Goal: Task Accomplishment & Management: Complete application form

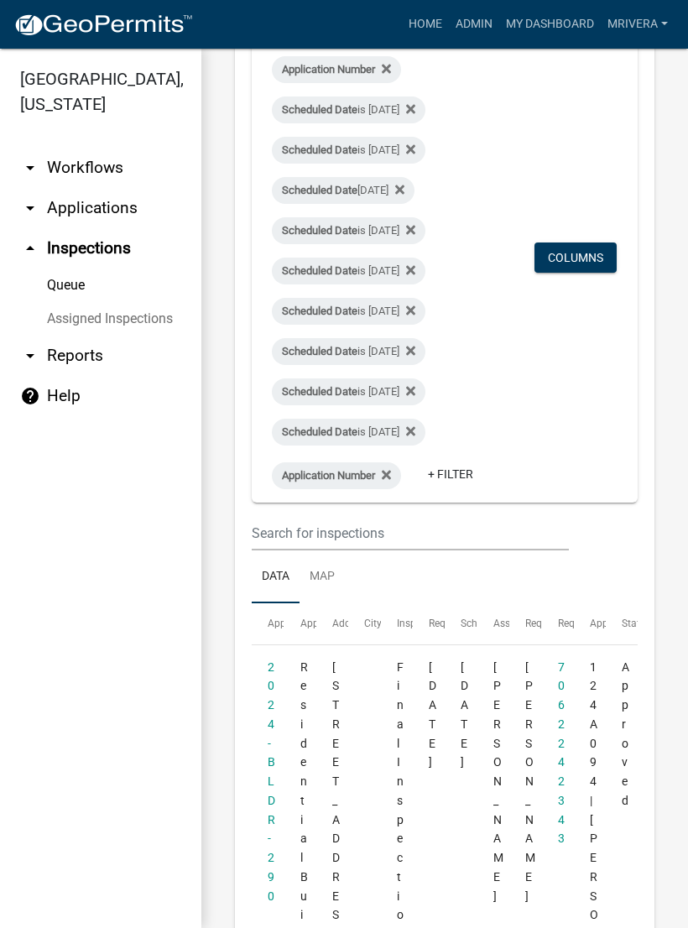
scroll to position [191, 0]
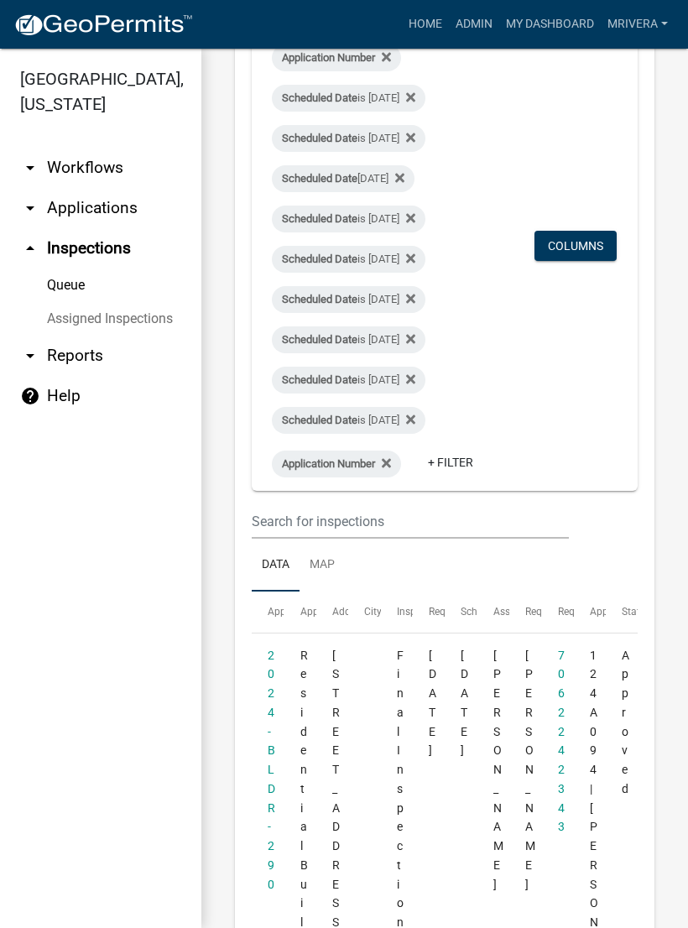
click at [284, 592] on link "Data" at bounding box center [276, 566] width 48 height 54
click at [81, 291] on link "Queue" at bounding box center [100, 286] width 201 height 34
click at [71, 284] on link "Queue" at bounding box center [100, 286] width 201 height 34
click at [116, 314] on link "Assigned Inspections" at bounding box center [100, 319] width 201 height 34
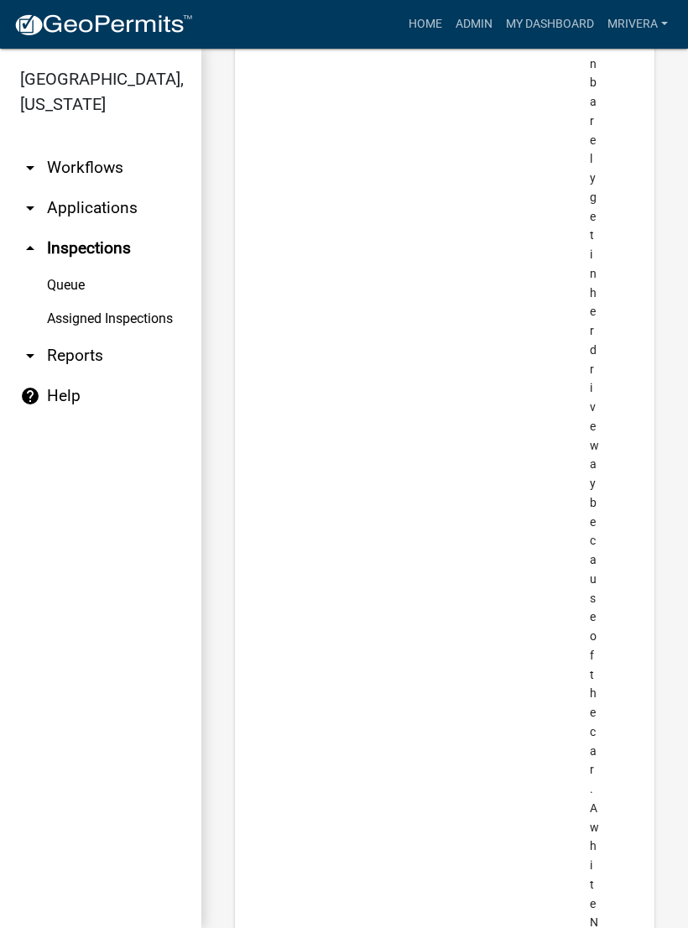
scroll to position [4292, 0]
click at [76, 285] on link "Queue" at bounding box center [100, 286] width 201 height 34
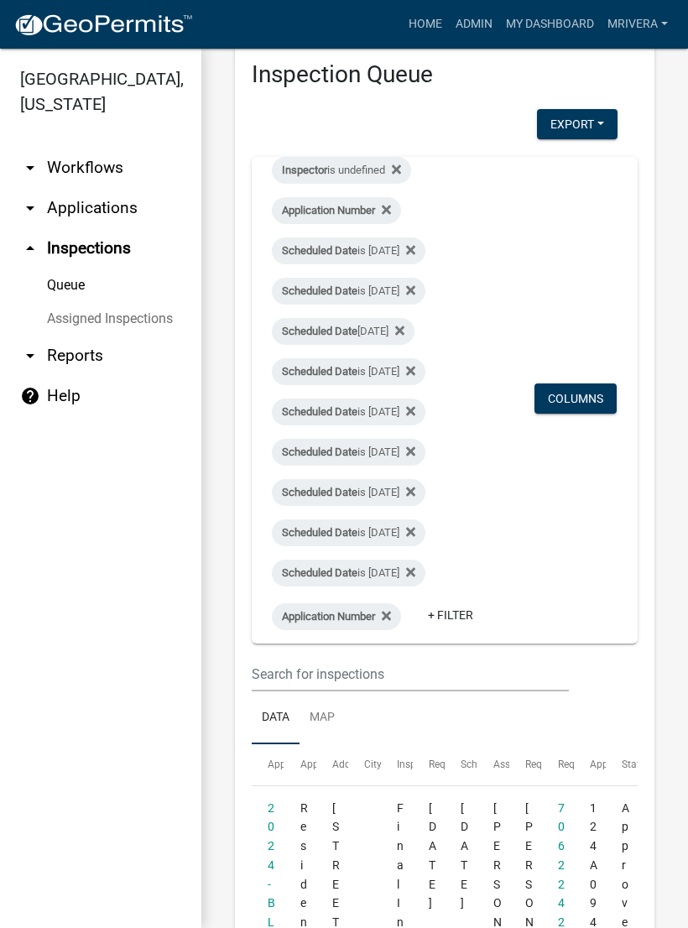
scroll to position [38, 0]
click at [381, 575] on div "Scheduled Date is [DATE]" at bounding box center [349, 574] width 154 height 27
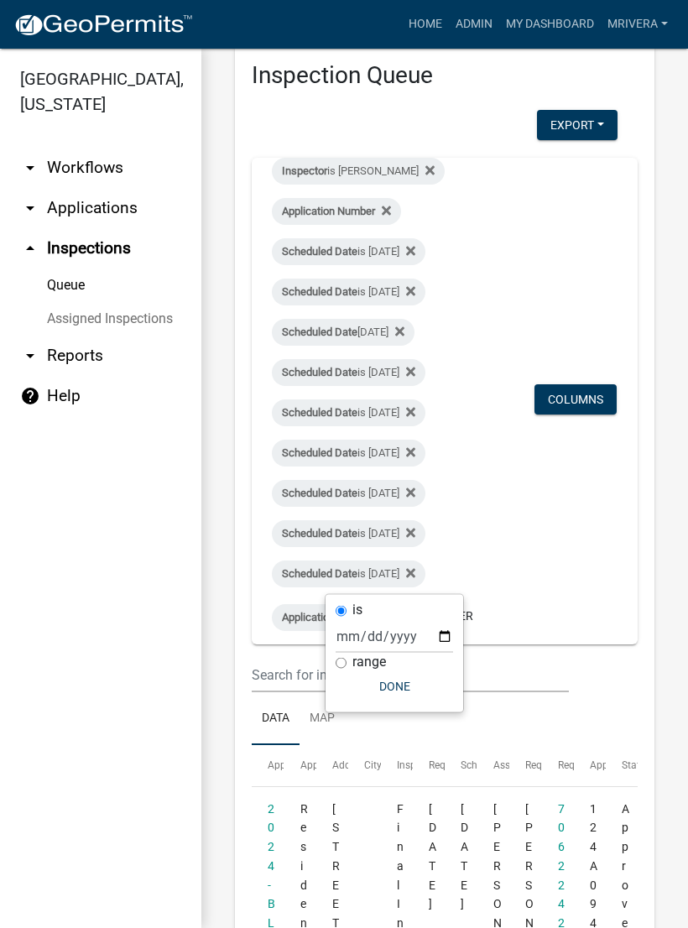
click at [373, 329] on div "Scheduled Date [DATE]" at bounding box center [343, 332] width 143 height 27
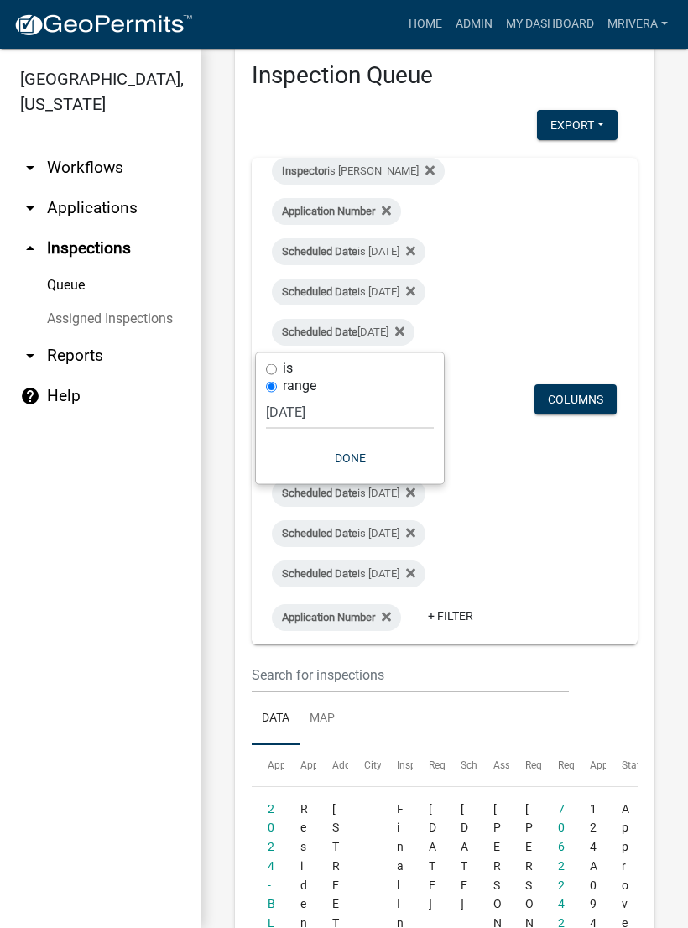
click at [358, 453] on button "Done" at bounding box center [350, 458] width 168 height 30
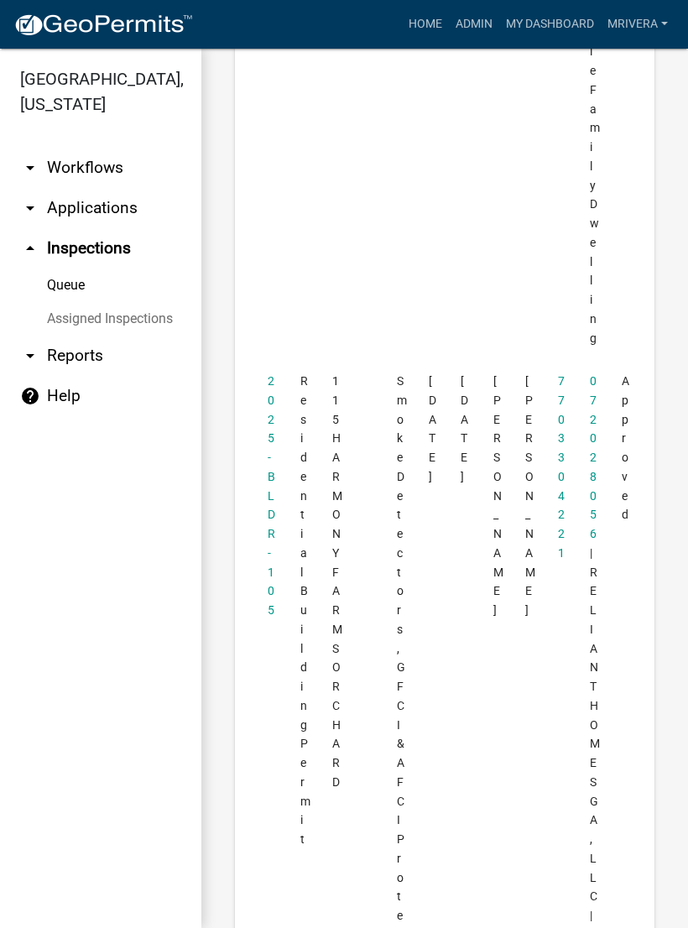
scroll to position [8957, 0]
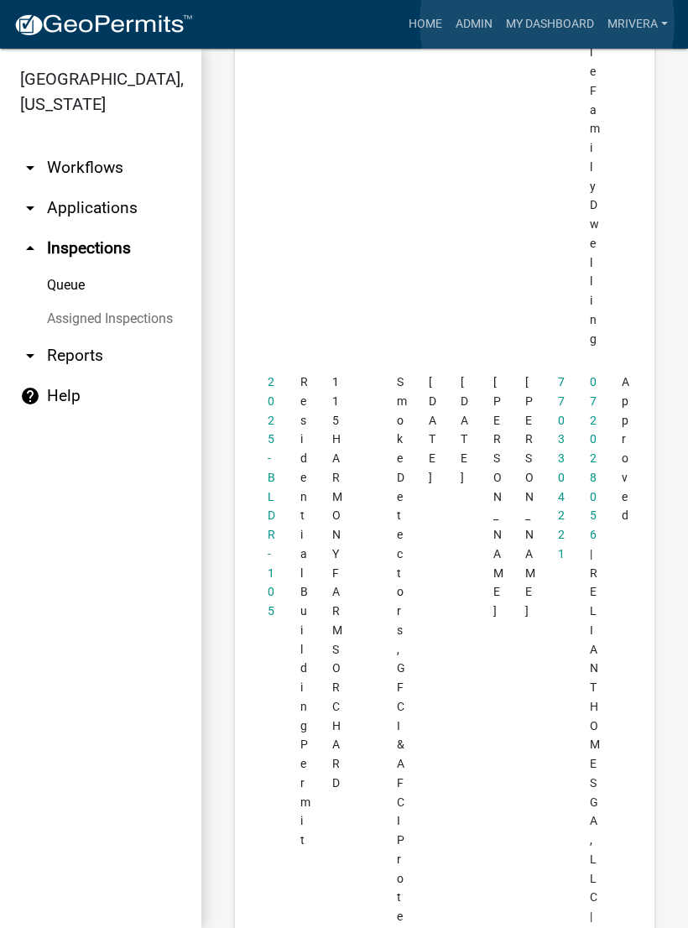
click at [548, 23] on link "My Dashboard" at bounding box center [550, 24] width 102 height 32
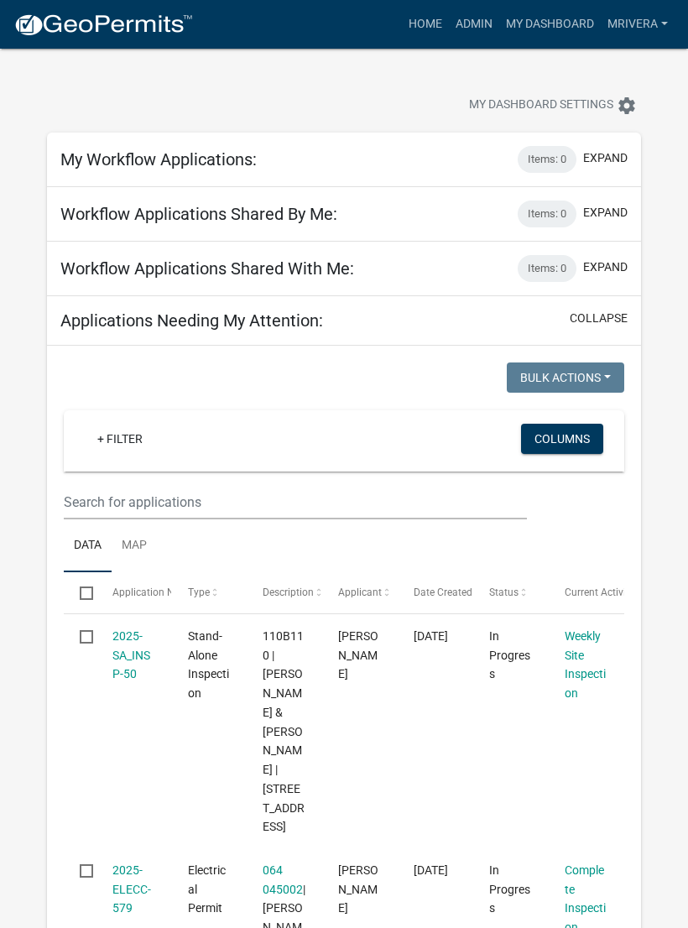
click at [476, 20] on link "Admin" at bounding box center [474, 24] width 50 height 32
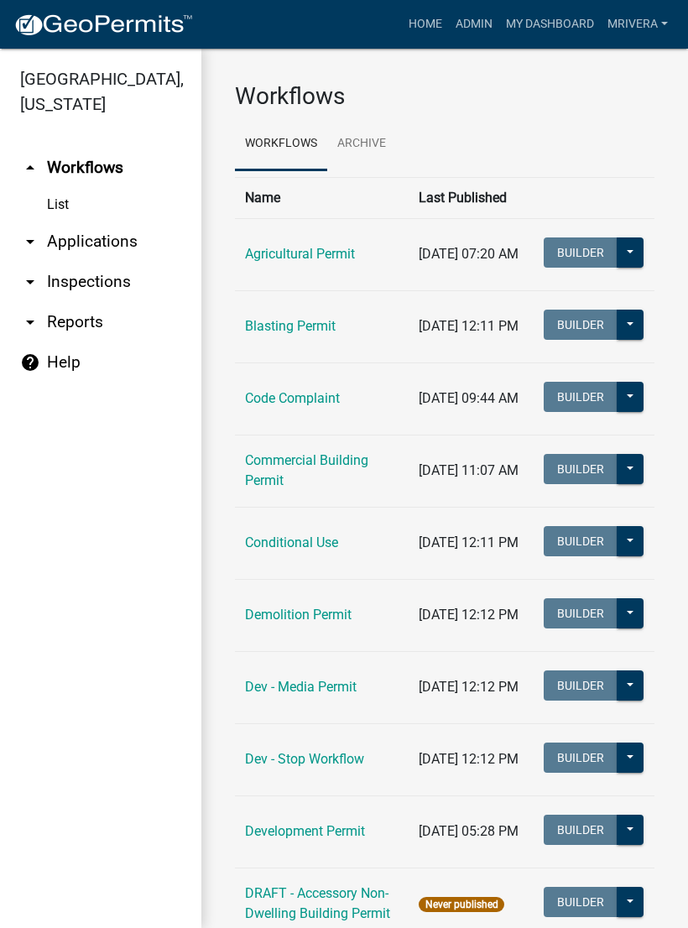
click at [111, 284] on link "arrow_drop_down Inspections" at bounding box center [100, 282] width 201 height 40
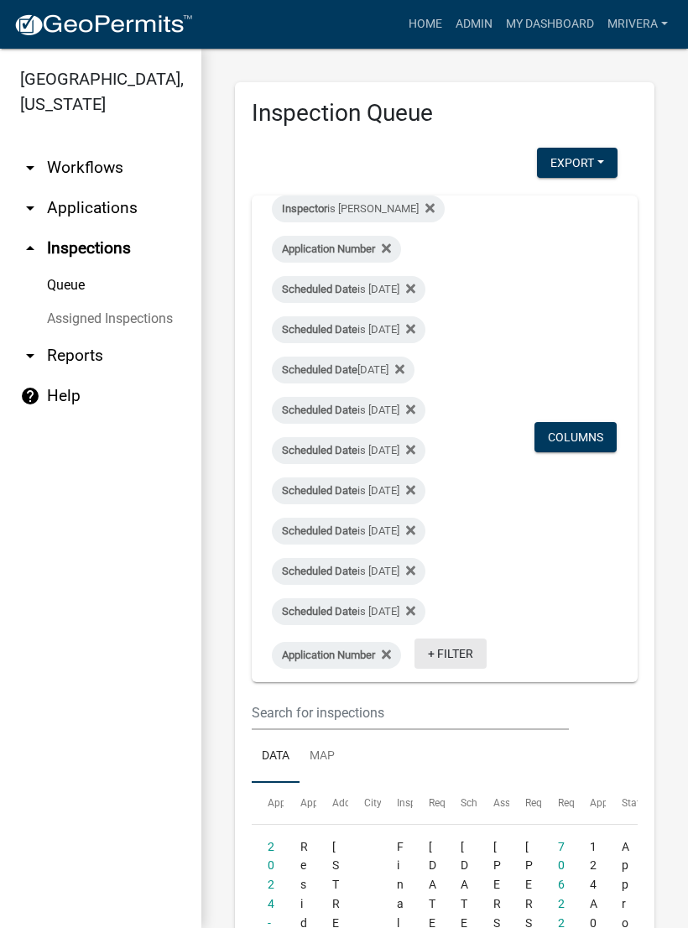
click at [415, 669] on link "+ Filter" at bounding box center [451, 654] width 72 height 30
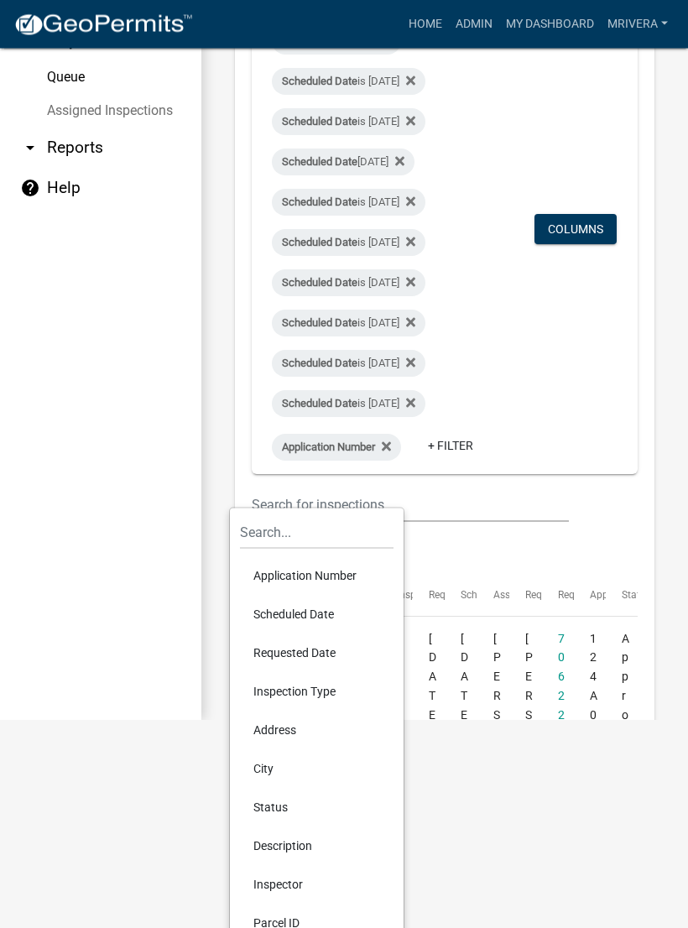
scroll to position [211, 0]
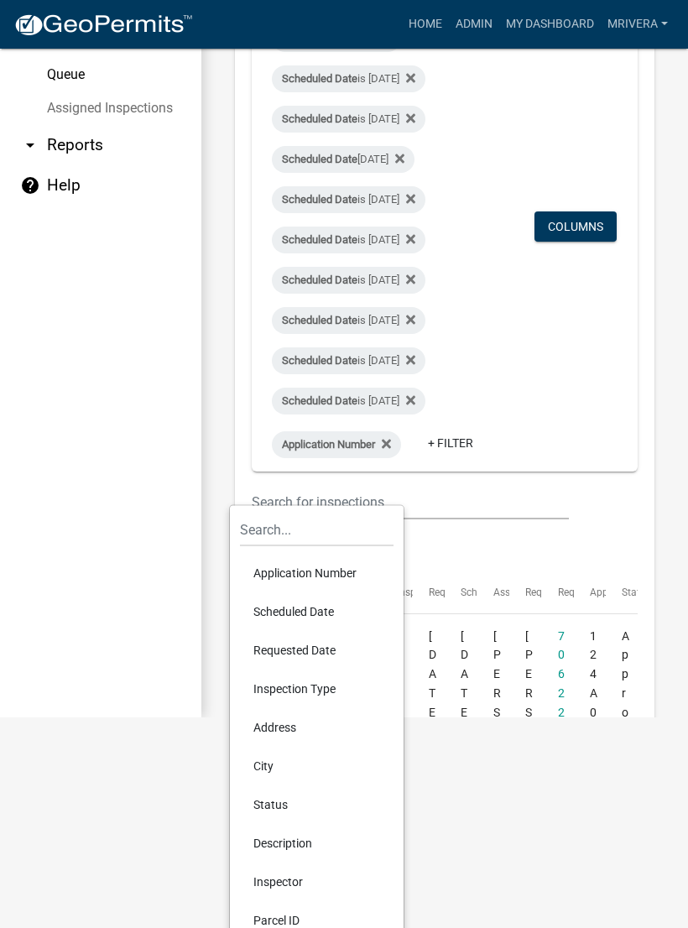
click at [306, 648] on li "Requested Date" at bounding box center [317, 650] width 154 height 39
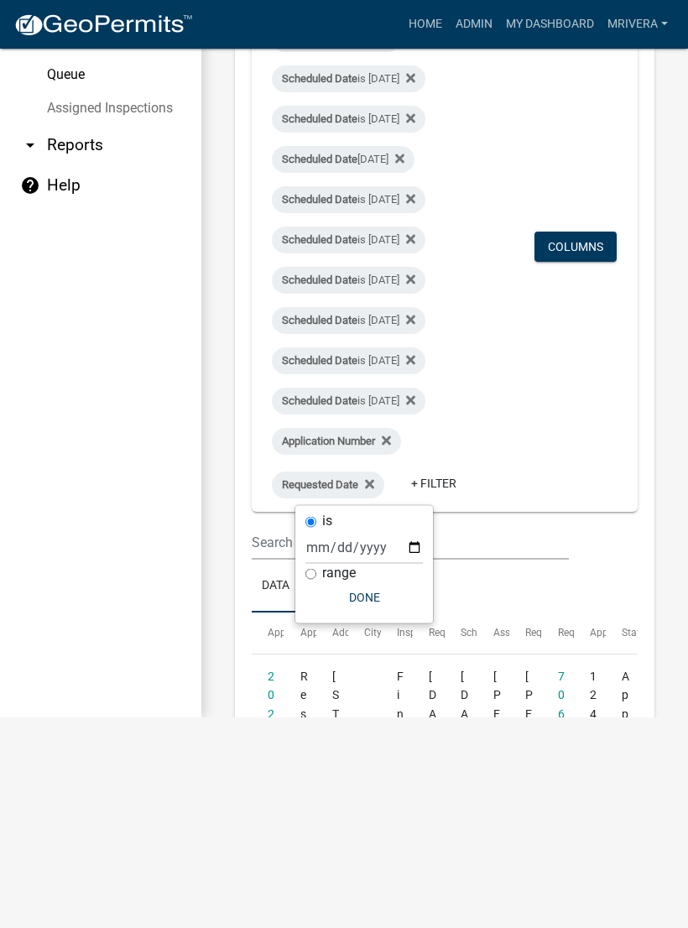
scroll to position [0, 0]
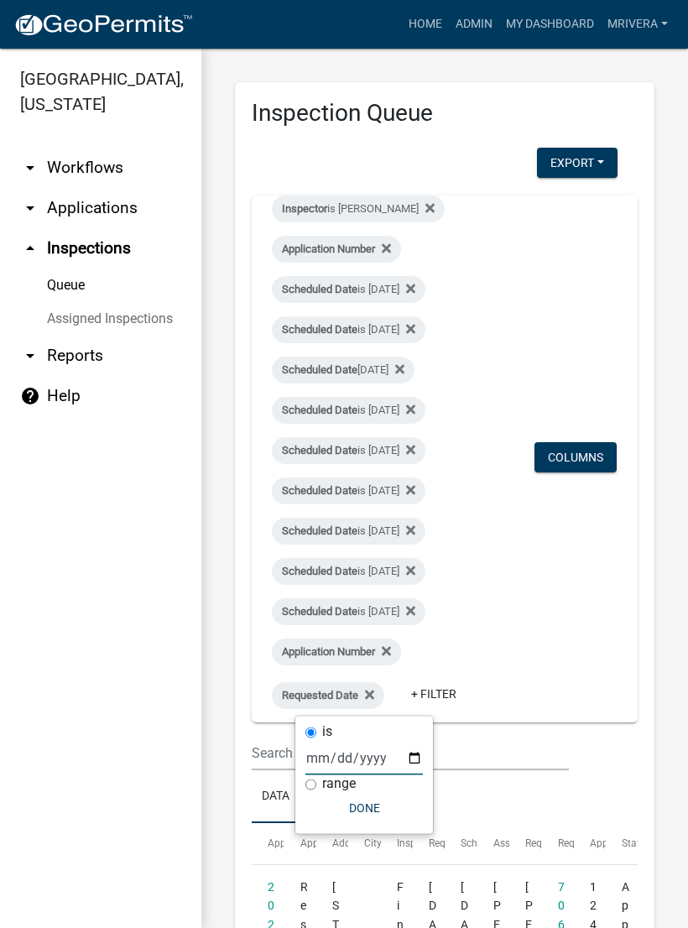
click at [338, 761] on input "date" at bounding box center [363, 758] width 117 height 34
type input "[DATE]"
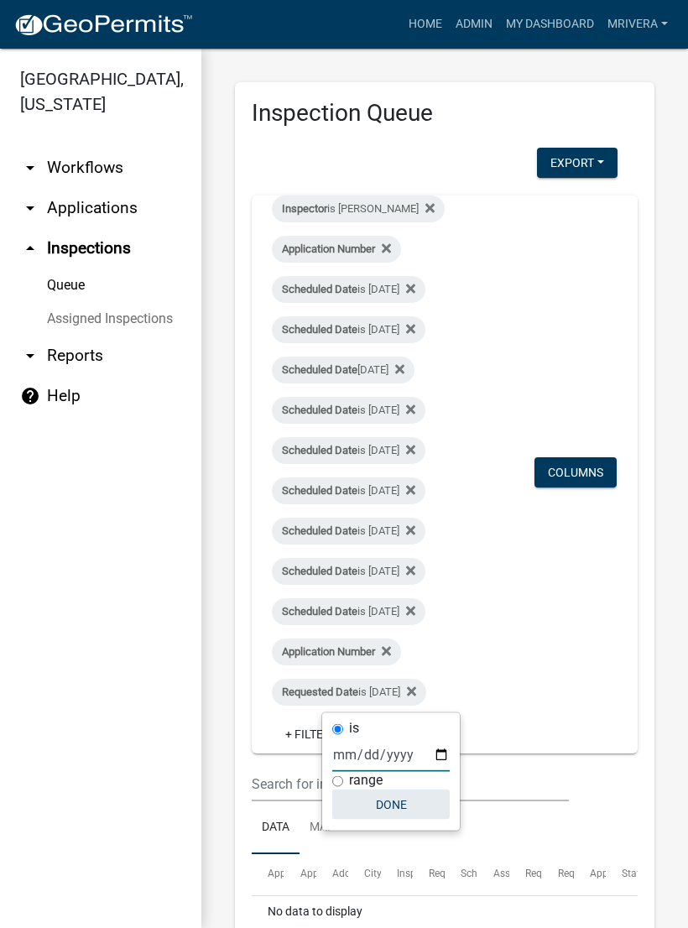
click at [380, 803] on button "Done" at bounding box center [390, 805] width 117 height 30
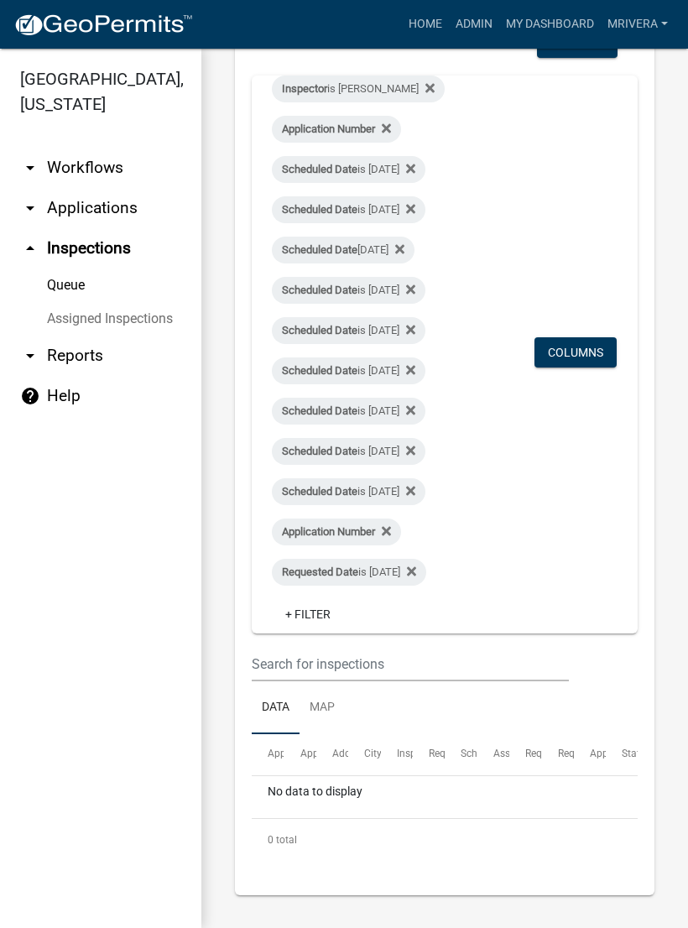
scroll to position [105, 0]
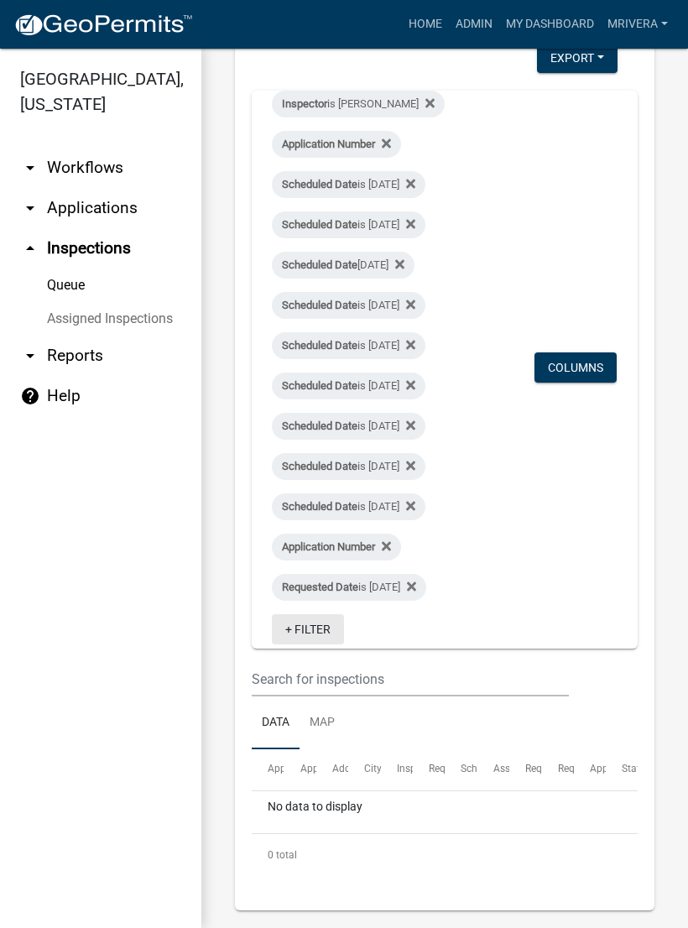
click at [321, 629] on link "+ Filter" at bounding box center [308, 629] width 72 height 30
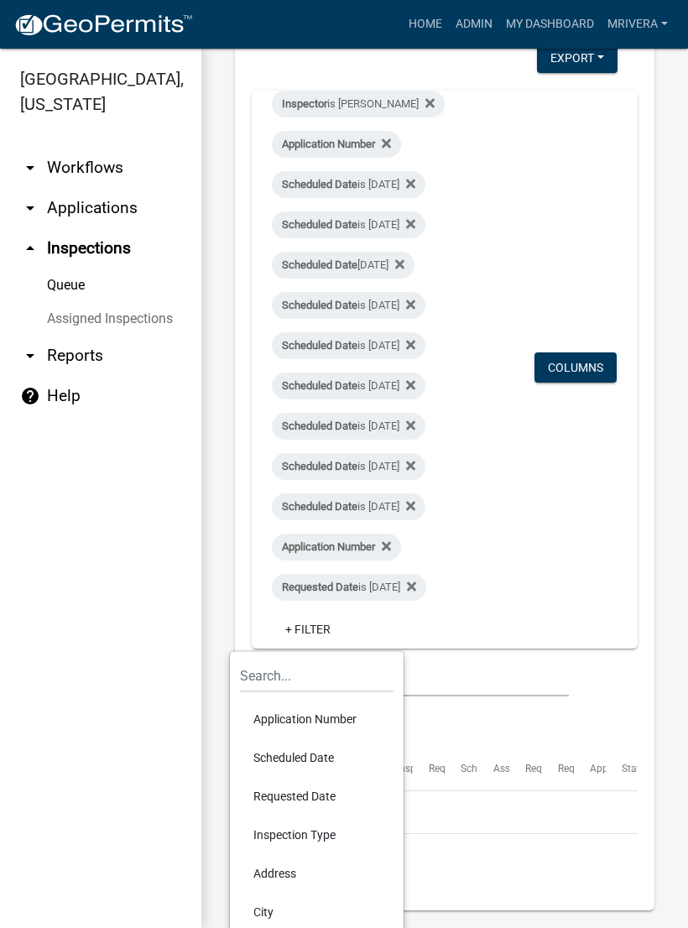
click at [300, 762] on li "Scheduled Date" at bounding box center [317, 757] width 154 height 39
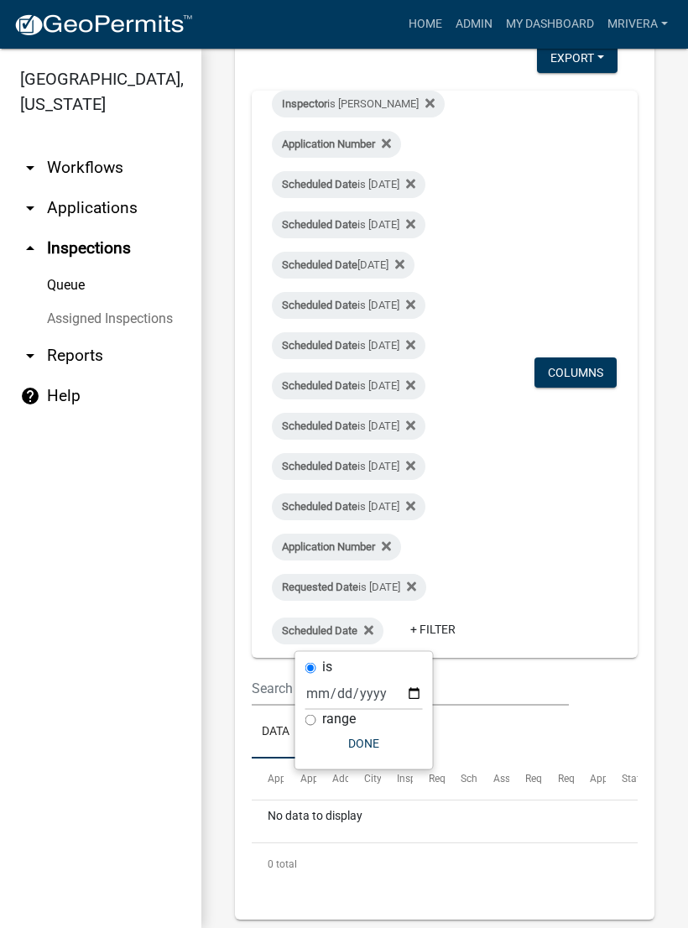
click at [342, 713] on label "range" at bounding box center [339, 718] width 34 height 13
click at [316, 714] on input "range" at bounding box center [310, 719] width 11 height 11
radio input "true"
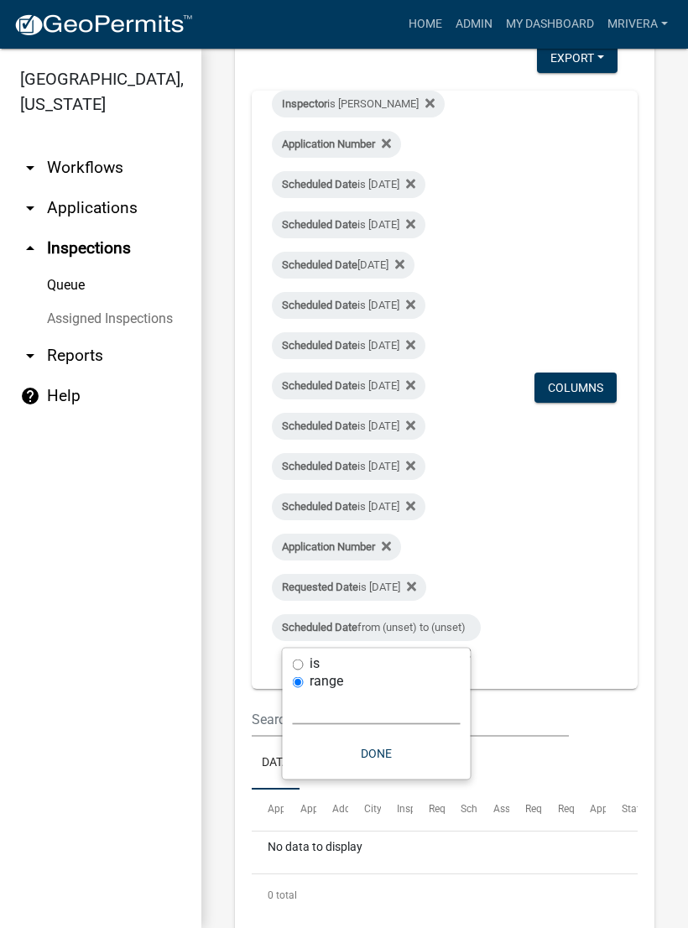
click at [357, 707] on select "Today Yesterday Current Week Previous Week Current Month Last Month Current Cal…" at bounding box center [377, 708] width 168 height 34
click at [376, 707] on select "Today Yesterday Current Week Previous Week Current Month Last Month Current Cal…" at bounding box center [377, 708] width 168 height 34
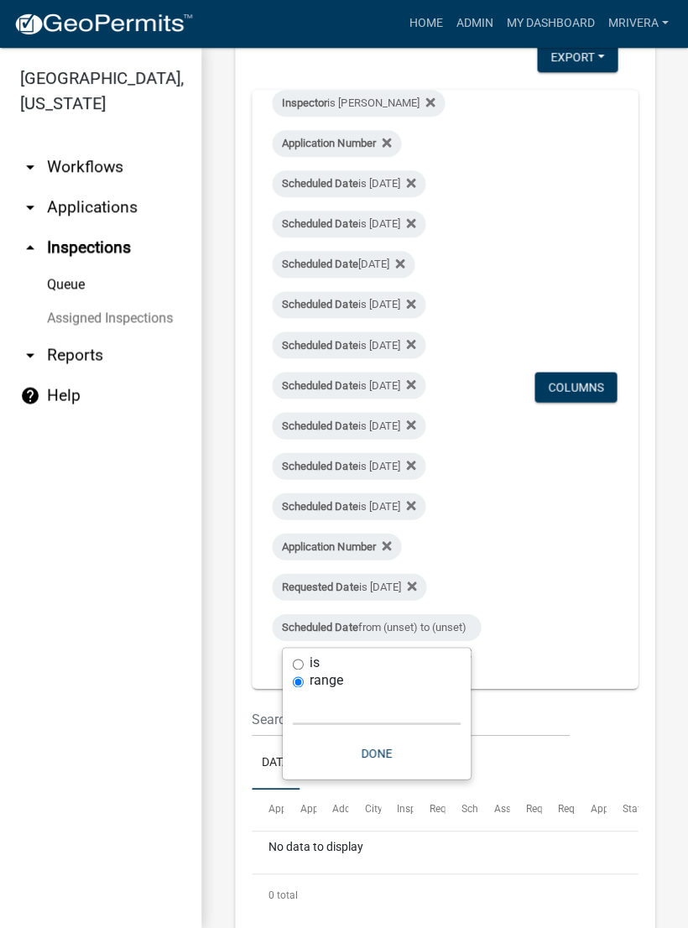
click at [345, 708] on select "Today Yesterday Current Week Previous Week Current Month Last Month Current Cal…" at bounding box center [377, 708] width 168 height 34
select select "this_1_days"
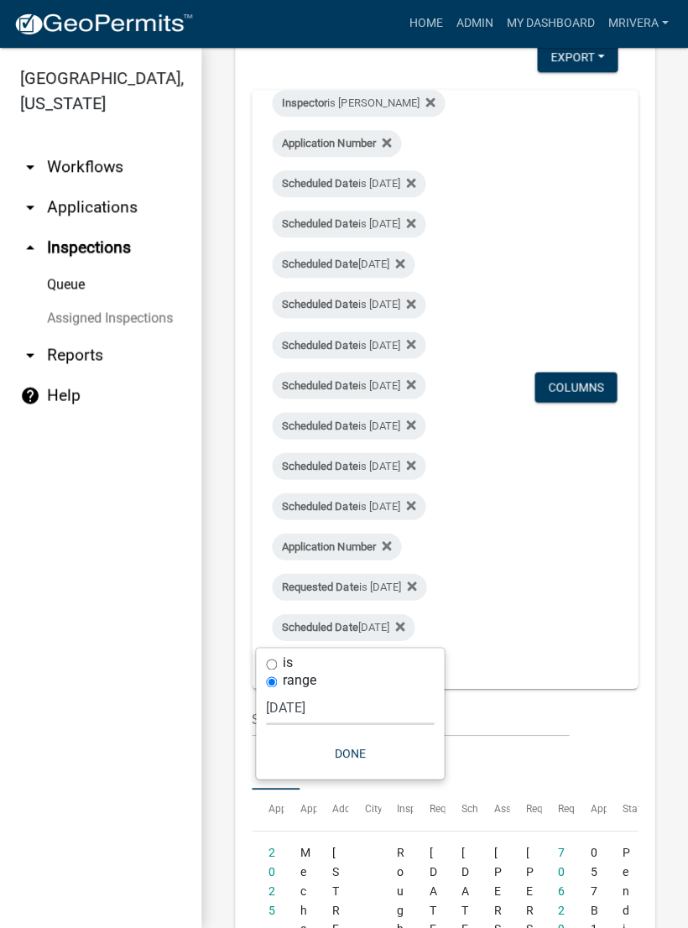
click at [352, 752] on button "Done" at bounding box center [350, 753] width 168 height 30
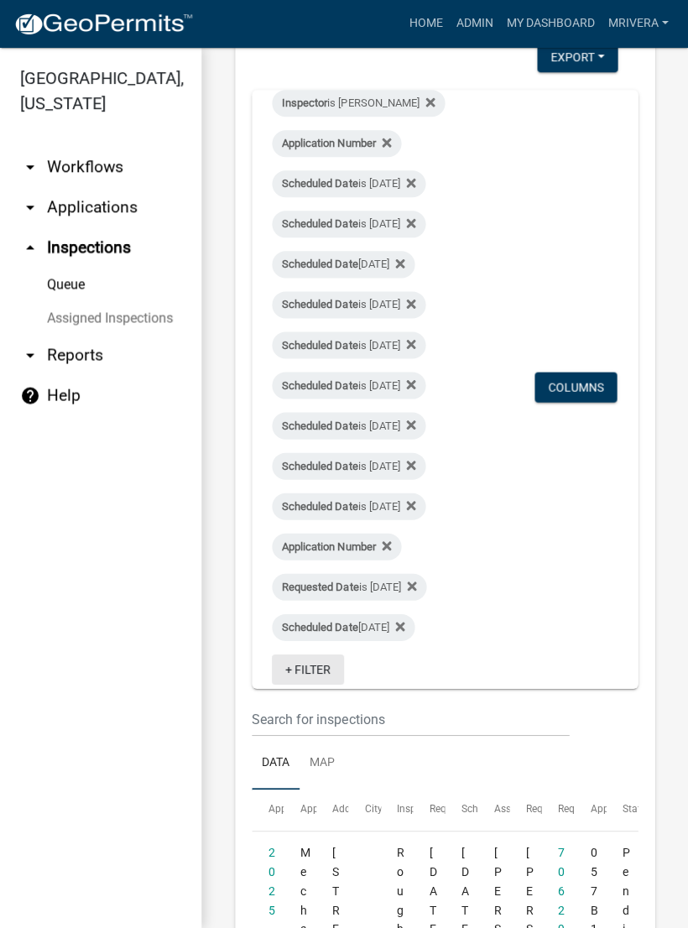
click at [331, 665] on link "+ Filter" at bounding box center [308, 670] width 72 height 30
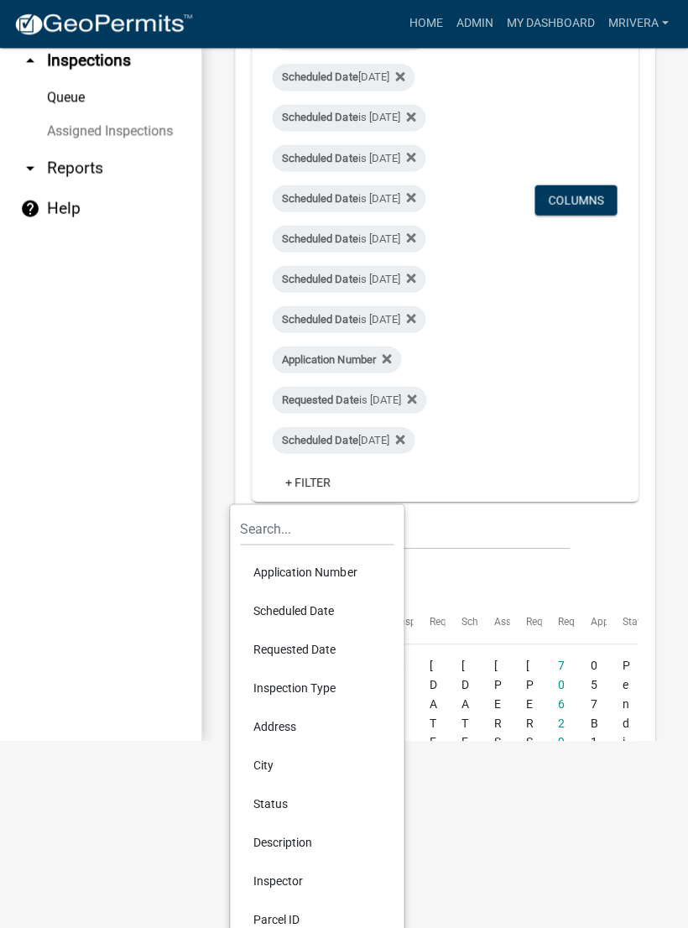
scroll to position [187, 0]
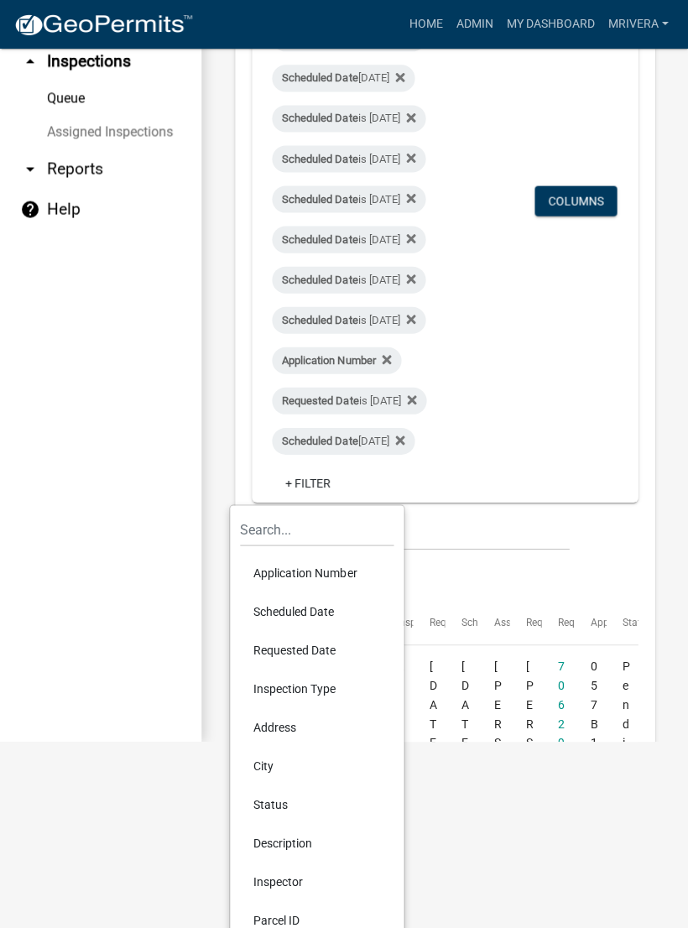
click at [82, 97] on link "Queue" at bounding box center [100, 98] width 201 height 34
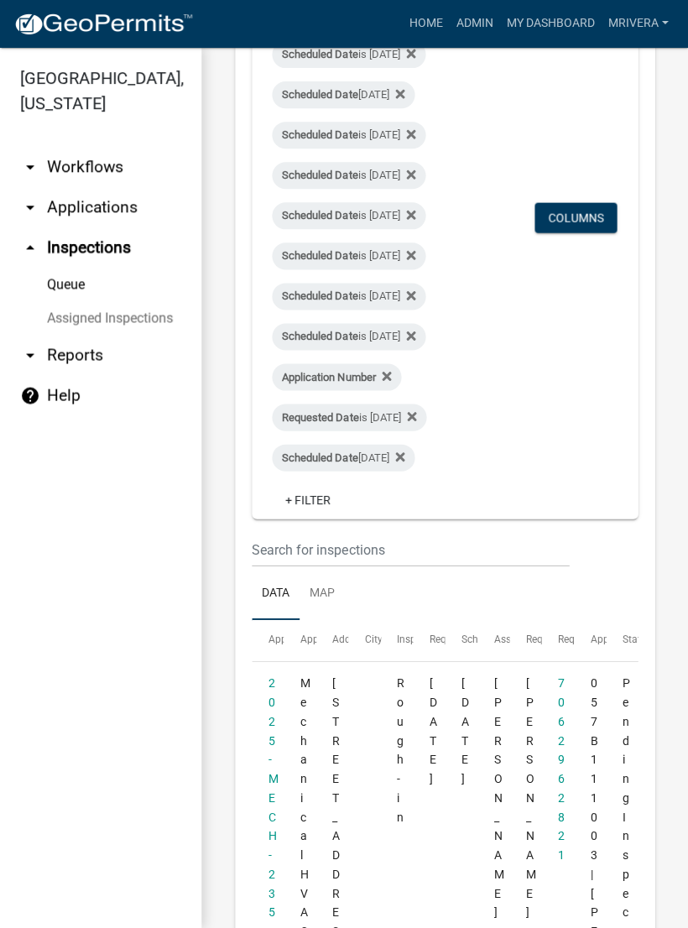
scroll to position [276, 0]
click at [106, 249] on link "arrow_drop_up Inspections" at bounding box center [100, 248] width 201 height 40
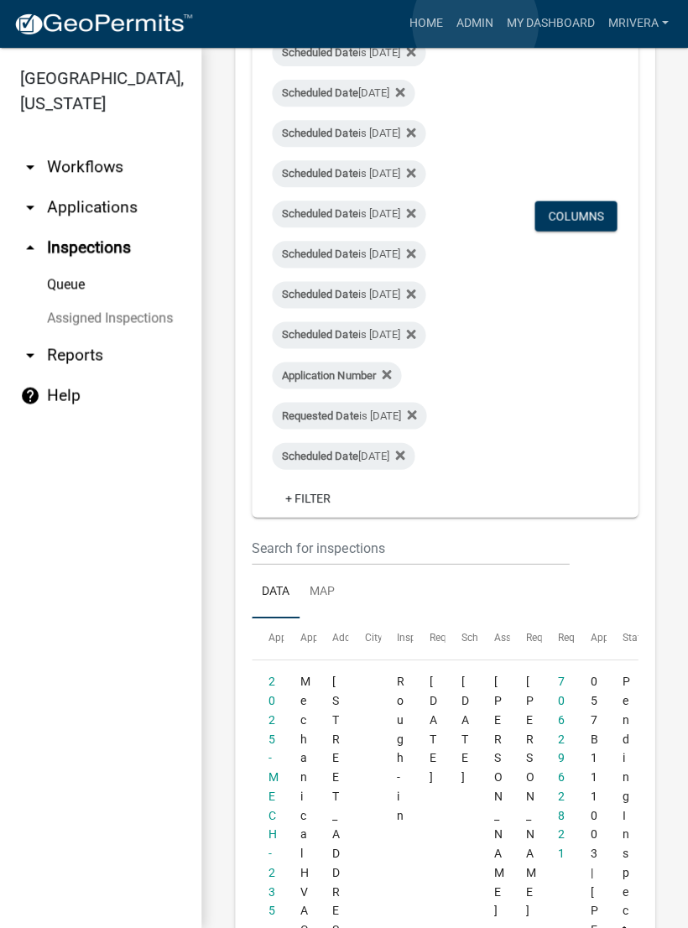
click at [476, 23] on link "Admin" at bounding box center [474, 24] width 50 height 32
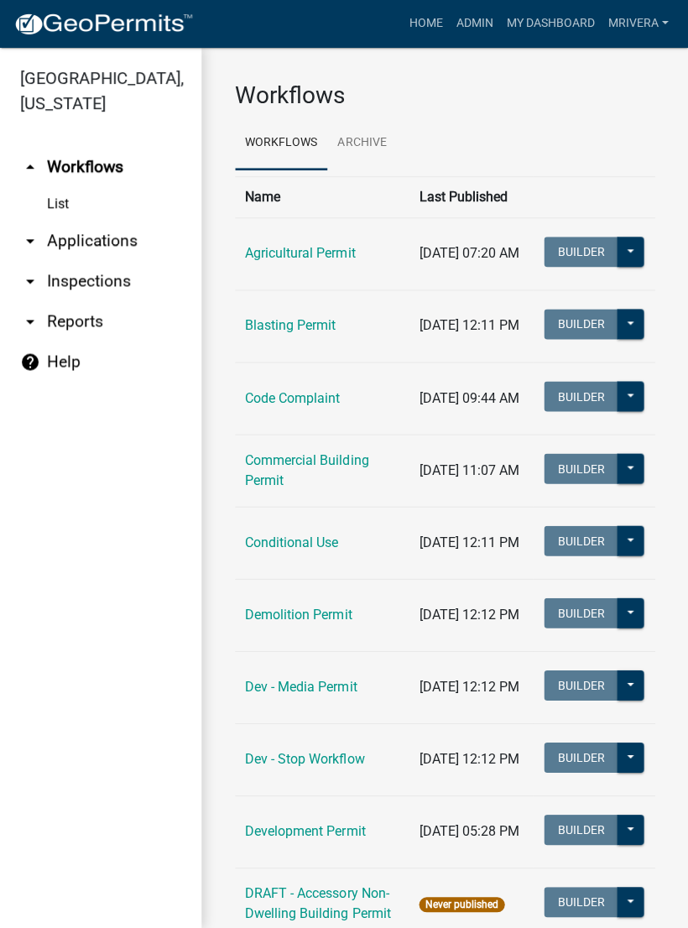
click at [472, 32] on link "Admin" at bounding box center [474, 24] width 50 height 32
click at [89, 285] on link "arrow_drop_down Inspections" at bounding box center [100, 282] width 201 height 40
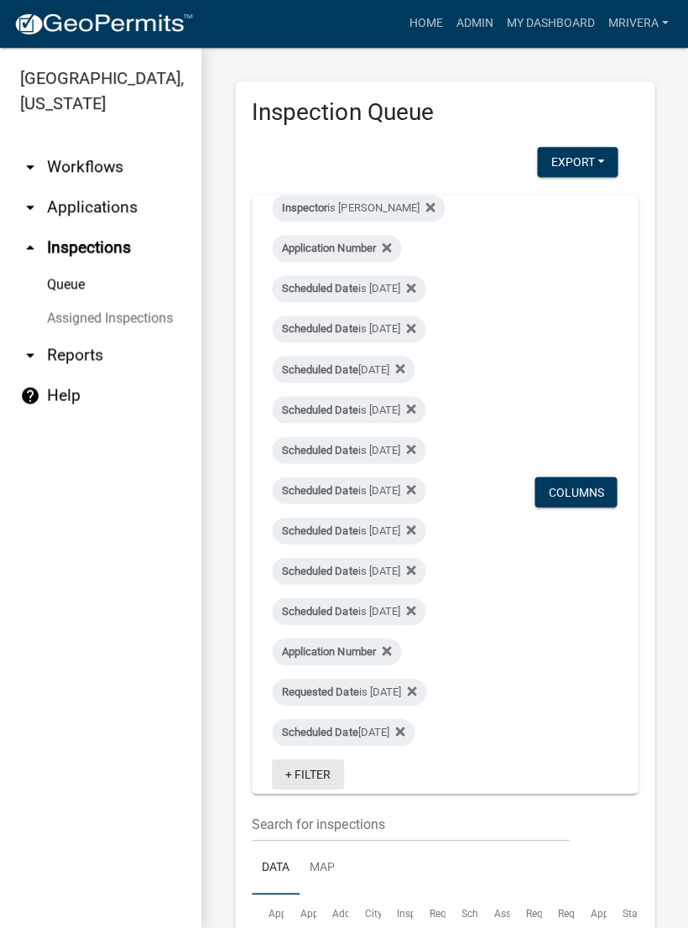
click at [321, 769] on link "+ Filter" at bounding box center [308, 774] width 72 height 30
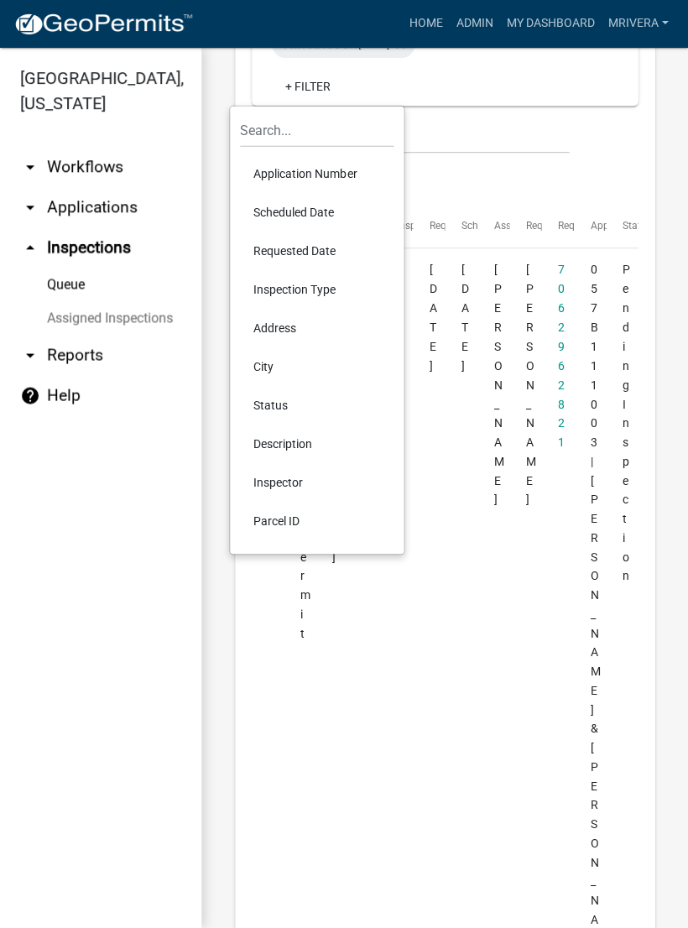
scroll to position [684, 0]
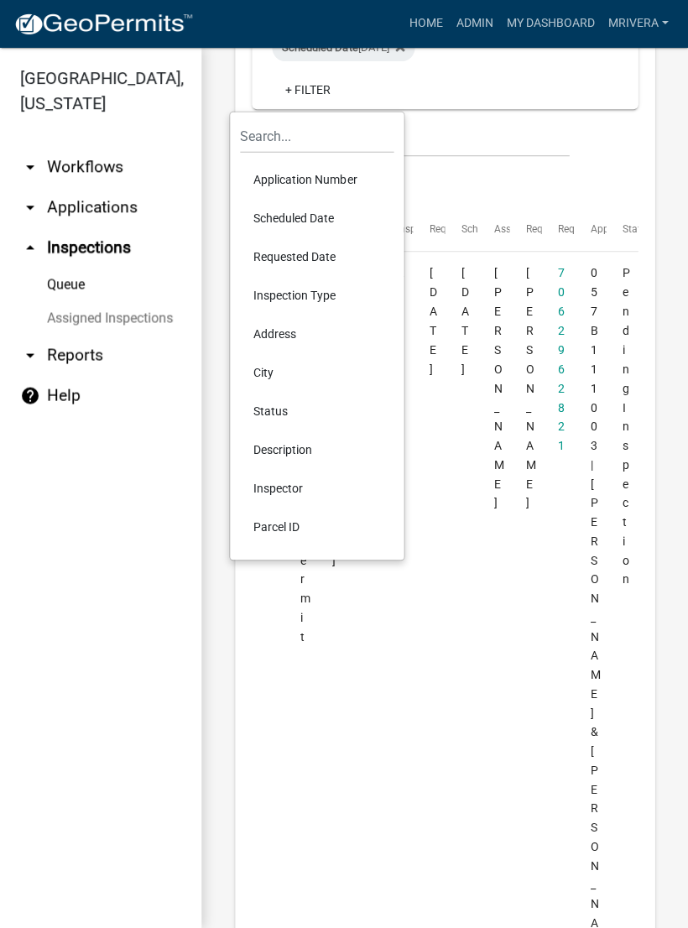
click at [294, 216] on li "Scheduled Date" at bounding box center [317, 219] width 154 height 39
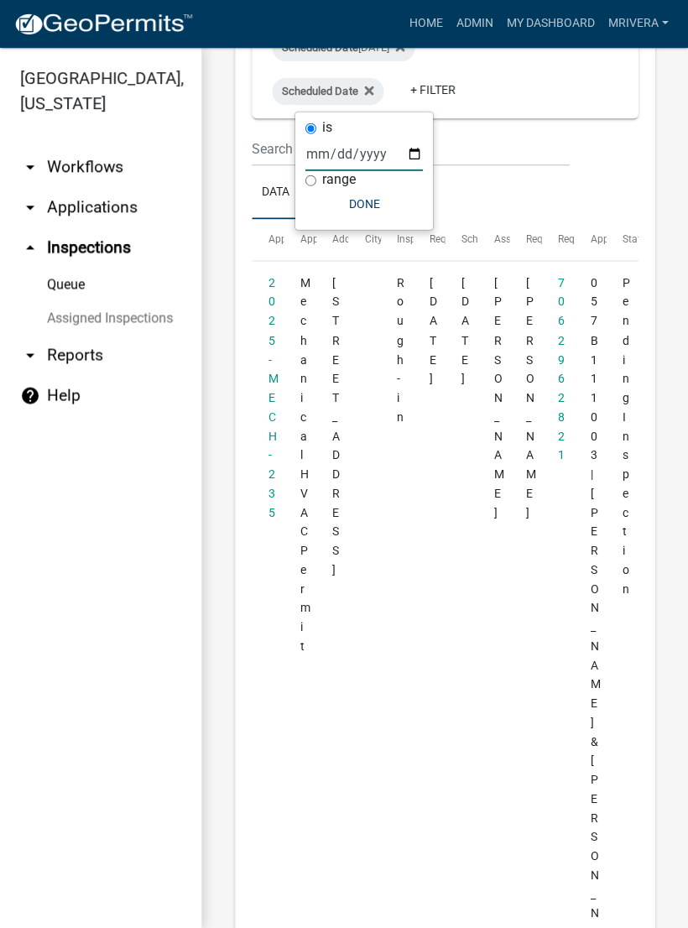
click at [340, 159] on input "date" at bounding box center [363, 155] width 117 height 34
type input "[DATE]"
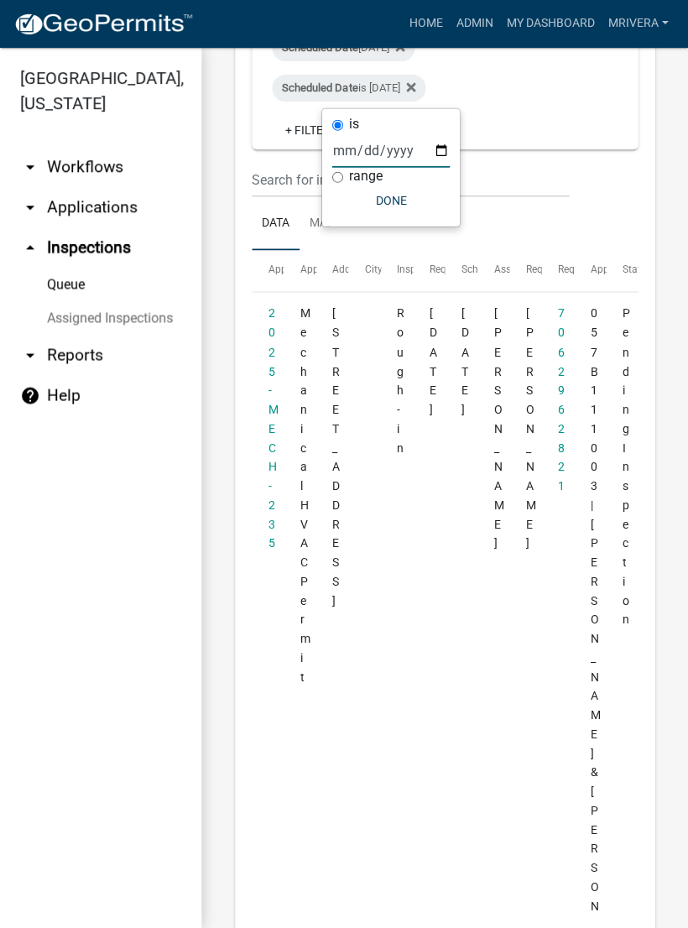
click at [380, 192] on button "Done" at bounding box center [390, 201] width 117 height 30
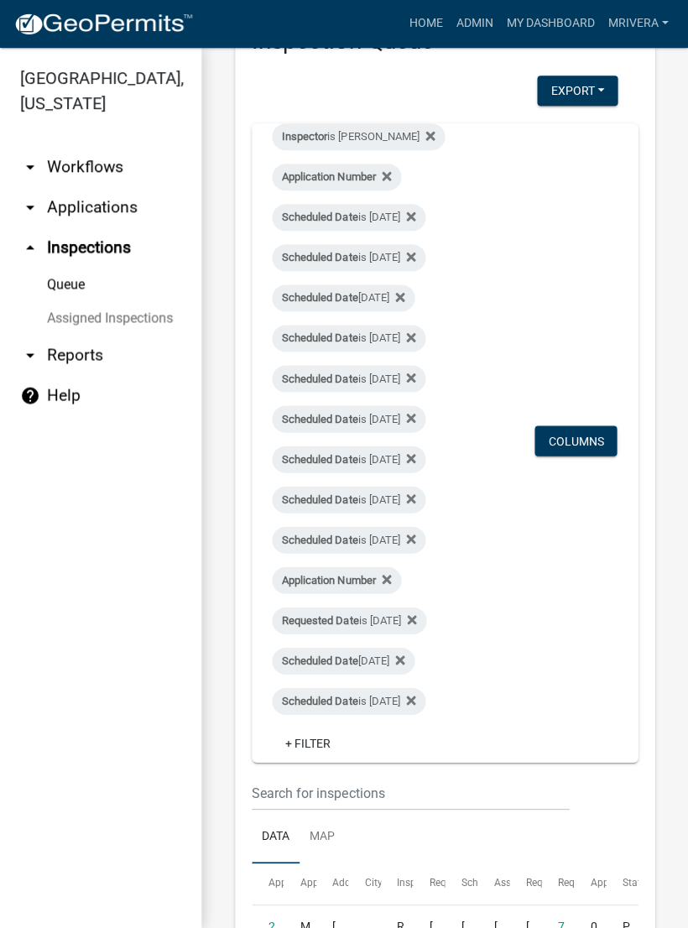
scroll to position [70, 0]
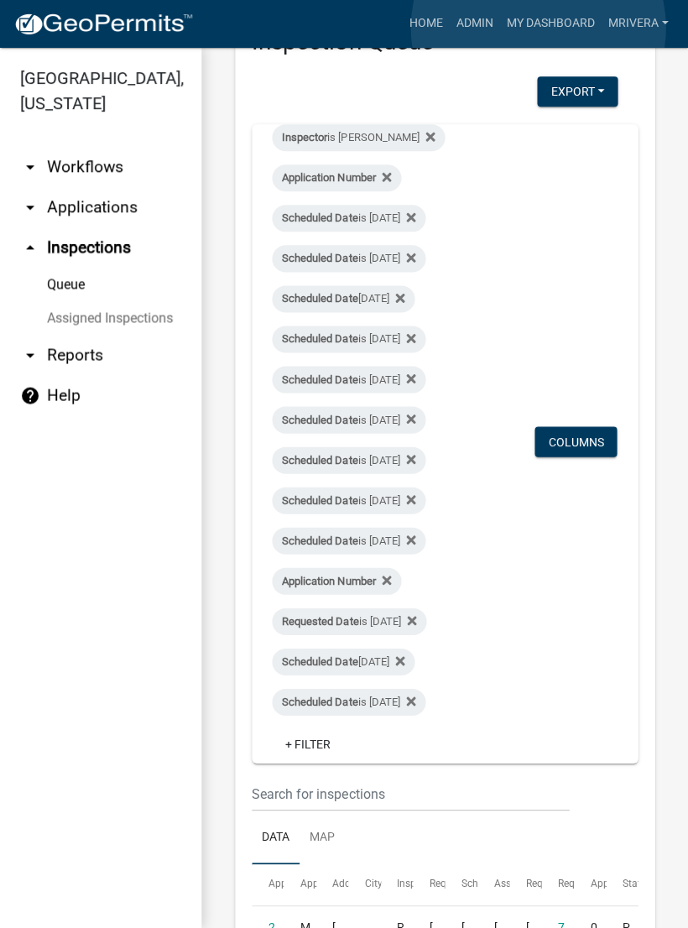
click at [539, 29] on link "My Dashboard" at bounding box center [550, 24] width 102 height 32
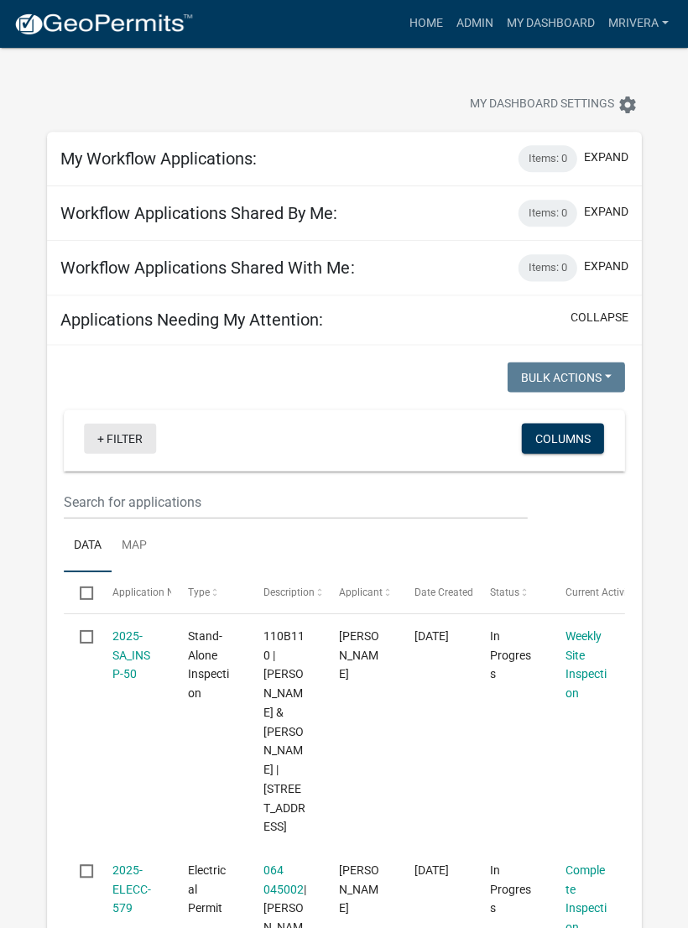
click at [133, 431] on link "+ Filter" at bounding box center [120, 439] width 72 height 30
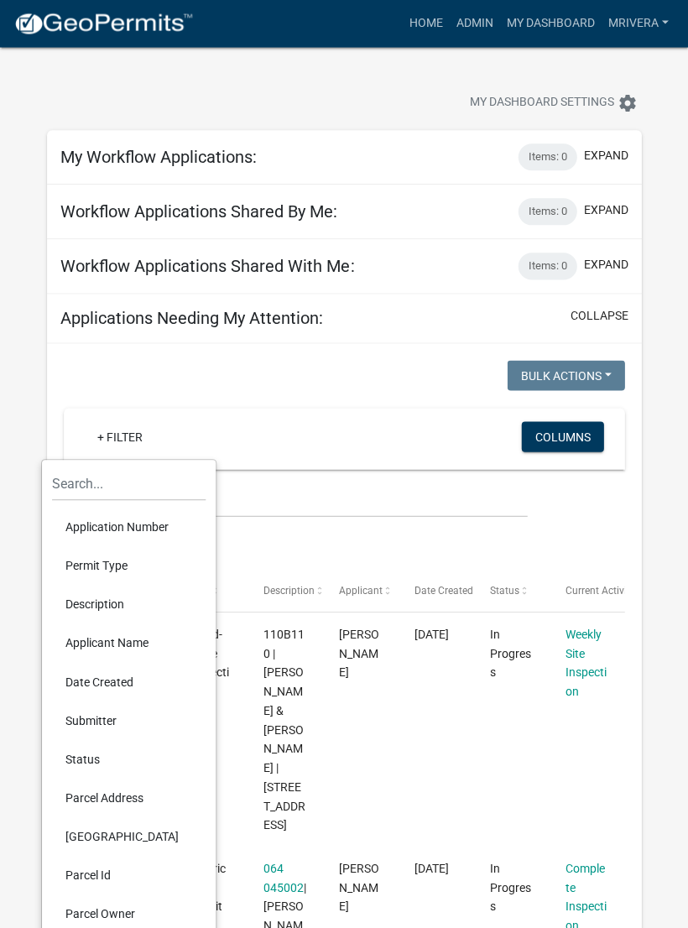
scroll to position [2, 0]
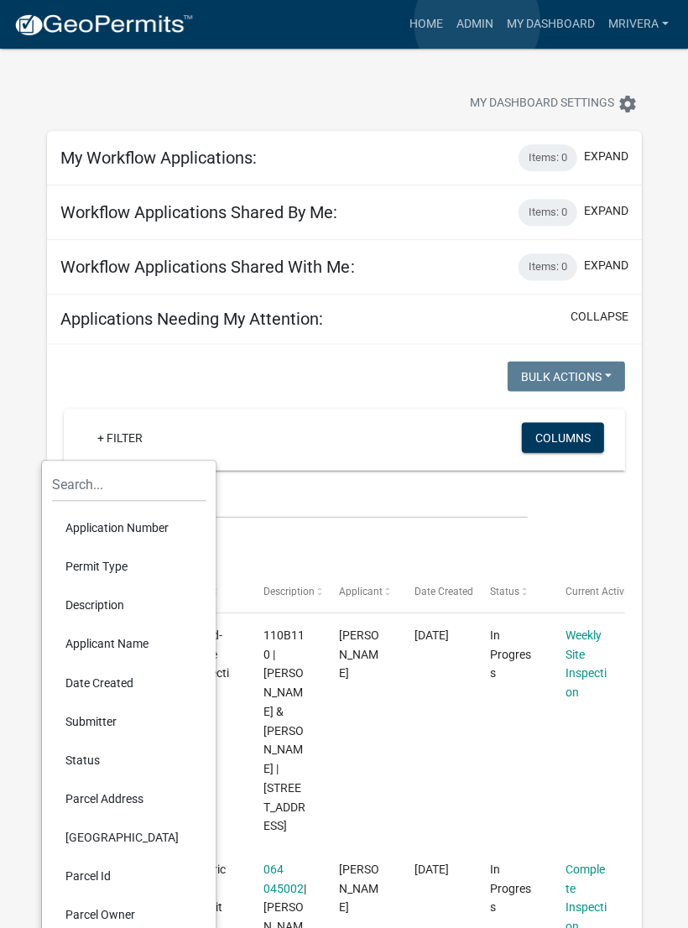
click at [477, 23] on link "Admin" at bounding box center [474, 24] width 50 height 32
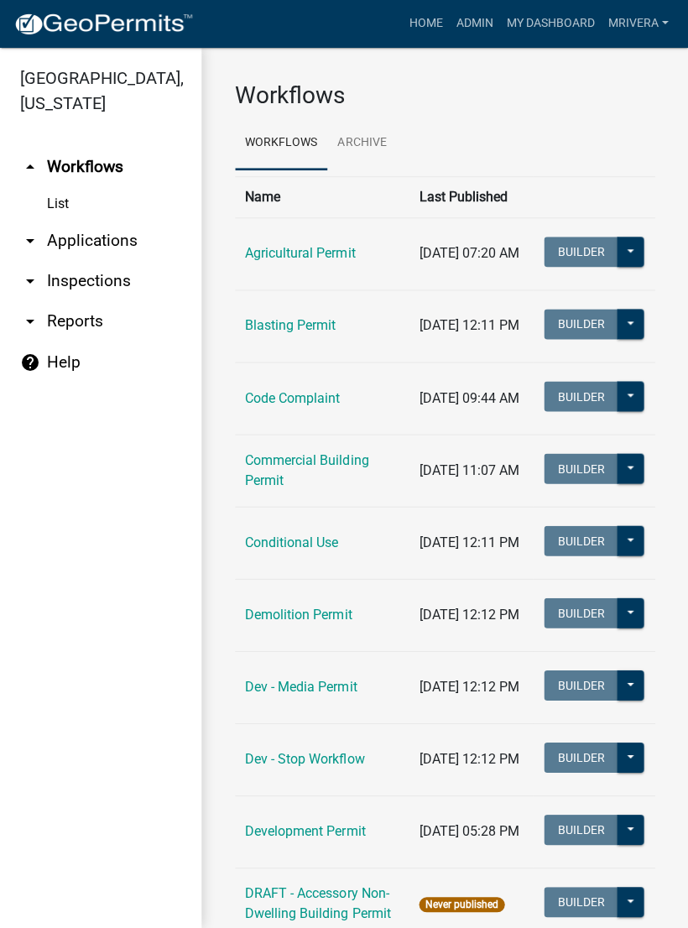
click at [83, 287] on link "arrow_drop_down Inspections" at bounding box center [100, 282] width 201 height 40
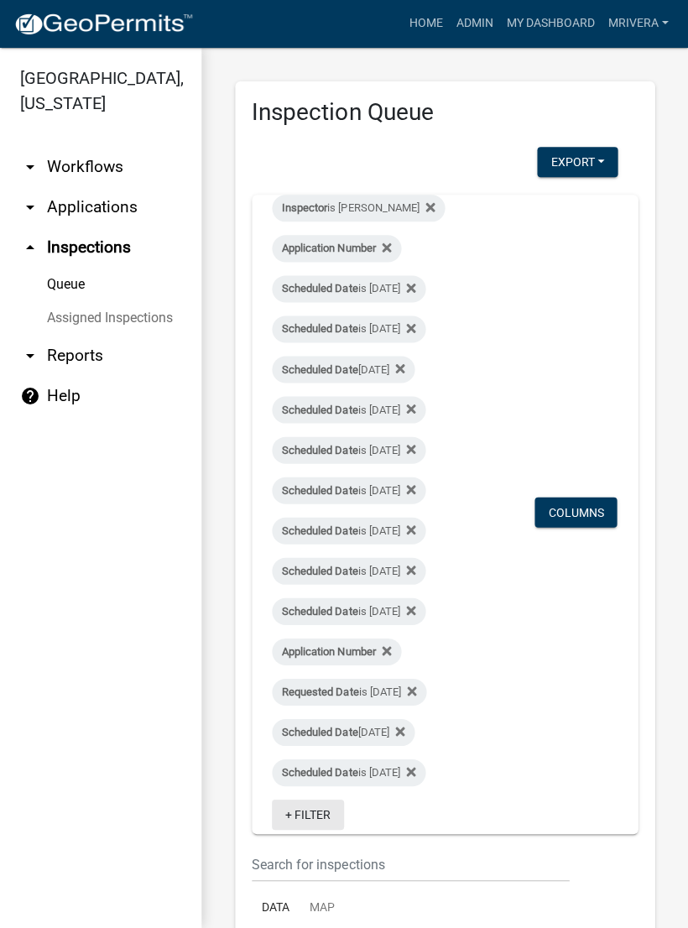
click at [316, 812] on link "+ Filter" at bounding box center [308, 815] width 72 height 30
click at [314, 855] on input "text" at bounding box center [317, 861] width 154 height 34
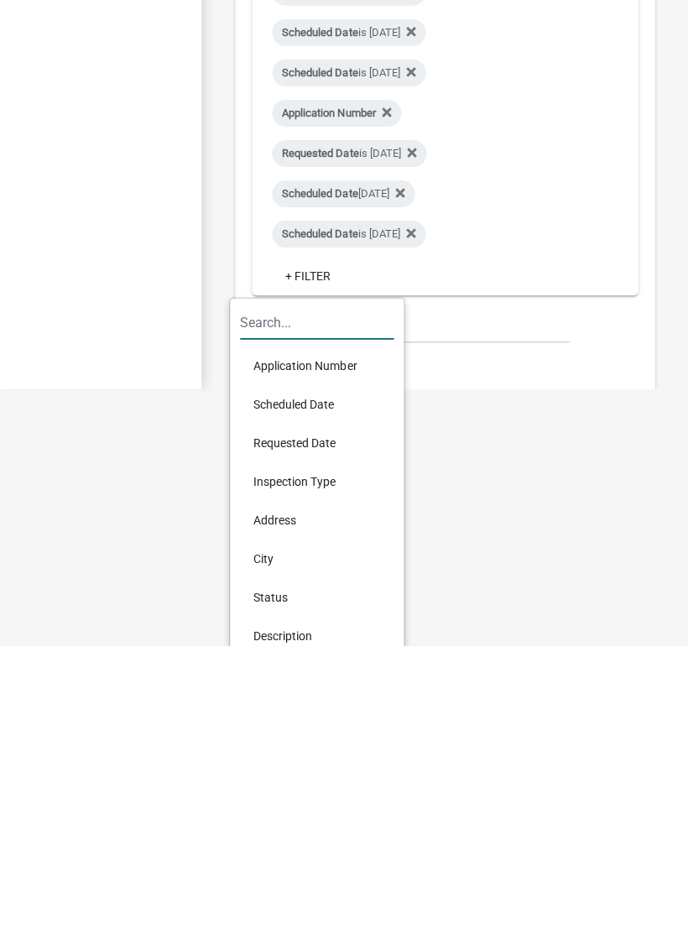
click at [300, 669] on li "Scheduled Date" at bounding box center [317, 688] width 154 height 39
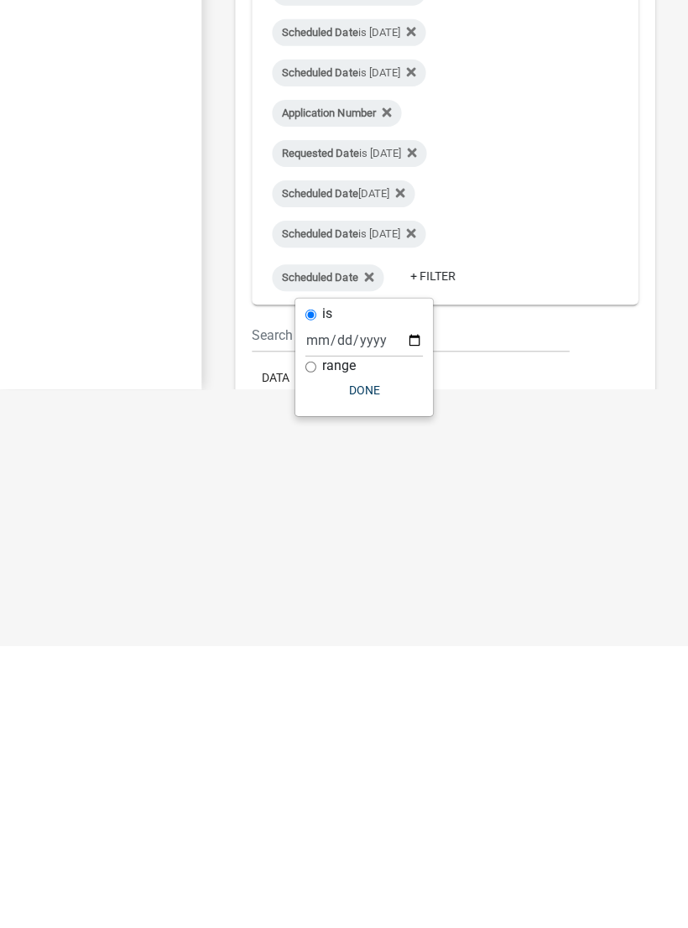
scroll to position [28, 0]
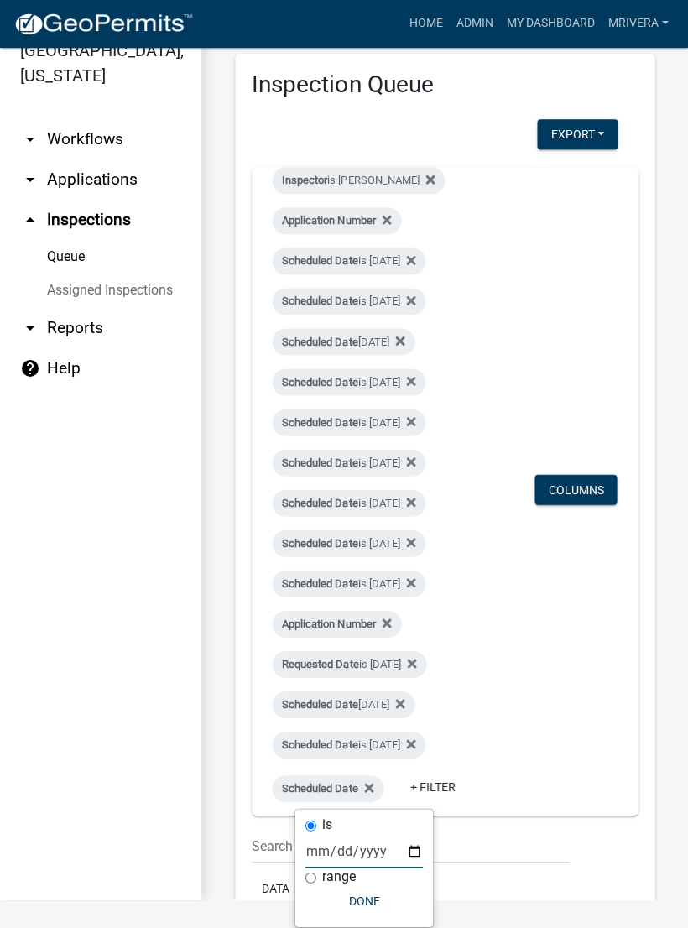
click at [353, 853] on input "date" at bounding box center [363, 851] width 117 height 34
type input "[DATE]"
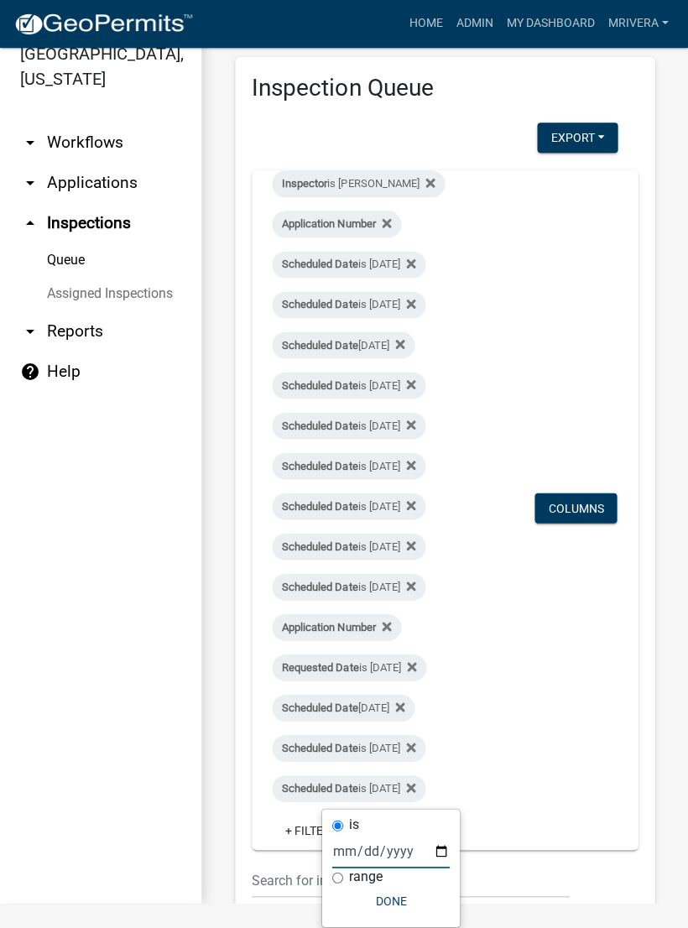
click at [369, 902] on button "Done" at bounding box center [390, 901] width 117 height 30
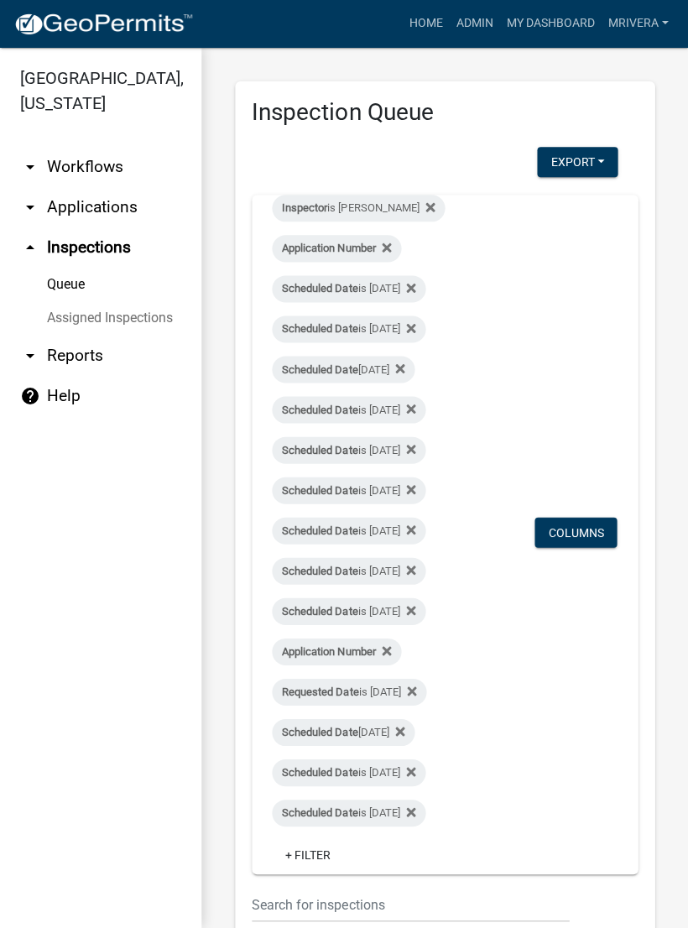
click at [123, 310] on link "Assigned Inspections" at bounding box center [100, 319] width 201 height 34
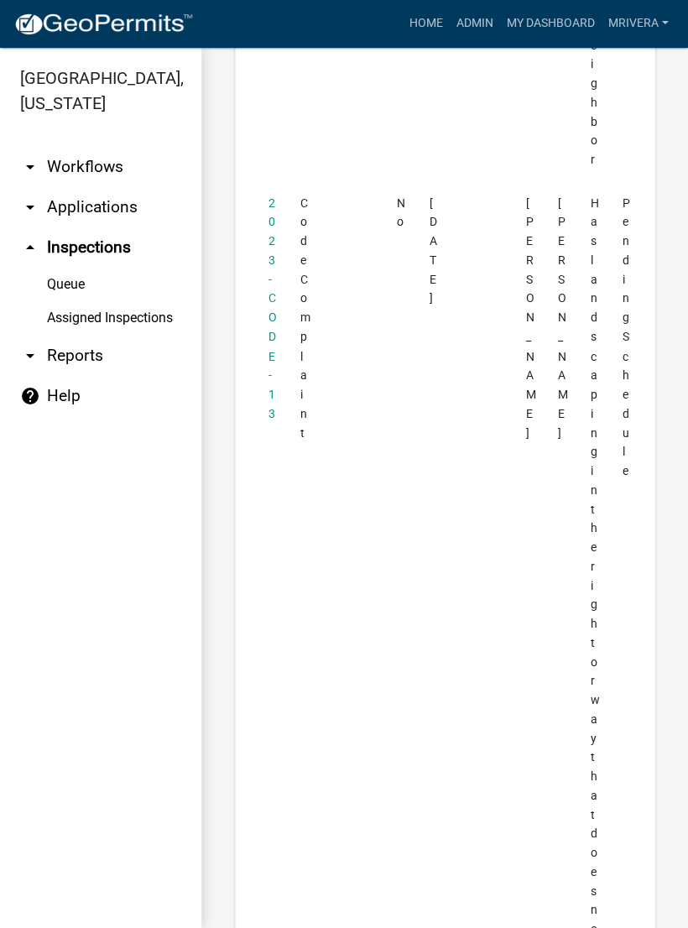
scroll to position [12191, 0]
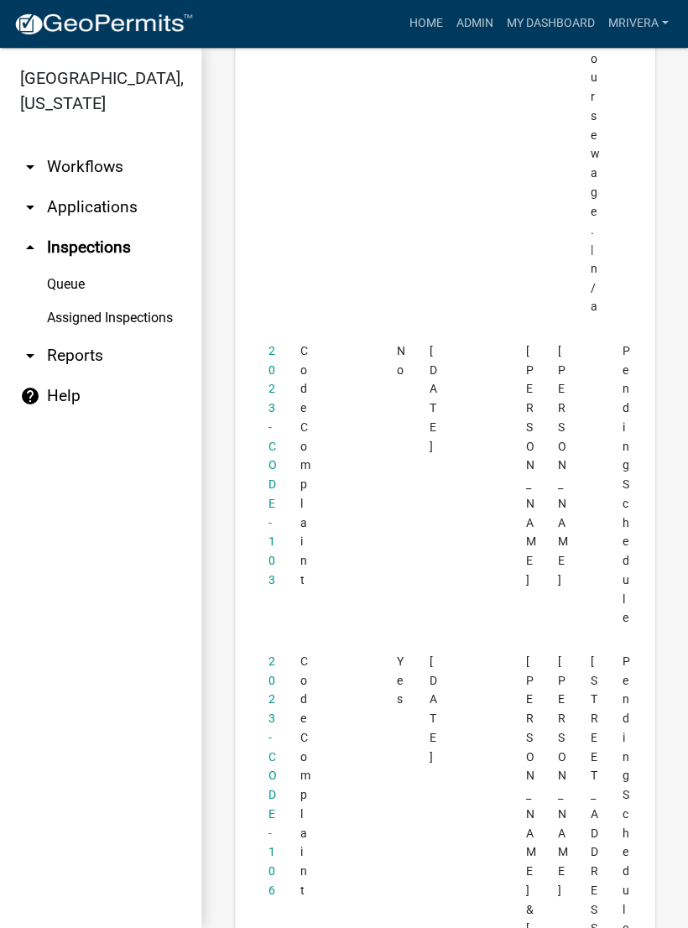
scroll to position [13341, 0]
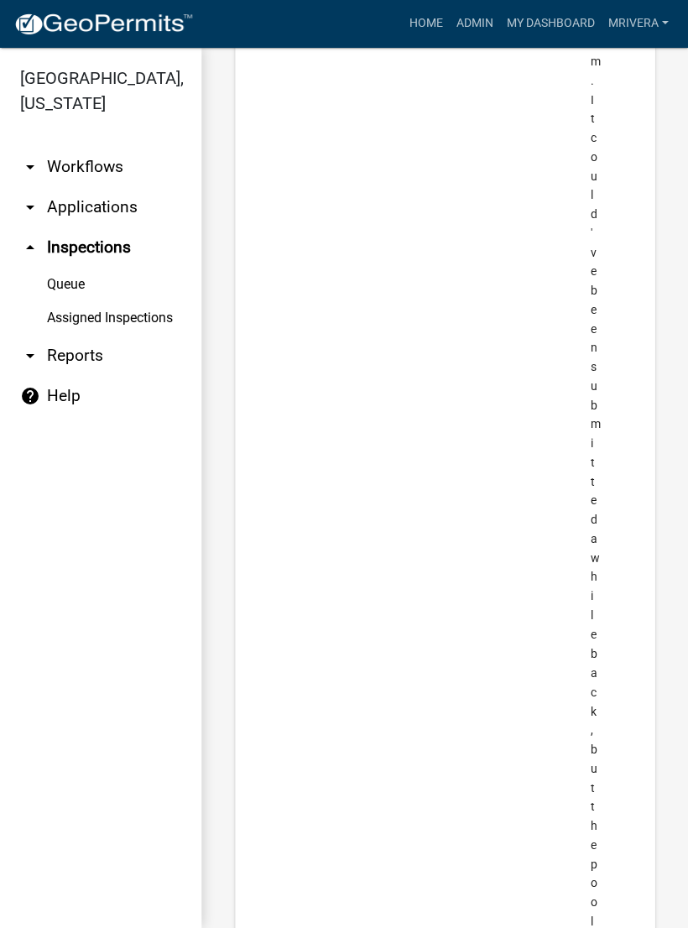
scroll to position [14865, 0]
click at [70, 295] on link "Queue" at bounding box center [100, 286] width 201 height 34
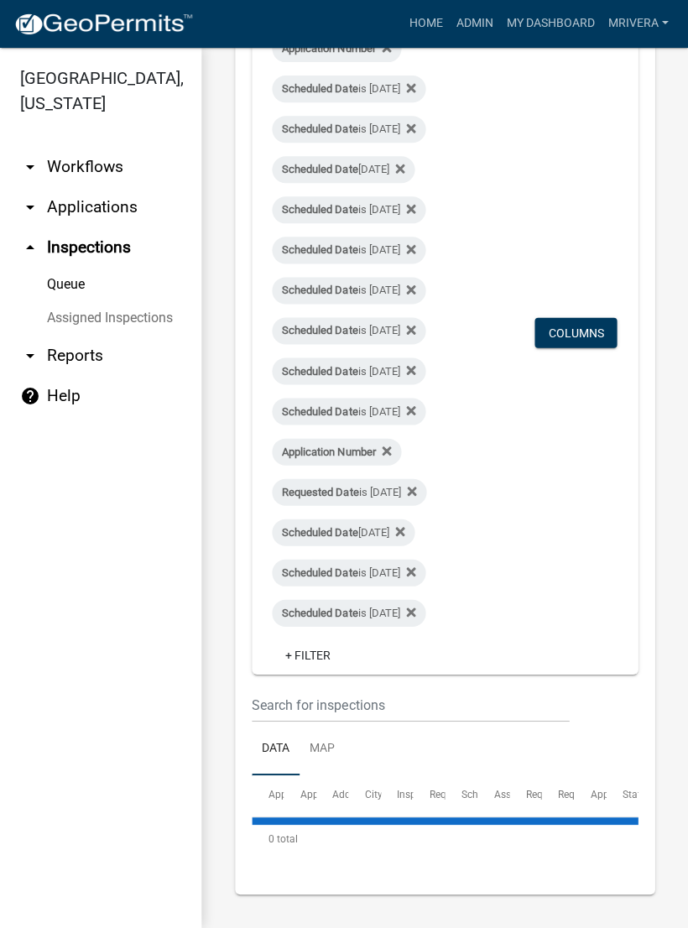
scroll to position [199, 0]
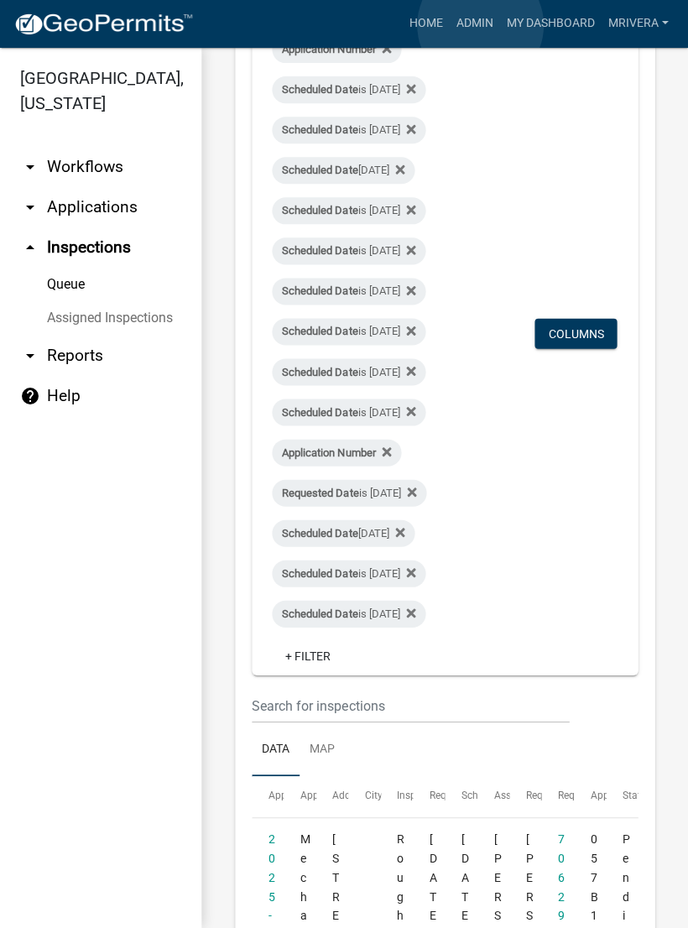
click at [481, 25] on link "Admin" at bounding box center [474, 24] width 50 height 32
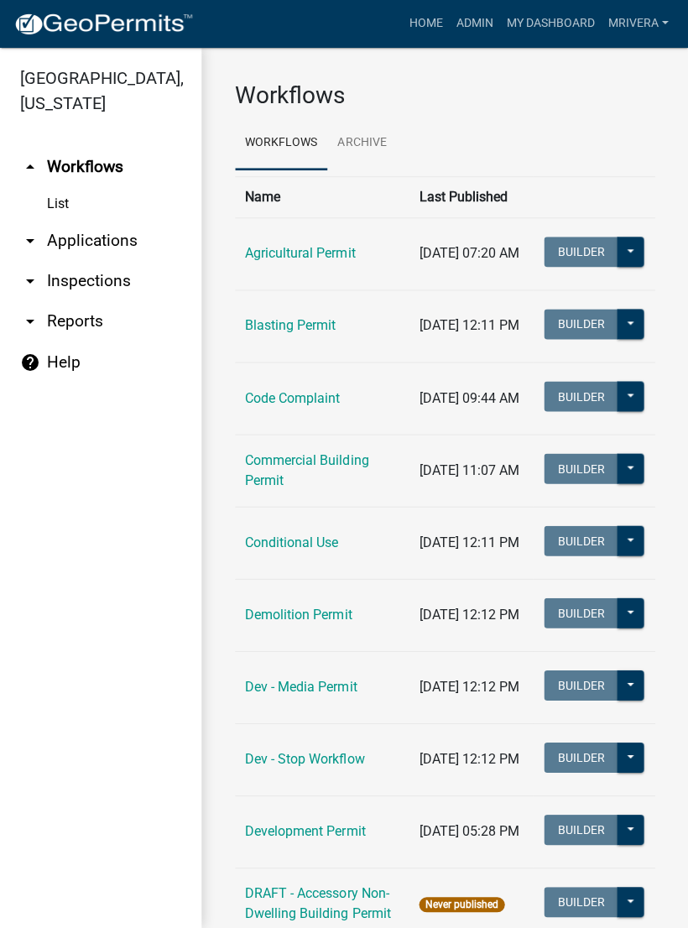
click at [96, 274] on link "arrow_drop_down Inspections" at bounding box center [100, 282] width 201 height 40
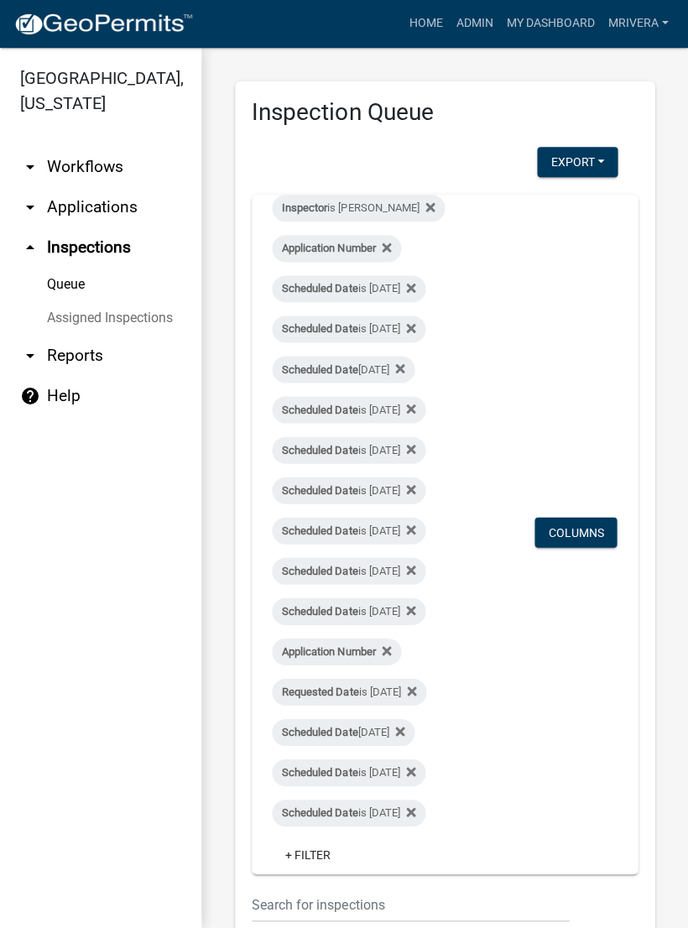
click at [74, 287] on link "Queue" at bounding box center [100, 286] width 201 height 34
click at [84, 289] on link "Queue" at bounding box center [100, 286] width 201 height 34
click at [86, 292] on link "Queue" at bounding box center [100, 286] width 201 height 34
click at [78, 287] on link "Queue" at bounding box center [100, 286] width 201 height 34
click at [80, 287] on link "Queue" at bounding box center [100, 286] width 201 height 34
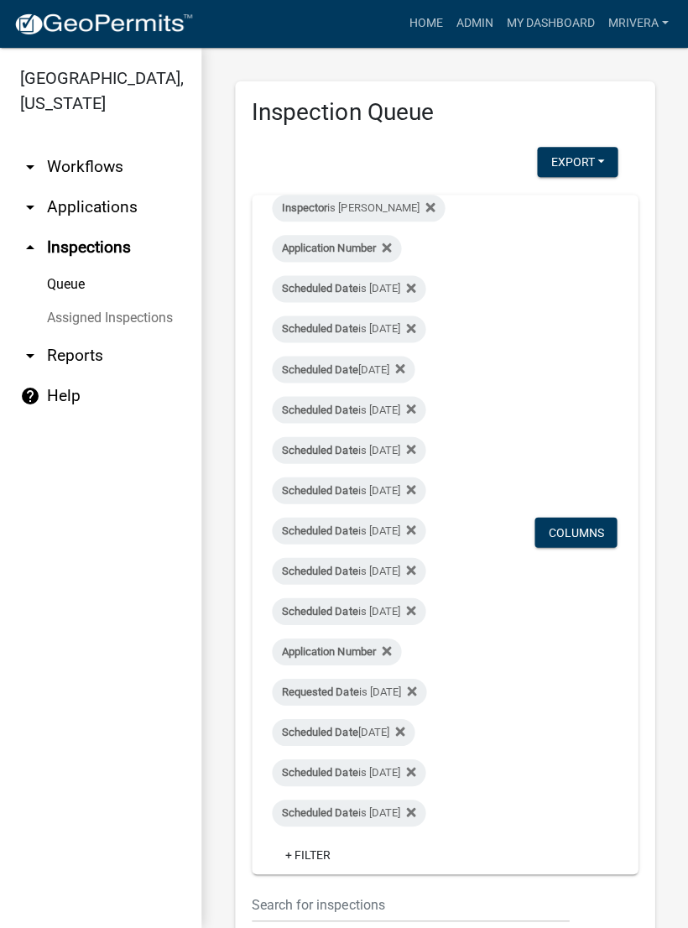
click at [78, 288] on link "Queue" at bounding box center [100, 286] width 201 height 34
click at [320, 853] on link "+ Filter" at bounding box center [308, 855] width 72 height 30
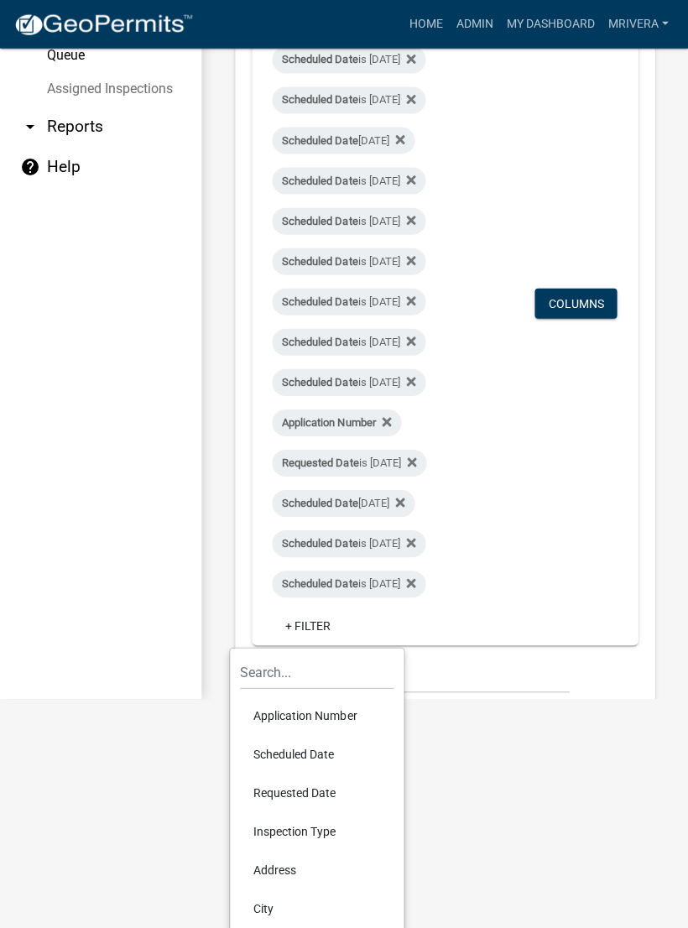
scroll to position [232, 0]
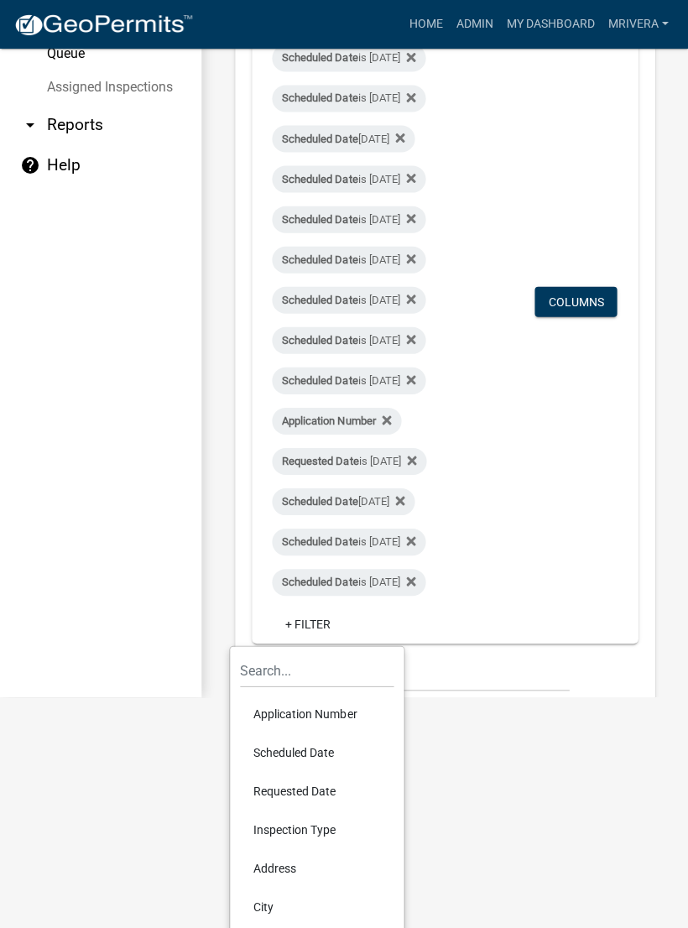
click at [300, 754] on li "Scheduled Date" at bounding box center [317, 752] width 154 height 39
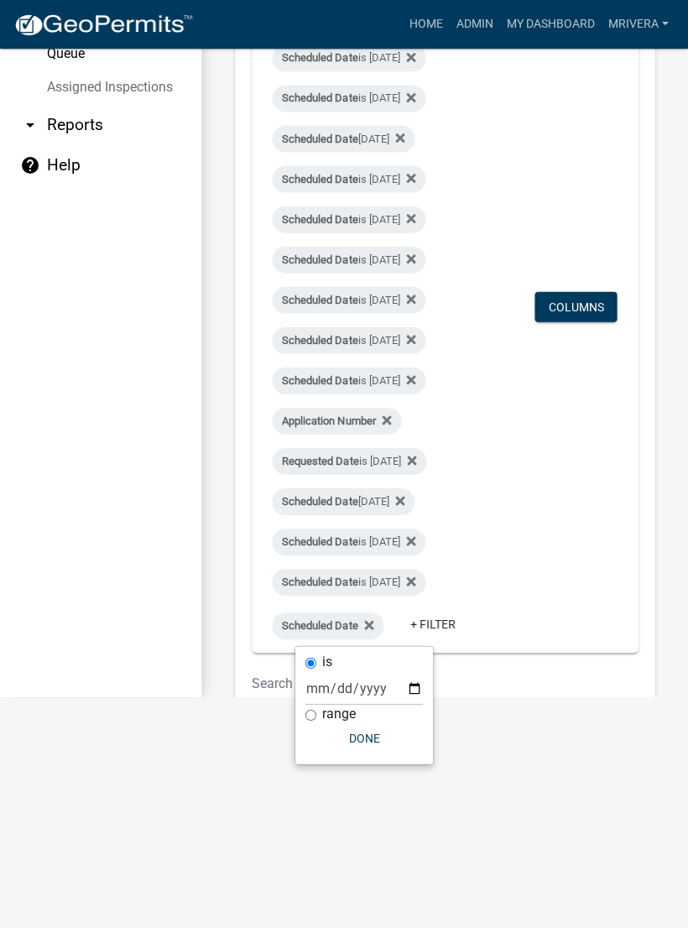
scroll to position [43, 0]
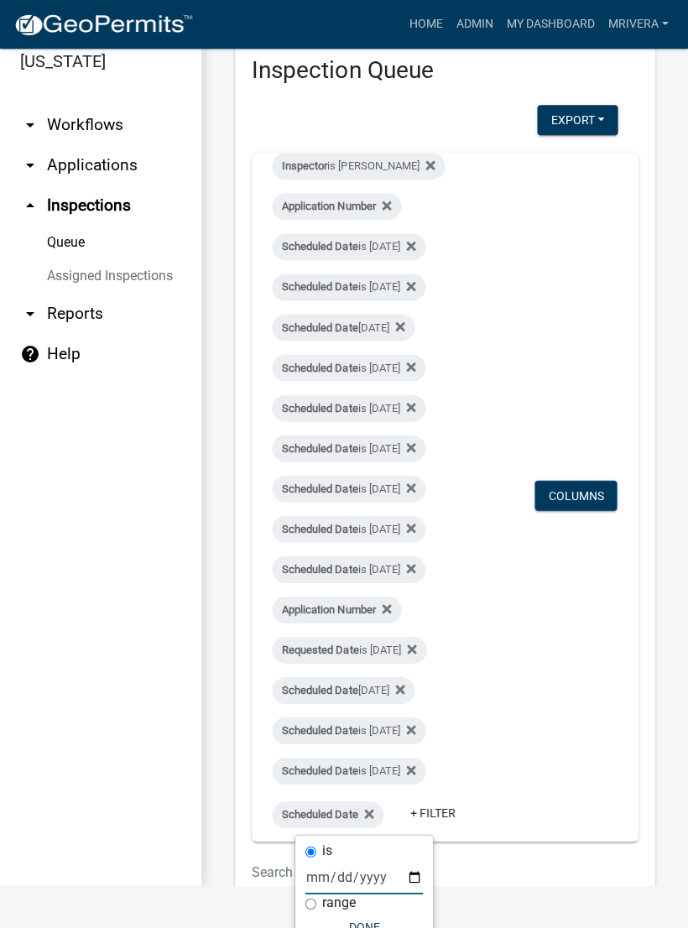
click at [344, 874] on input "date" at bounding box center [363, 876] width 117 height 34
type input "[DATE]"
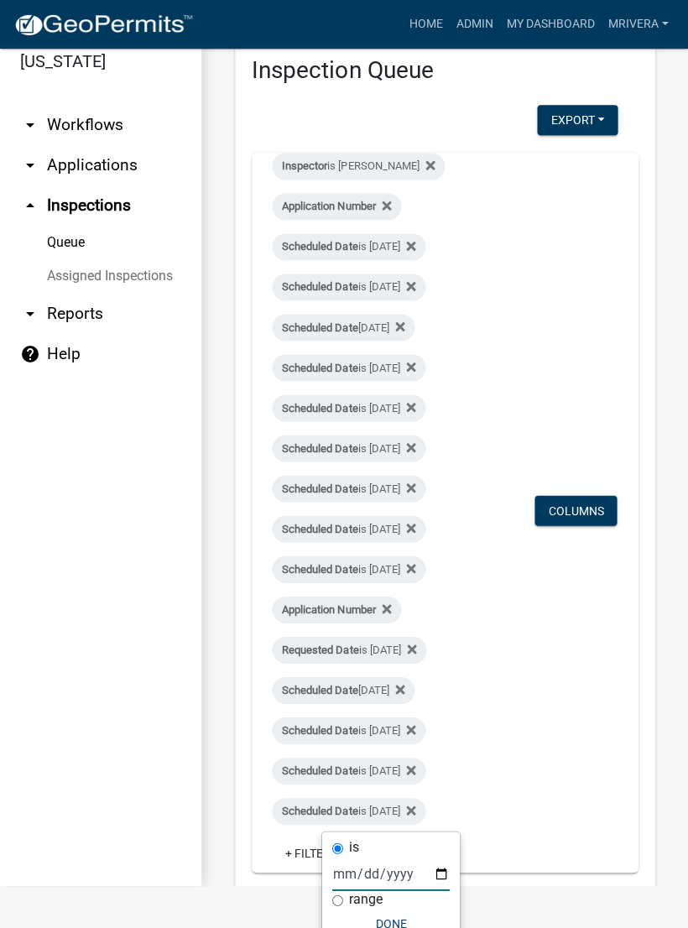
scroll to position [39, 0]
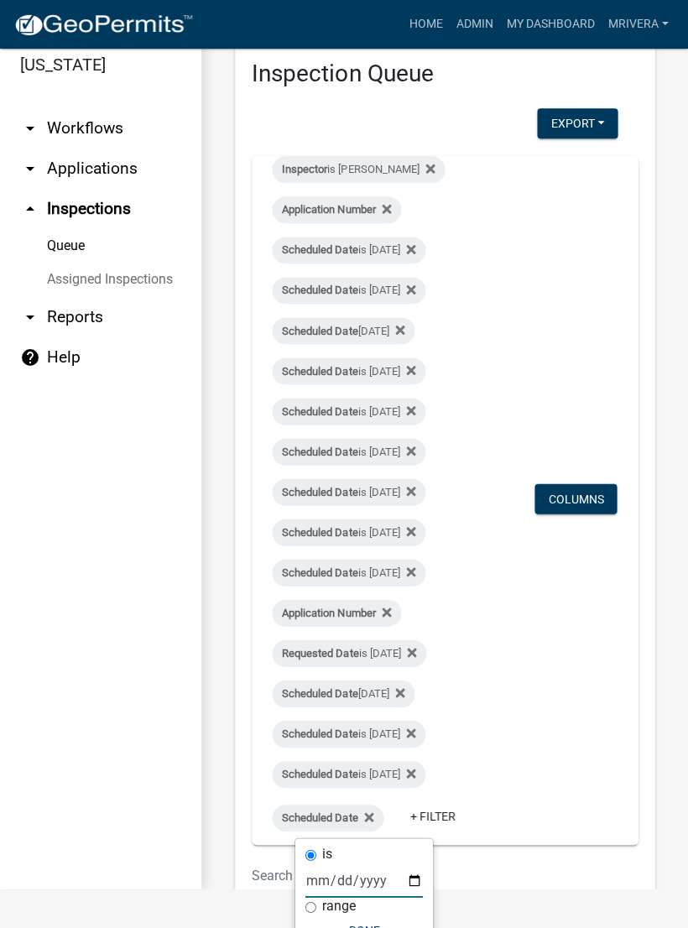
click at [344, 884] on input "date" at bounding box center [363, 880] width 117 height 34
click at [347, 871] on input "date" at bounding box center [363, 880] width 117 height 34
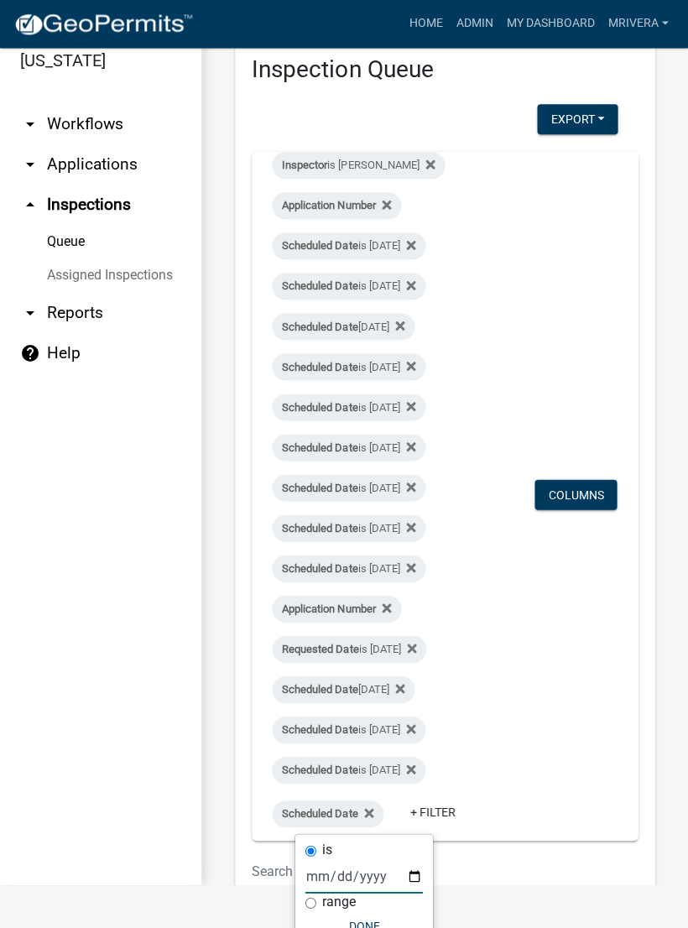
scroll to position [43, 0]
click at [346, 922] on button "Done" at bounding box center [363, 926] width 117 height 30
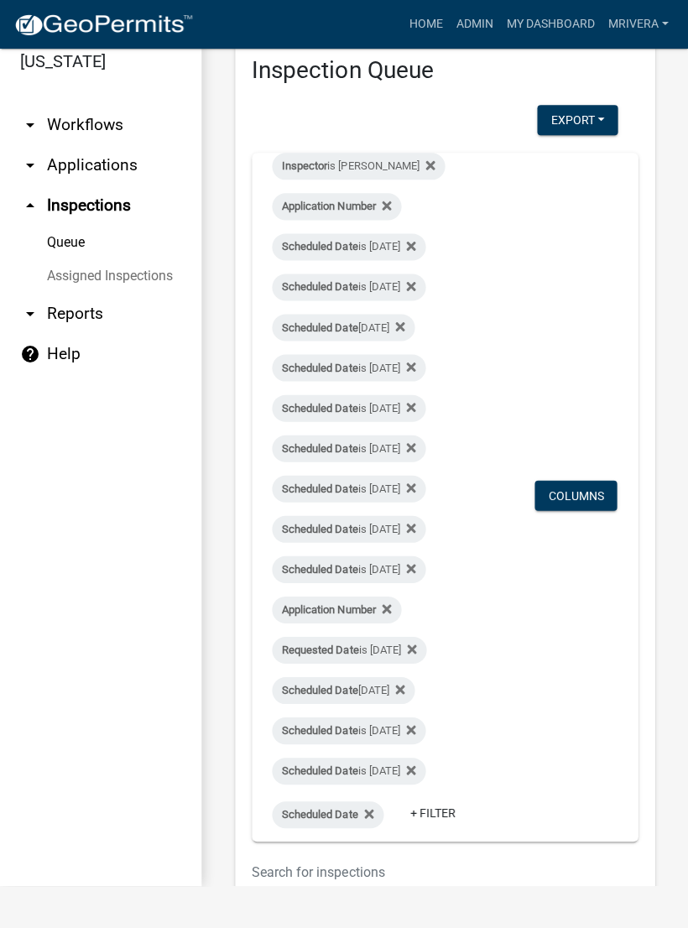
scroll to position [0, 0]
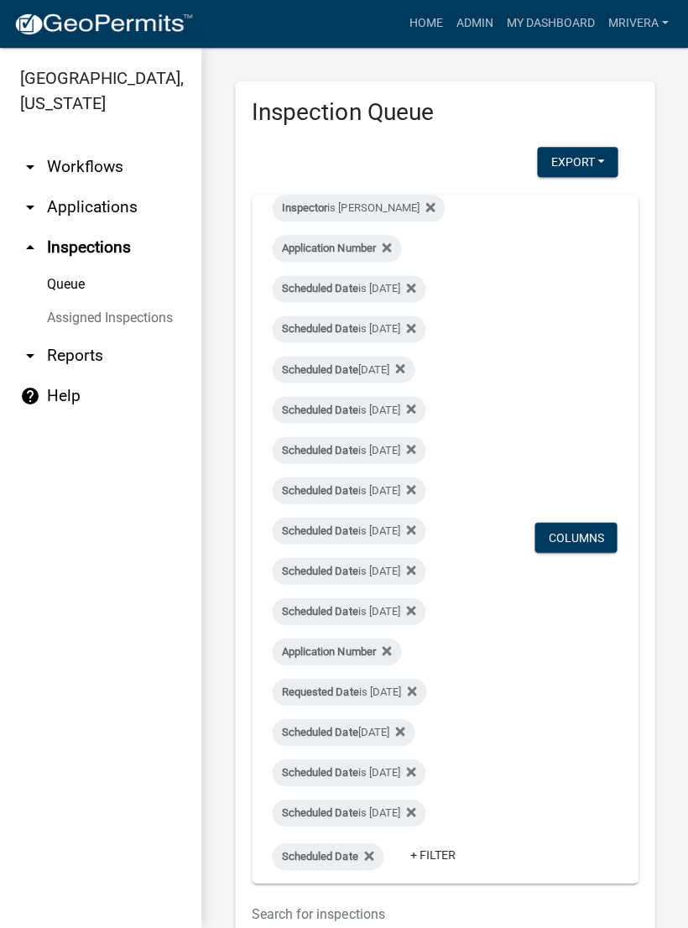
click at [357, 367] on span "Scheduled Date" at bounding box center [320, 369] width 76 height 13
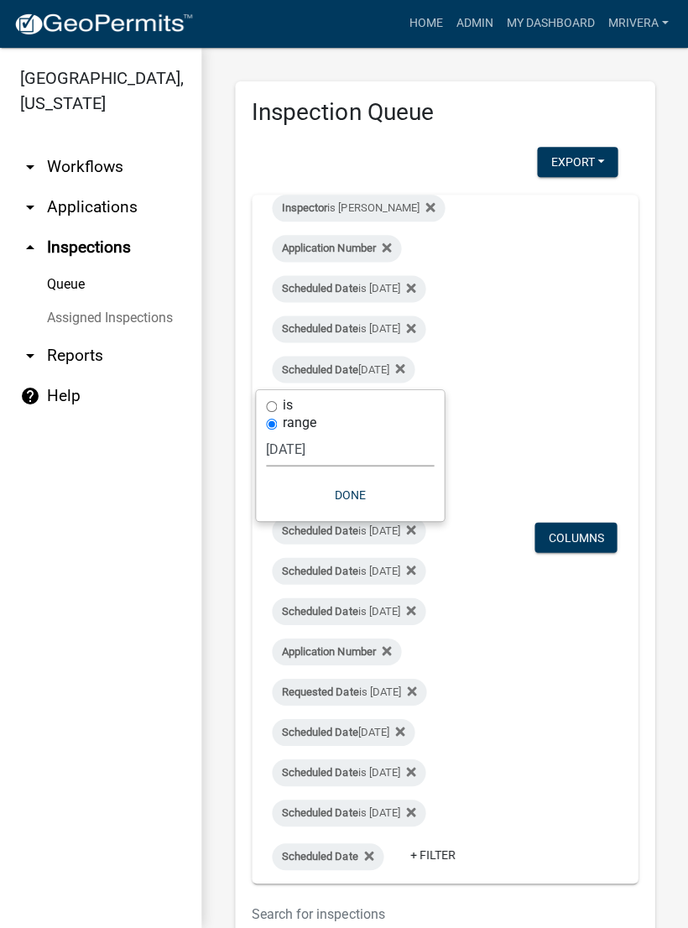
click at [351, 448] on select "Today Yesterday Current Week Previous Week Current Month Last Month Current Cal…" at bounding box center [350, 450] width 168 height 34
click at [352, 484] on button "Done" at bounding box center [350, 496] width 168 height 30
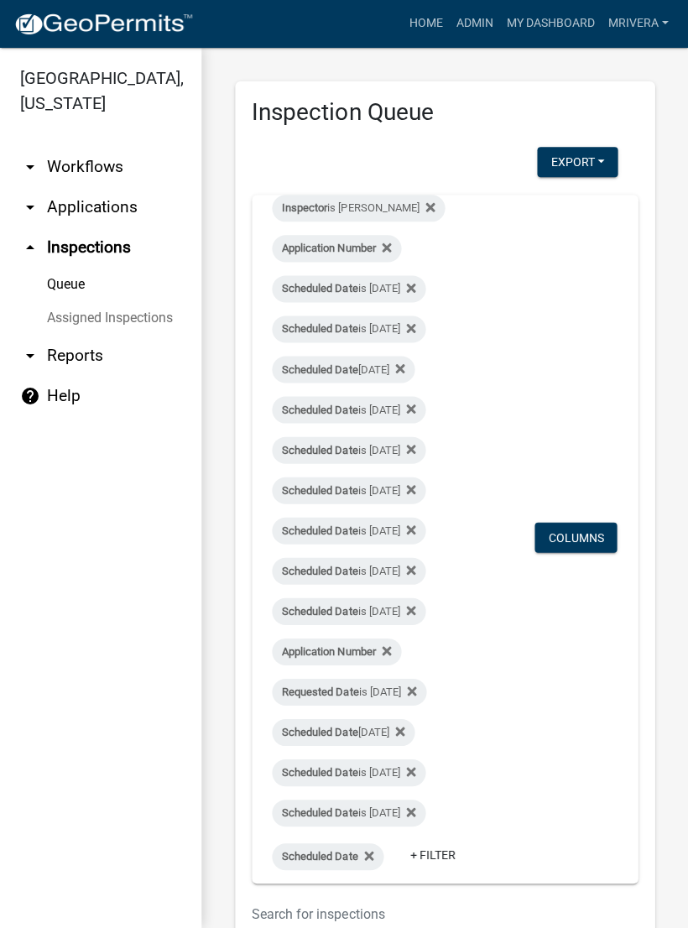
click at [418, 691] on div "Requested Date is [DATE]" at bounding box center [349, 692] width 154 height 27
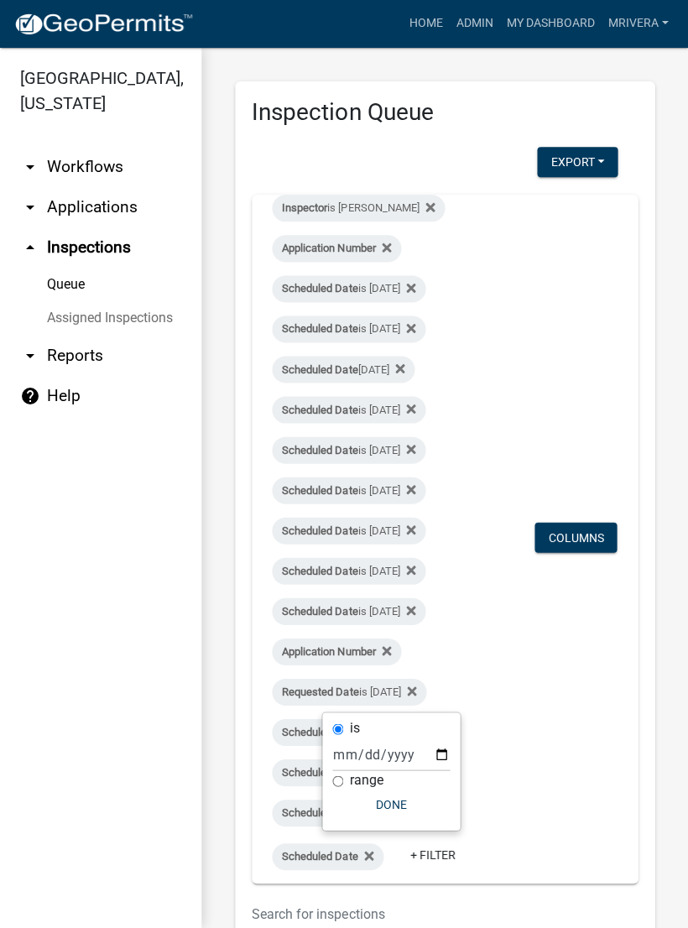
click at [125, 321] on link "Assigned Inspections" at bounding box center [100, 319] width 201 height 34
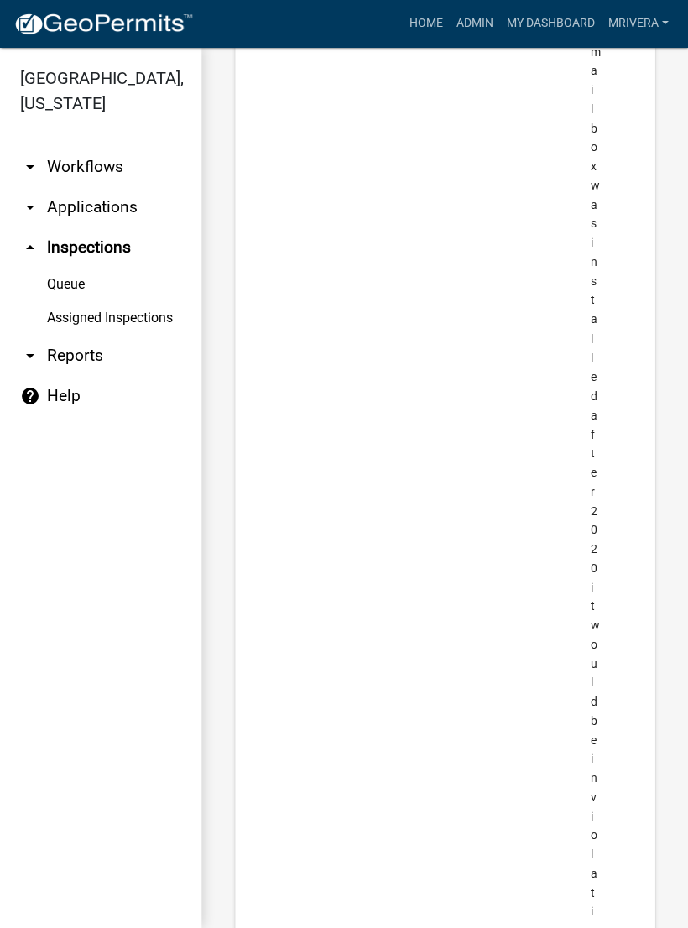
scroll to position [8989, 0]
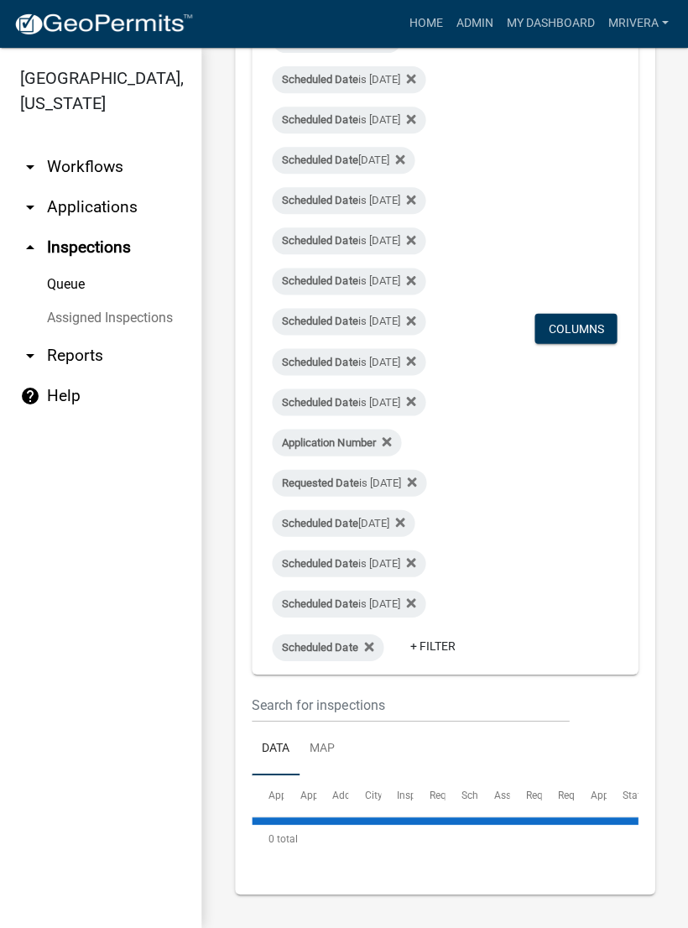
scroll to position [208, 0]
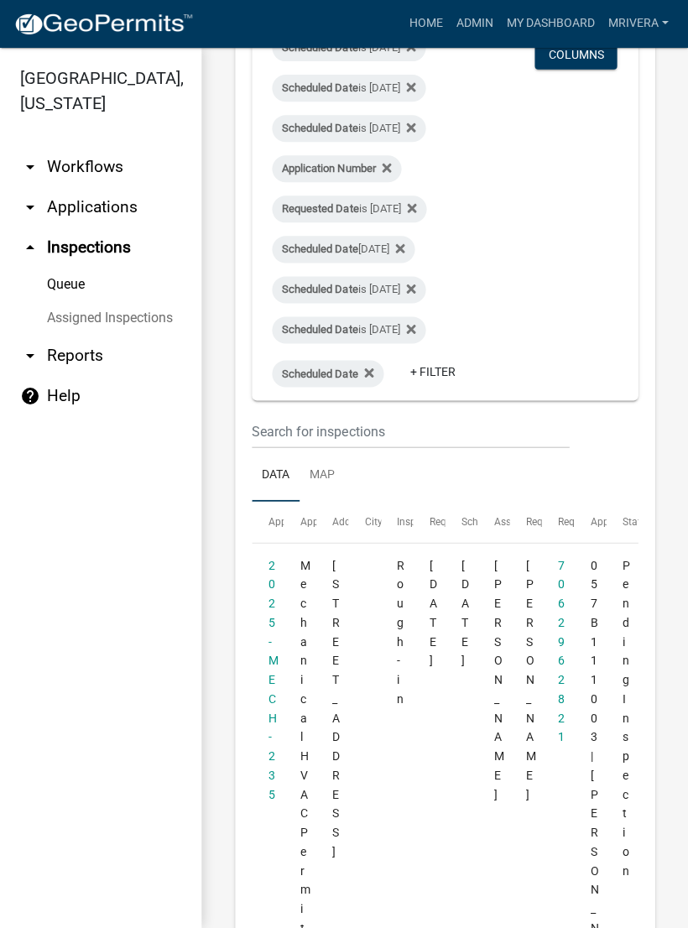
scroll to position [485, 0]
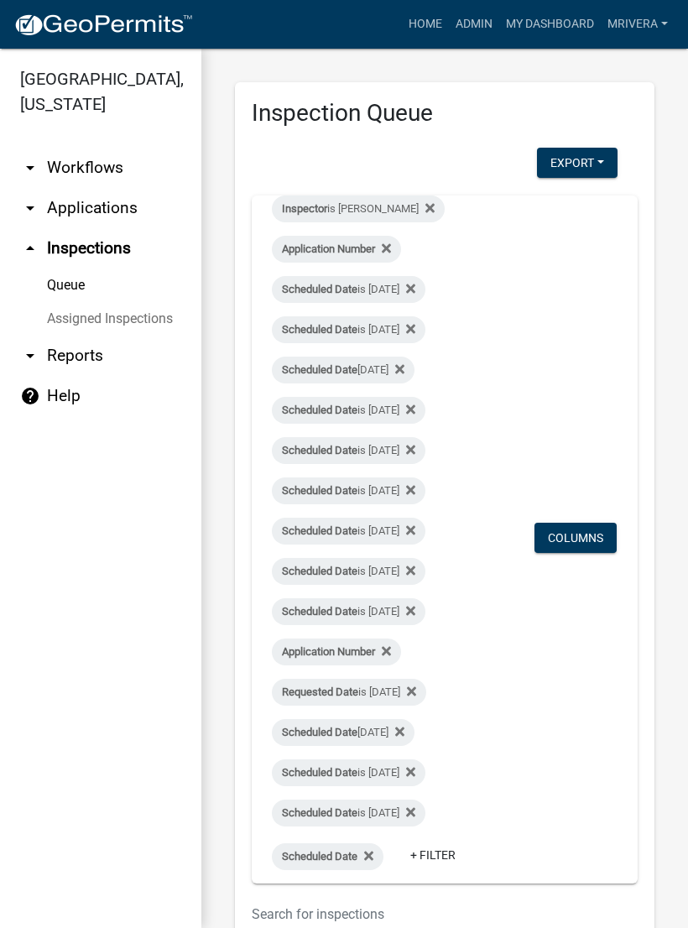
scroll to position [1, 0]
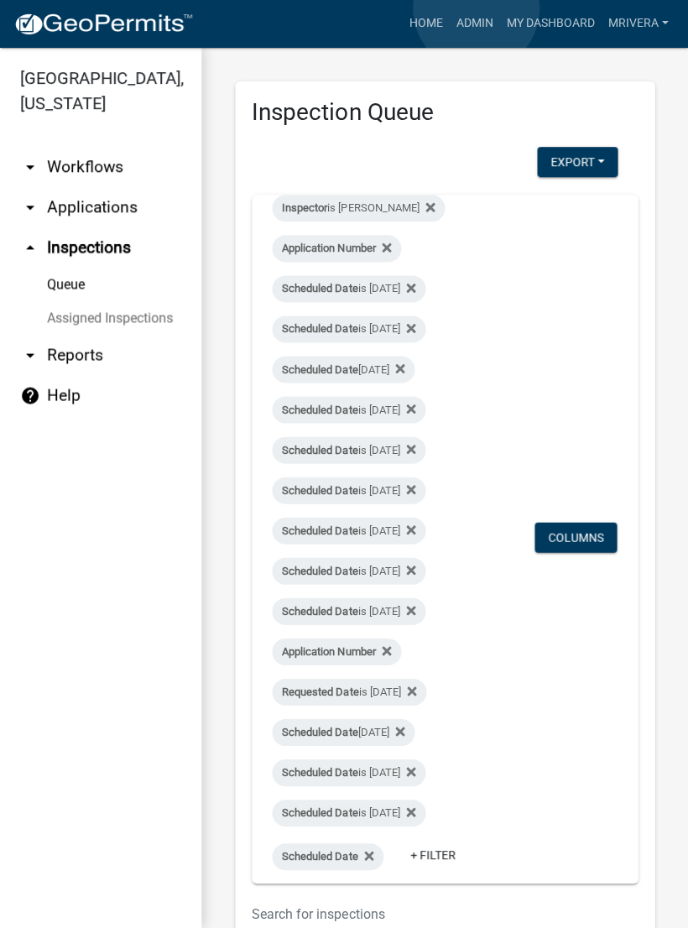
click at [477, 9] on link "Admin" at bounding box center [474, 24] width 50 height 32
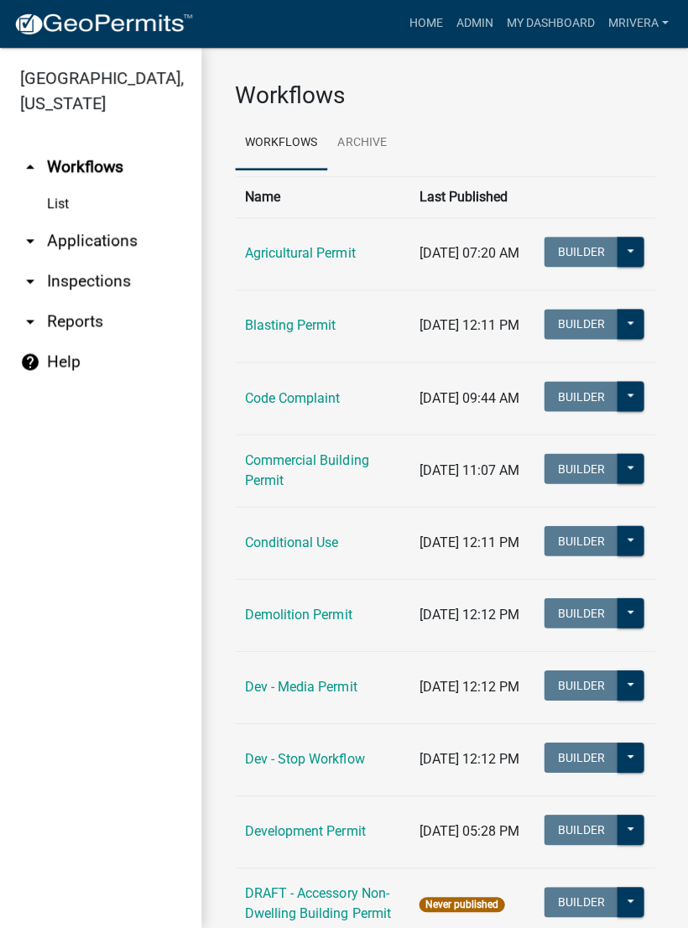
click at [92, 280] on link "arrow_drop_down Inspections" at bounding box center [100, 282] width 201 height 40
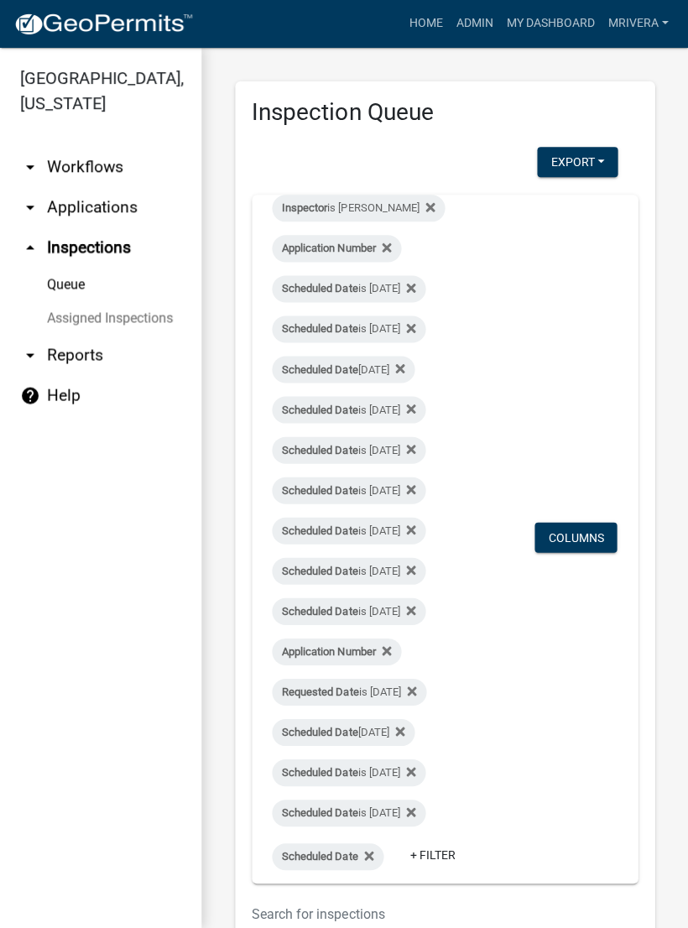
click at [114, 253] on link "arrow_drop_up Inspections" at bounding box center [100, 248] width 201 height 40
click at [116, 250] on link "arrow_drop_up Inspections" at bounding box center [100, 248] width 201 height 40
click at [454, 856] on link "+ Filter" at bounding box center [433, 855] width 72 height 30
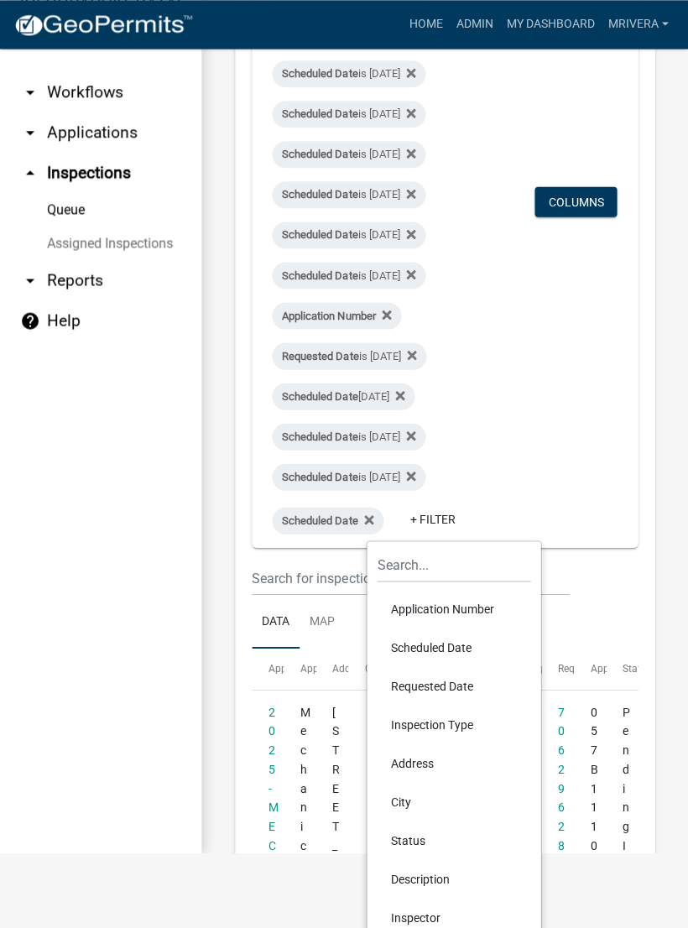
scroll to position [76, 0]
click at [440, 647] on li "Scheduled Date" at bounding box center [454, 647] width 154 height 39
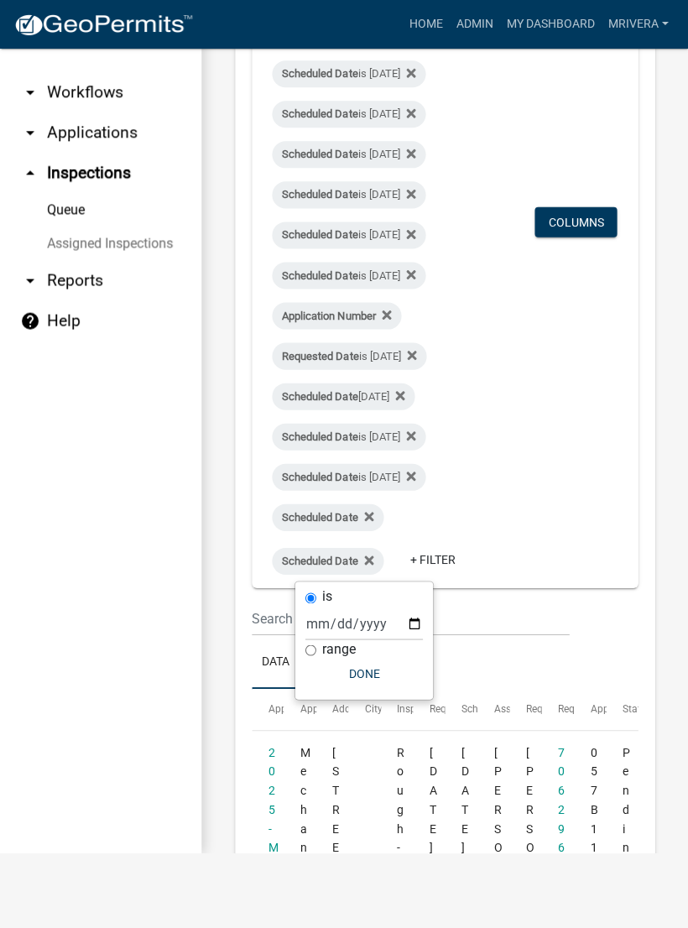
scroll to position [0, 0]
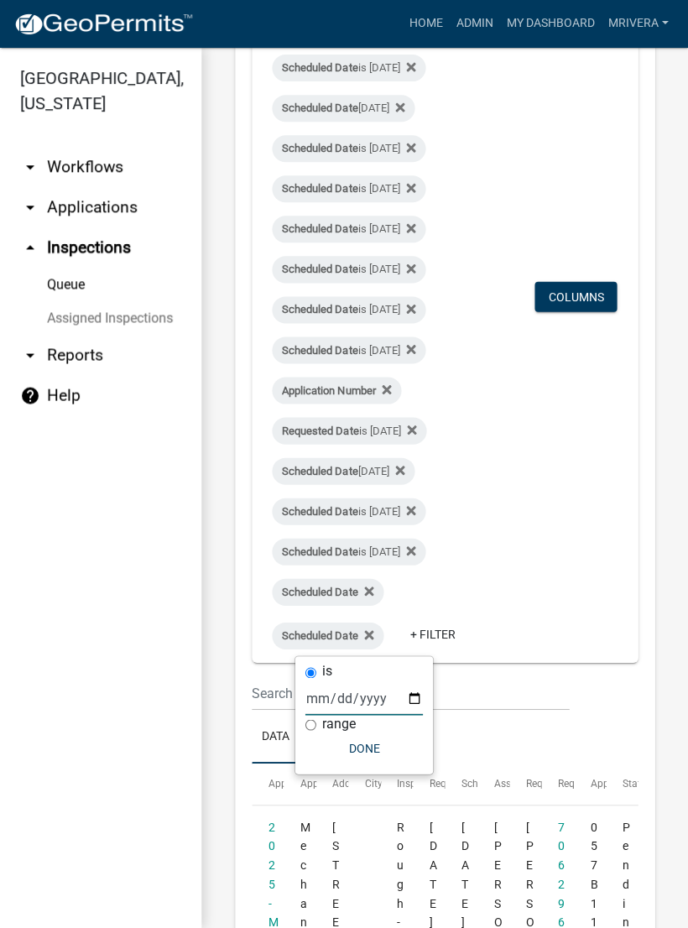
click at [347, 694] on input "date" at bounding box center [363, 698] width 117 height 34
type input "[DATE]"
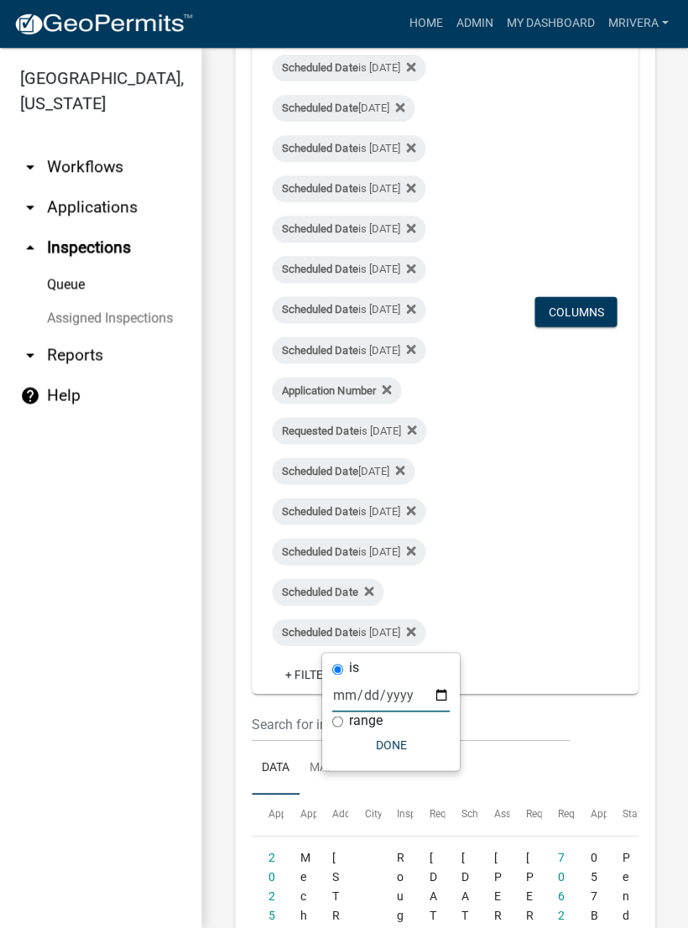
click at [381, 746] on button "Done" at bounding box center [390, 745] width 117 height 30
click at [117, 318] on link "Assigned Inspections" at bounding box center [100, 319] width 201 height 34
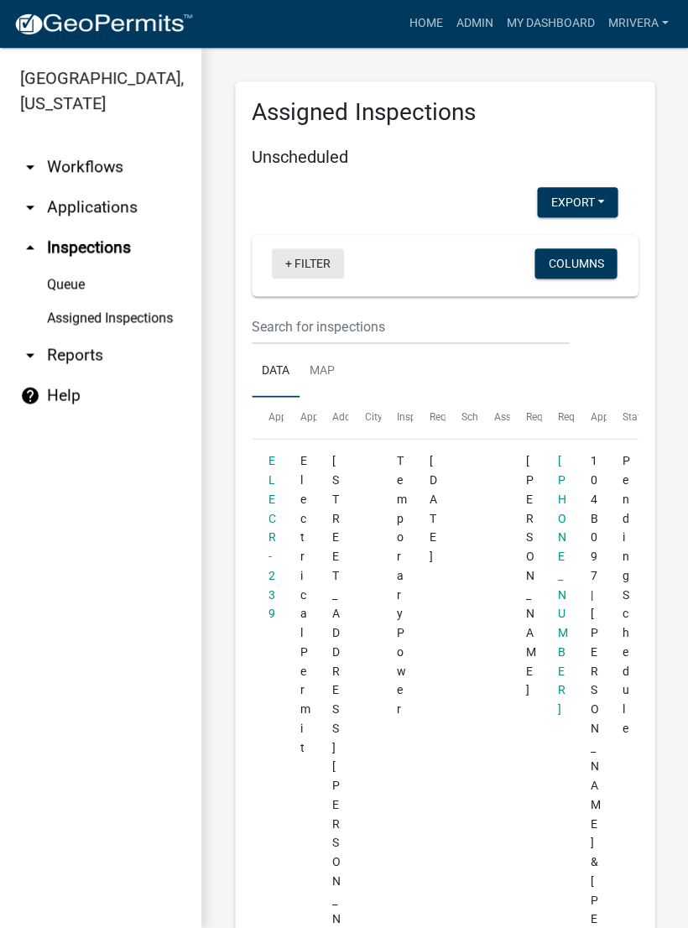
click at [321, 259] on link "+ Filter" at bounding box center [308, 264] width 72 height 30
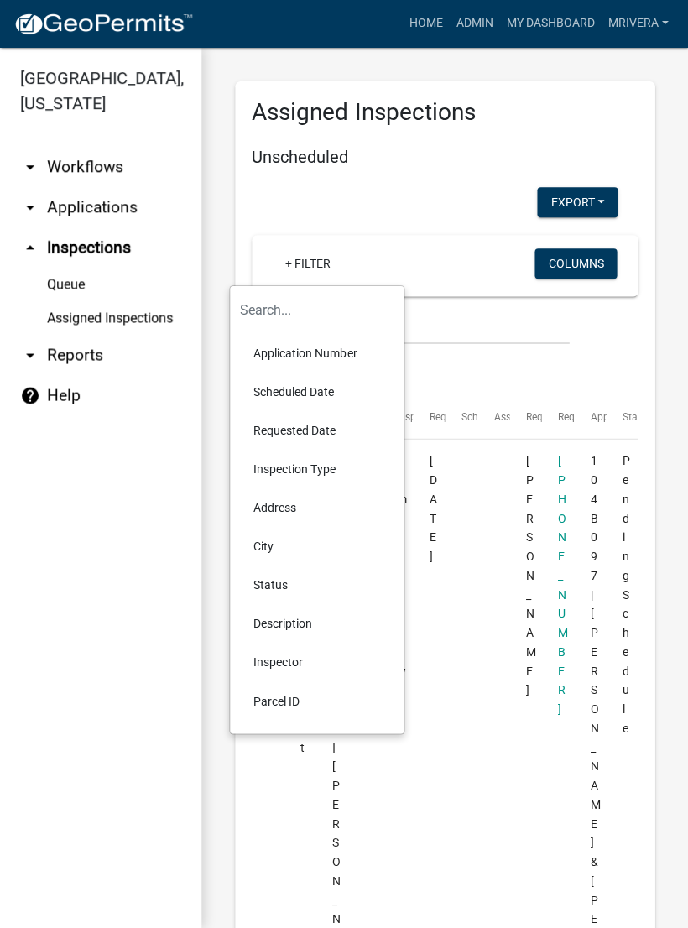
click at [309, 383] on li "Scheduled Date" at bounding box center [317, 392] width 154 height 39
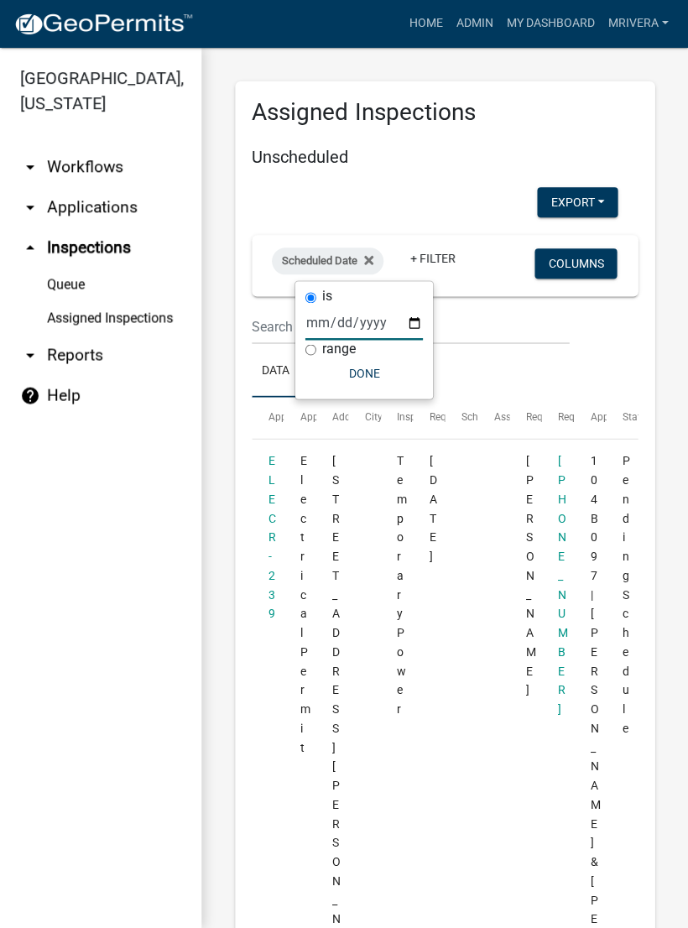
click at [348, 319] on input "date" at bounding box center [363, 323] width 117 height 34
type input "[DATE]"
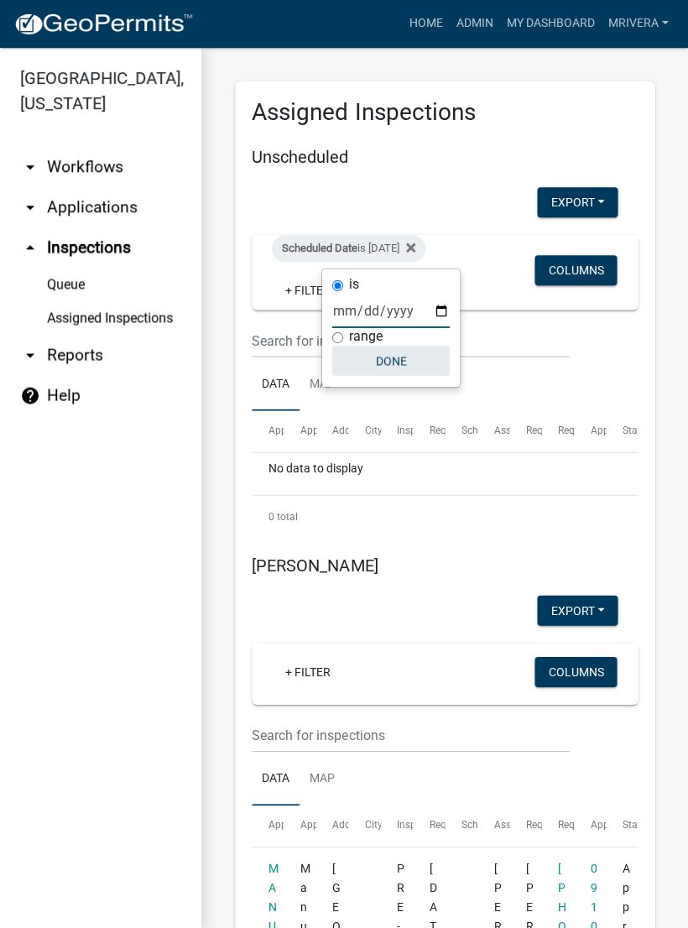
click at [380, 357] on button "Done" at bounding box center [390, 362] width 117 height 30
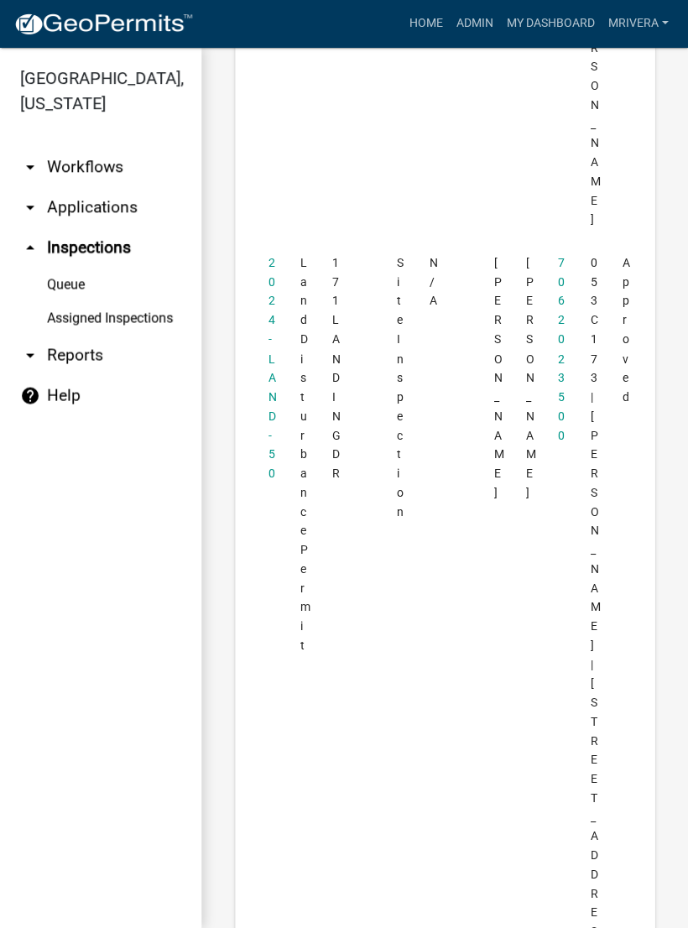
scroll to position [9387, 0]
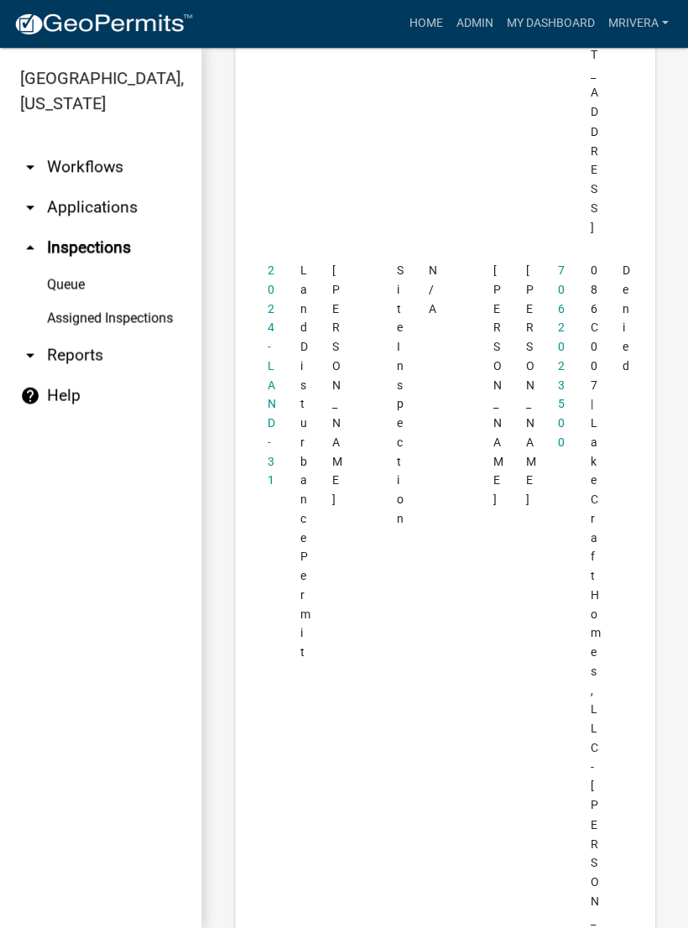
scroll to position [5757, 0]
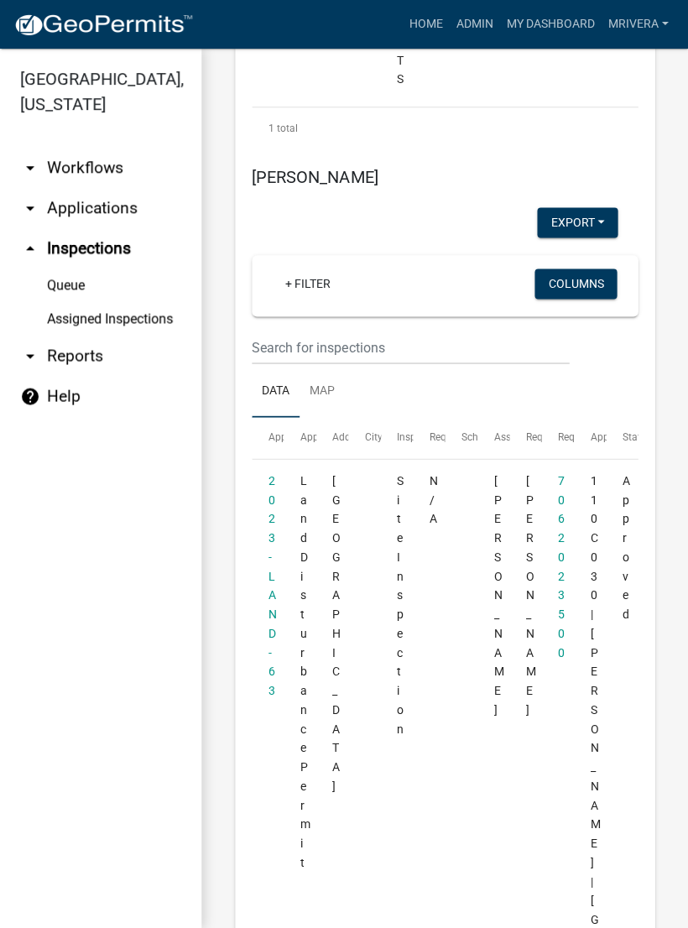
scroll to position [1475, 0]
click at [112, 318] on link "Assigned Inspections" at bounding box center [100, 319] width 201 height 34
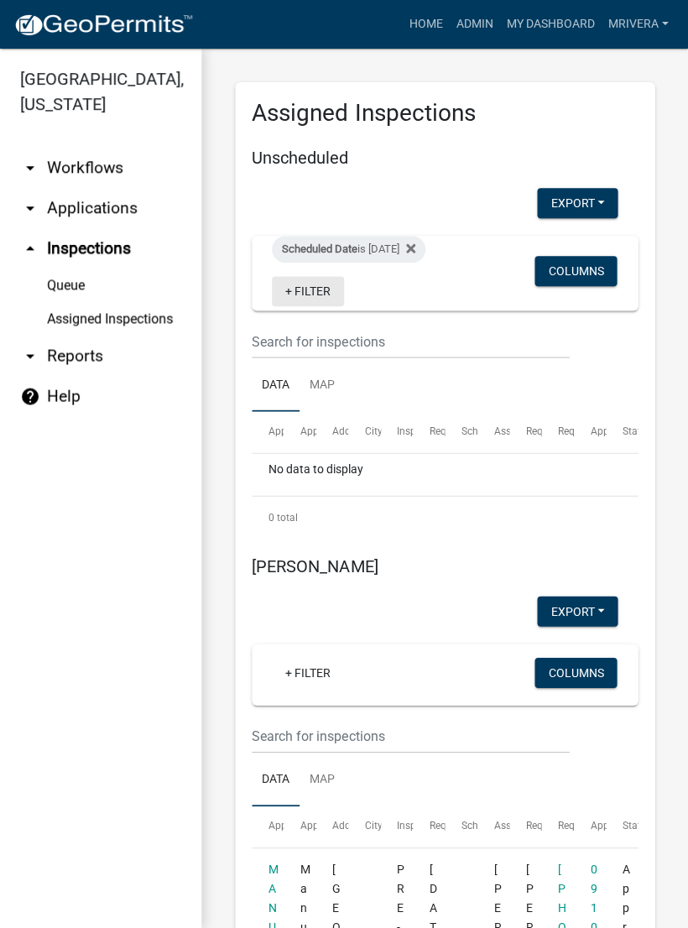
click at [327, 290] on link "+ Filter" at bounding box center [308, 291] width 72 height 30
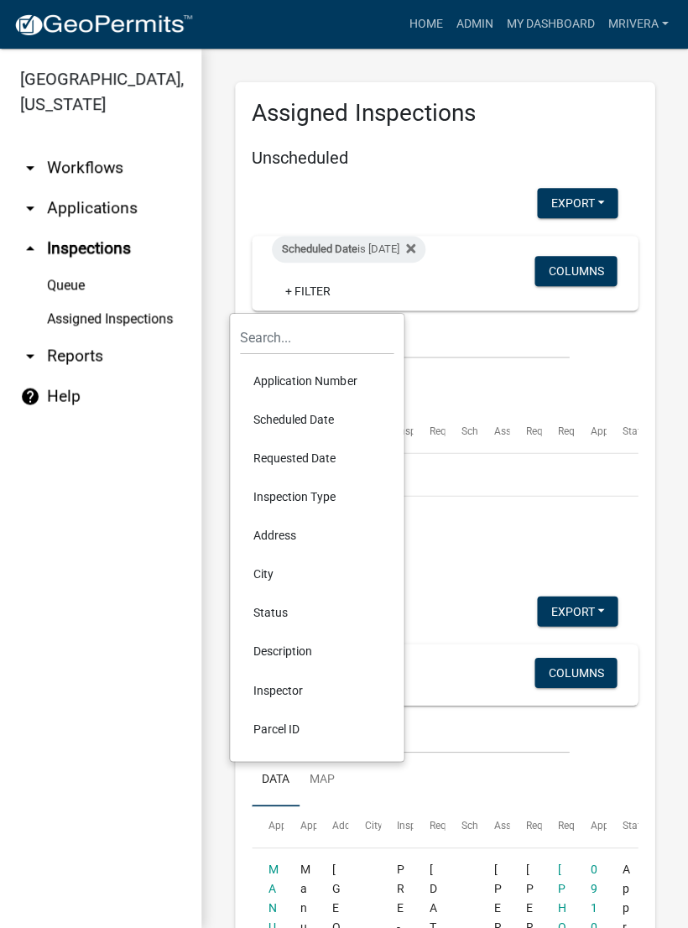
click at [295, 421] on li "Scheduled Date" at bounding box center [317, 419] width 154 height 39
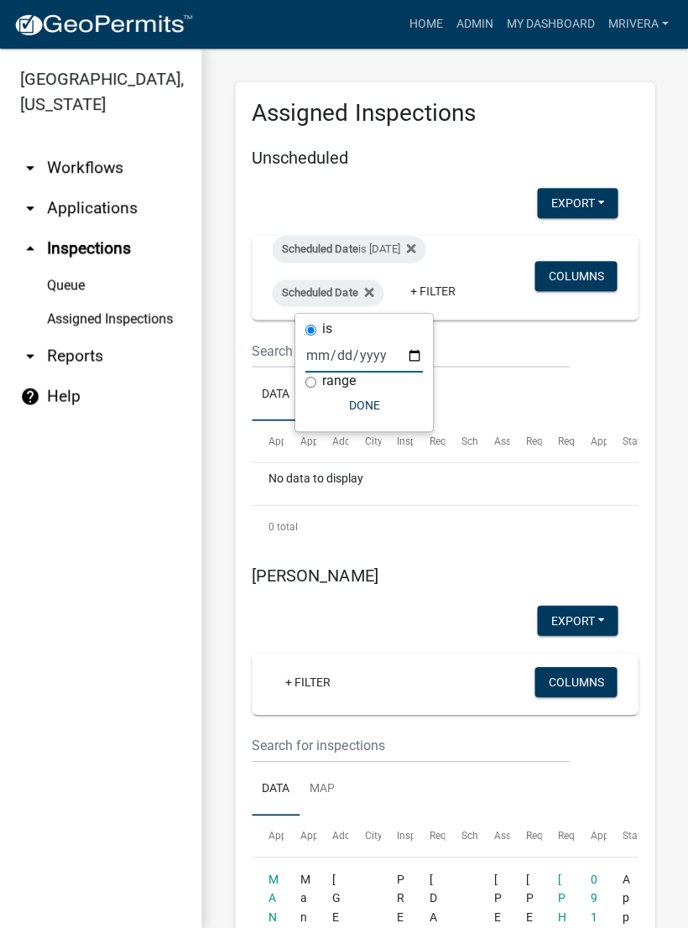
click at [344, 358] on input "date" at bounding box center [363, 355] width 117 height 34
type input "[DATE]"
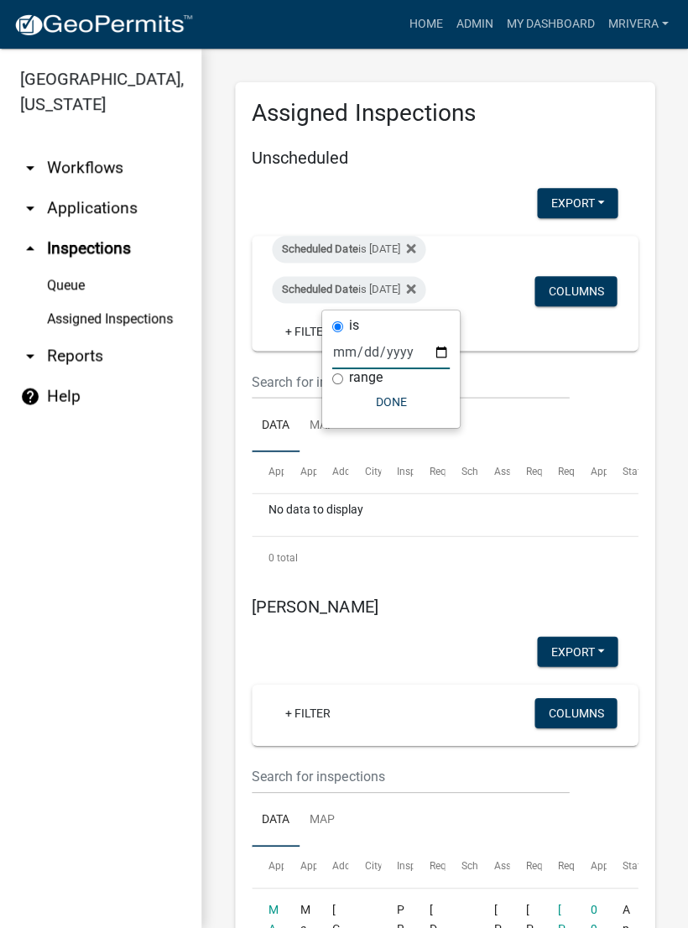
click at [375, 400] on button "Done" at bounding box center [390, 402] width 117 height 30
click at [326, 330] on link "+ Filter" at bounding box center [308, 331] width 72 height 30
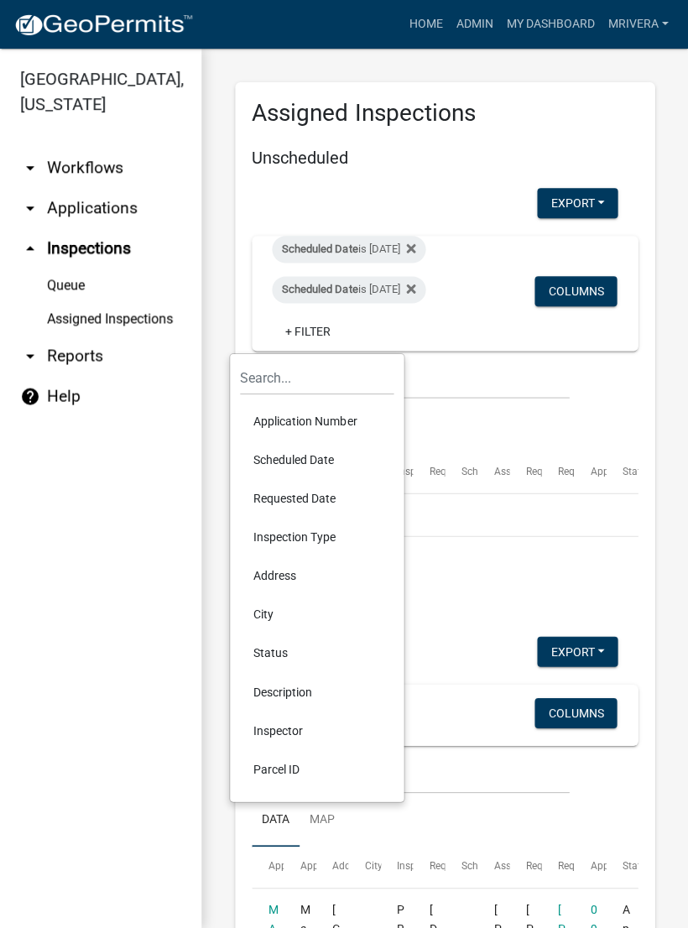
click at [117, 311] on link "Assigned Inspections" at bounding box center [100, 319] width 201 height 34
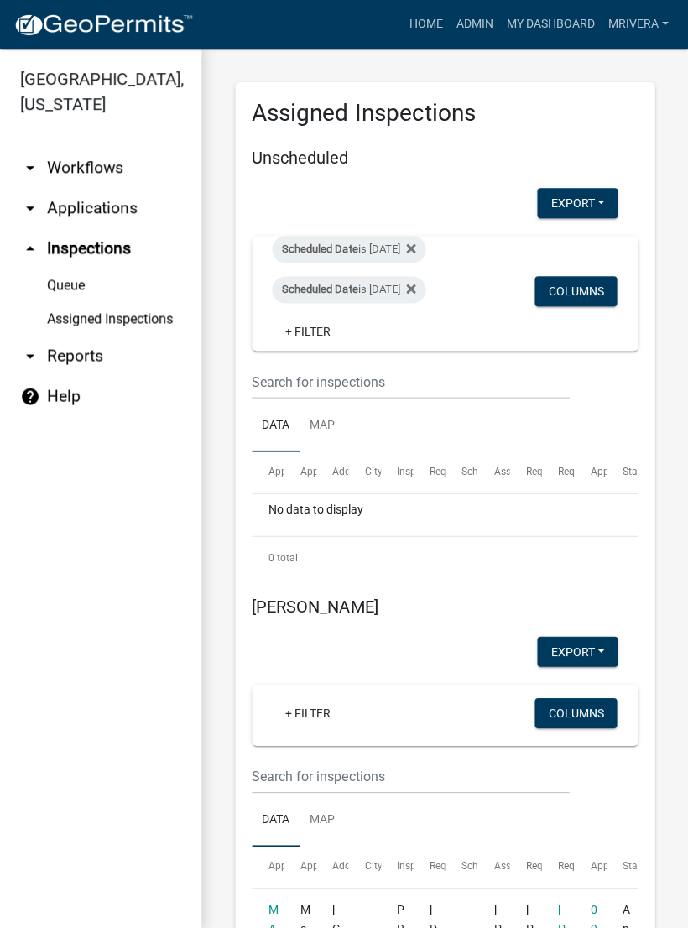
click at [71, 249] on link "arrow_drop_up Inspections" at bounding box center [100, 248] width 201 height 40
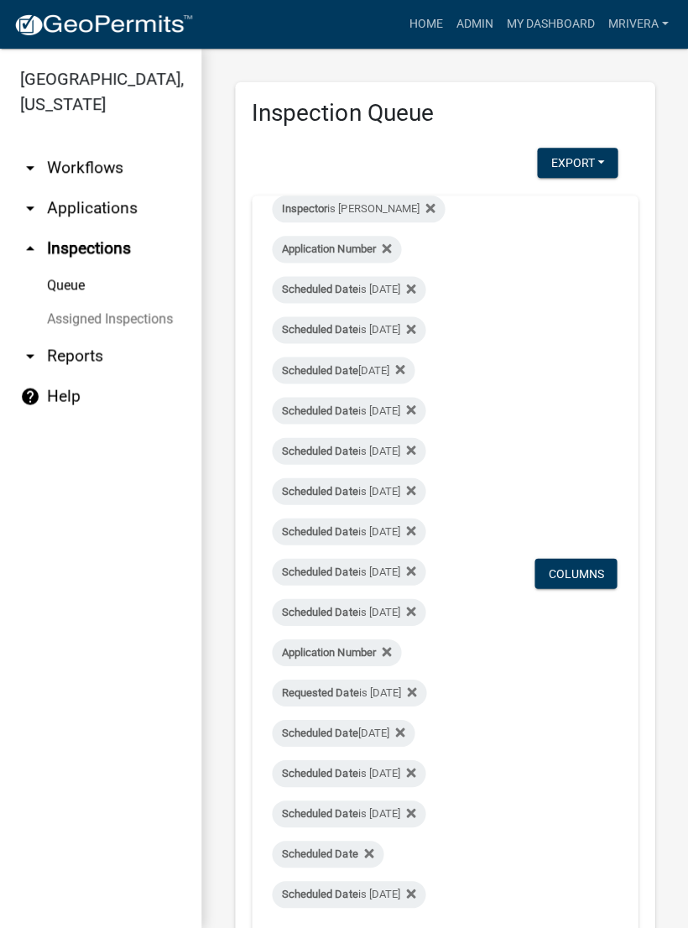
click at [83, 313] on link "Assigned Inspections" at bounding box center [100, 319] width 201 height 34
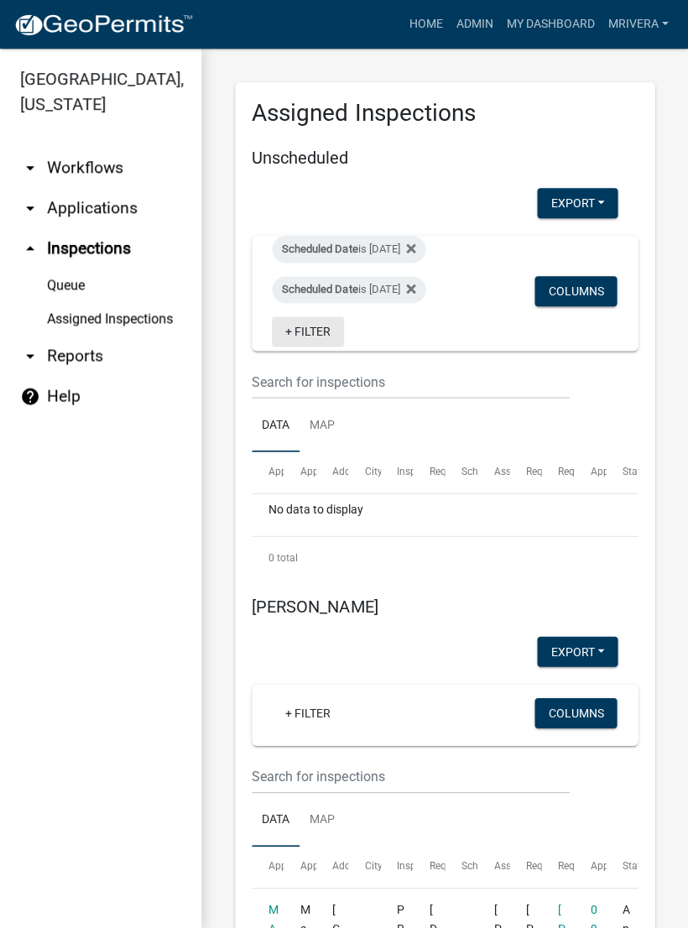
click at [322, 330] on link "+ Filter" at bounding box center [308, 331] width 72 height 30
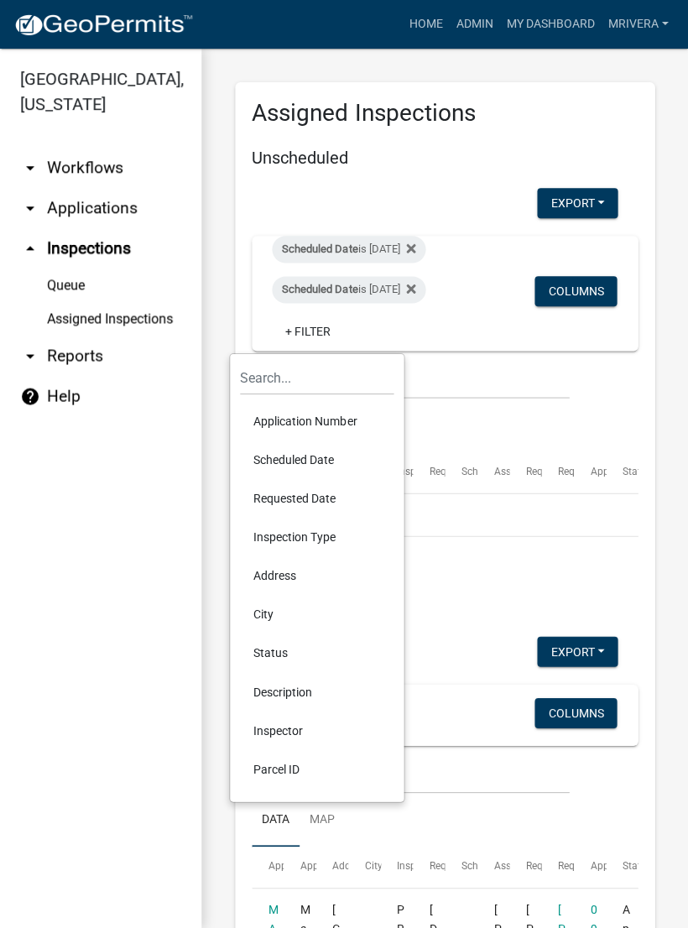
click at [309, 463] on li "Scheduled Date" at bounding box center [317, 460] width 154 height 39
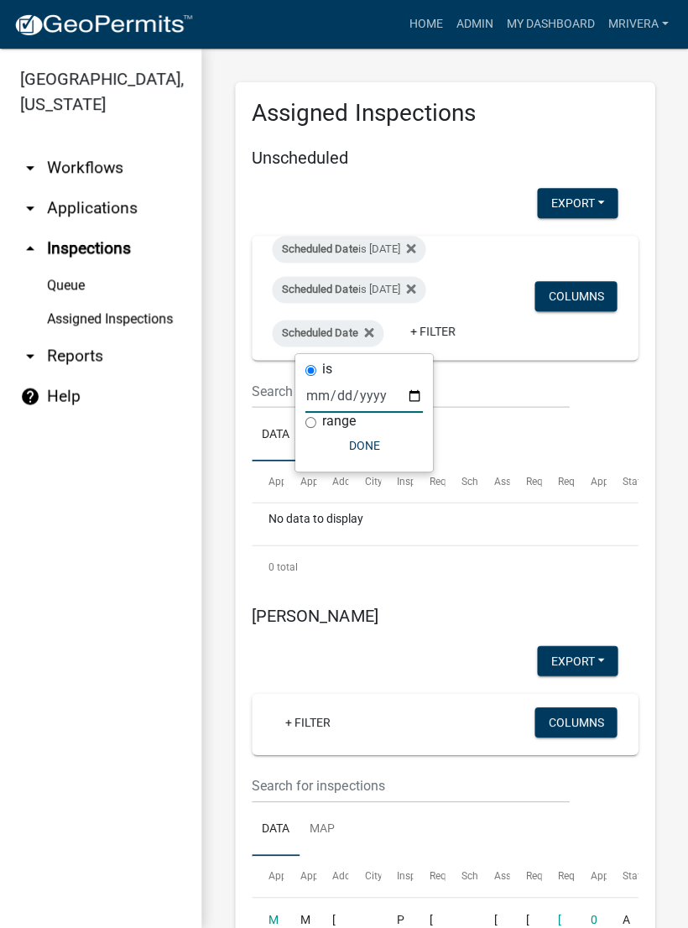
click at [340, 399] on input "date" at bounding box center [363, 395] width 117 height 34
type input "[DATE]"
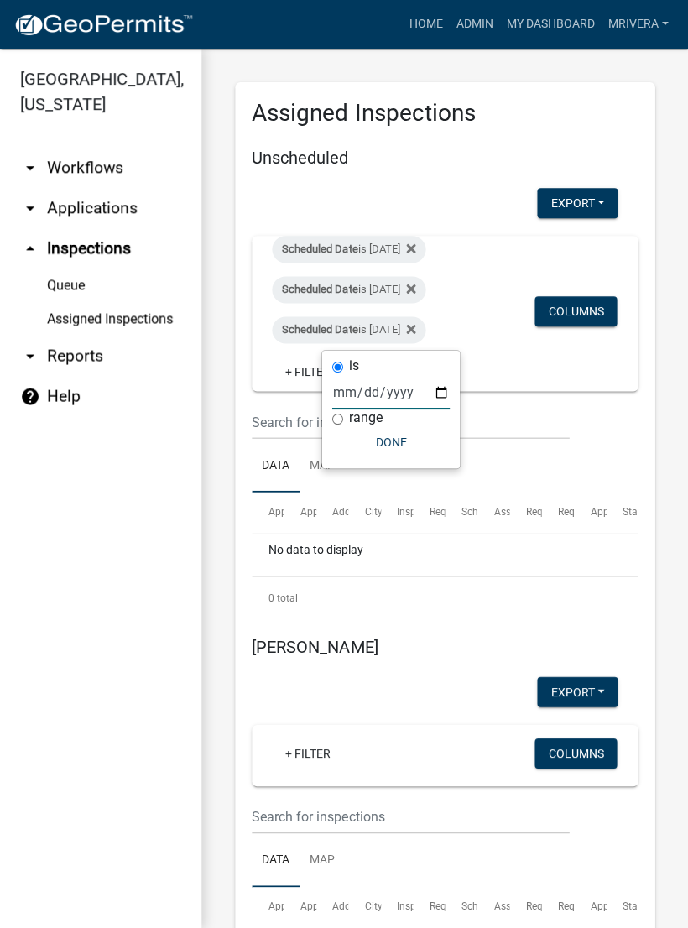
click at [377, 447] on button "Done" at bounding box center [390, 442] width 117 height 30
click at [102, 259] on link "arrow_drop_up Inspections" at bounding box center [100, 248] width 201 height 40
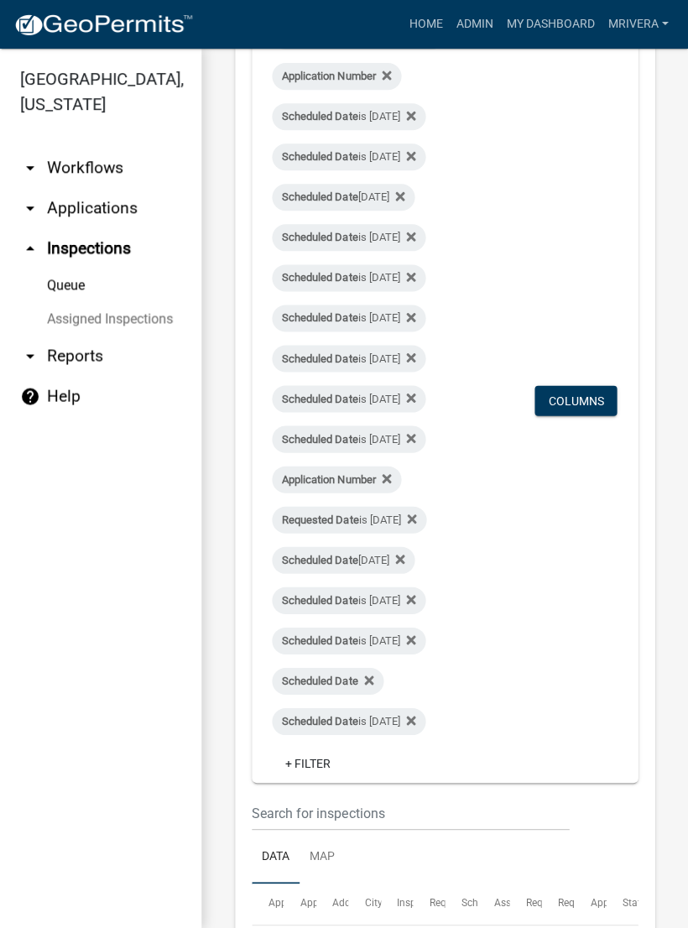
scroll to position [170, 0]
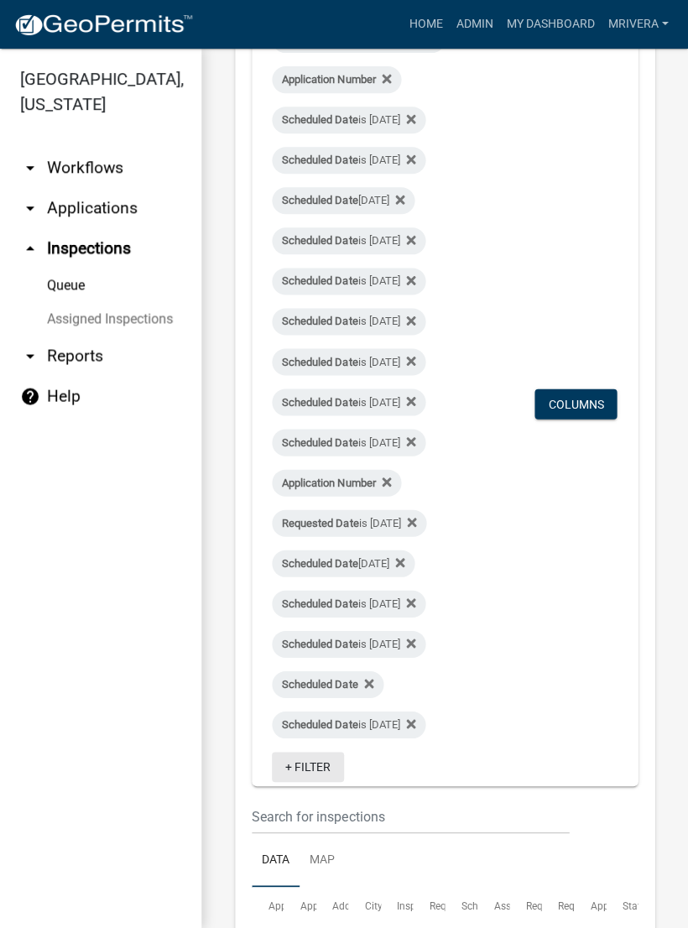
click at [306, 769] on link "+ Filter" at bounding box center [308, 766] width 72 height 30
click at [305, 896] on li "Scheduled Date" at bounding box center [317, 894] width 154 height 39
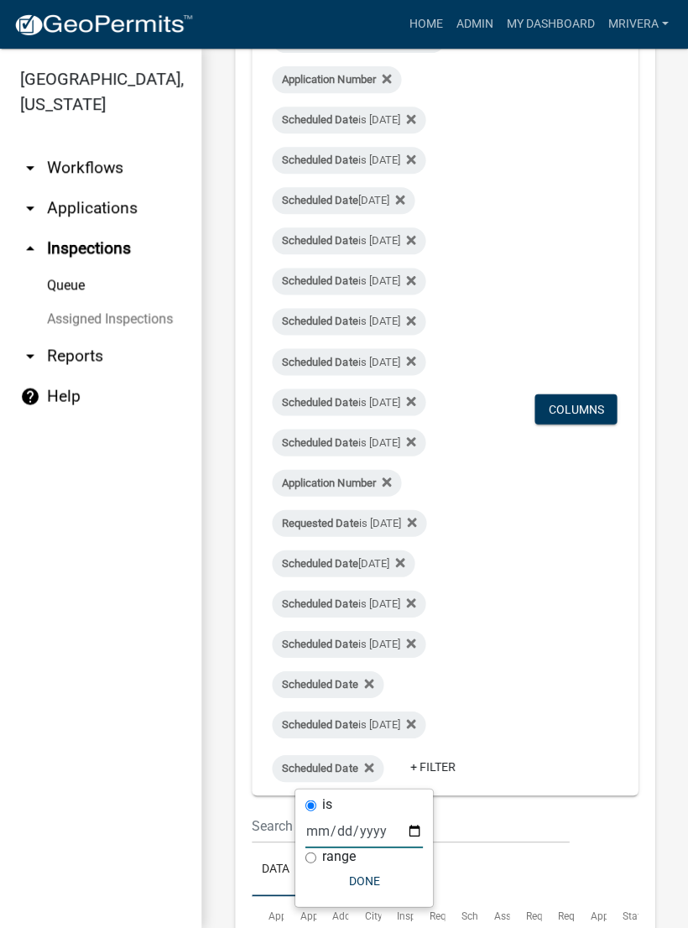
click at [347, 827] on input "date" at bounding box center [363, 830] width 117 height 34
type input "[DATE]"
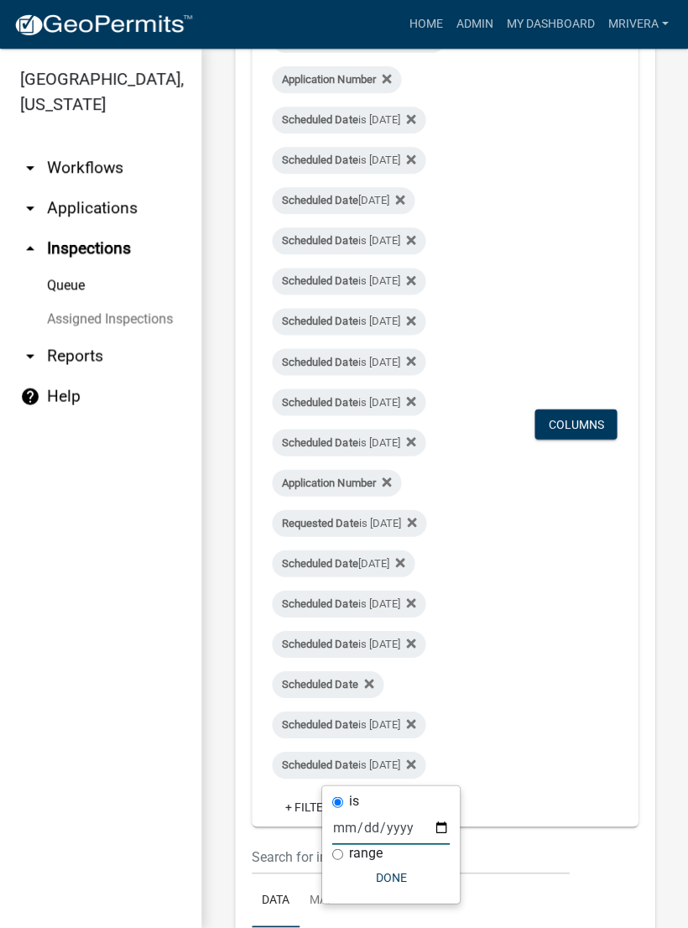
click at [371, 878] on button "Done" at bounding box center [390, 877] width 117 height 30
click at [100, 310] on link "Assigned Inspections" at bounding box center [100, 319] width 201 height 34
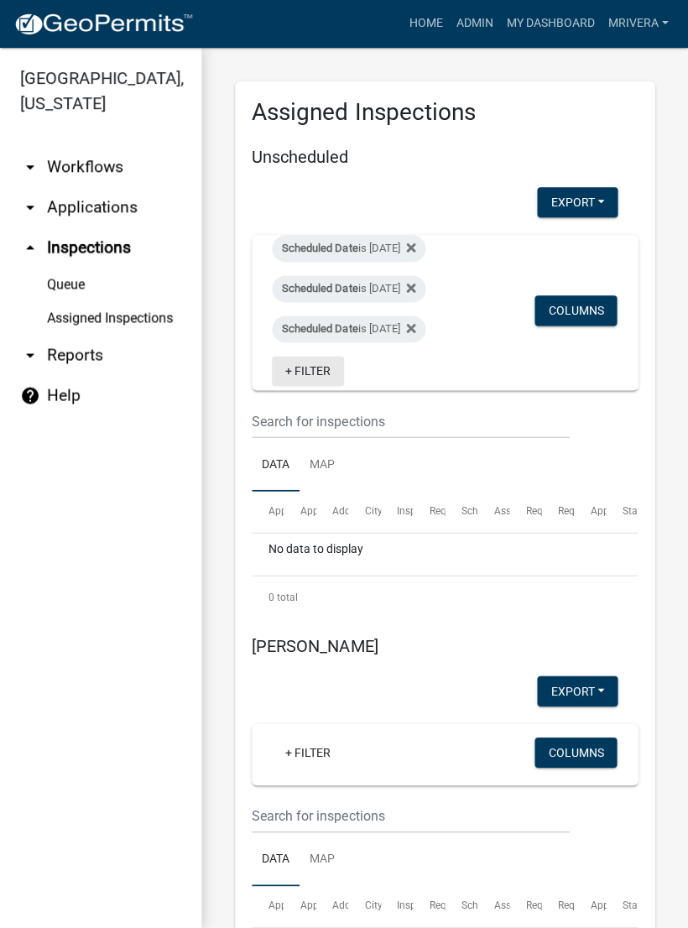
click at [312, 371] on link "+ Filter" at bounding box center [308, 372] width 72 height 30
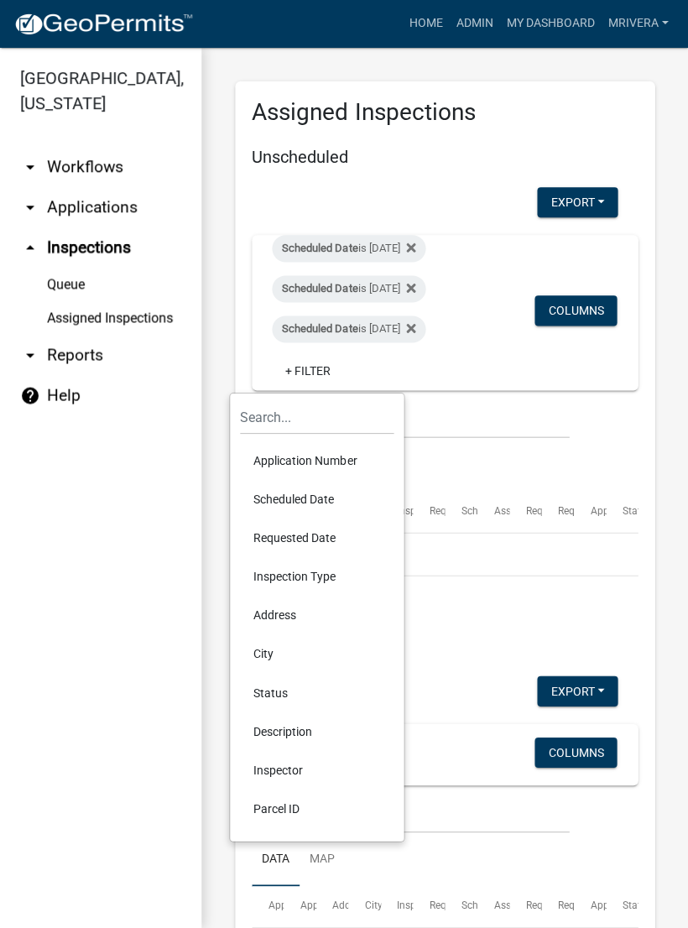
click at [282, 778] on li "Inspector" at bounding box center [317, 770] width 154 height 39
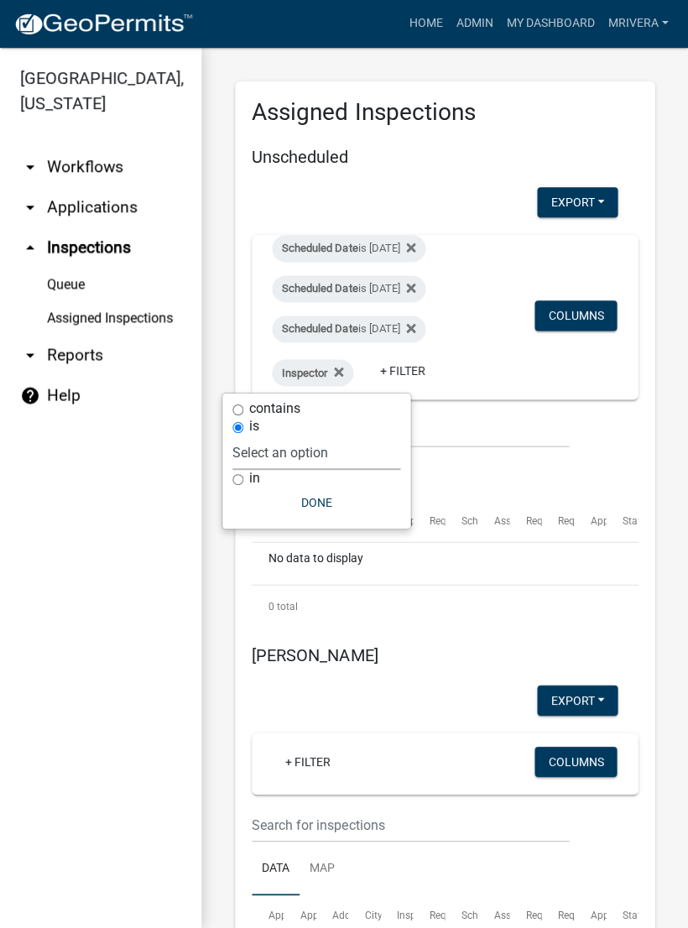
click at [325, 446] on select "Select an option None [PERSON_NAME] [PERSON_NAME] [PERSON_NAME] Quistan [PERSON…" at bounding box center [316, 453] width 168 height 34
select select "07642ab0-564c-47bb-824b-0ccf2da83593"
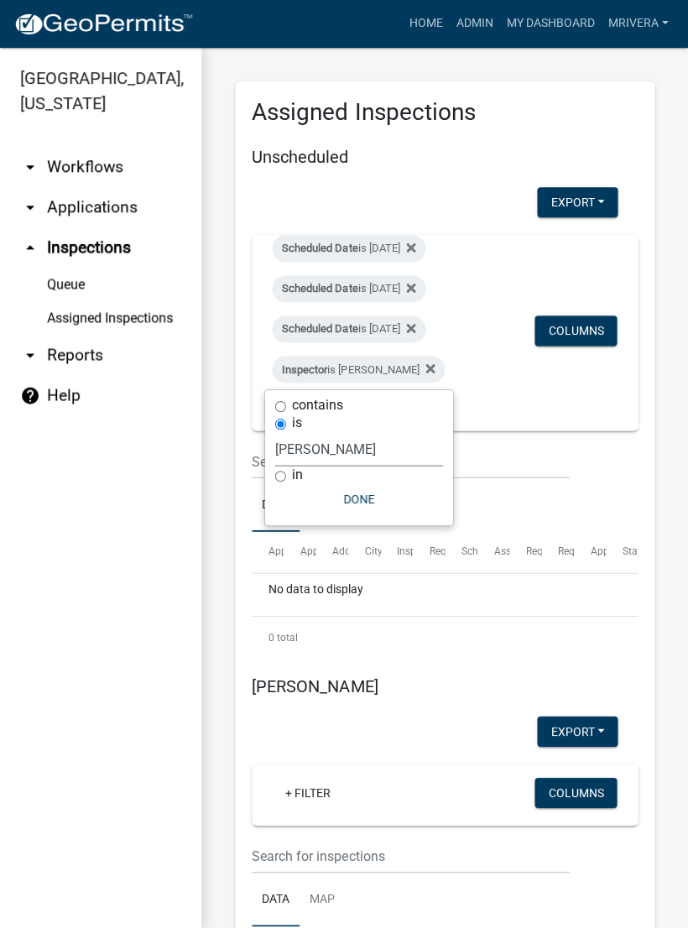
click at [367, 495] on button "Done" at bounding box center [359, 500] width 168 height 30
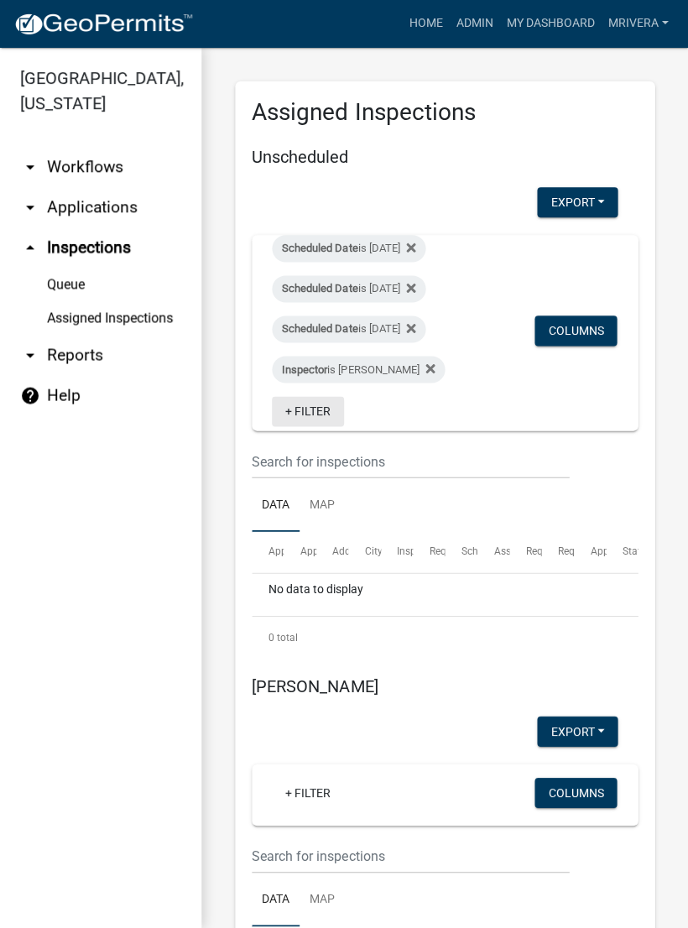
click at [325, 401] on link "+ Filter" at bounding box center [308, 412] width 72 height 30
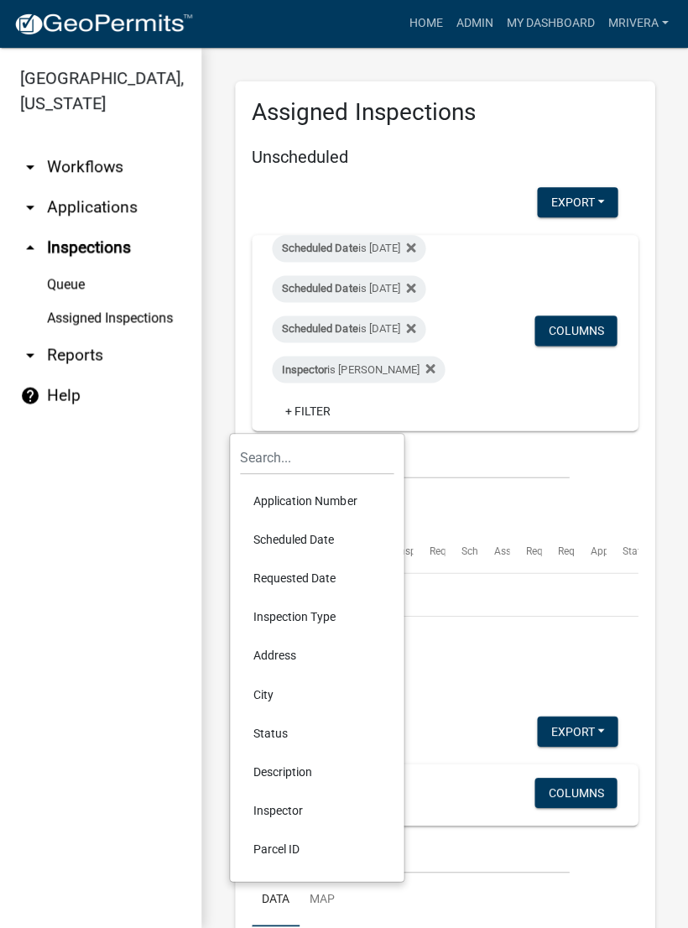
click at [305, 543] on li "Scheduled Date" at bounding box center [317, 540] width 154 height 39
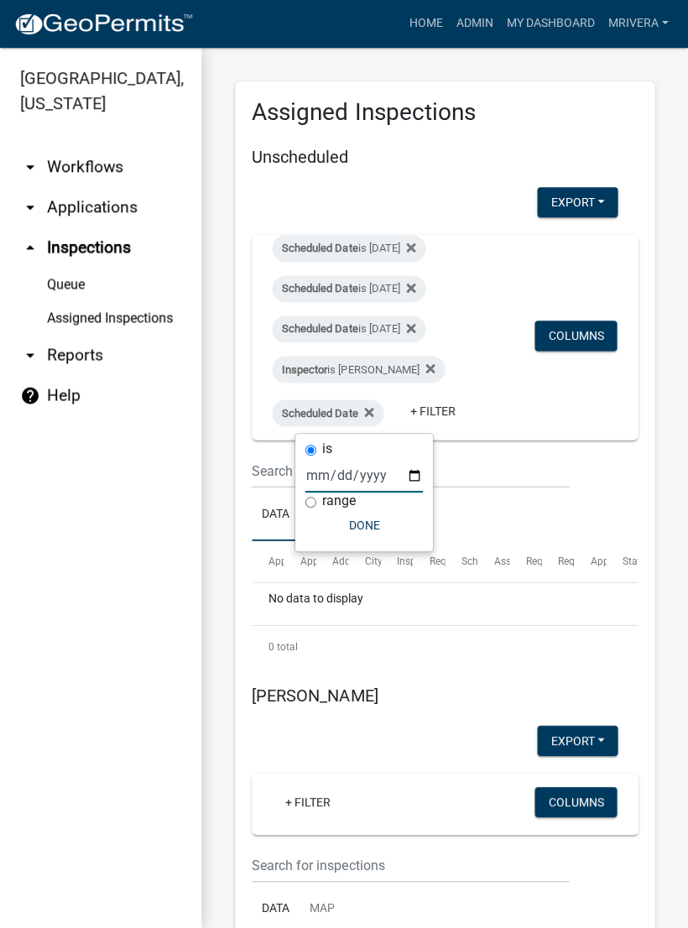
click at [343, 481] on input "date" at bounding box center [363, 476] width 117 height 34
type input "[DATE]"
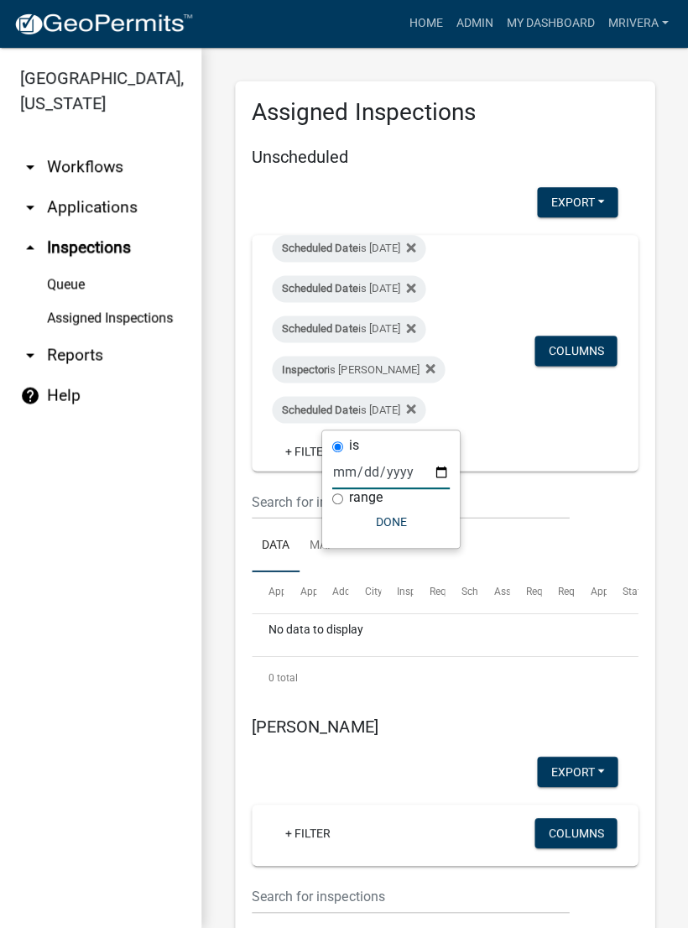
click at [373, 522] on button "Done" at bounding box center [390, 523] width 117 height 30
click at [86, 289] on link "Queue" at bounding box center [100, 286] width 201 height 34
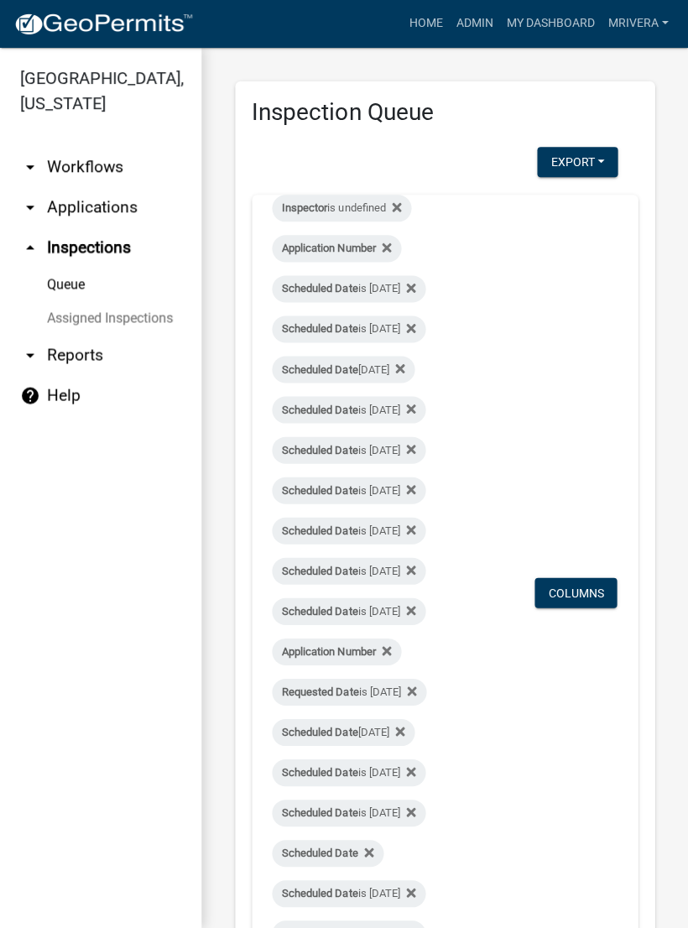
click at [112, 319] on link "Assigned Inspections" at bounding box center [100, 319] width 201 height 34
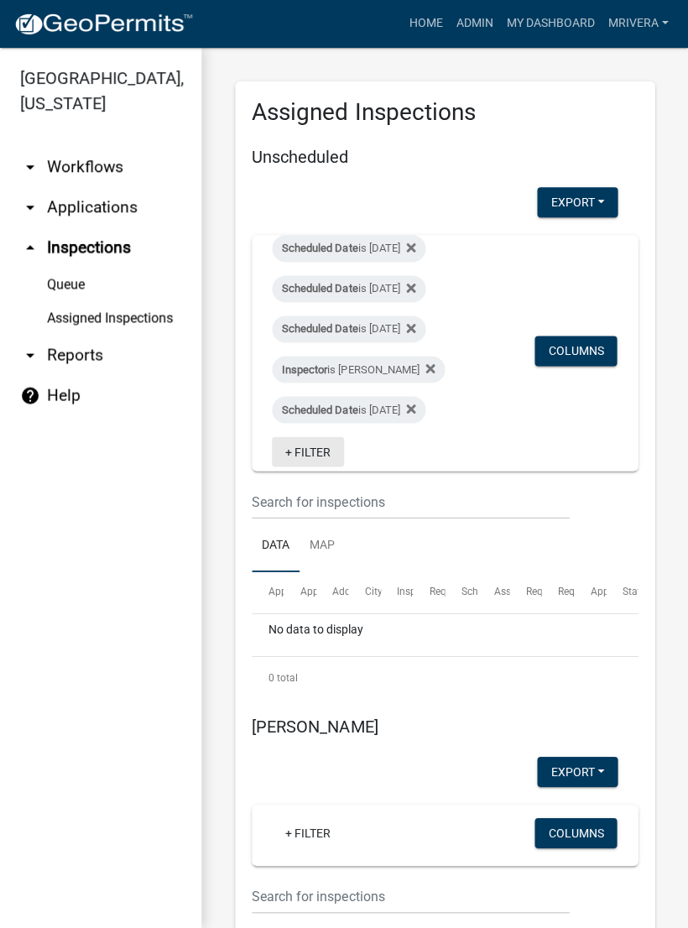
click at [316, 450] on link "+ Filter" at bounding box center [308, 452] width 72 height 30
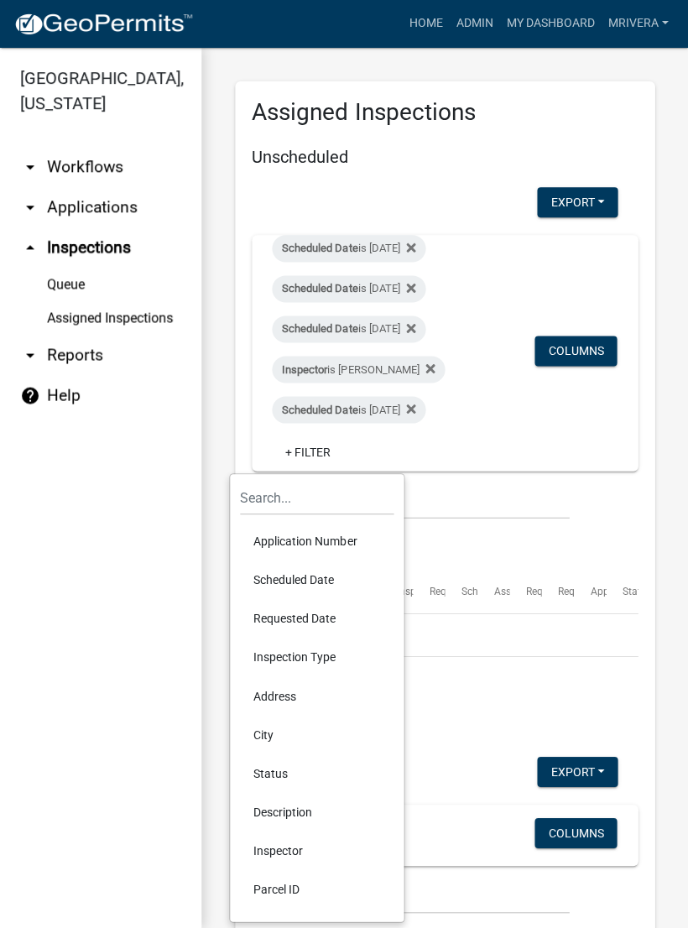
click at [145, 316] on link "Assigned Inspections" at bounding box center [100, 319] width 201 height 34
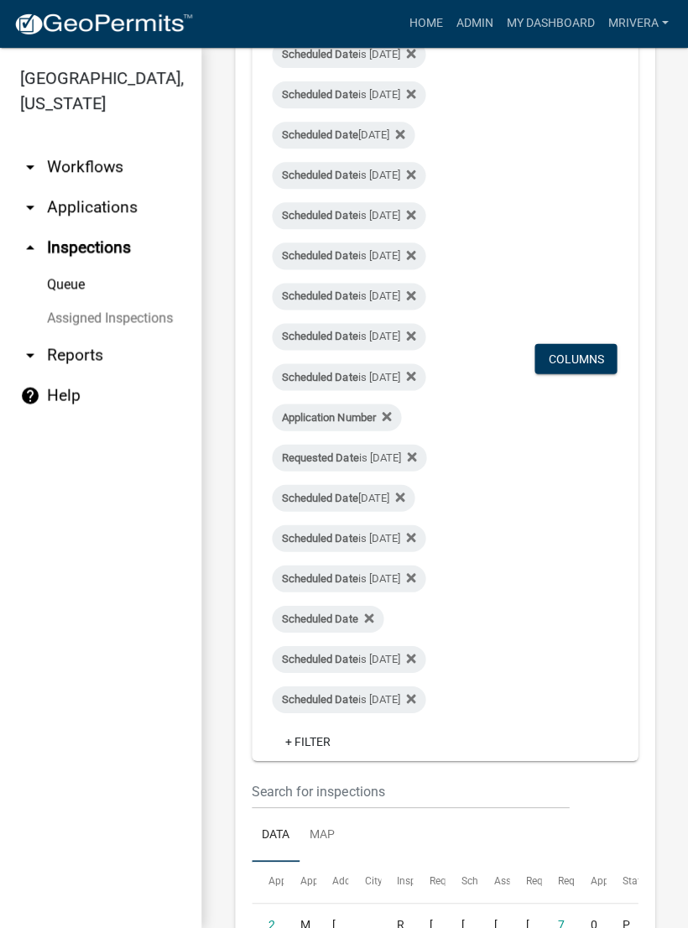
scroll to position [256, 0]
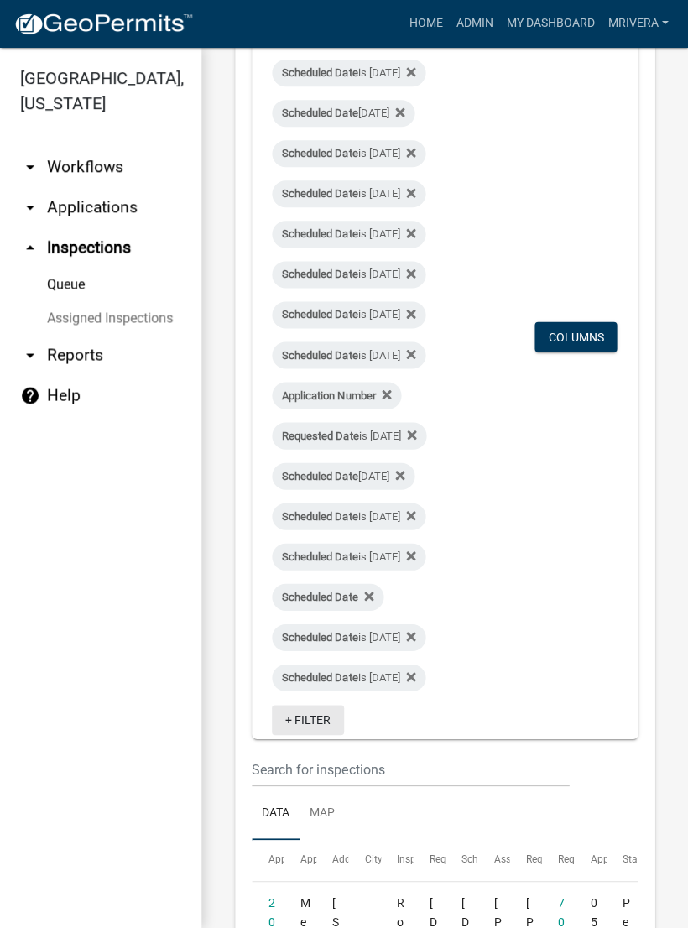
click at [316, 721] on link "+ Filter" at bounding box center [308, 720] width 72 height 30
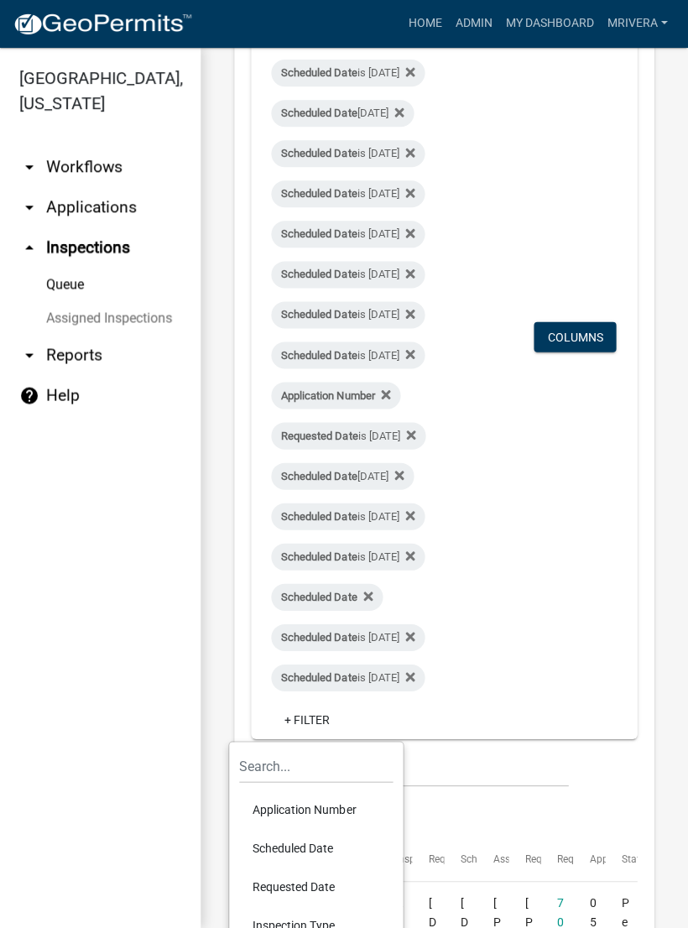
click at [296, 836] on li "Scheduled Date" at bounding box center [317, 848] width 154 height 39
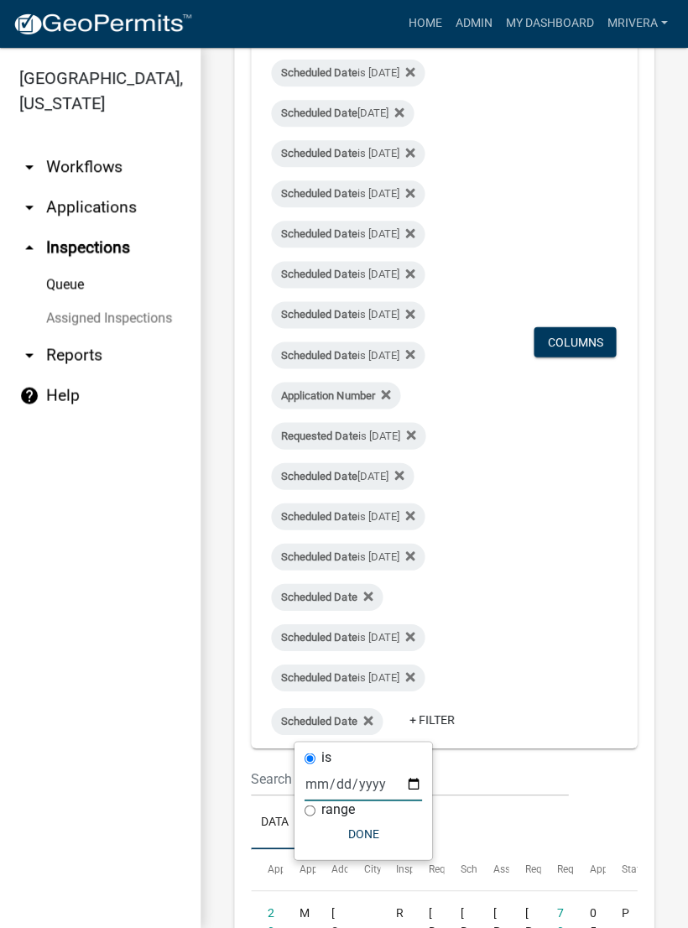
click at [342, 785] on input "date" at bounding box center [363, 784] width 117 height 34
type input "[DATE]"
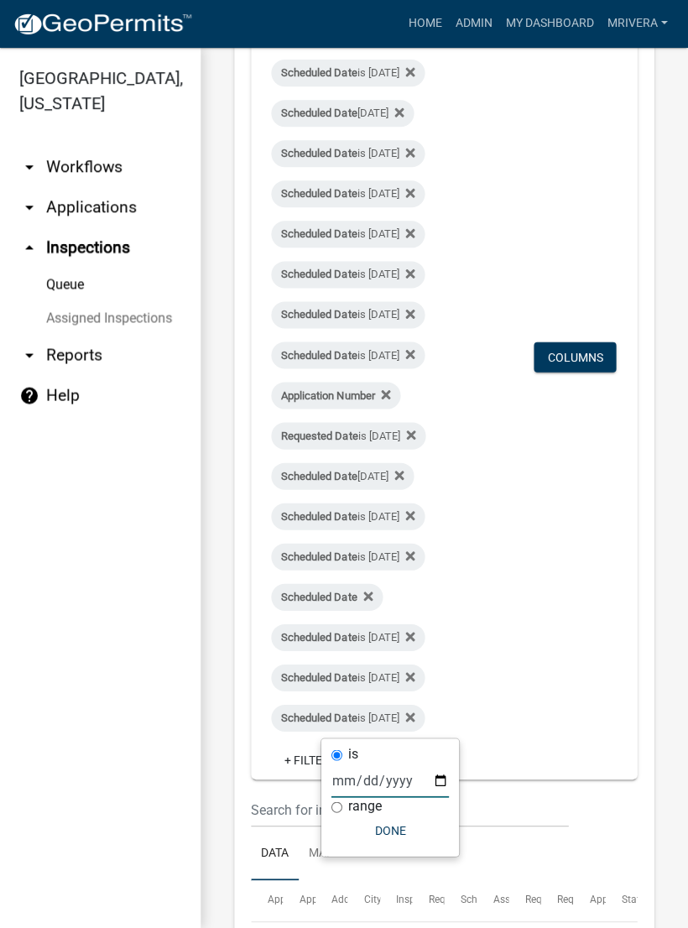
click at [377, 829] on button "Done" at bounding box center [390, 831] width 117 height 30
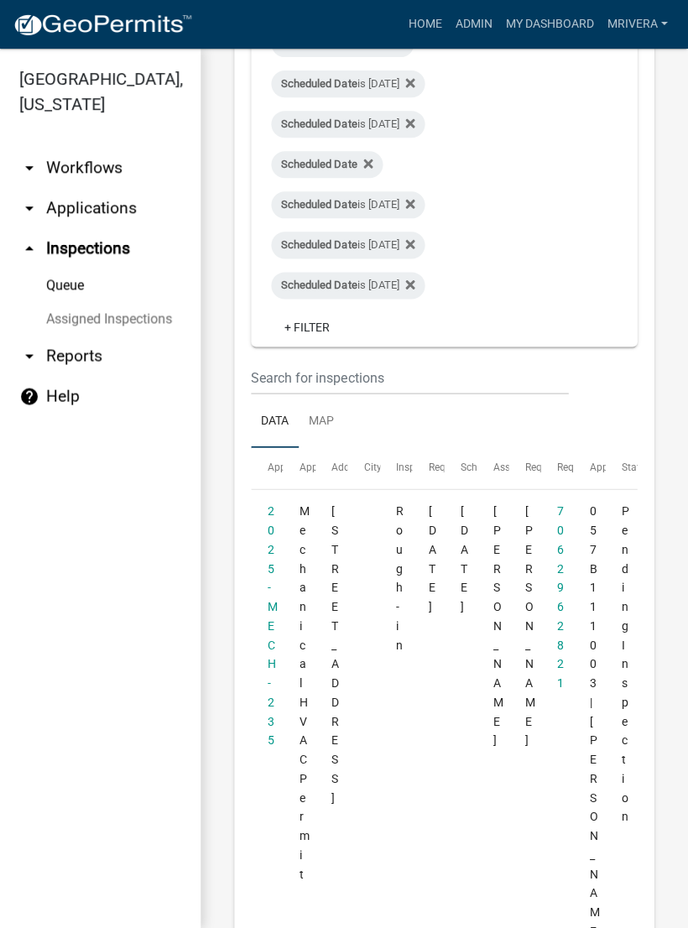
scroll to position [686, 0]
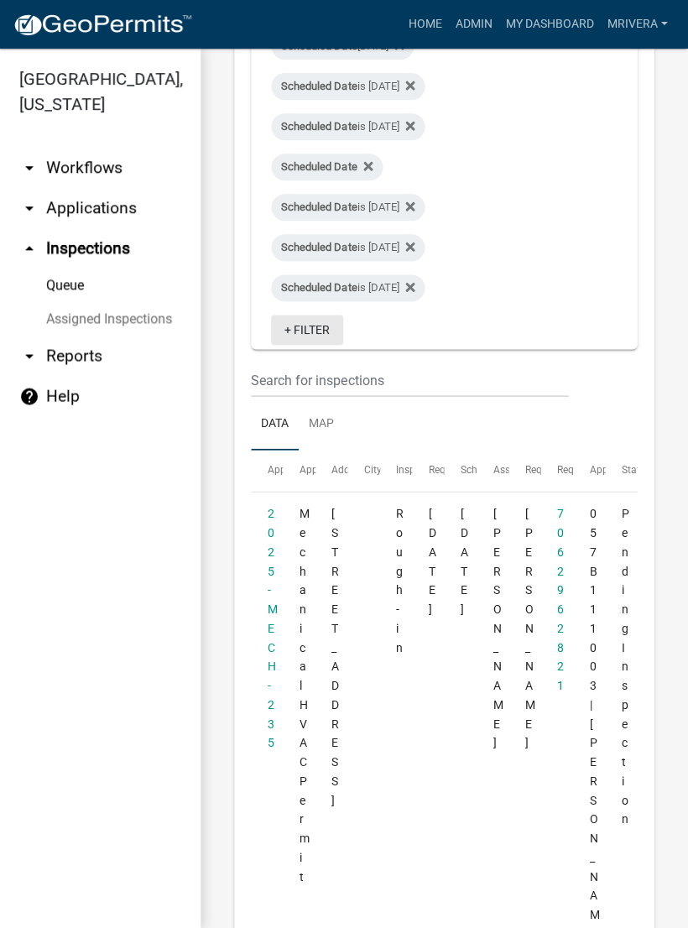
click at [315, 330] on link "+ Filter" at bounding box center [308, 330] width 72 height 30
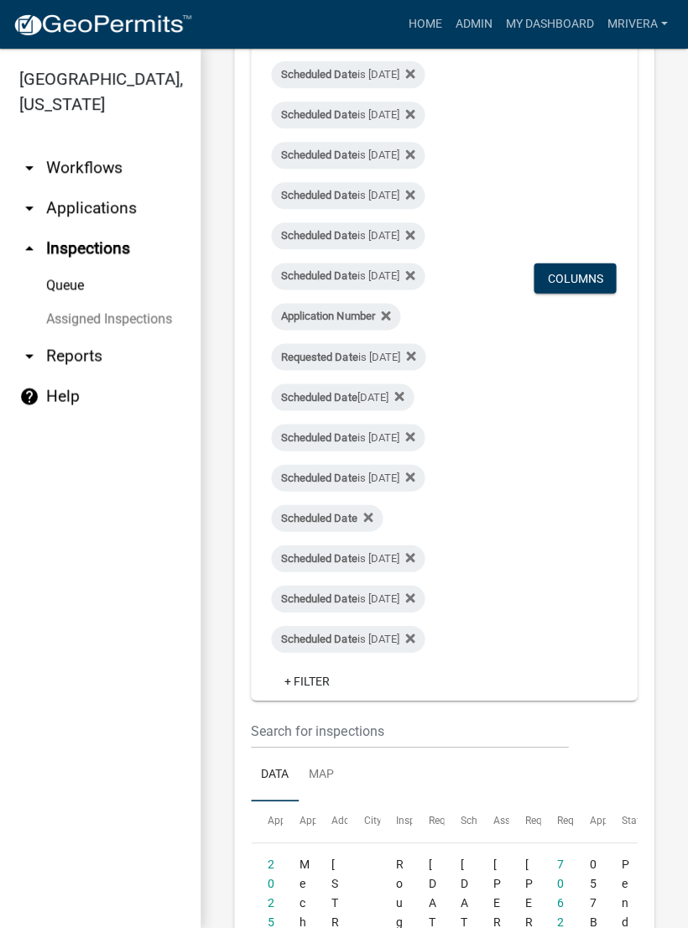
scroll to position [336, 0]
click at [342, 681] on link "+ Filter" at bounding box center [308, 680] width 72 height 30
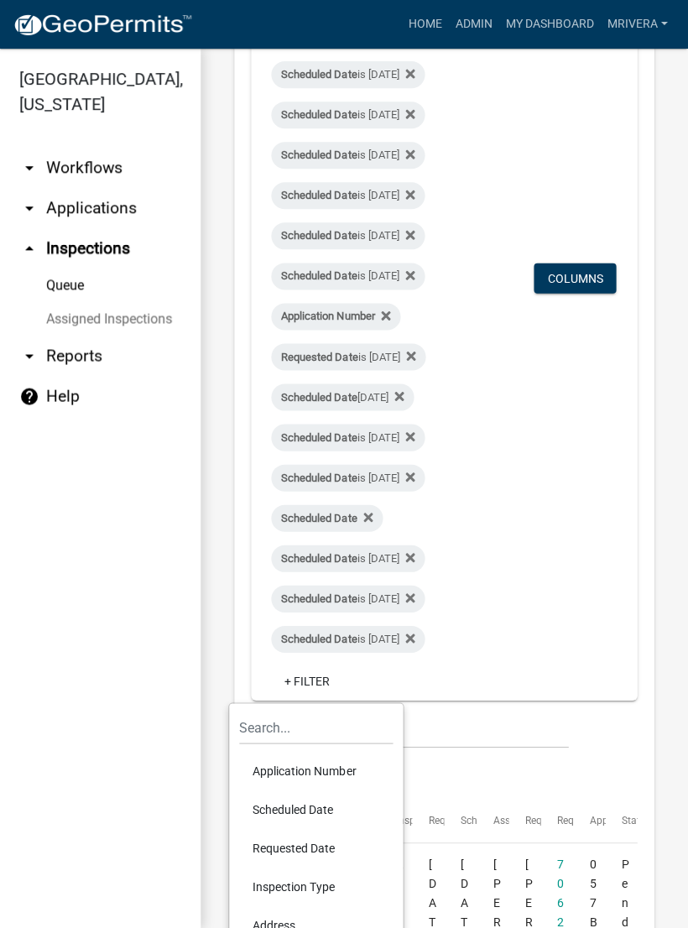
click at [302, 811] on li "Scheduled Date" at bounding box center [317, 809] width 154 height 39
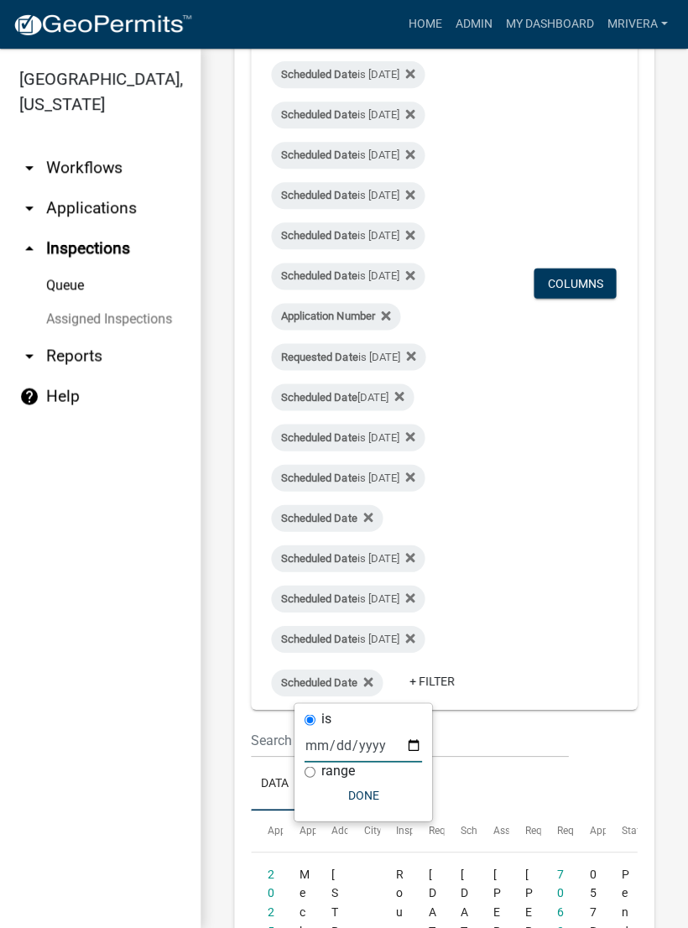
click at [338, 746] on input "date" at bounding box center [363, 745] width 117 height 34
type input "[DATE]"
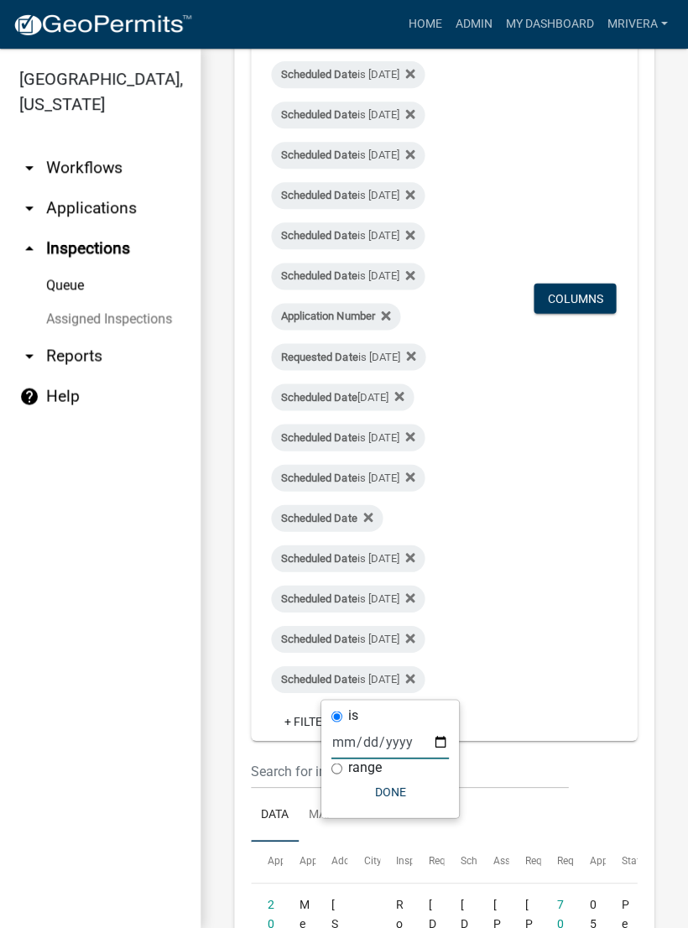
click at [376, 793] on button "Done" at bounding box center [390, 791] width 117 height 30
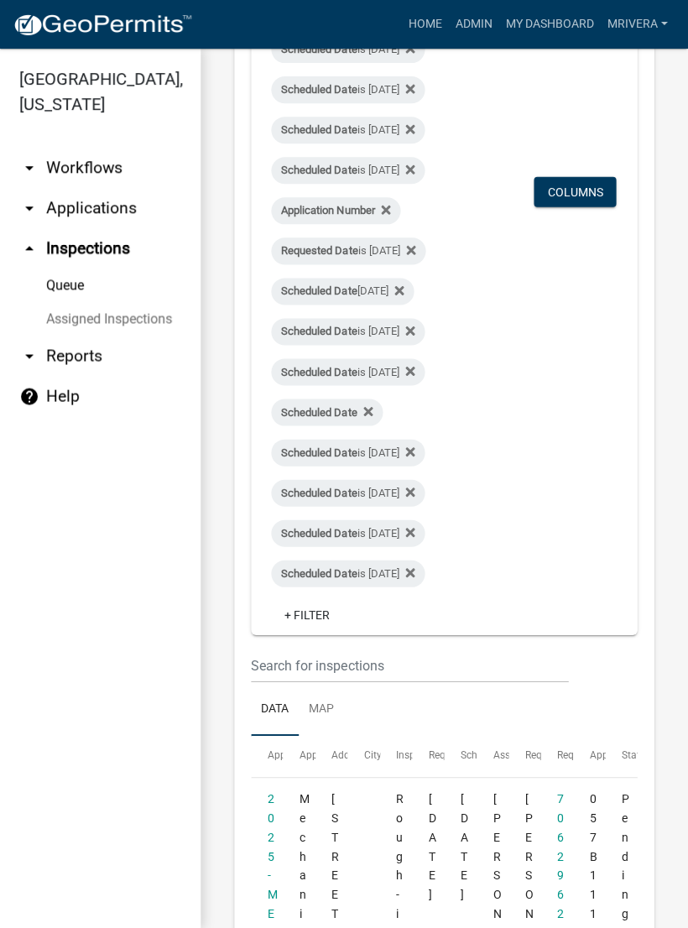
scroll to position [439, 0]
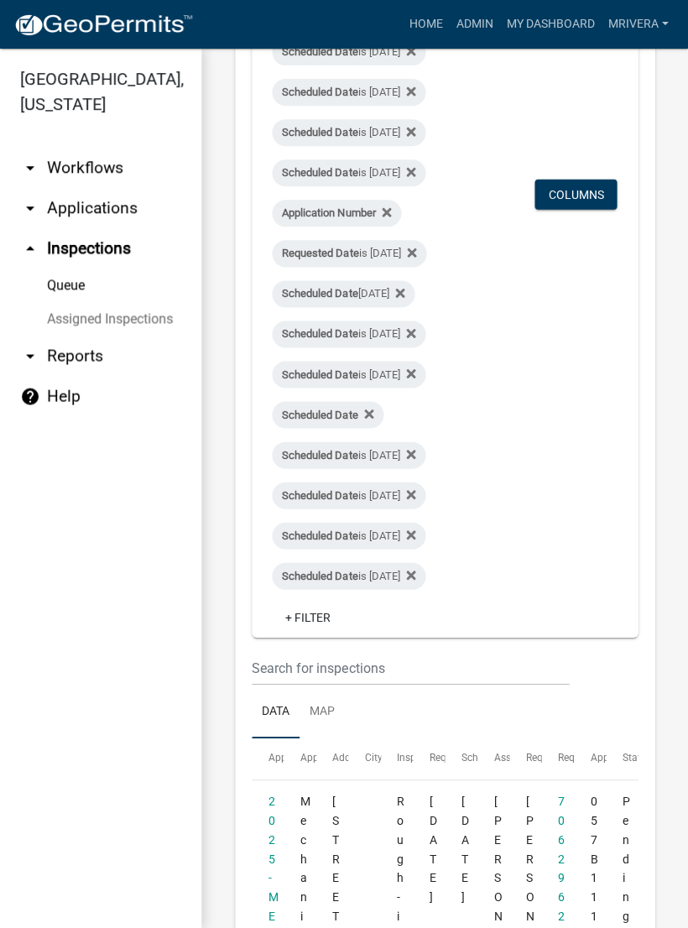
click at [86, 289] on link "Queue" at bounding box center [100, 286] width 201 height 34
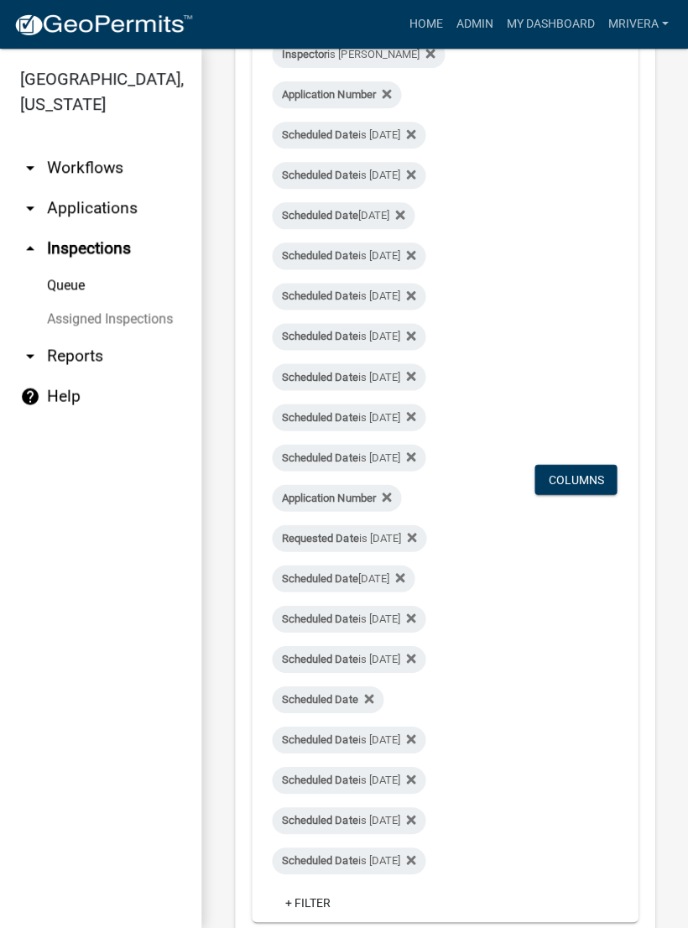
scroll to position [289, 0]
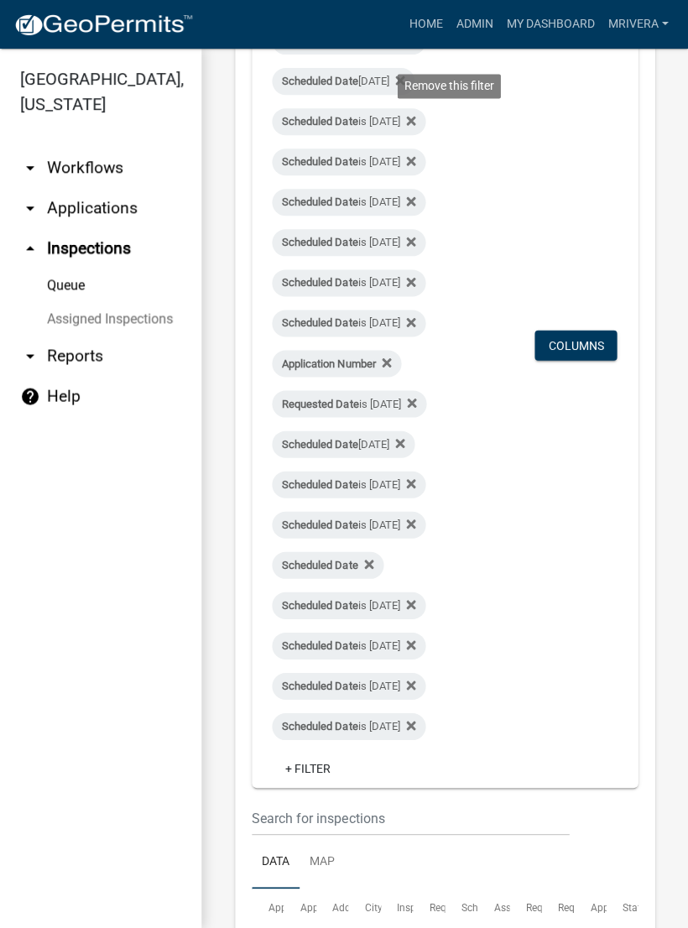
click at [415, 109] on fa-icon at bounding box center [407, 121] width 16 height 27
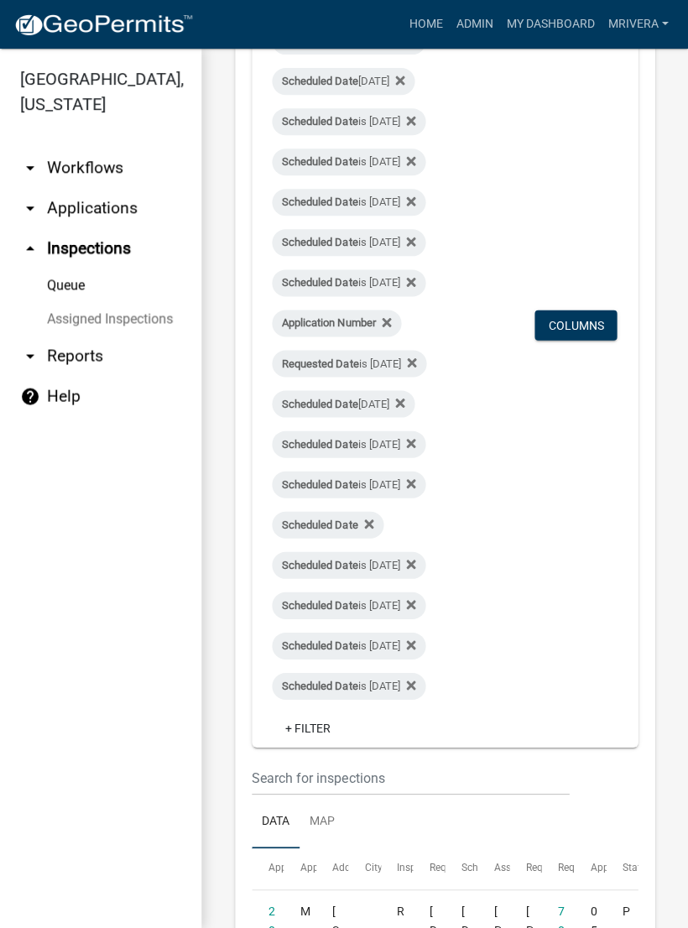
click at [415, 149] on fa-icon at bounding box center [407, 162] width 16 height 27
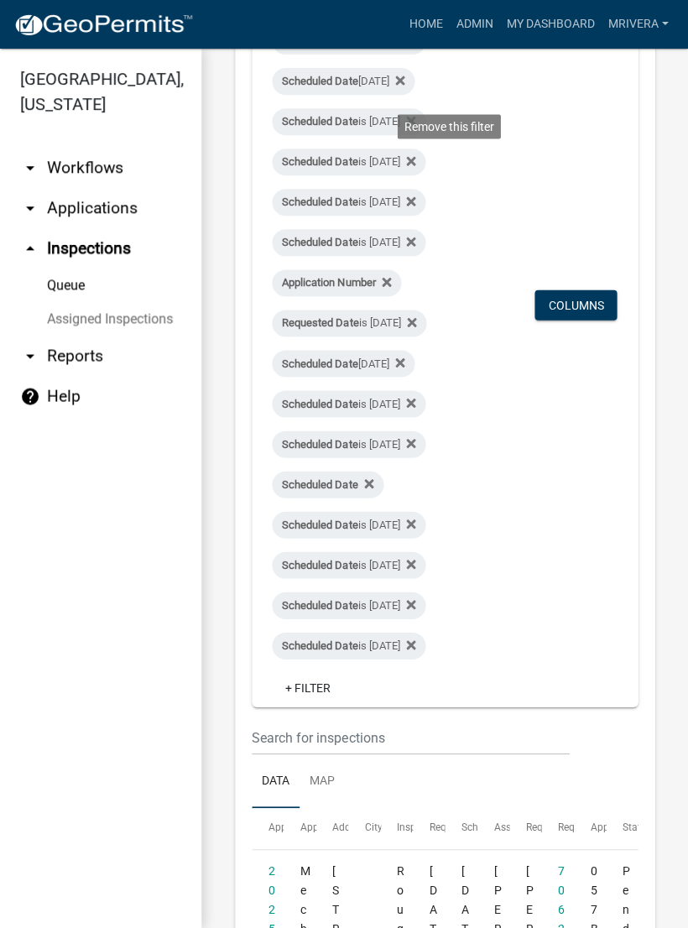
click at [415, 163] on icon at bounding box center [410, 160] width 9 height 9
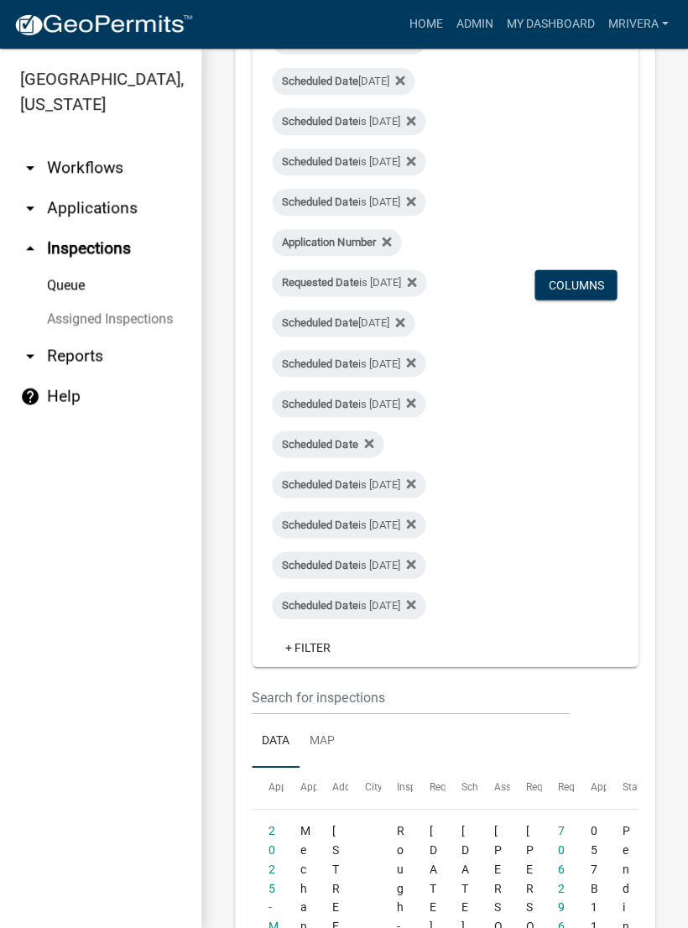
click at [415, 162] on icon at bounding box center [410, 160] width 9 height 13
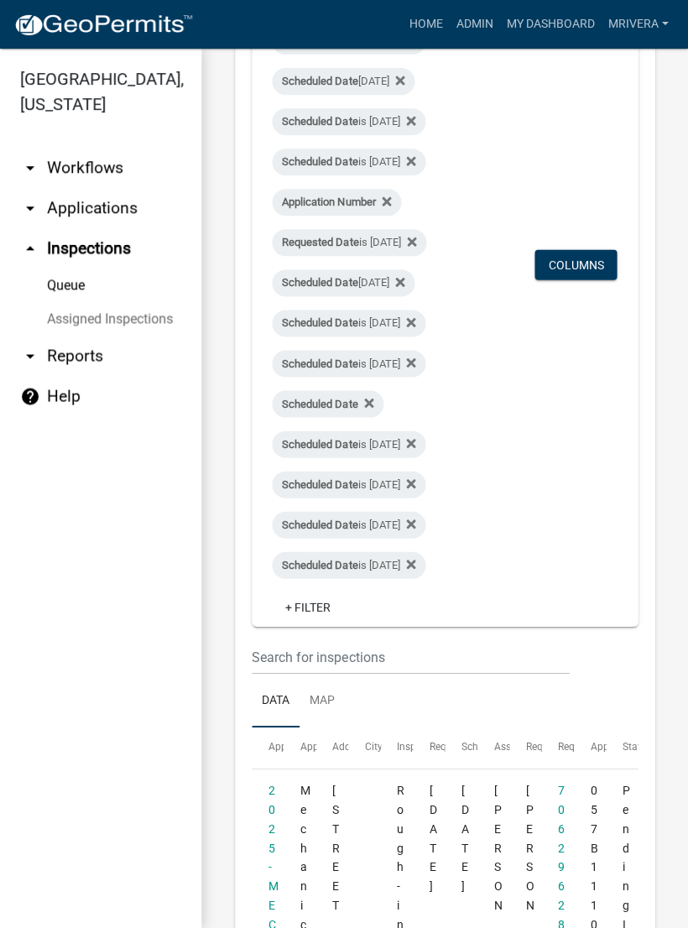
click at [425, 163] on div "Scheduled Date is [DATE]" at bounding box center [349, 162] width 154 height 27
click at [425, 164] on div "Scheduled Date is [DATE]" at bounding box center [349, 162] width 154 height 27
click at [415, 112] on fa-icon at bounding box center [407, 121] width 16 height 27
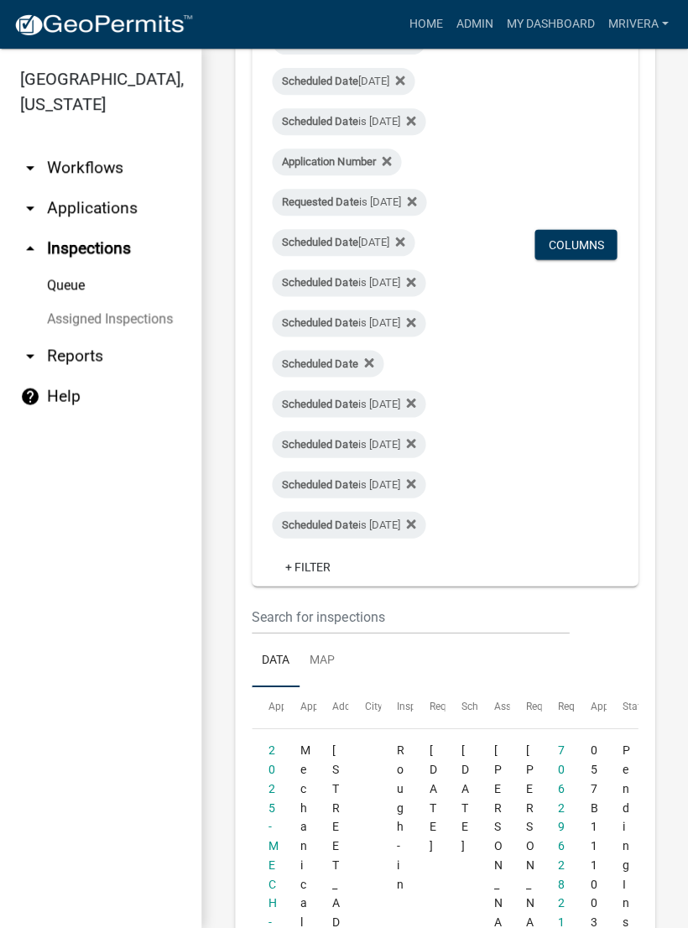
click at [425, 122] on div "Scheduled Date is [DATE]" at bounding box center [349, 121] width 154 height 27
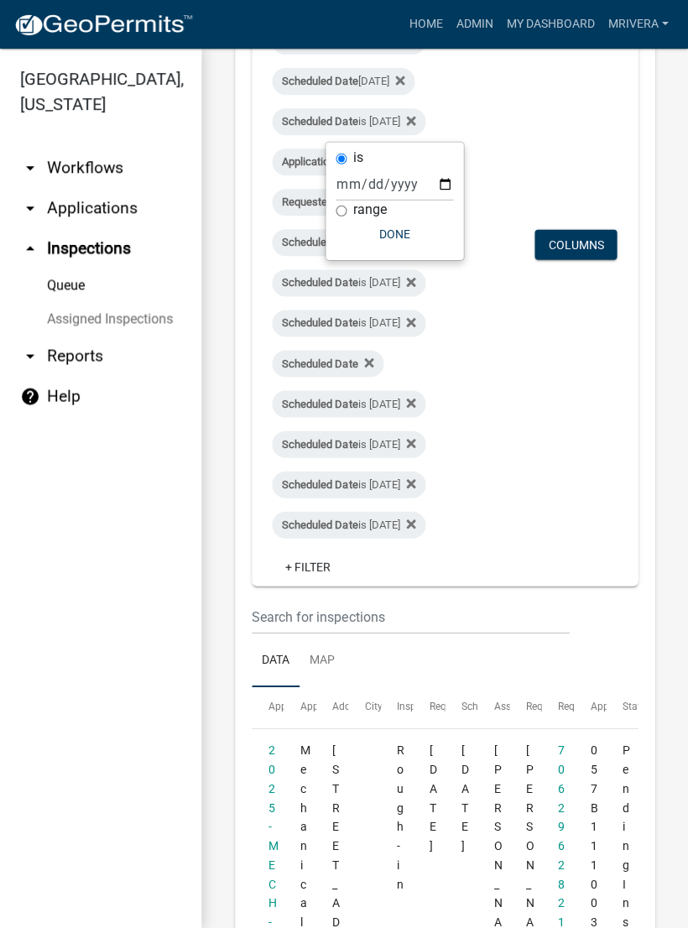
click at [426, 205] on div "Requested Date is [DATE]" at bounding box center [349, 202] width 154 height 27
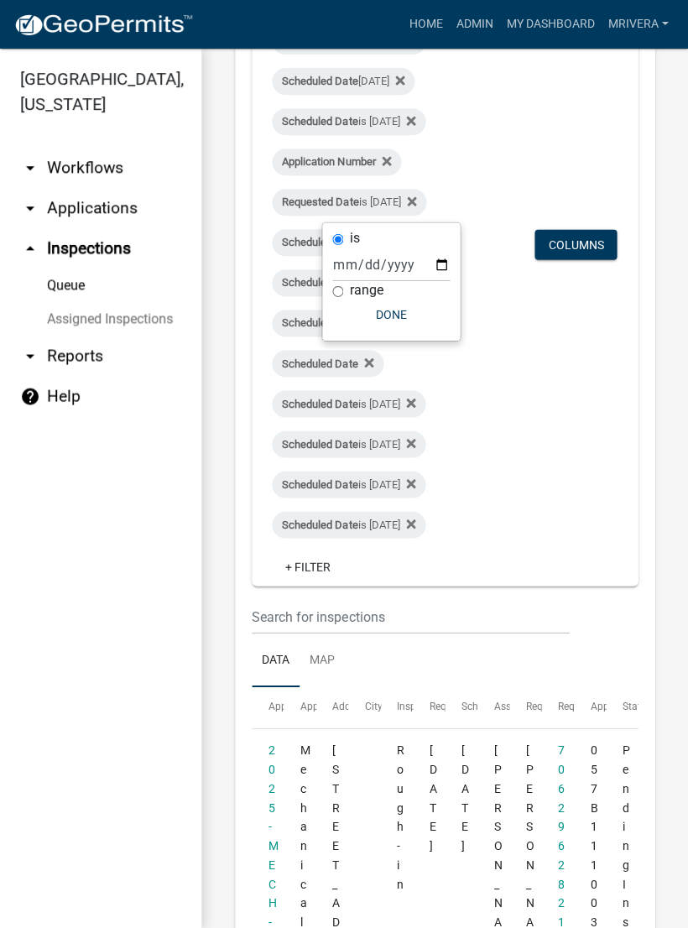
click at [440, 201] on span "Requested Date is [DATE]" at bounding box center [356, 201] width 168 height 13
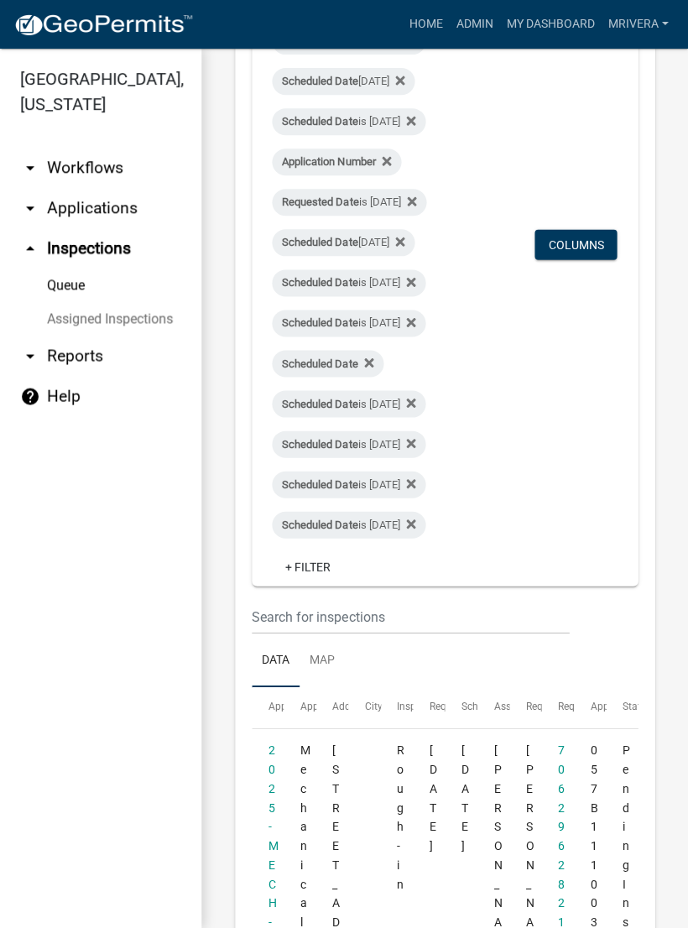
click at [426, 196] on div "Requested Date is [DATE]" at bounding box center [349, 202] width 154 height 27
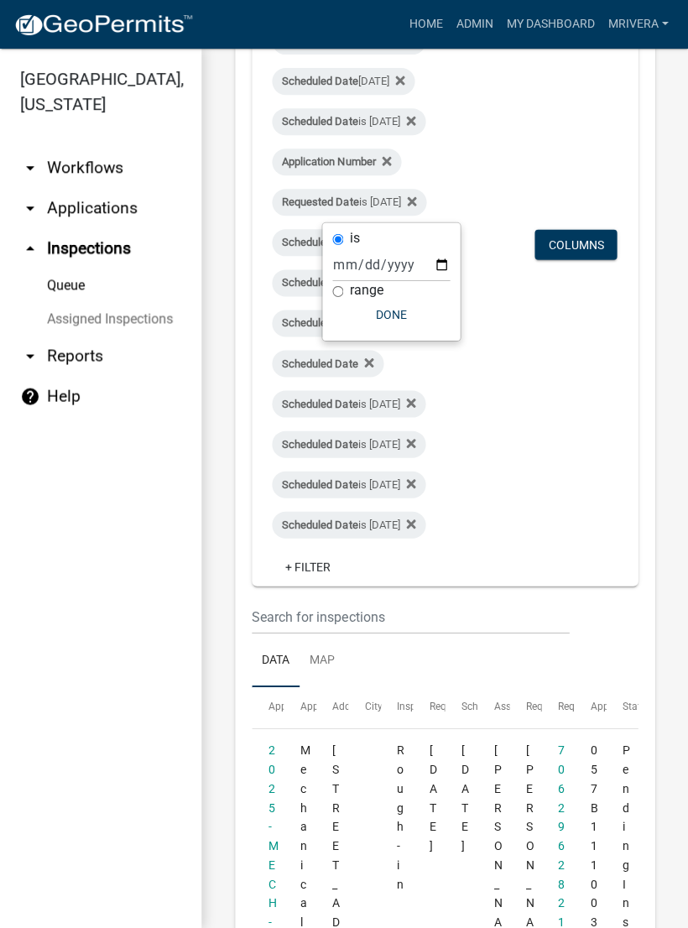
click at [416, 210] on fa-icon at bounding box center [408, 202] width 16 height 27
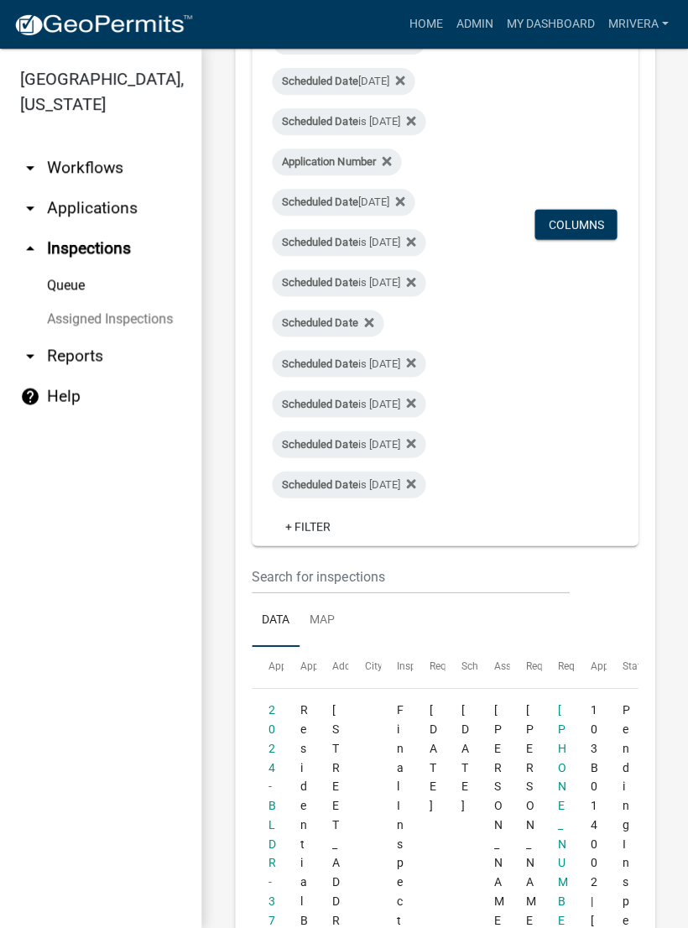
click at [415, 478] on icon at bounding box center [410, 483] width 9 height 13
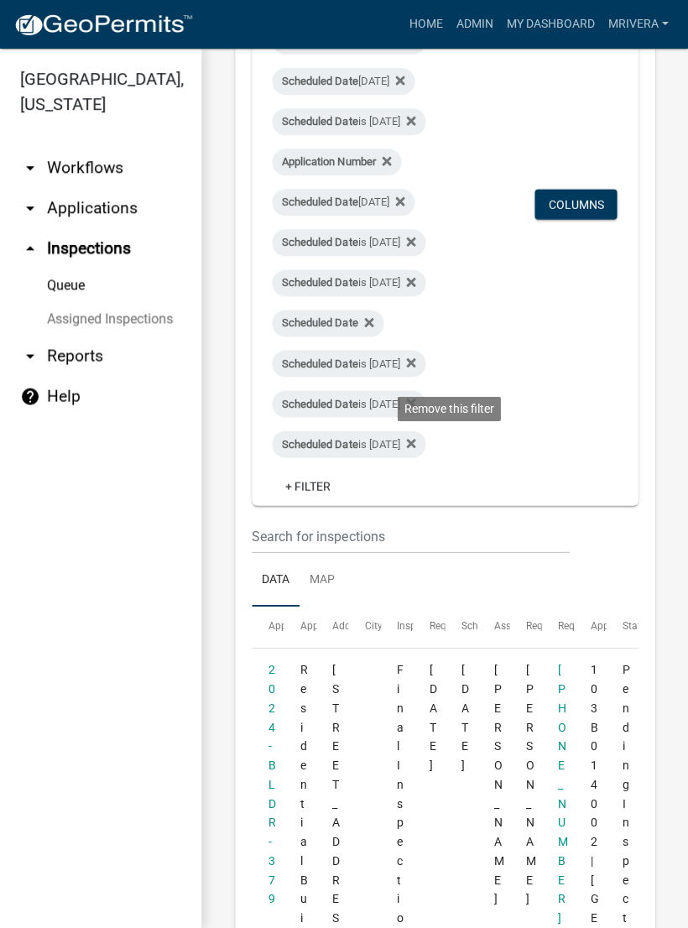
click at [415, 436] on icon at bounding box center [410, 442] width 9 height 13
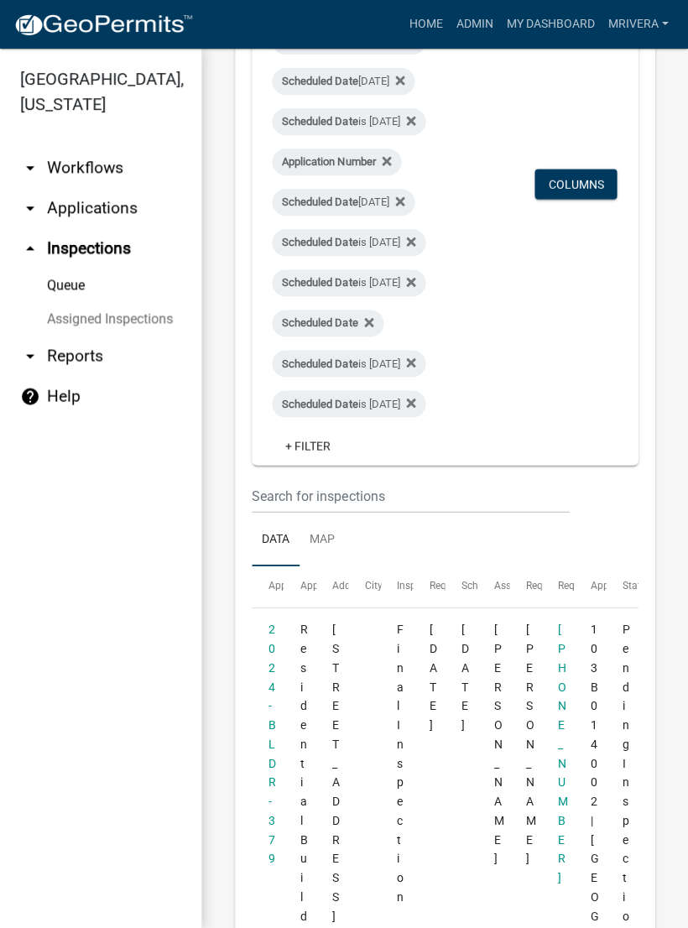
click at [415, 406] on icon at bounding box center [410, 402] width 9 height 9
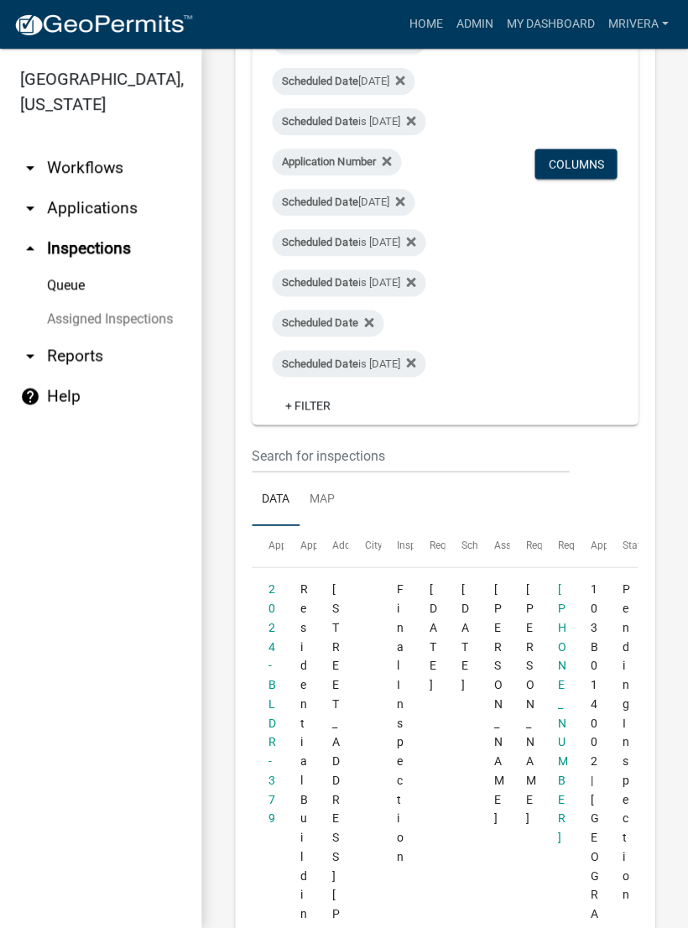
click at [425, 368] on div "Scheduled Date is [DATE]" at bounding box center [349, 363] width 154 height 27
click at [425, 358] on div "Scheduled Date is [DATE]" at bounding box center [349, 363] width 154 height 27
click at [425, 366] on div "Scheduled Date is [DATE]" at bounding box center [349, 363] width 154 height 27
click at [415, 356] on icon at bounding box center [410, 362] width 9 height 13
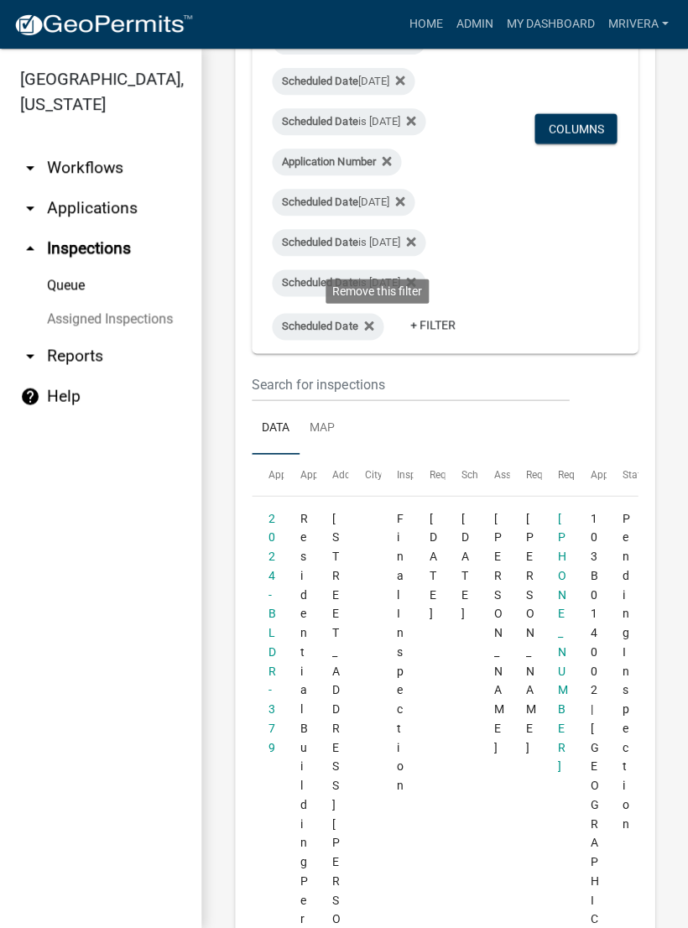
click at [373, 328] on fa-icon at bounding box center [365, 326] width 16 height 27
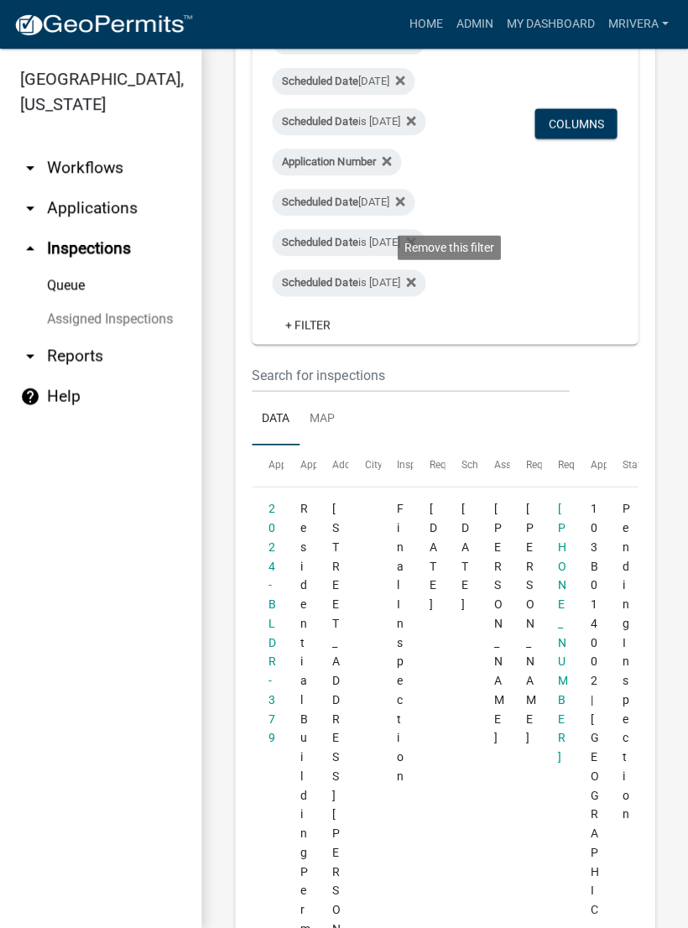
click at [415, 271] on fa-icon at bounding box center [407, 282] width 16 height 27
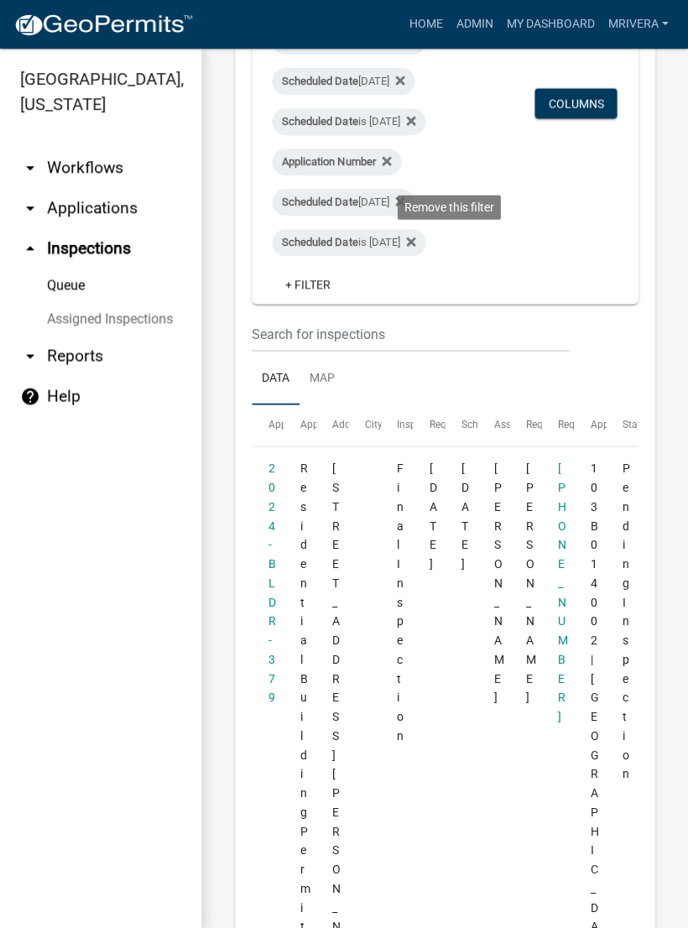
click at [415, 237] on icon at bounding box center [410, 241] width 9 height 9
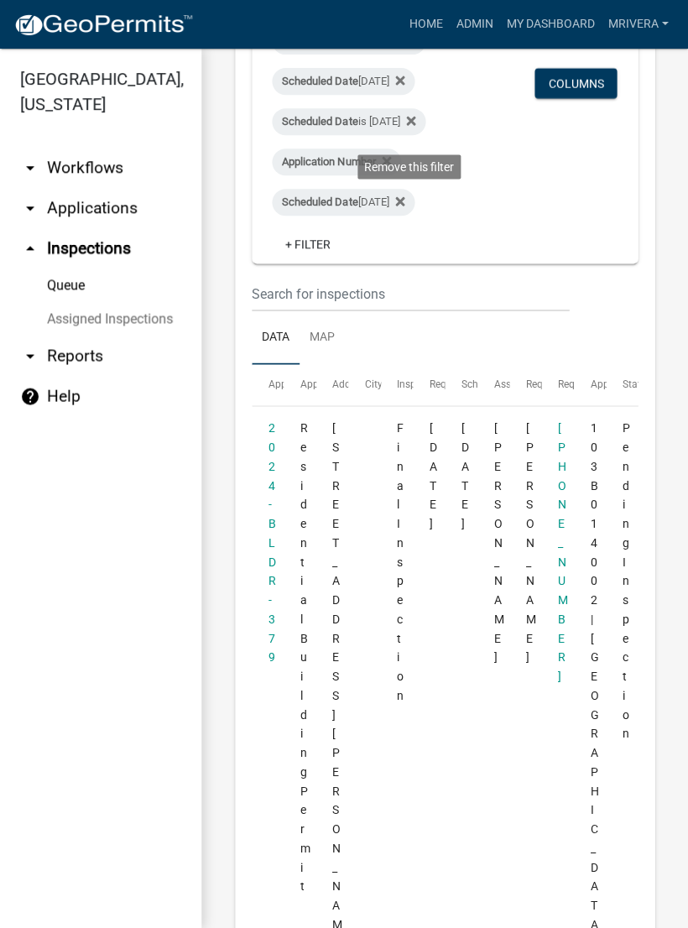
click at [404, 197] on icon at bounding box center [399, 200] width 9 height 9
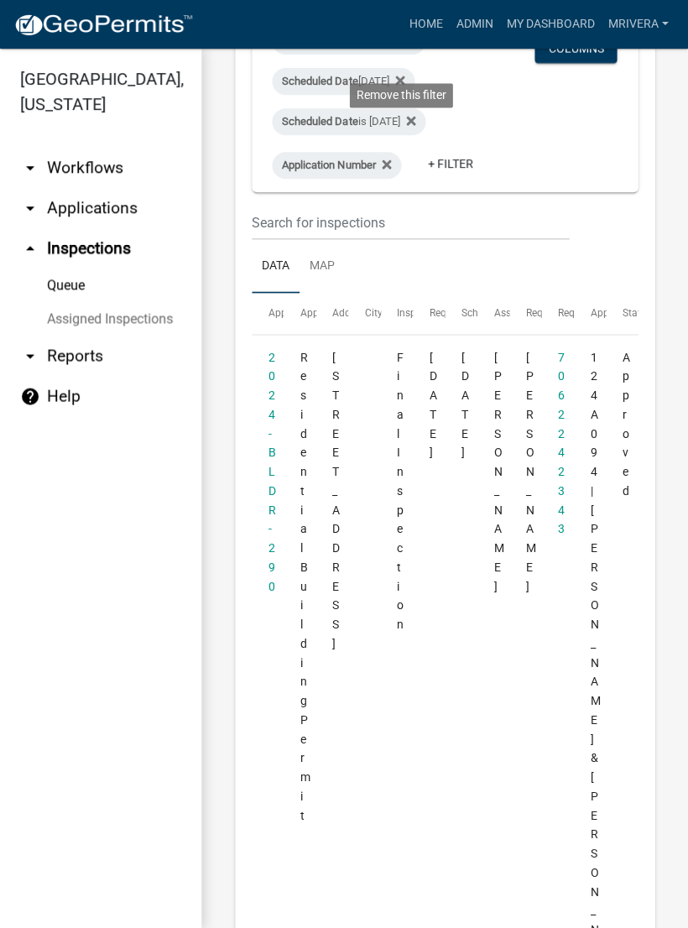
click at [391, 160] on icon at bounding box center [386, 164] width 9 height 9
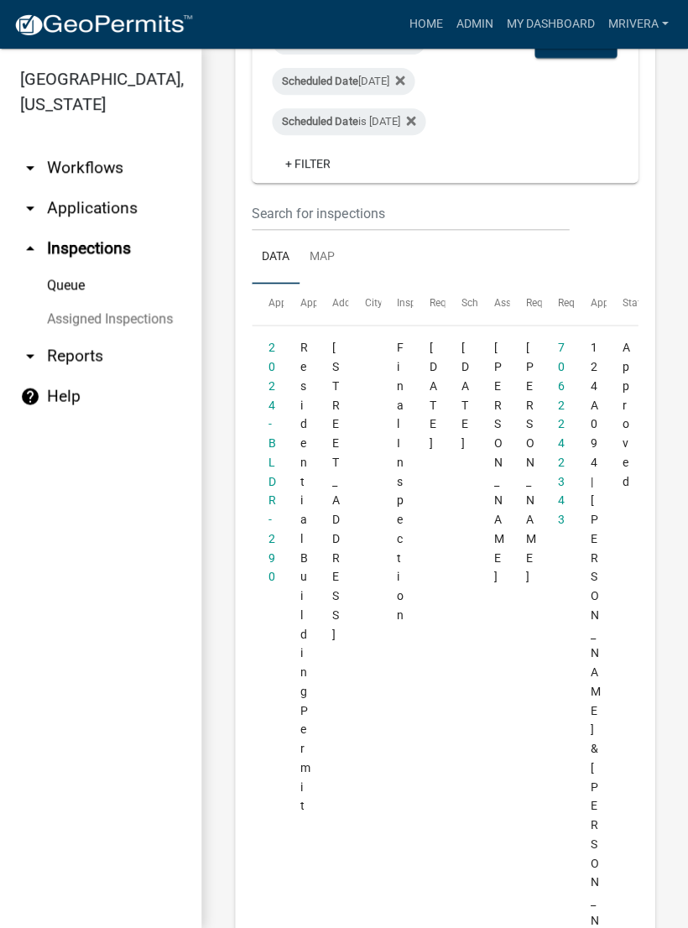
click at [415, 76] on div "Scheduled Date [DATE]" at bounding box center [343, 81] width 143 height 27
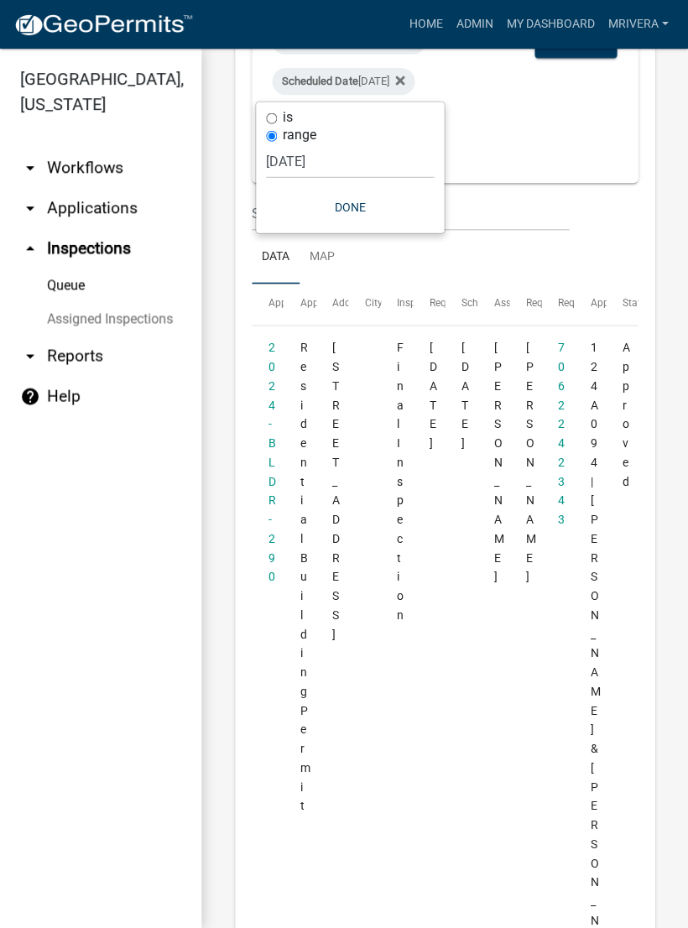
click at [366, 220] on button "Done" at bounding box center [350, 207] width 168 height 30
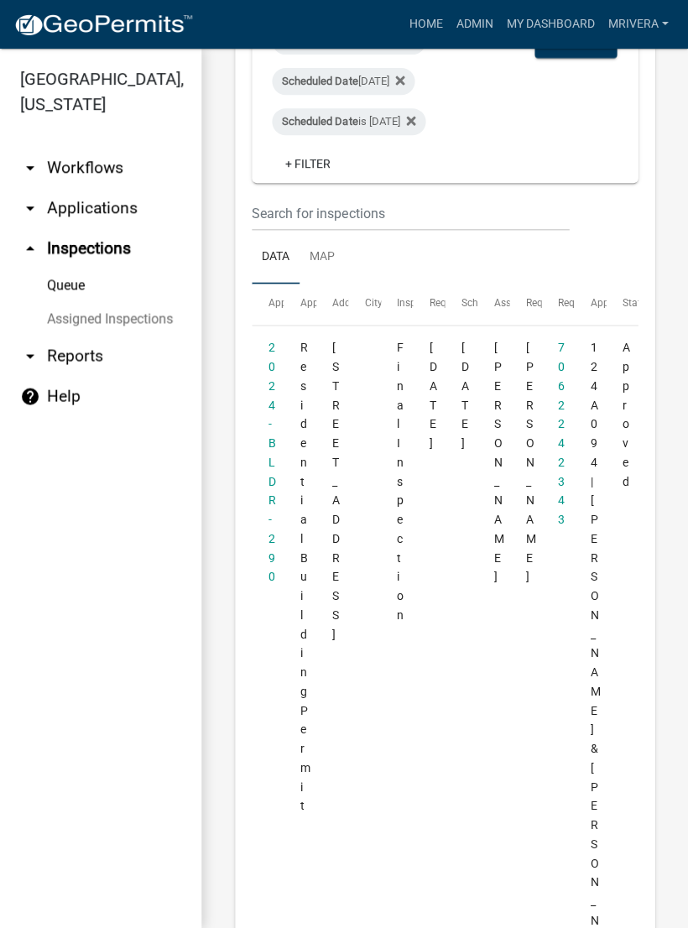
click at [439, 114] on span "Scheduled Date is [DATE]" at bounding box center [355, 120] width 167 height 13
click at [404, 75] on icon at bounding box center [399, 80] width 9 height 13
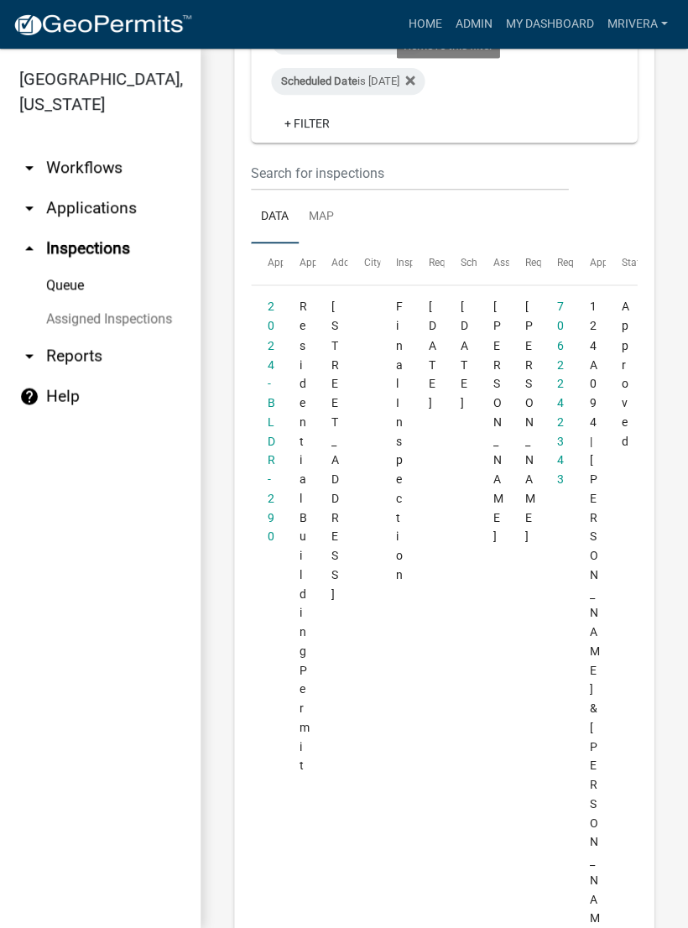
click at [415, 68] on fa-icon at bounding box center [407, 81] width 16 height 27
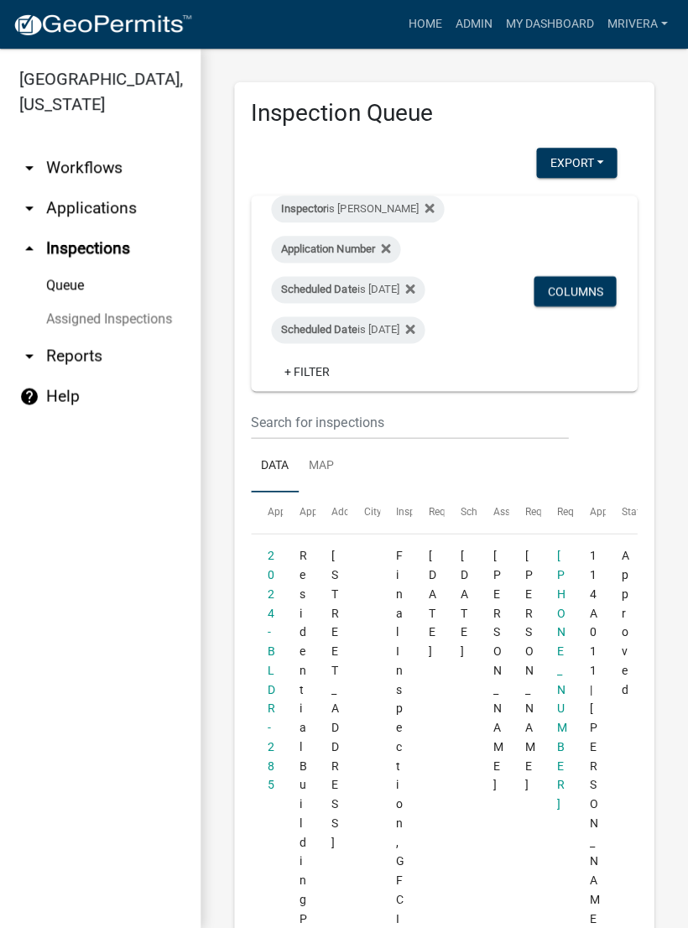
click at [315, 368] on link "+ Filter" at bounding box center [308, 372] width 72 height 30
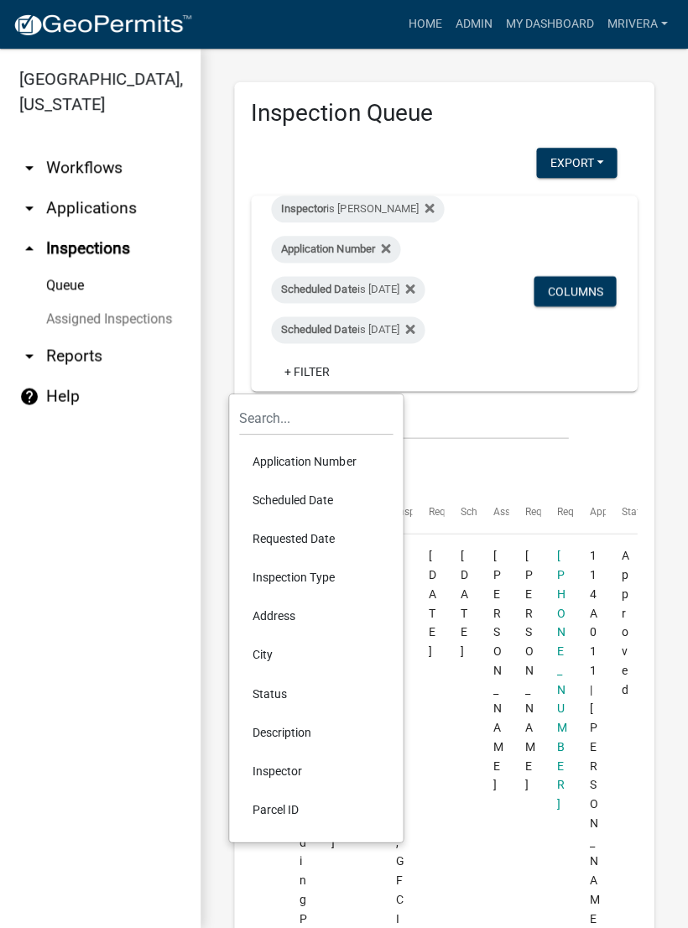
click at [309, 500] on li "Scheduled Date" at bounding box center [317, 500] width 154 height 39
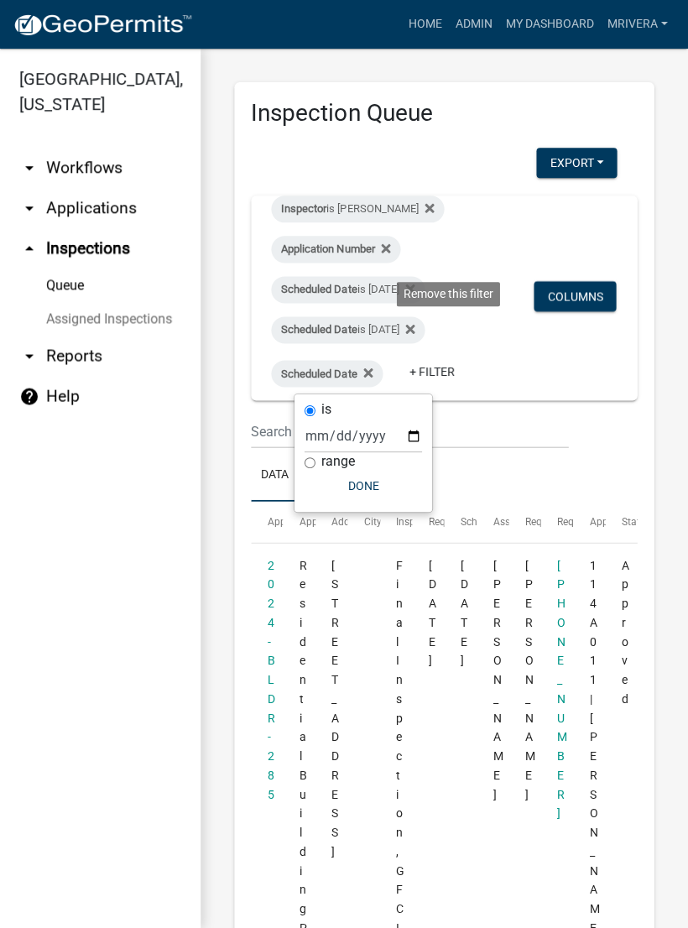
click at [415, 325] on icon at bounding box center [410, 328] width 9 height 9
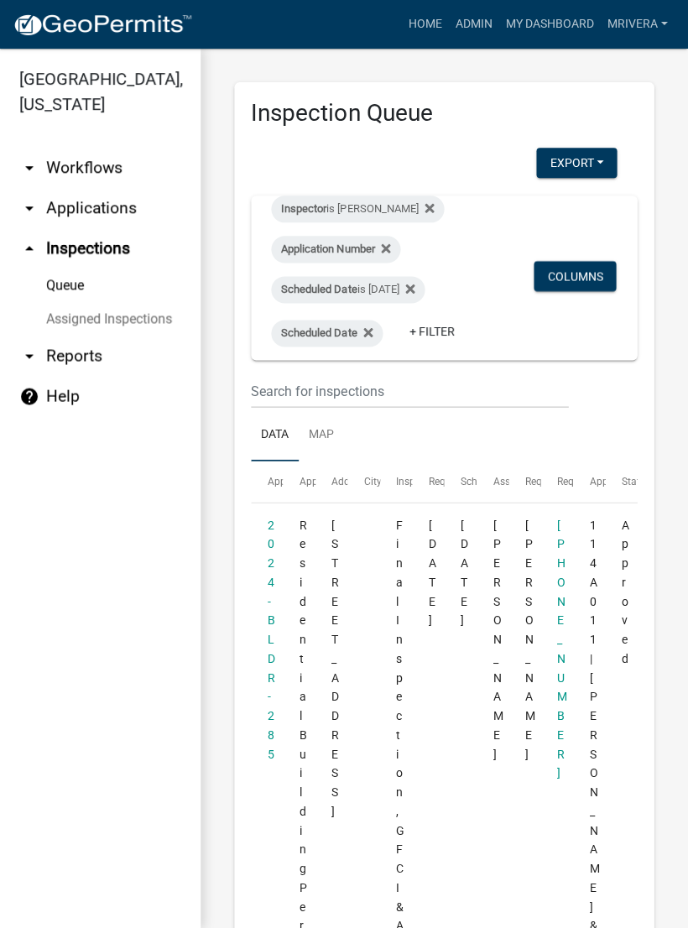
click at [415, 287] on icon at bounding box center [410, 288] width 9 height 9
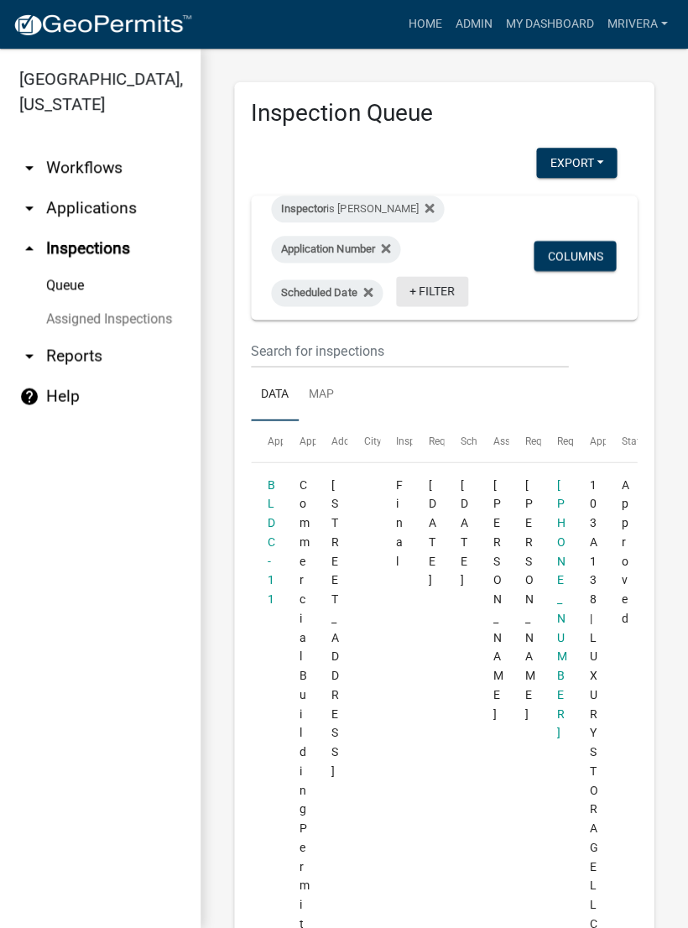
click at [461, 291] on link "+ Filter" at bounding box center [433, 291] width 72 height 30
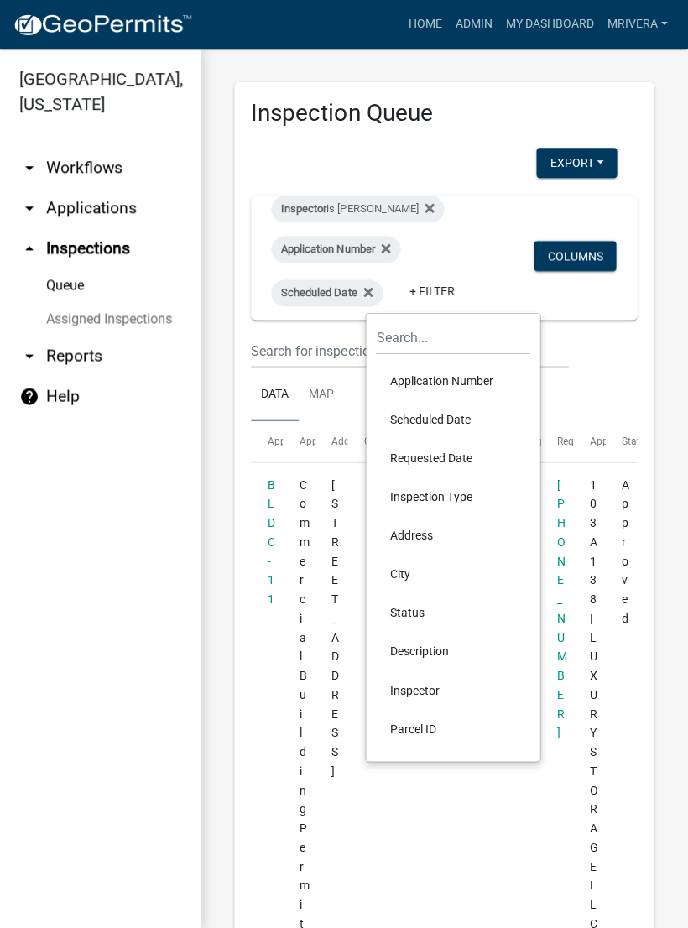
click at [451, 420] on li "Scheduled Date" at bounding box center [454, 419] width 154 height 39
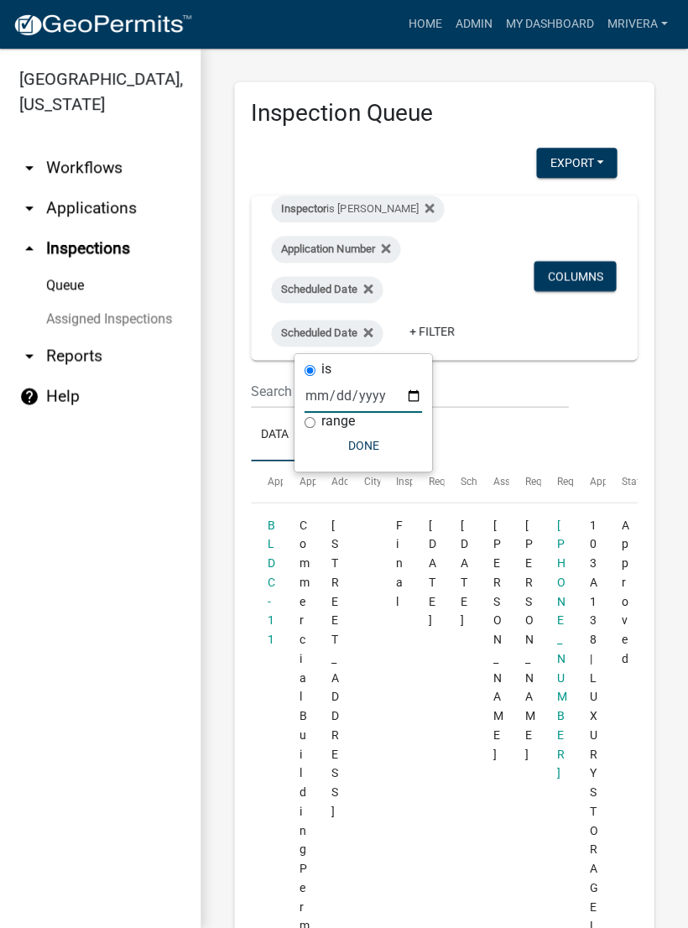
click at [343, 394] on input "date" at bounding box center [363, 395] width 117 height 34
type input "[DATE]"
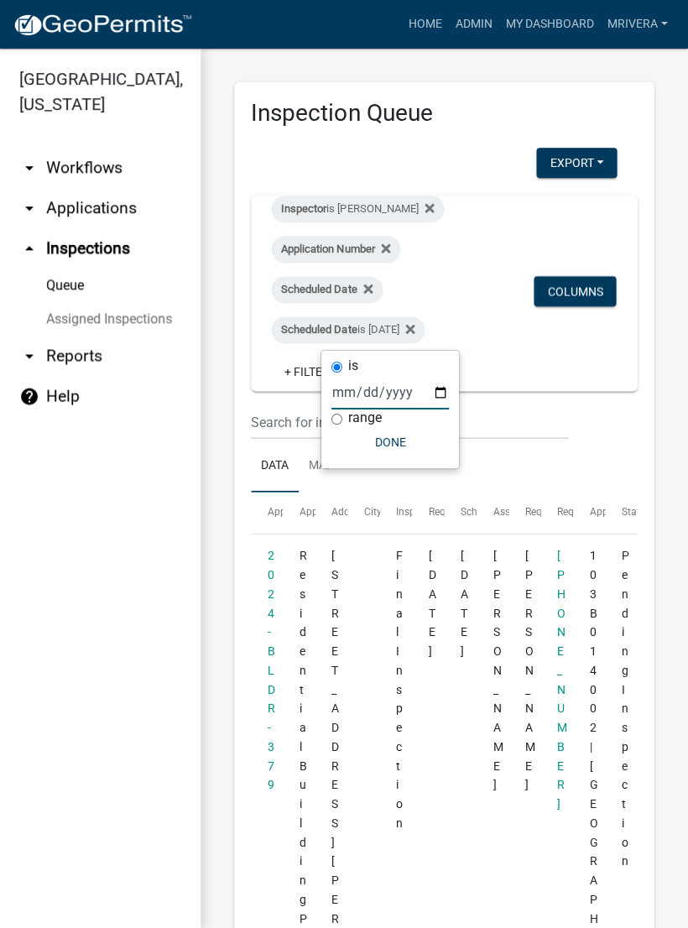
click at [371, 448] on button "Done" at bounding box center [390, 442] width 117 height 30
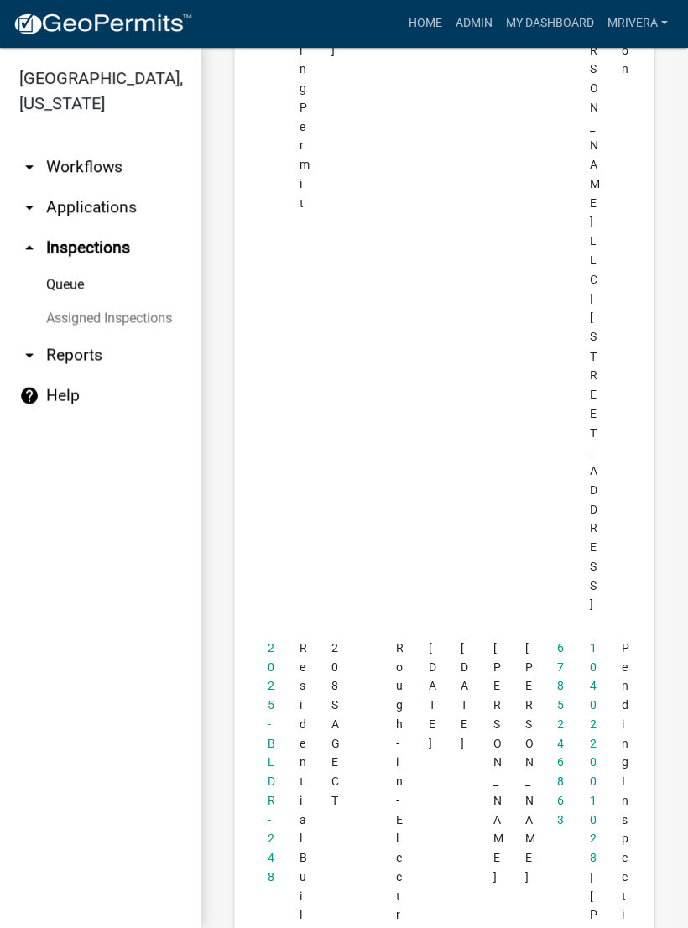
scroll to position [2017, 0]
click at [9, 317] on link "Assigned Inspections" at bounding box center [100, 319] width 201 height 34
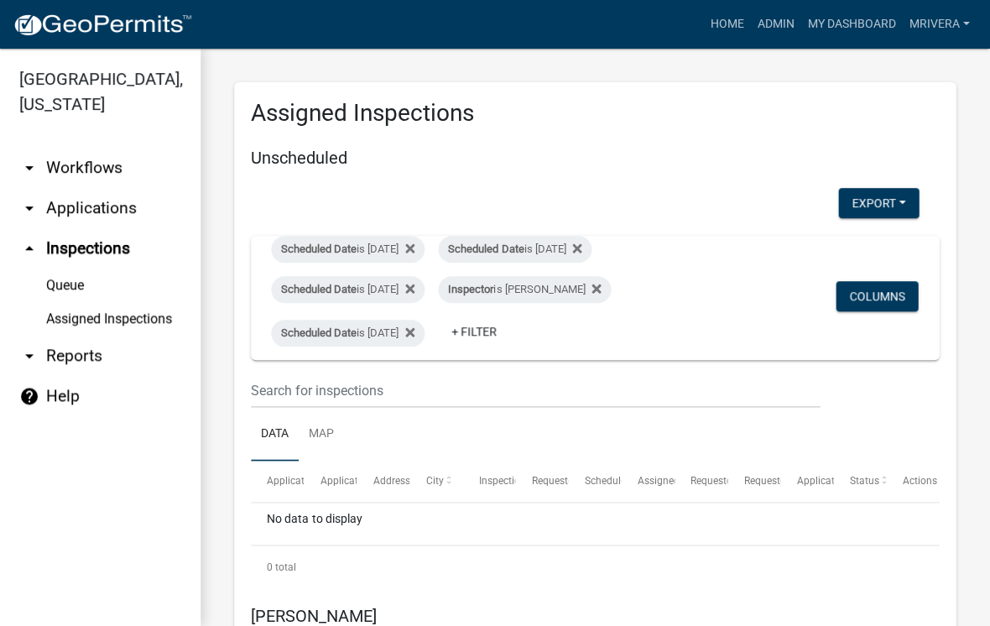
click at [687, 609] on h5 "[PERSON_NAME]" at bounding box center [596, 615] width 688 height 20
click at [511, 337] on link "+ Filter" at bounding box center [475, 331] width 72 height 30
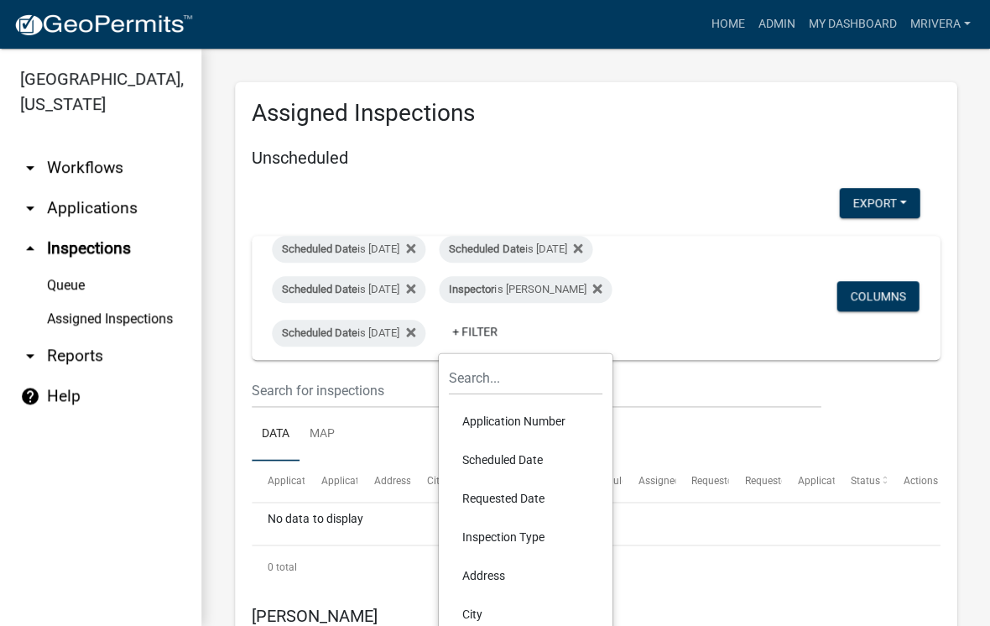
click at [510, 461] on li "Scheduled Date" at bounding box center [526, 460] width 154 height 39
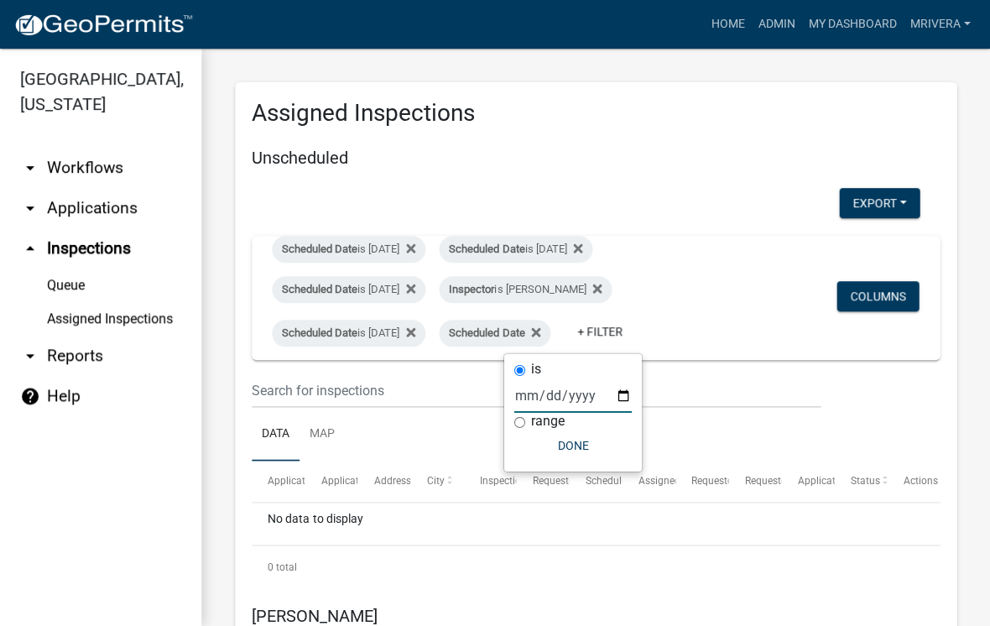
click at [552, 399] on input "date" at bounding box center [572, 395] width 117 height 34
type input "[DATE]"
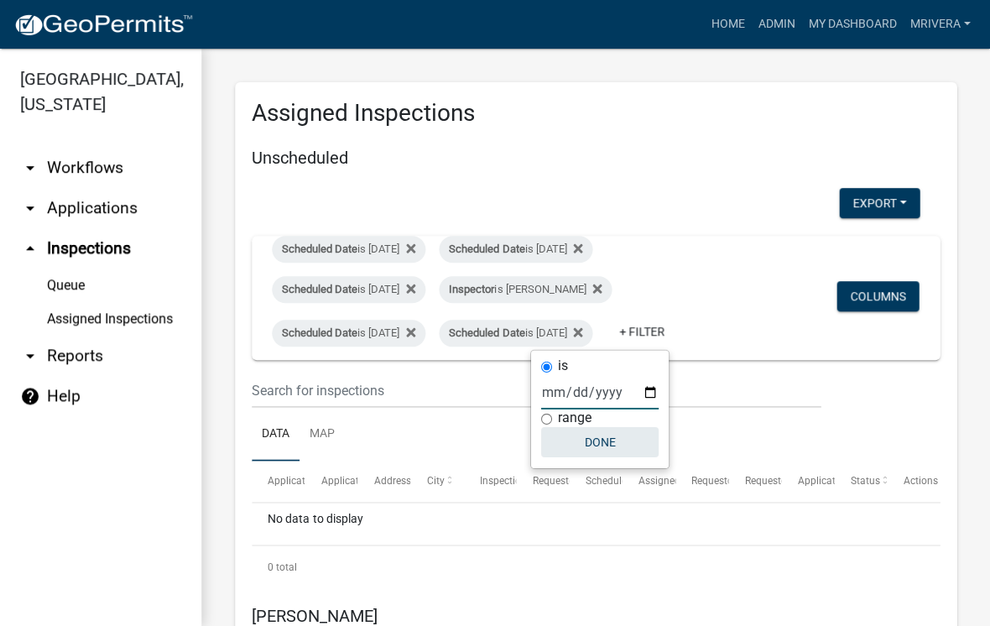
click at [586, 447] on button "Done" at bounding box center [599, 442] width 117 height 30
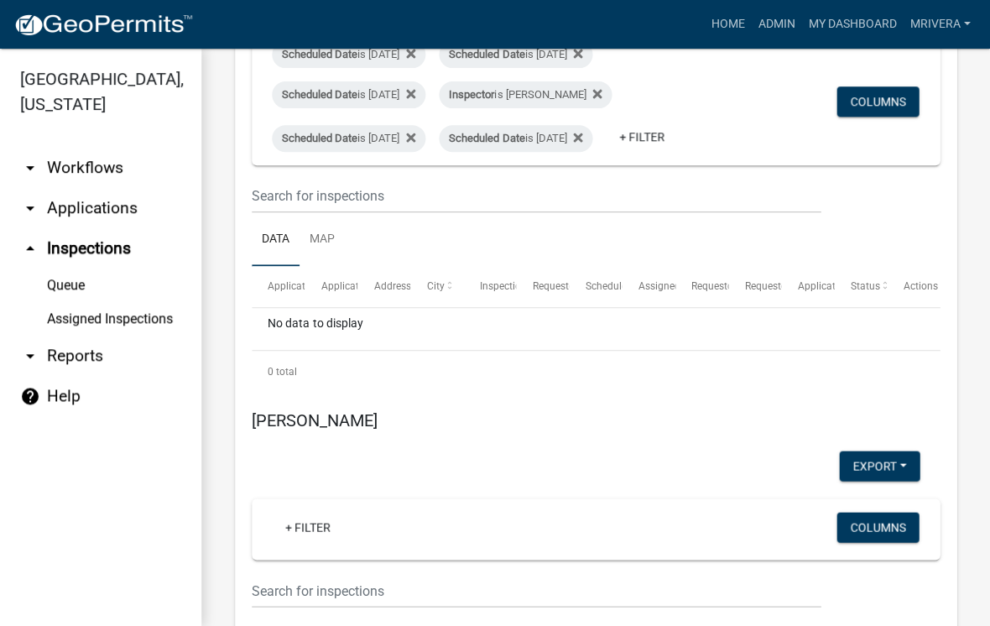
scroll to position [174, 0]
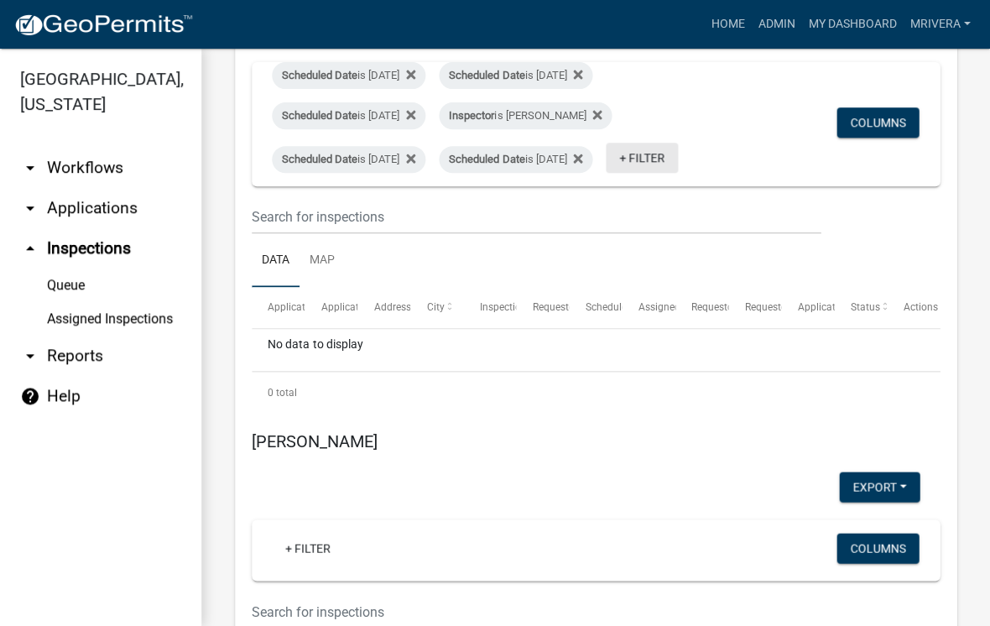
click at [606, 173] on link "+ Filter" at bounding box center [642, 158] width 72 height 30
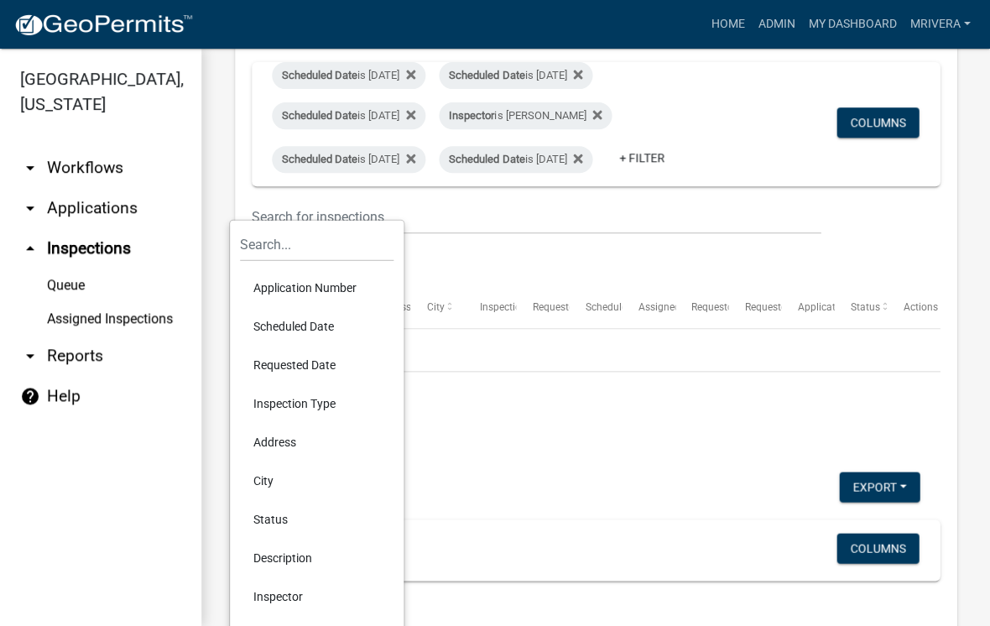
click at [301, 327] on li "Scheduled Date" at bounding box center [317, 326] width 154 height 39
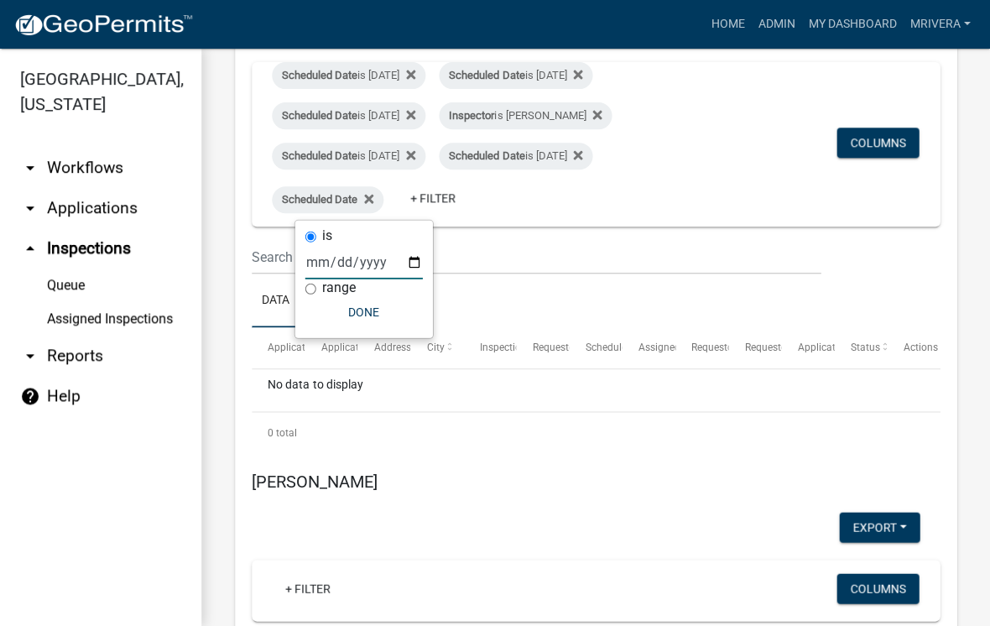
click at [347, 263] on input "date" at bounding box center [363, 262] width 117 height 34
type input "[DATE]"
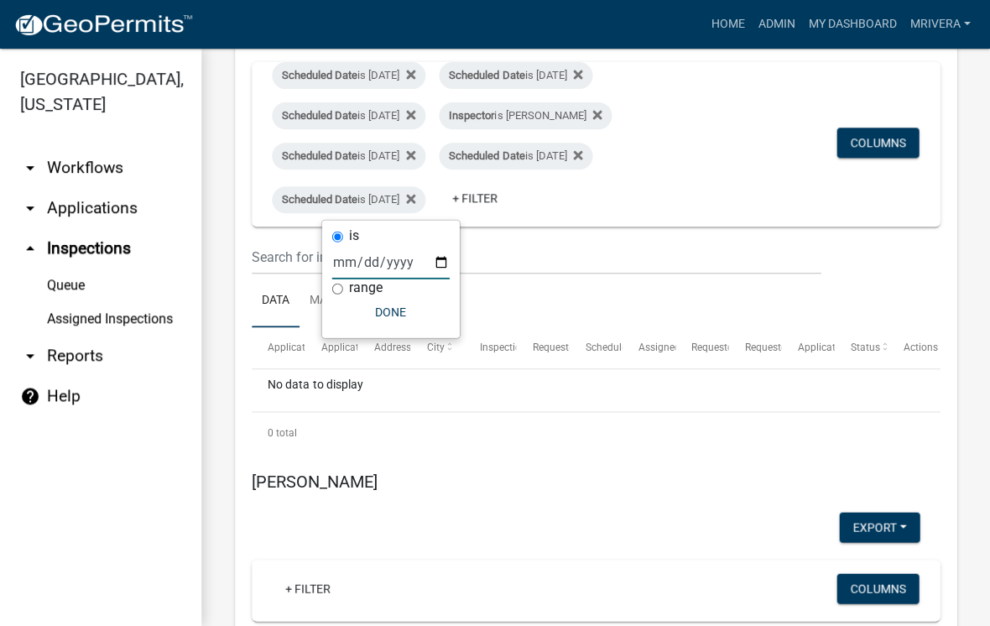
click at [380, 315] on button "Done" at bounding box center [390, 312] width 117 height 30
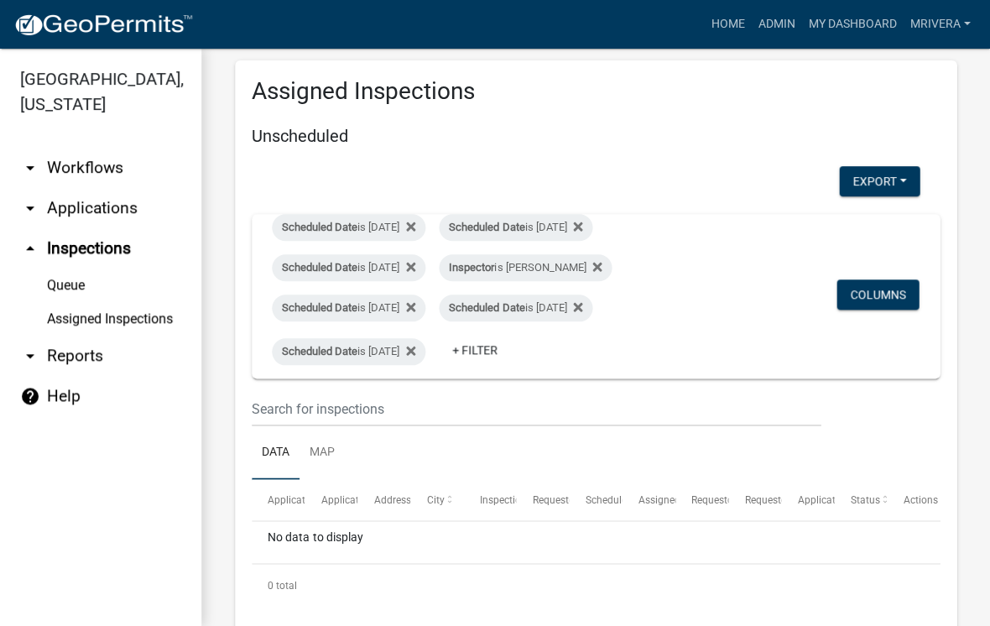
scroll to position [9, 0]
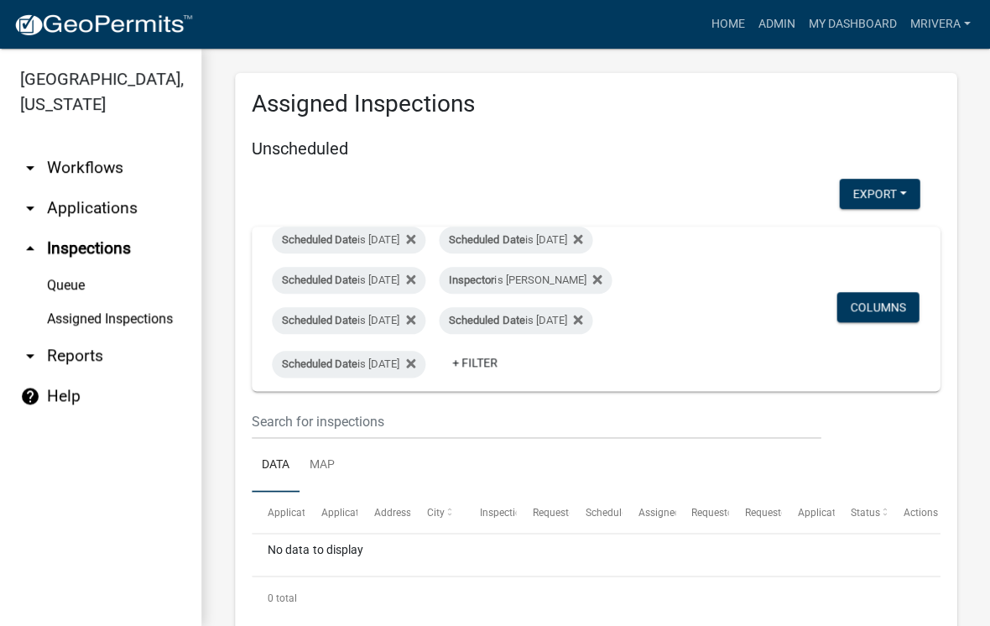
click at [415, 228] on fa-icon at bounding box center [407, 240] width 16 height 27
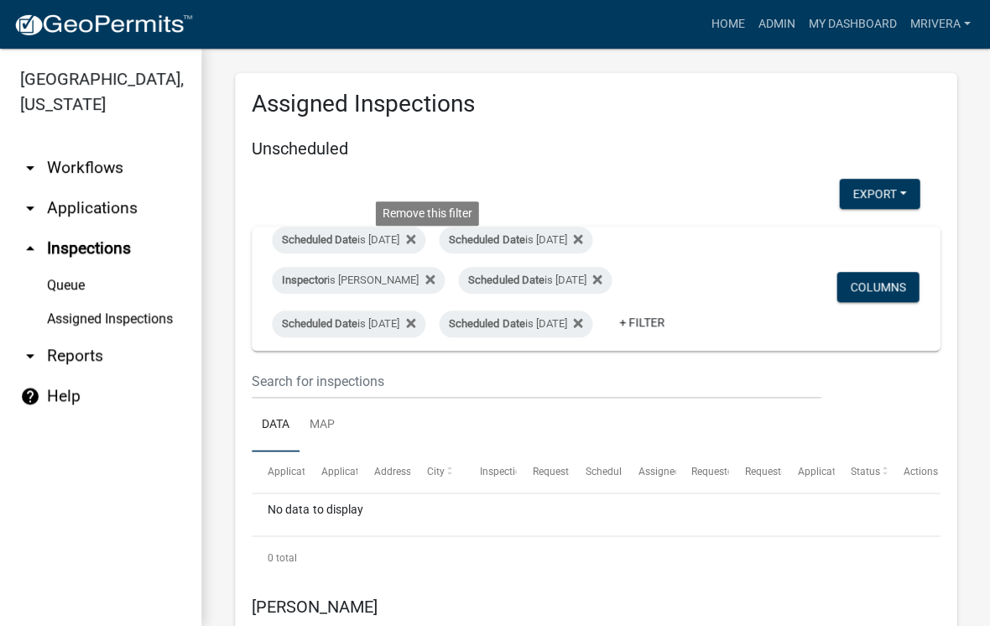
click at [432, 276] on icon at bounding box center [429, 278] width 9 height 9
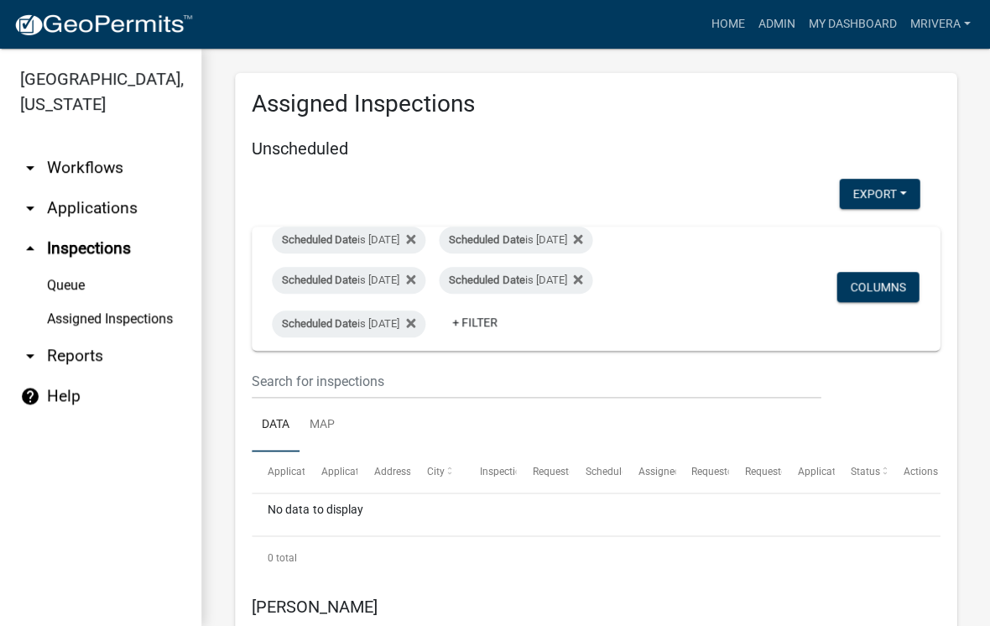
click at [415, 246] on fa-icon at bounding box center [407, 240] width 16 height 27
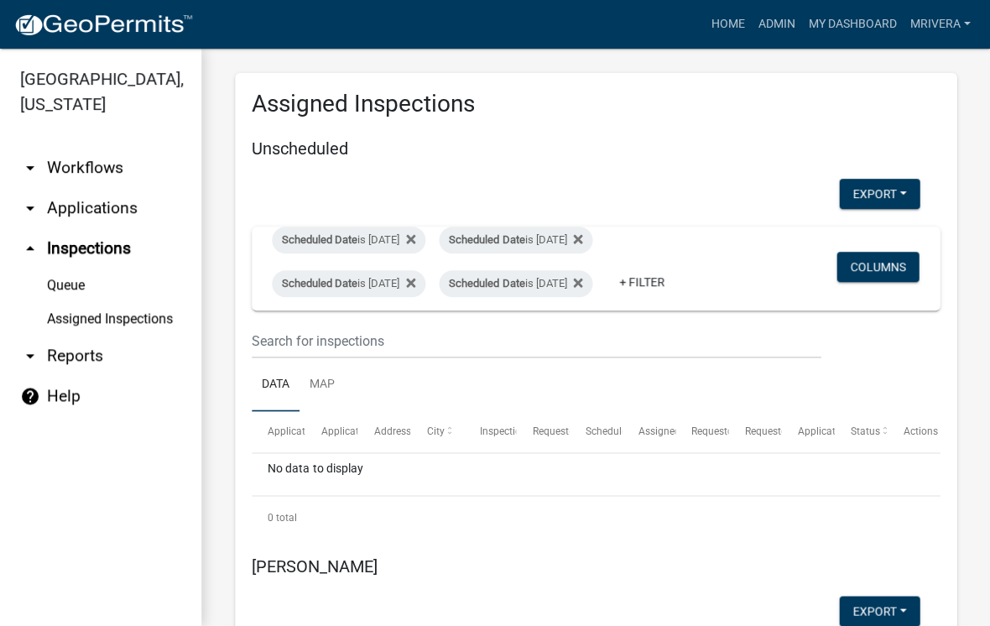
click at [415, 281] on icon at bounding box center [410, 283] width 9 height 9
click at [425, 277] on div "Scheduled Date is [DATE]" at bounding box center [349, 283] width 154 height 27
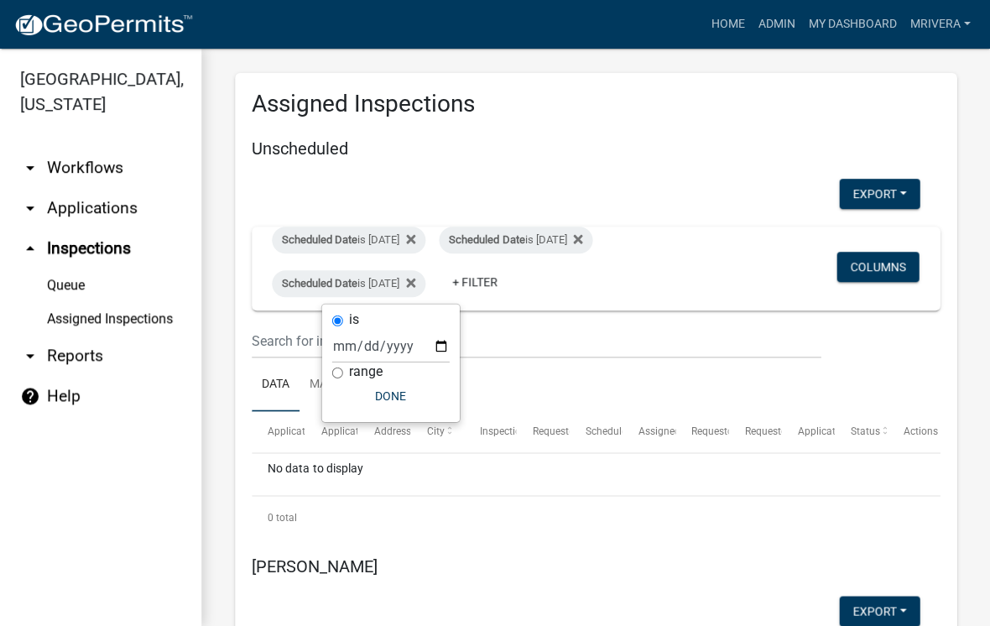
click at [425, 232] on div "Scheduled Date is [DATE]" at bounding box center [349, 240] width 154 height 27
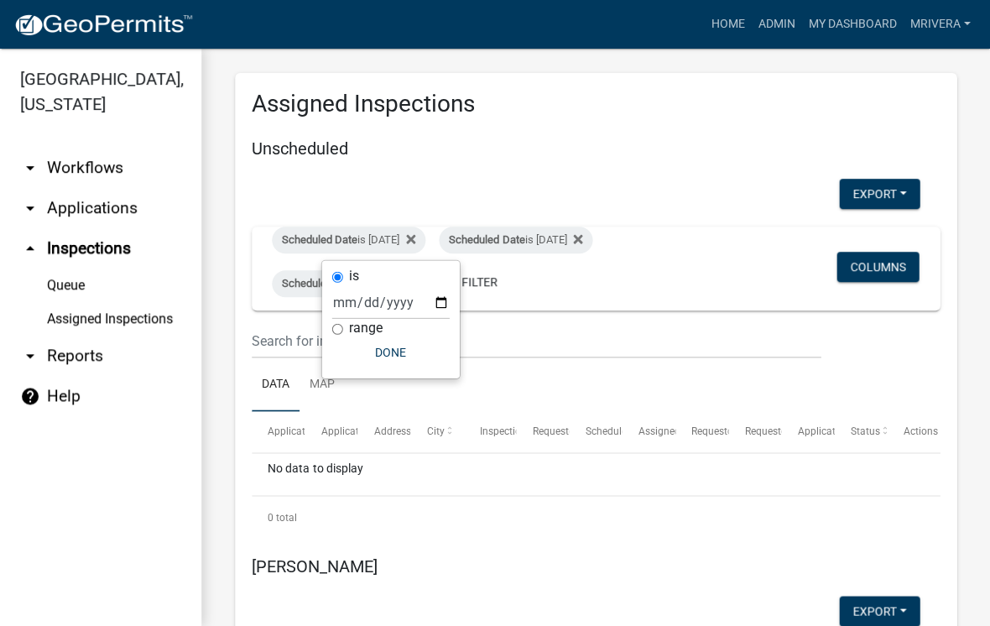
click at [638, 290] on div "Scheduled Date is [DATE] Scheduled Date is [DATE] Scheduled Date is [DATE] + Fi…" at bounding box center [483, 269] width 449 height 84
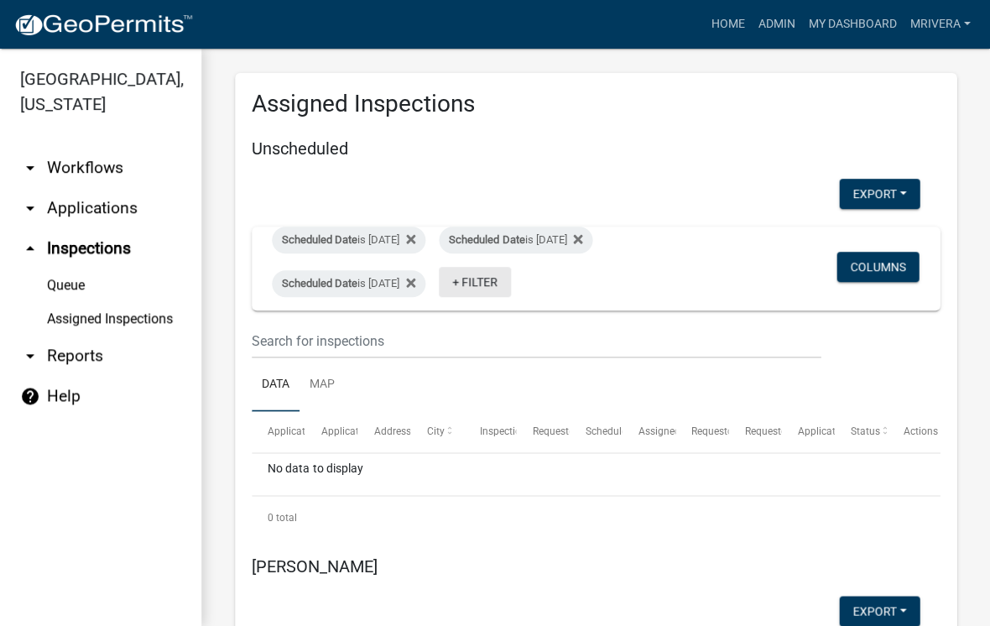
click at [511, 284] on link "+ Filter" at bounding box center [475, 282] width 72 height 30
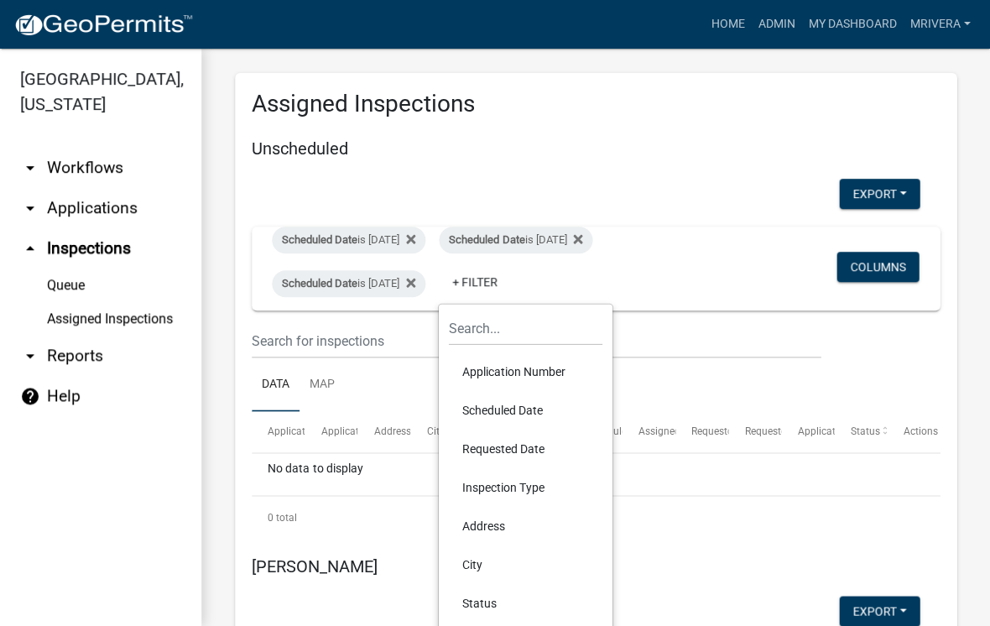
click at [664, 283] on div "Scheduled Date is [DATE] Scheduled Date is [DATE] Scheduled Date is [DATE] + Fi…" at bounding box center [483, 269] width 449 height 84
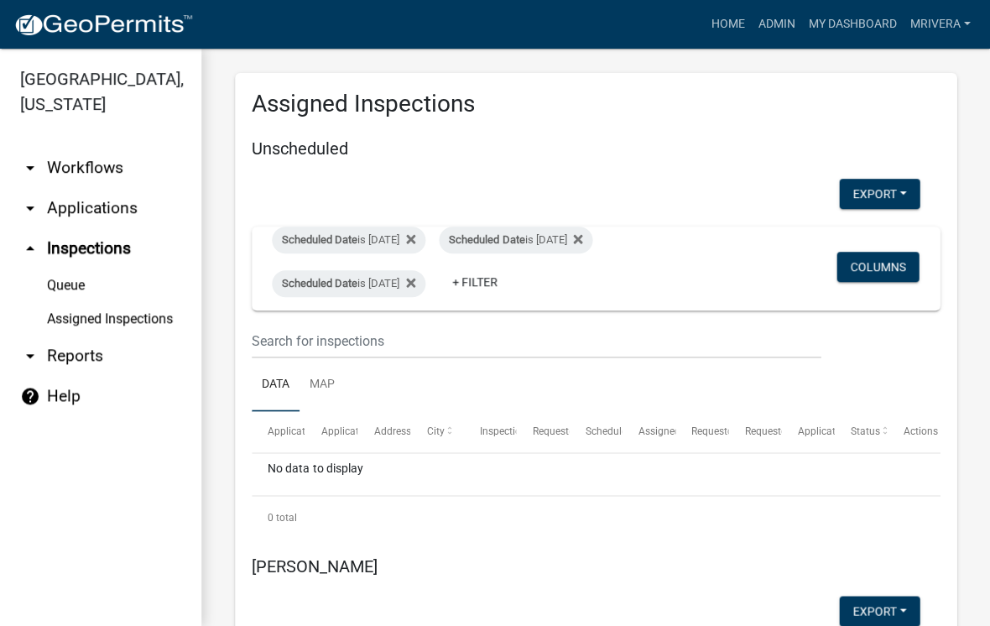
click at [127, 317] on link "Assigned Inspections" at bounding box center [100, 319] width 201 height 34
click at [118, 316] on link "Assigned Inspections" at bounding box center [100, 319] width 201 height 34
click at [415, 283] on icon at bounding box center [410, 282] width 9 height 13
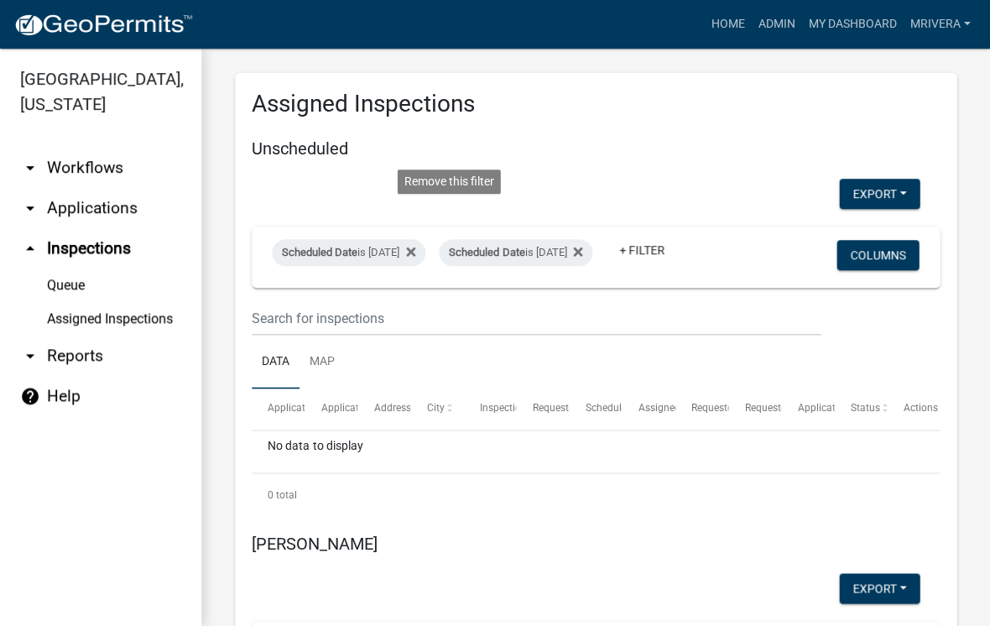
click at [415, 239] on fa-icon at bounding box center [407, 252] width 16 height 27
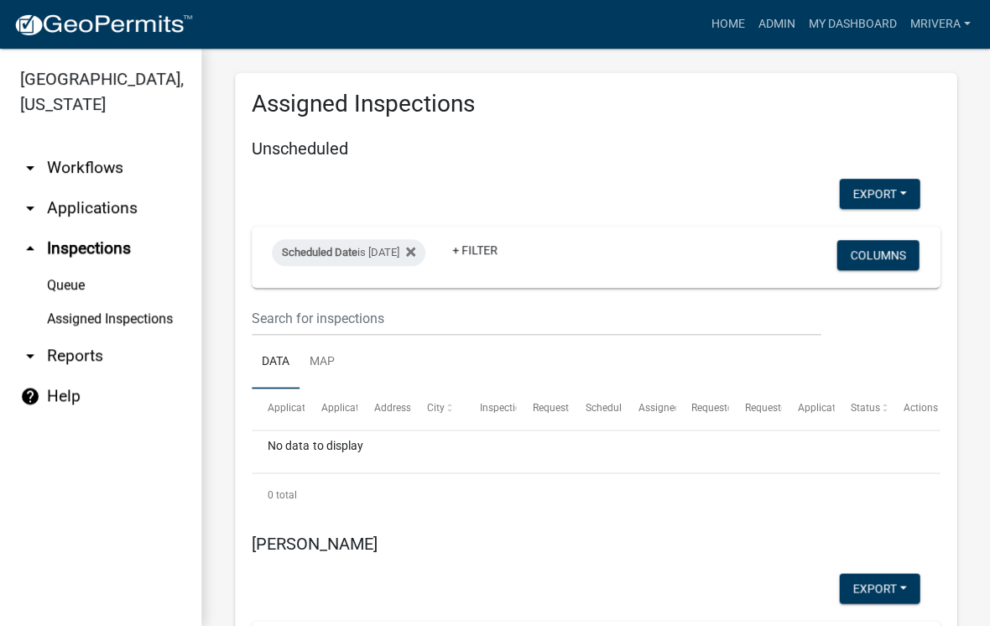
click at [473, 242] on div "Scheduled Date is [DATE] + Filter" at bounding box center [483, 257] width 449 height 44
click at [415, 240] on fa-icon at bounding box center [407, 252] width 16 height 27
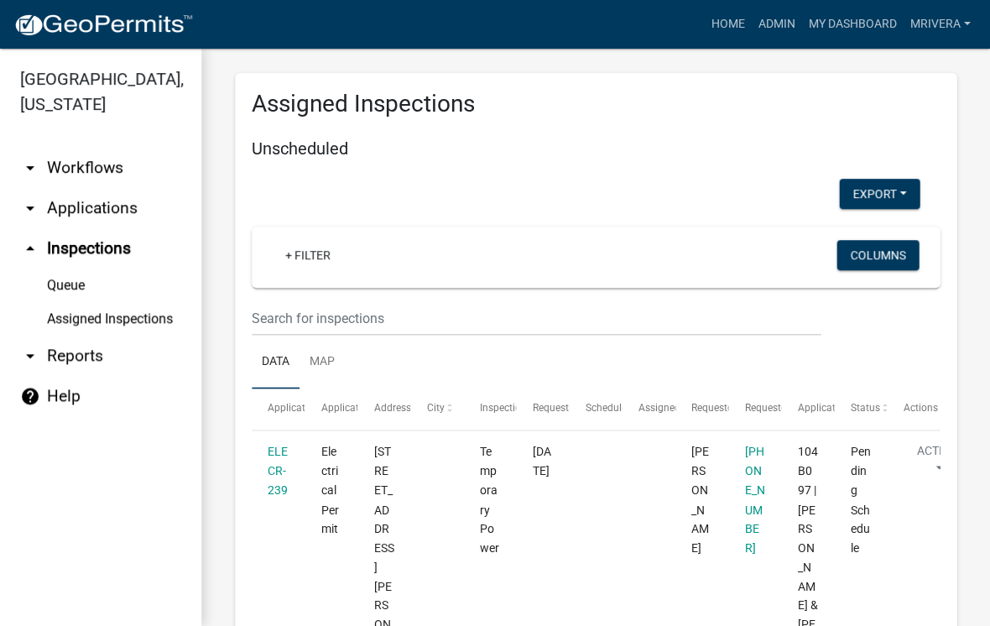
click at [361, 254] on div "+ Filter" at bounding box center [483, 257] width 449 height 34
click at [308, 257] on link "+ Filter" at bounding box center [308, 255] width 72 height 30
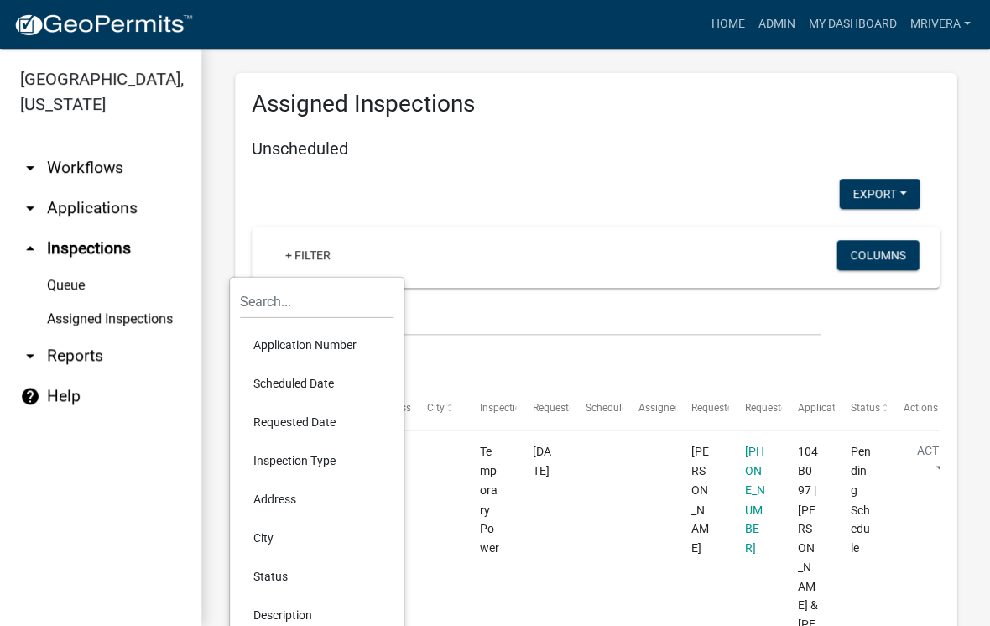
click at [305, 383] on li "Scheduled Date" at bounding box center [317, 383] width 154 height 39
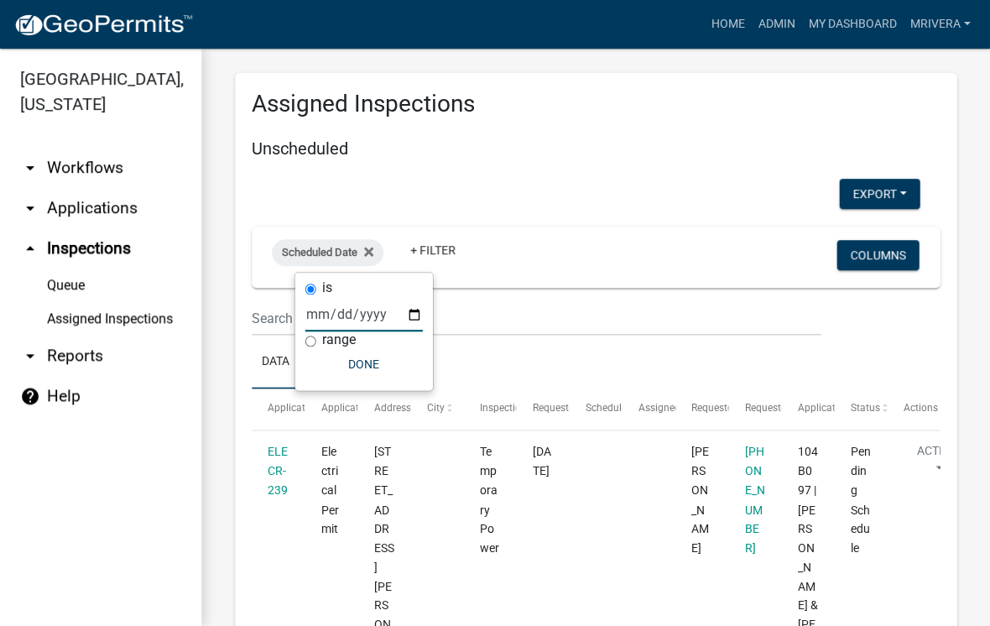
click at [336, 311] on input "date" at bounding box center [363, 314] width 117 height 34
type input "[DATE]"
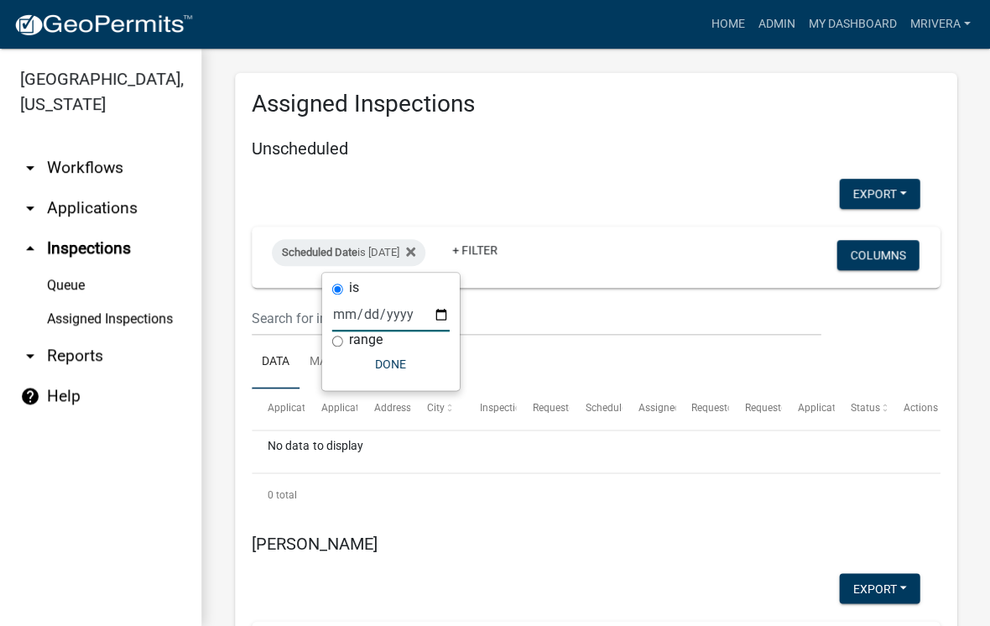
click at [358, 345] on label "range" at bounding box center [366, 339] width 34 height 13
click at [343, 345] on input "range" at bounding box center [337, 341] width 11 height 11
radio input "true"
select select
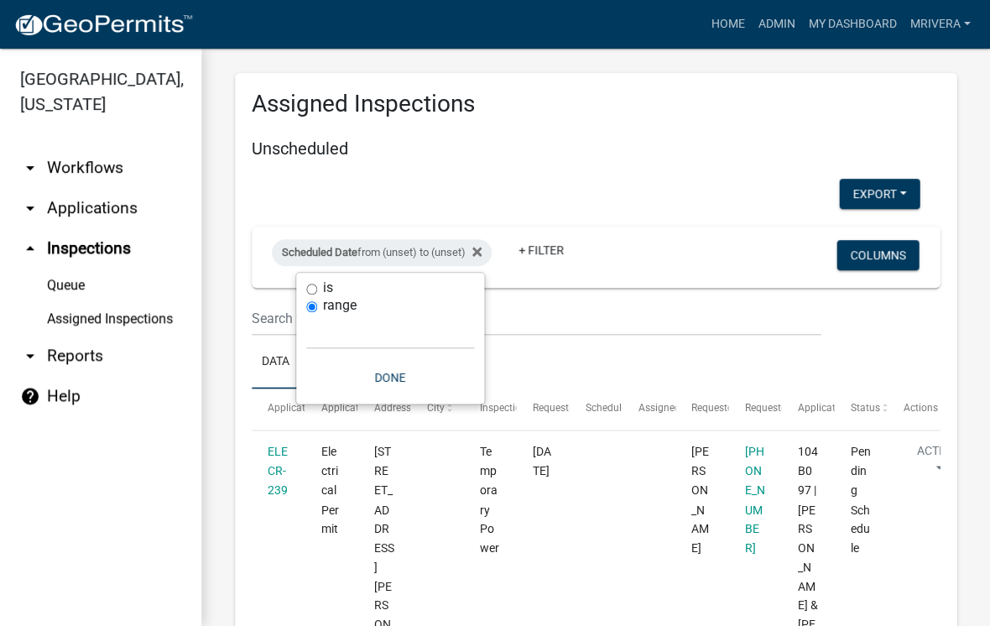
click at [409, 376] on button "Done" at bounding box center [390, 377] width 168 height 30
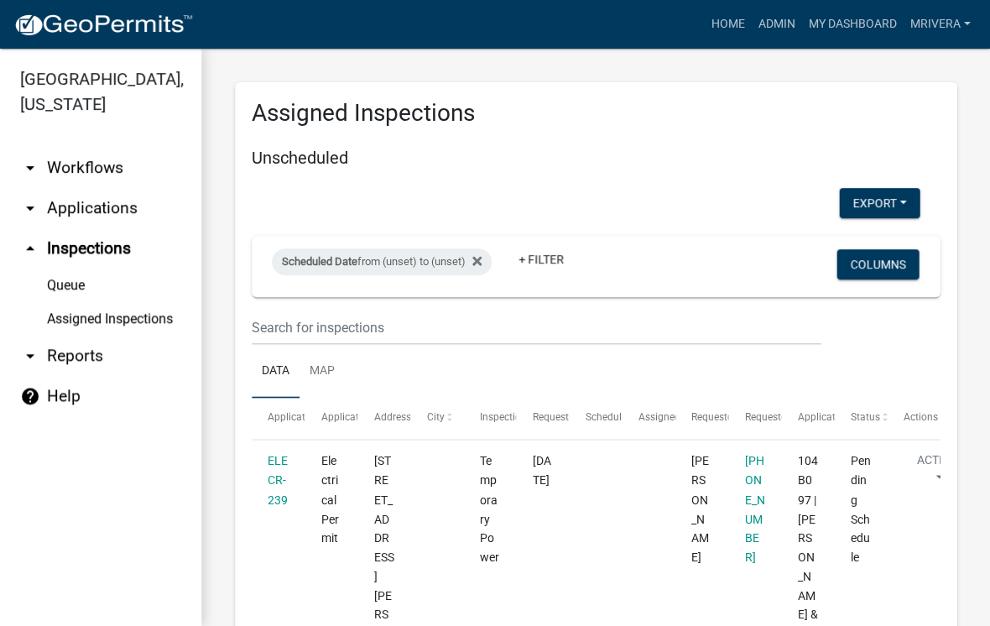
scroll to position [0, 0]
click at [74, 286] on link "Queue" at bounding box center [100, 286] width 201 height 34
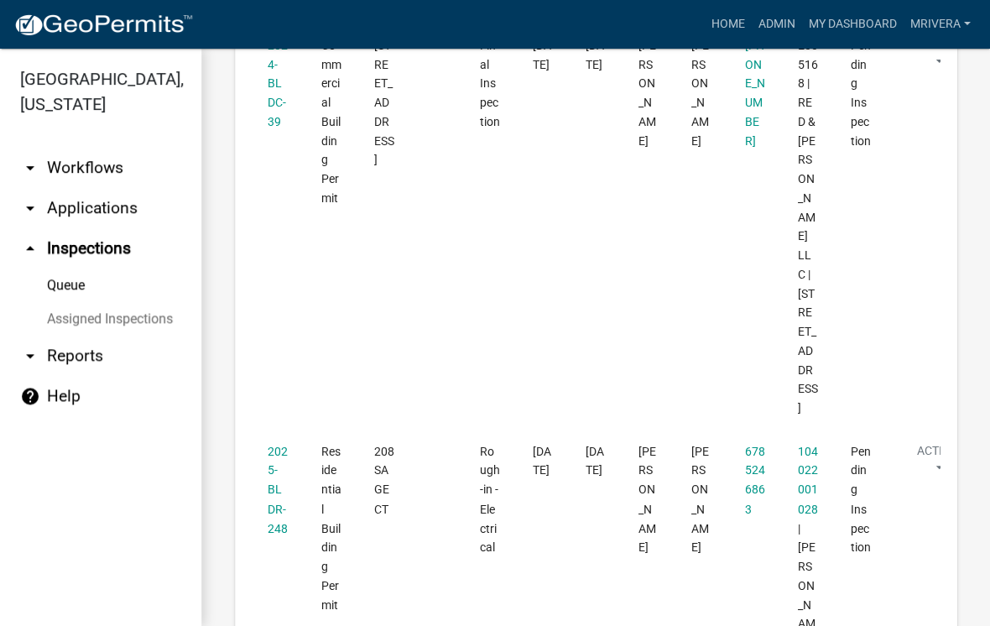
scroll to position [920, 0]
click at [281, 444] on link "2025-BLDR-248" at bounding box center [278, 489] width 20 height 90
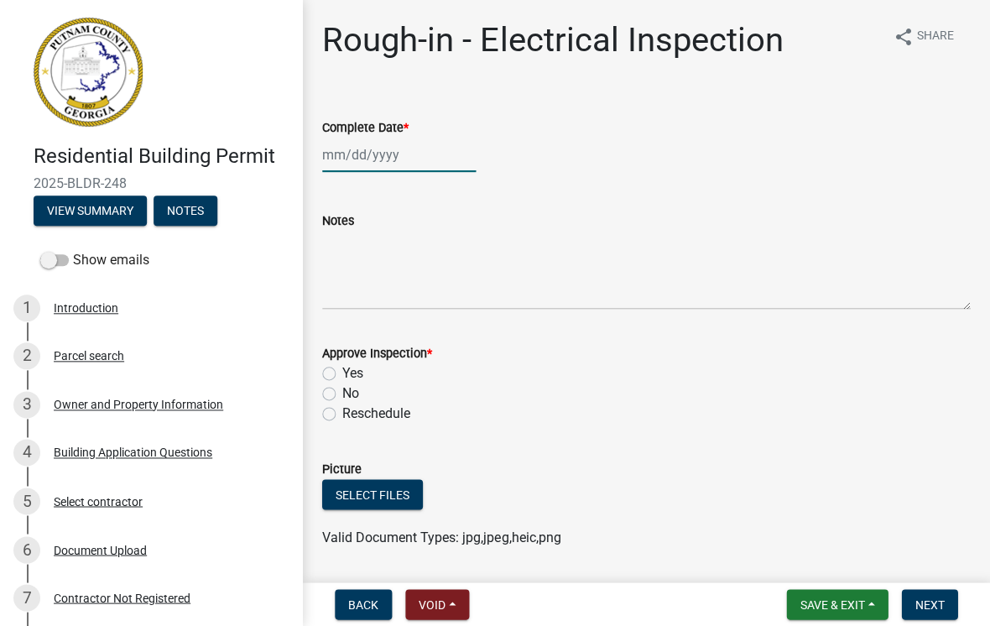
click at [376, 161] on div at bounding box center [399, 155] width 154 height 34
select select "10"
select select "2025"
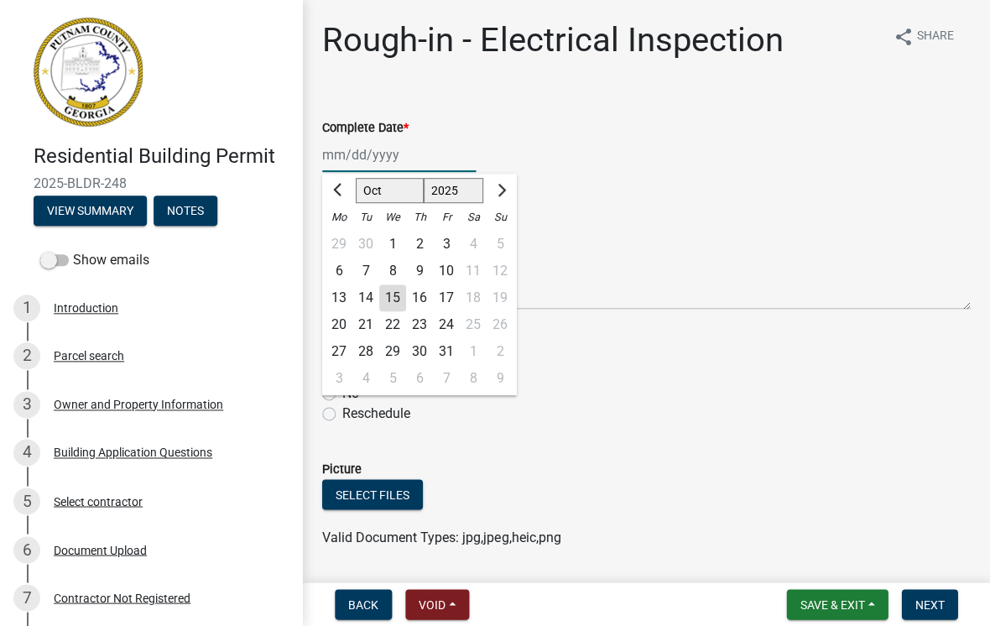
click at [362, 152] on input "Complete Date *" at bounding box center [399, 155] width 154 height 34
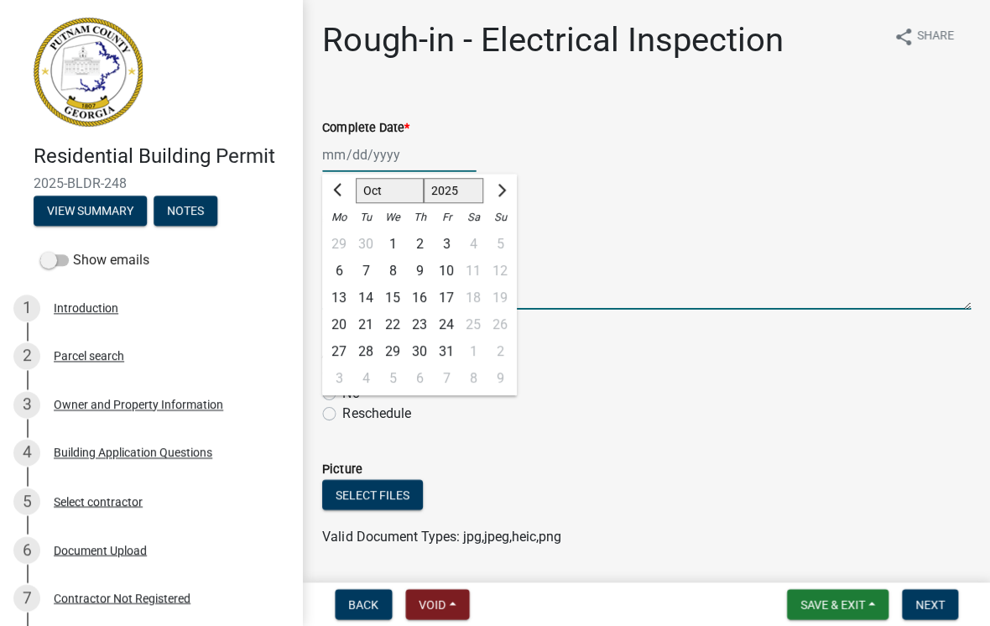
click at [628, 232] on textarea "Notes" at bounding box center [646, 270] width 648 height 79
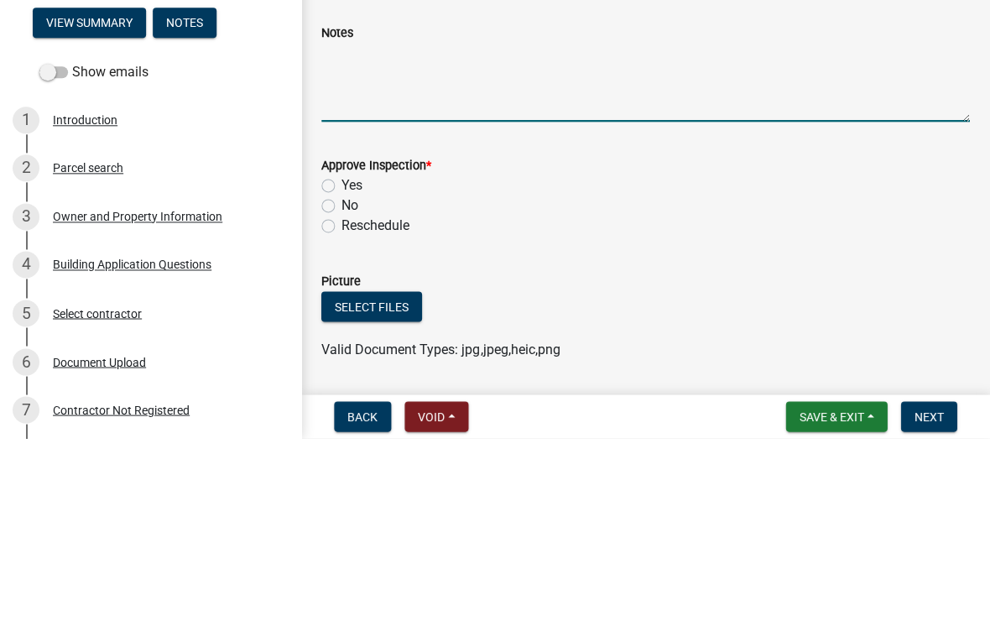
click at [578, 383] on div "No" at bounding box center [646, 393] width 648 height 20
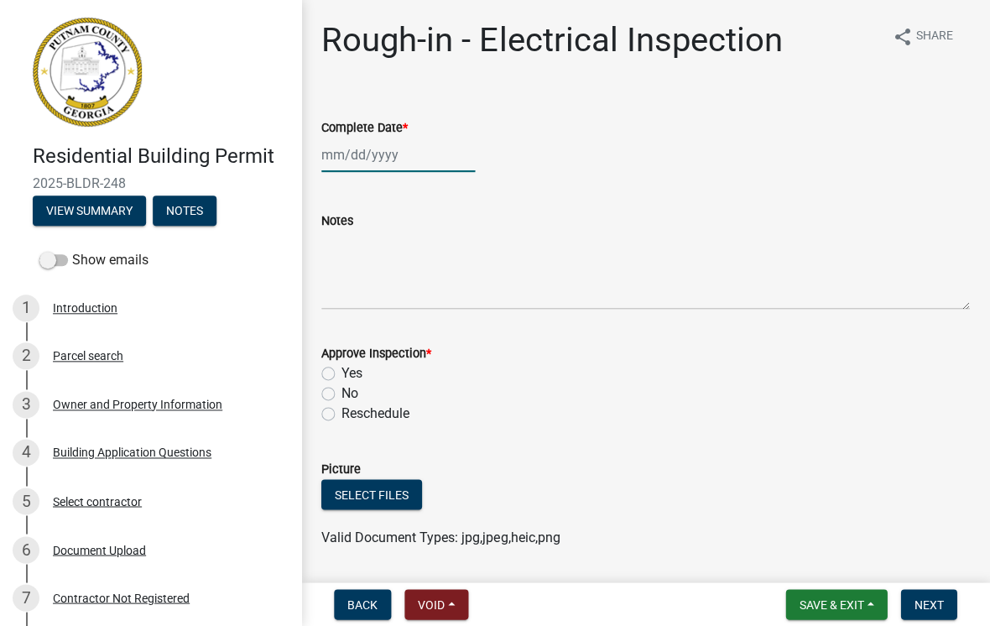
click at [371, 149] on div at bounding box center [399, 155] width 154 height 34
select select "10"
select select "2025"
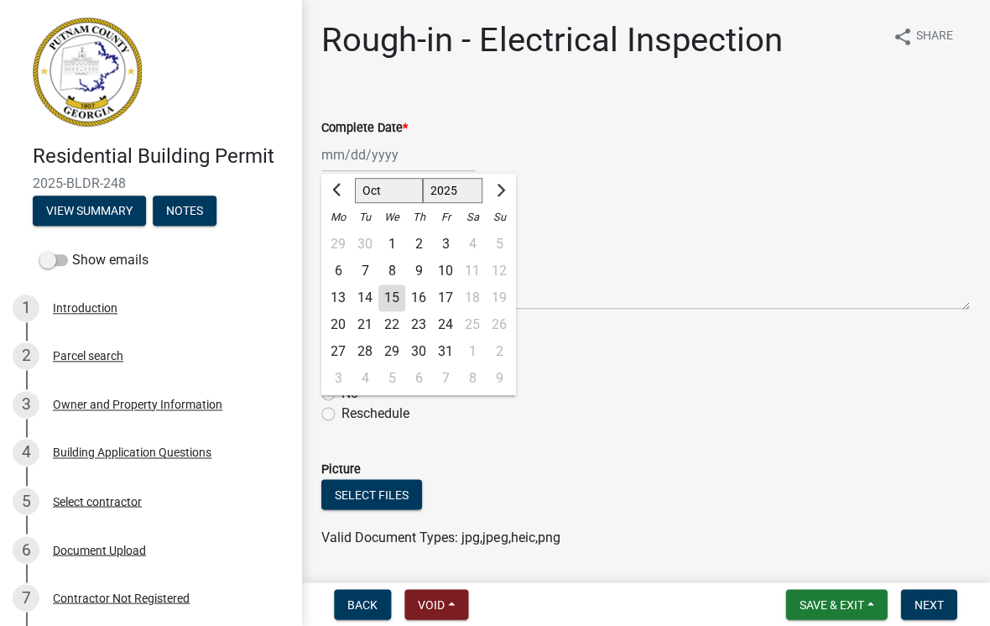
click at [404, 291] on div "15" at bounding box center [392, 297] width 27 height 27
type input "[DATE]"
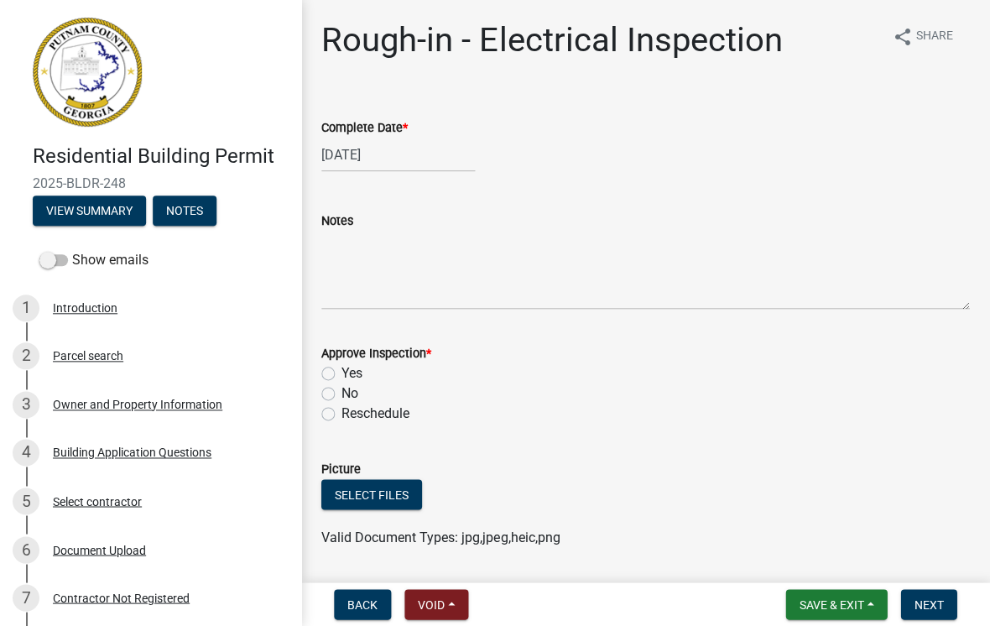
click at [342, 365] on label "Yes" at bounding box center [352, 373] width 21 height 20
click at [342, 365] on input "Yes" at bounding box center [347, 368] width 11 height 11
radio input "true"
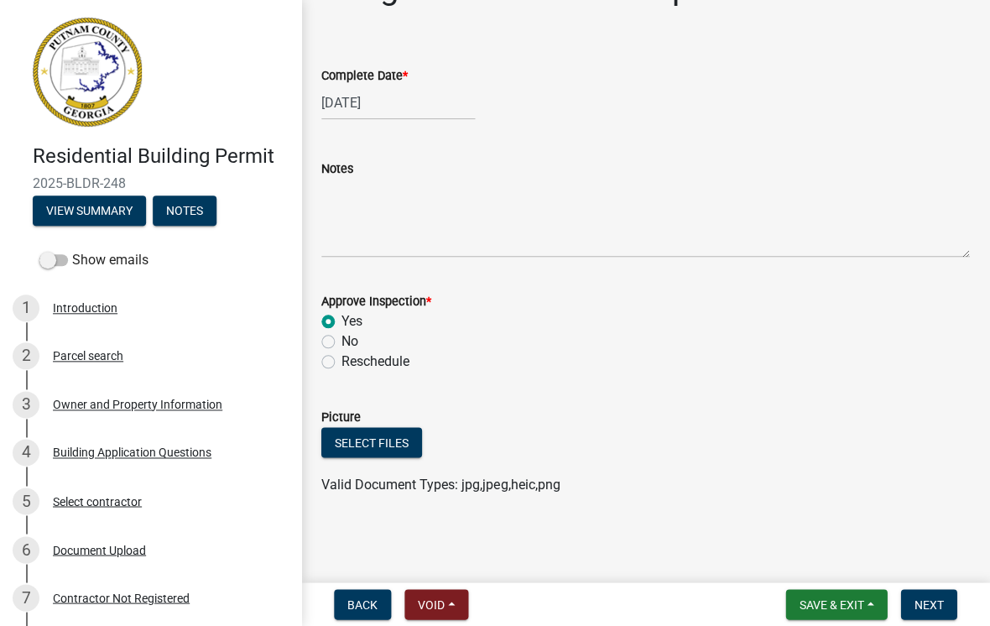
scroll to position [52, 0]
click at [687, 603] on button "Next" at bounding box center [929, 604] width 56 height 30
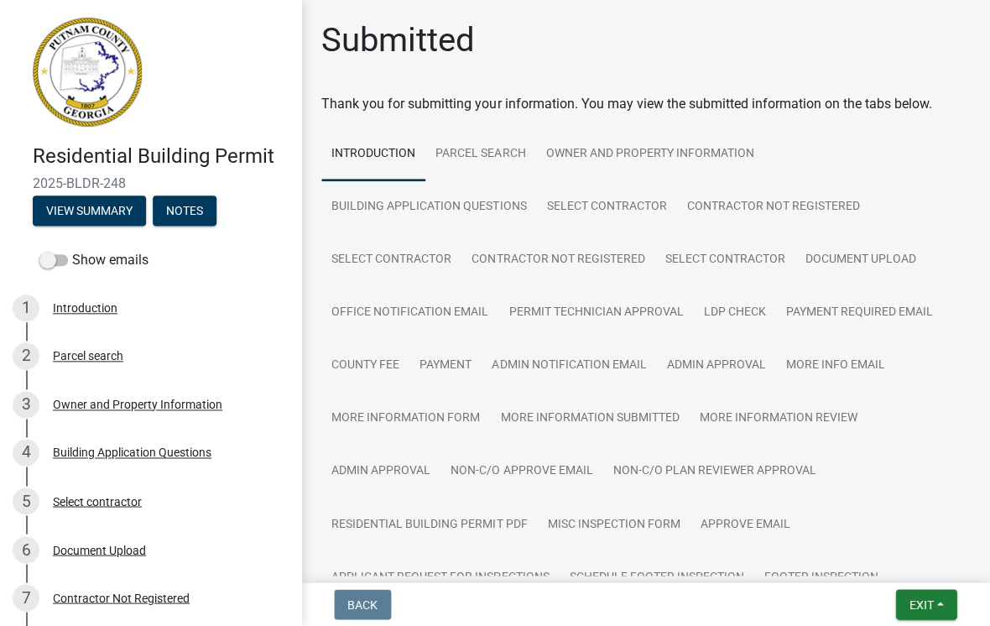
click at [687, 595] on button "Exit" at bounding box center [926, 604] width 61 height 30
click at [687, 565] on button "Save & Exit" at bounding box center [891, 560] width 134 height 40
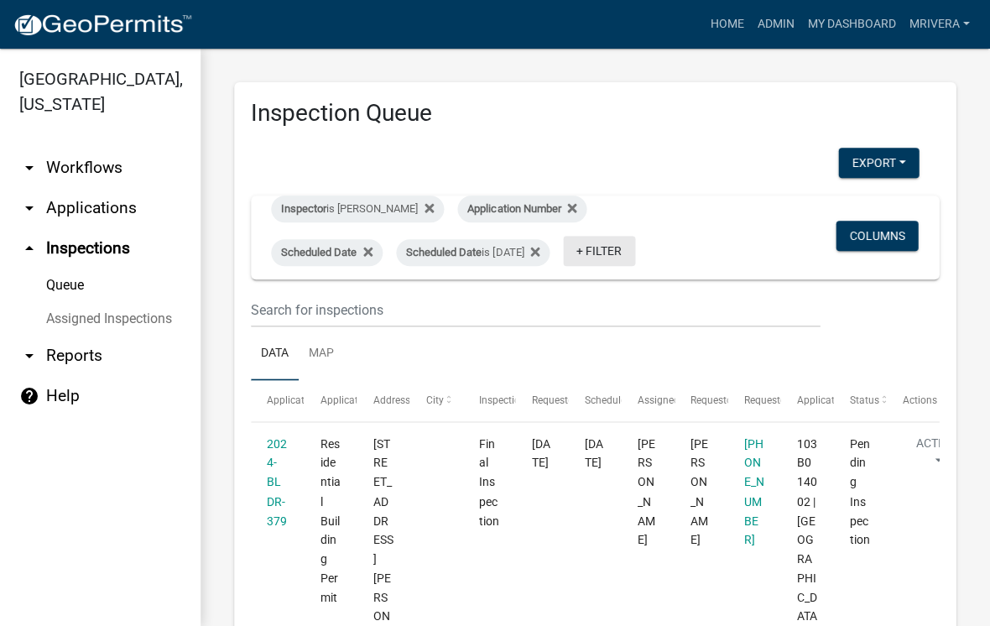
click at [636, 248] on link "+ Filter" at bounding box center [600, 251] width 72 height 30
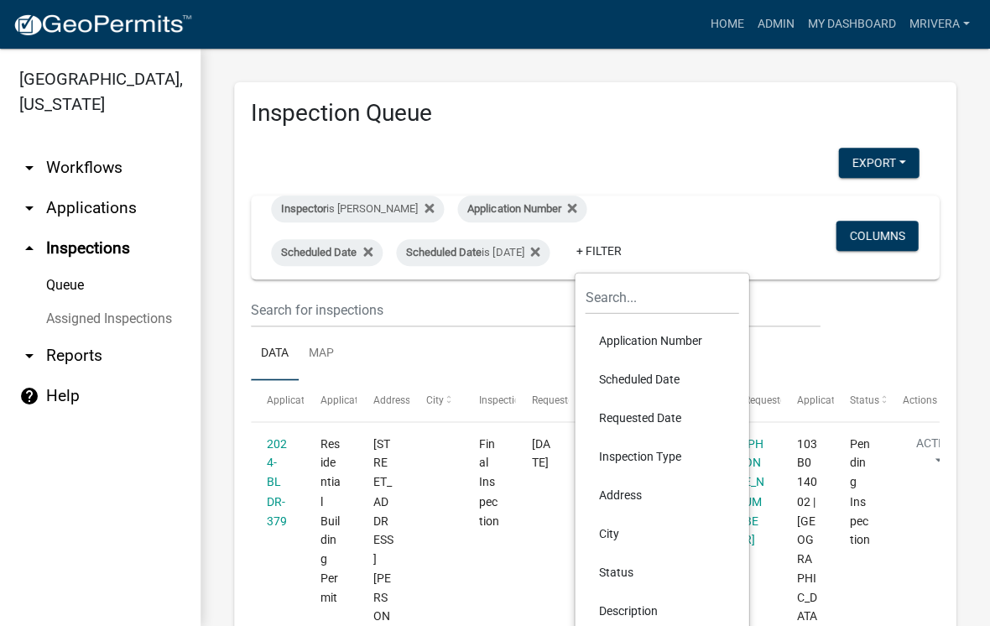
click at [656, 378] on li "Scheduled Date" at bounding box center [663, 379] width 154 height 39
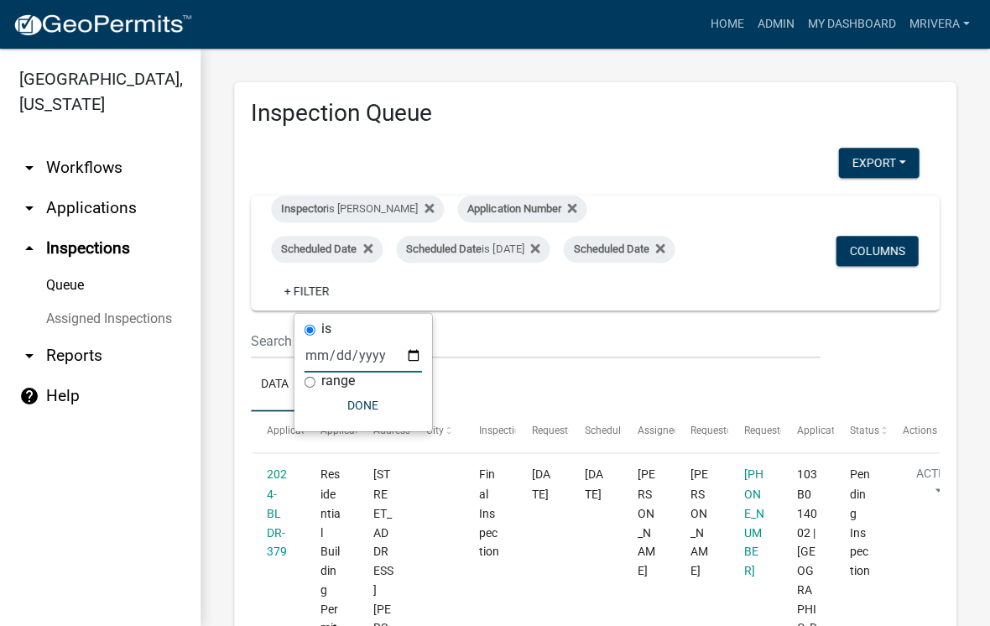
click at [340, 362] on input "date" at bounding box center [363, 355] width 117 height 34
type input "[DATE]"
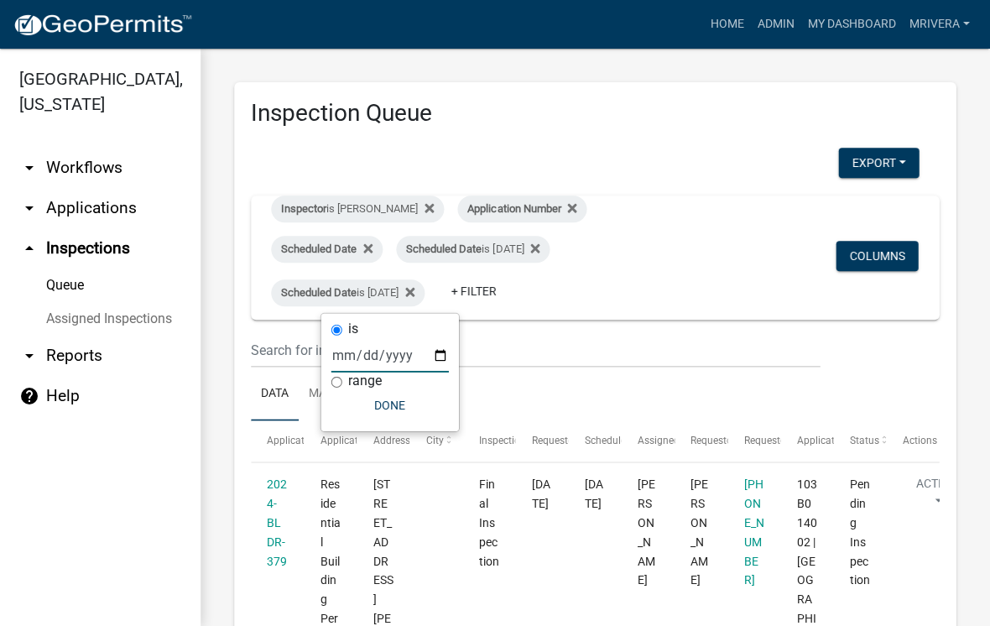
click at [379, 405] on button "Done" at bounding box center [390, 405] width 117 height 30
click at [102, 322] on link "Assigned Inspections" at bounding box center [100, 319] width 201 height 34
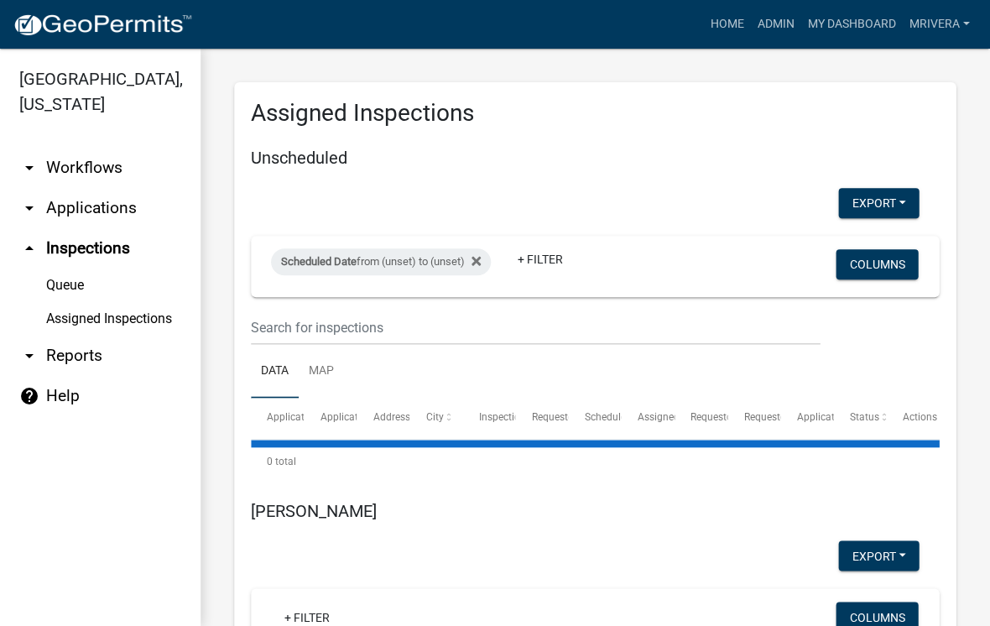
click at [71, 290] on link "Queue" at bounding box center [100, 286] width 201 height 34
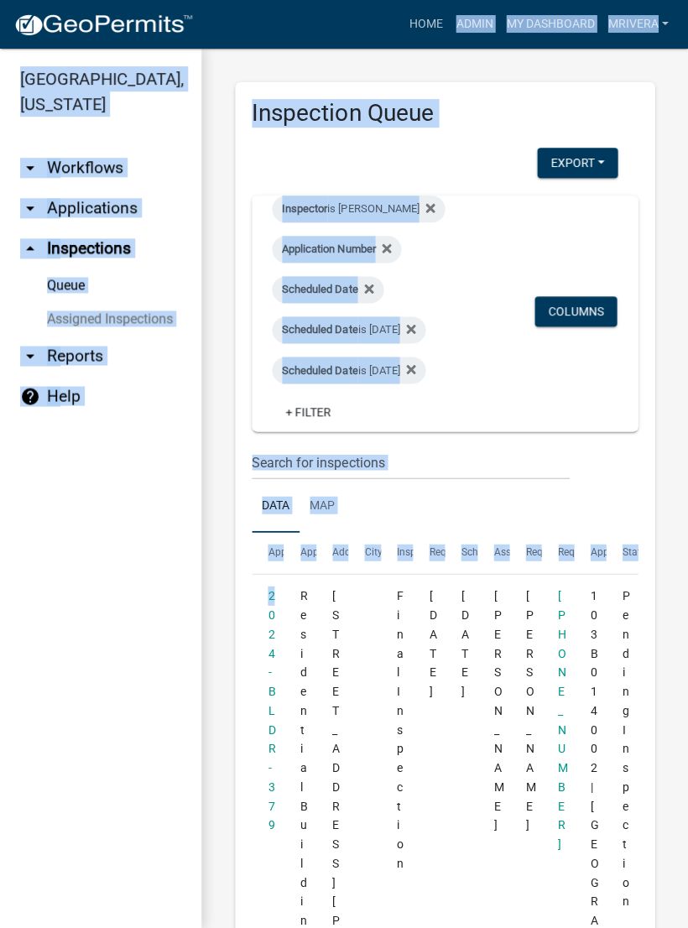
click at [302, 886] on span "Residential Building Permit" at bounding box center [305, 824] width 10 height 472
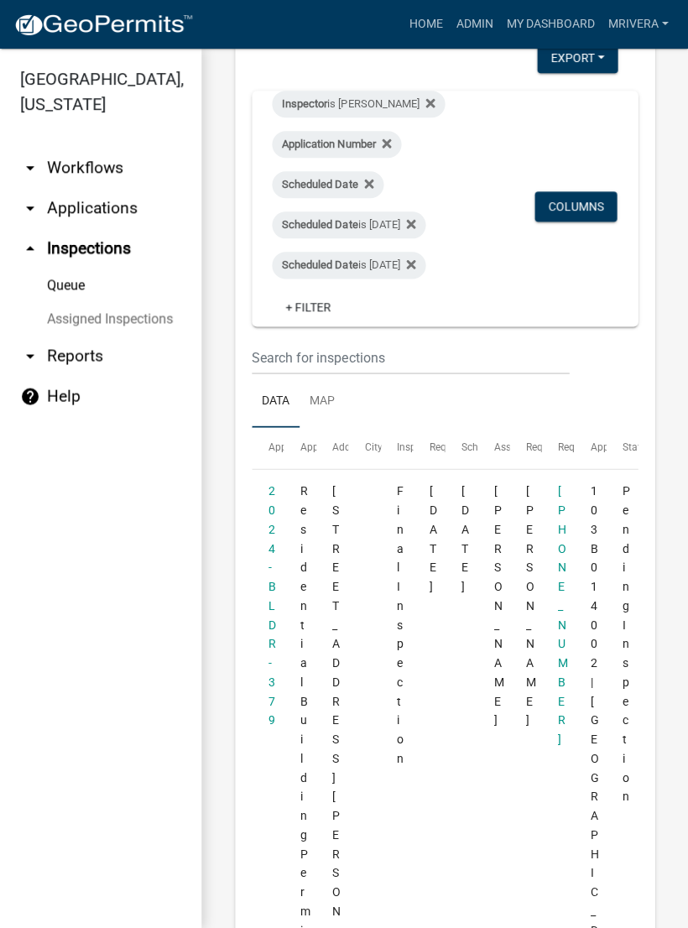
scroll to position [107, 0]
click at [271, 587] on link "2024-BLDR-379" at bounding box center [272, 603] width 8 height 243
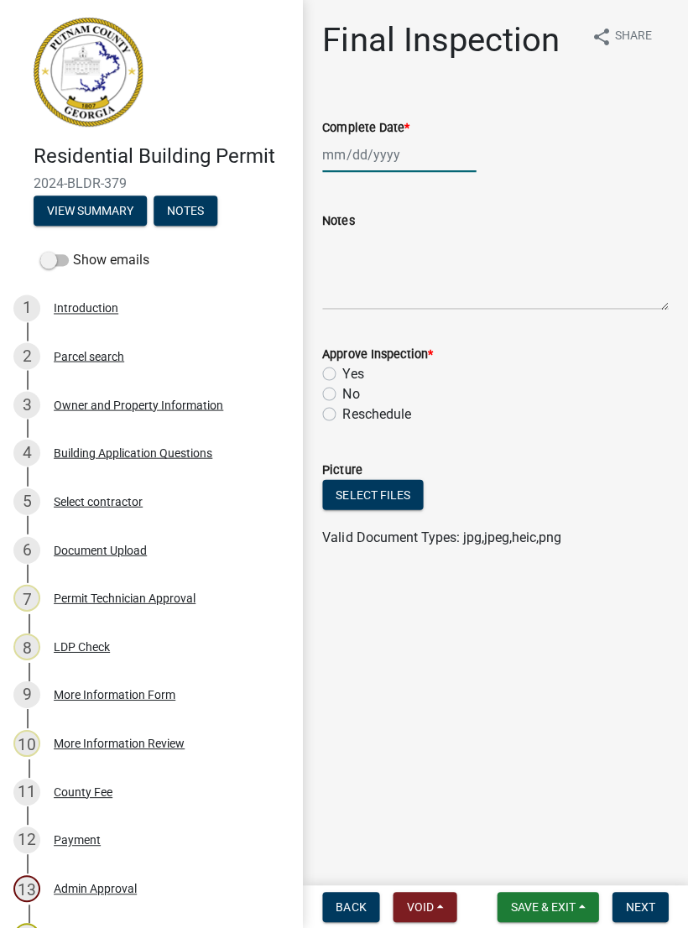
click at [373, 153] on div at bounding box center [399, 155] width 154 height 34
select select "10"
select select "2025"
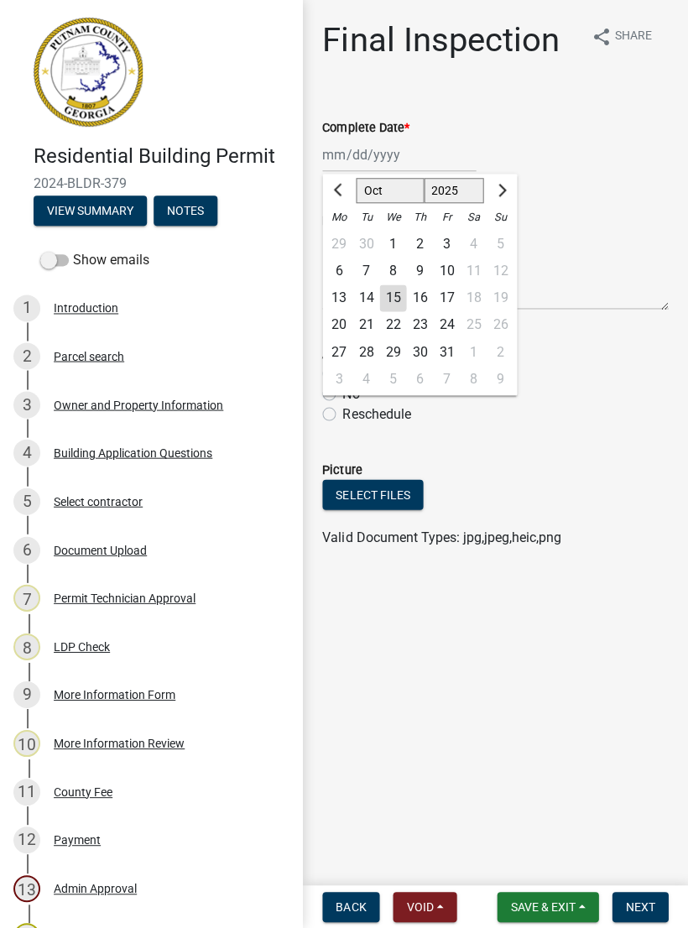
click at [490, 136] on div "Complete Date *" at bounding box center [495, 127] width 346 height 20
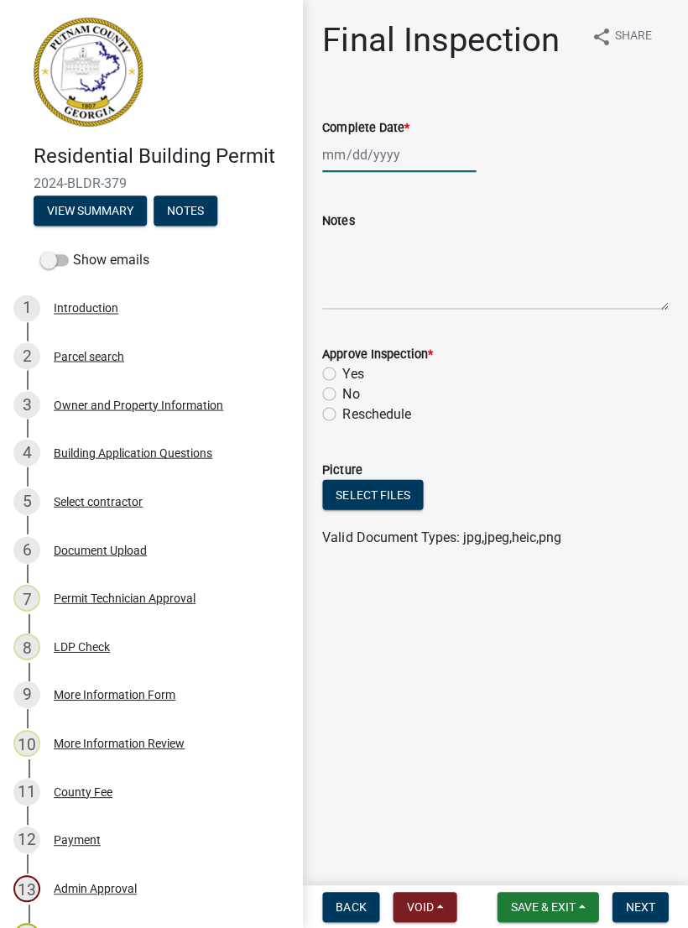
click at [374, 157] on div at bounding box center [399, 155] width 154 height 34
select select "10"
select select "2025"
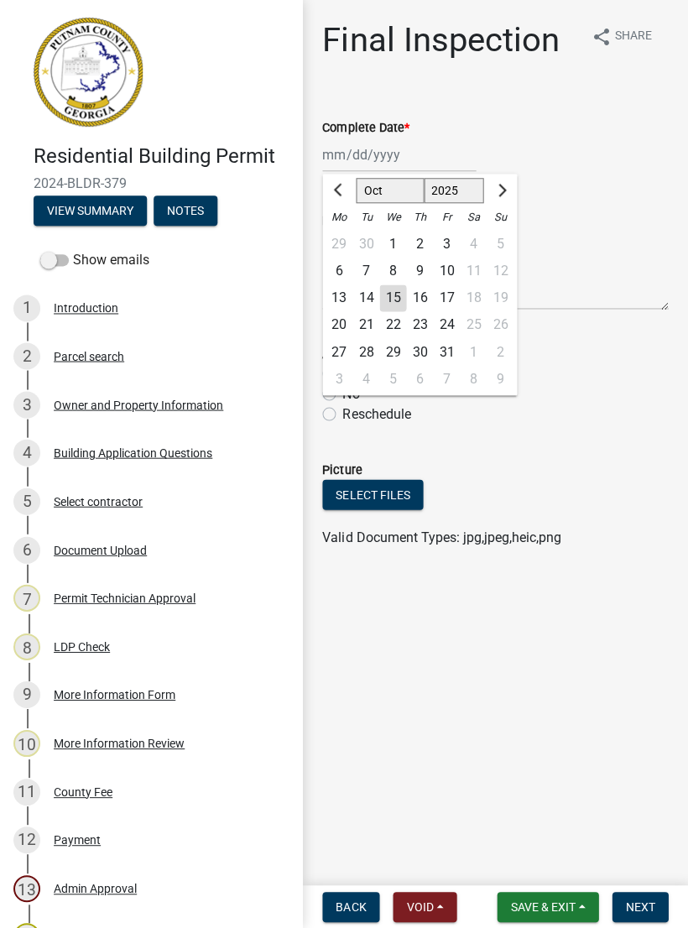
click at [404, 303] on div "15" at bounding box center [392, 297] width 27 height 27
type input "[DATE]"
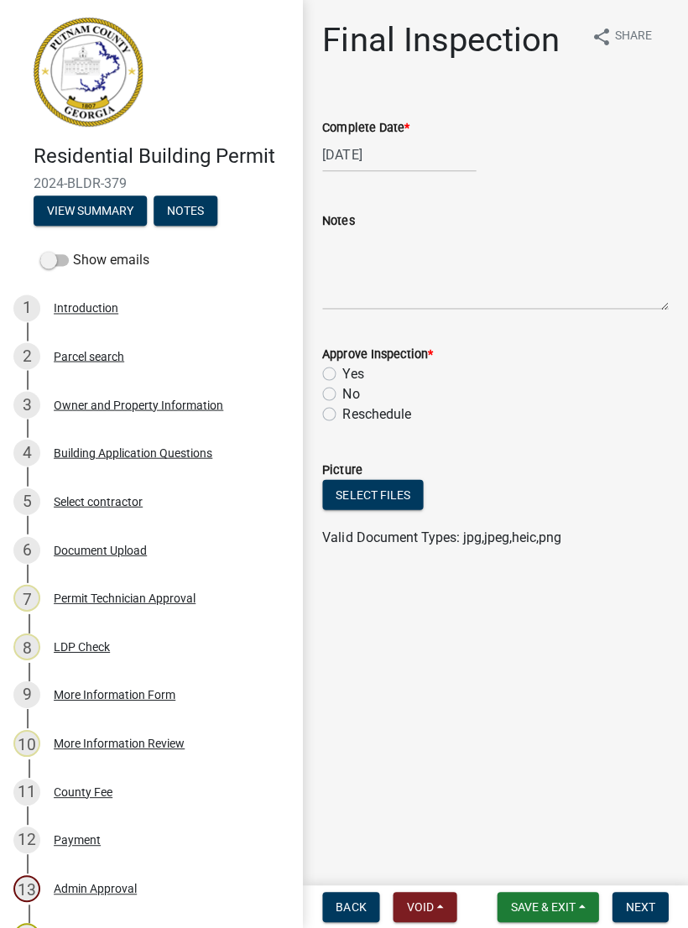
click at [342, 368] on label "Yes" at bounding box center [352, 373] width 21 height 20
click at [342, 368] on input "Yes" at bounding box center [347, 368] width 11 height 11
radio input "true"
click at [645, 905] on span "Next" at bounding box center [639, 906] width 29 height 13
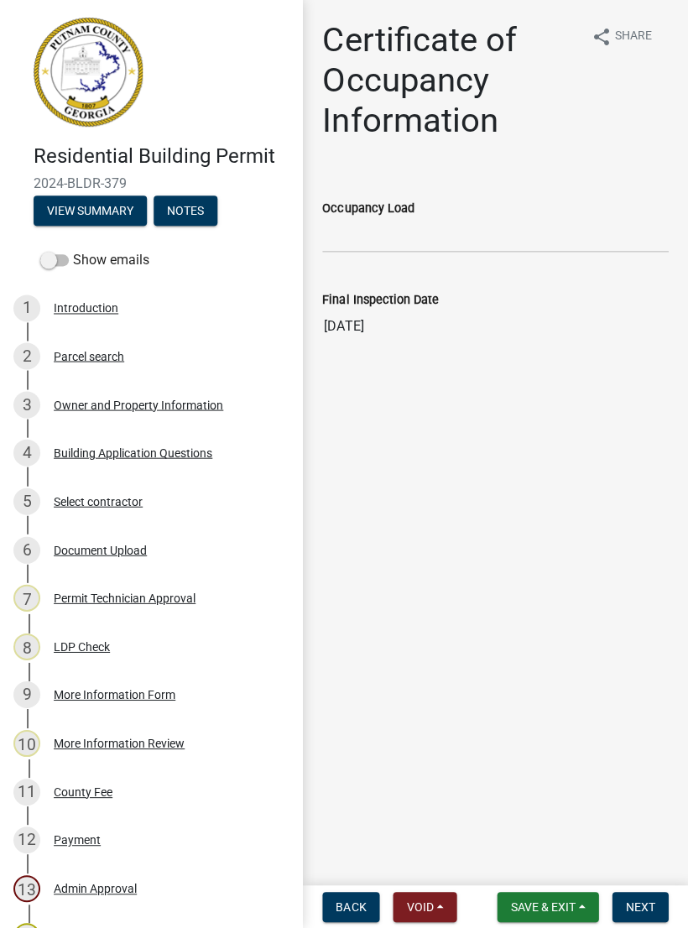
click at [659, 901] on button "Next" at bounding box center [640, 906] width 56 height 30
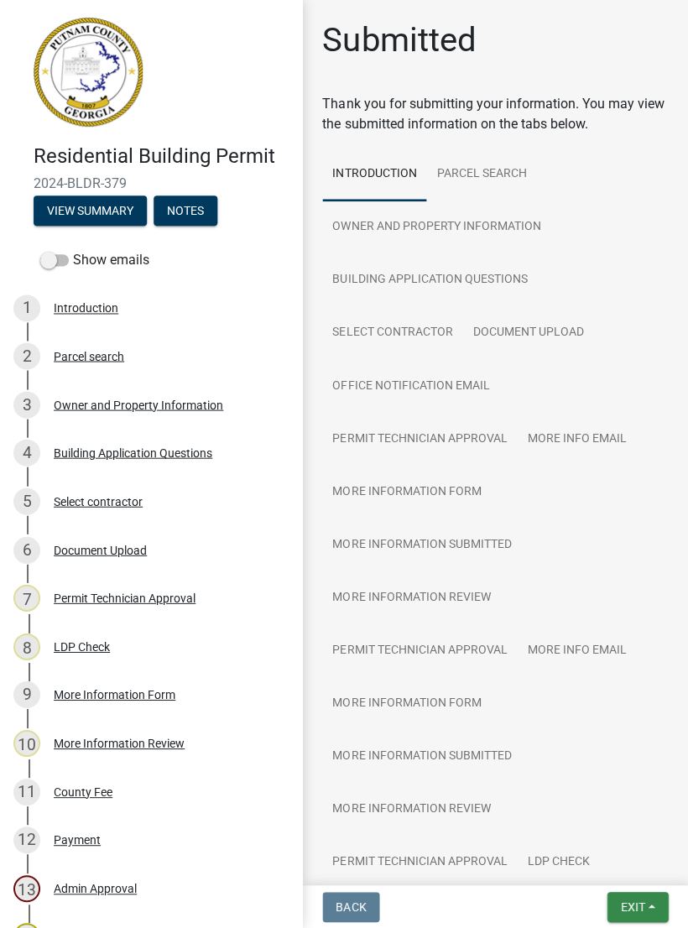
click at [638, 915] on button "Exit" at bounding box center [637, 906] width 61 height 30
click at [599, 863] on button "Save & Exit" at bounding box center [602, 862] width 134 height 40
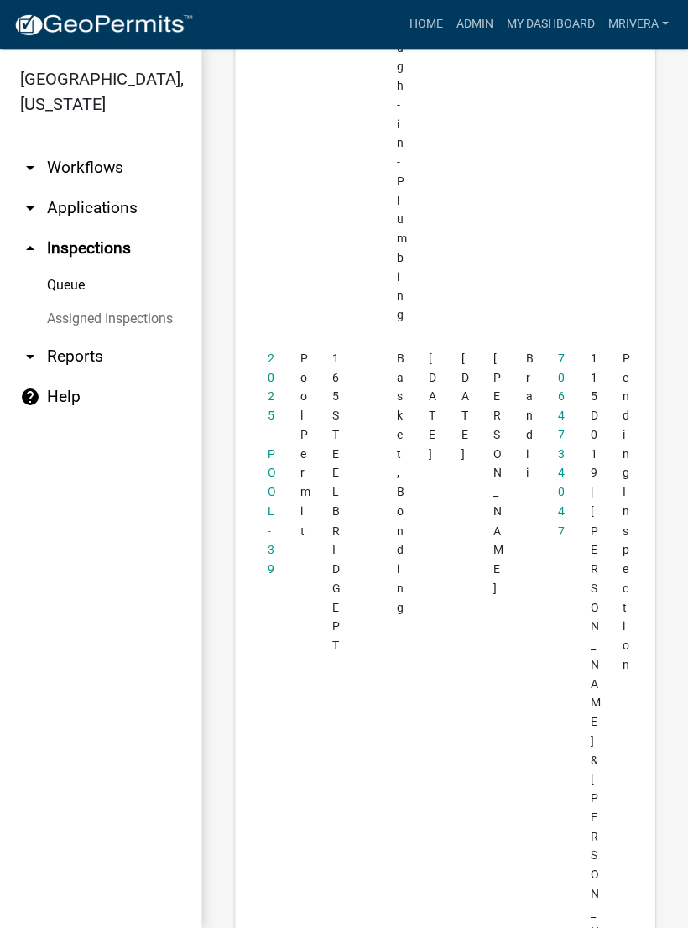
scroll to position [6047, 0]
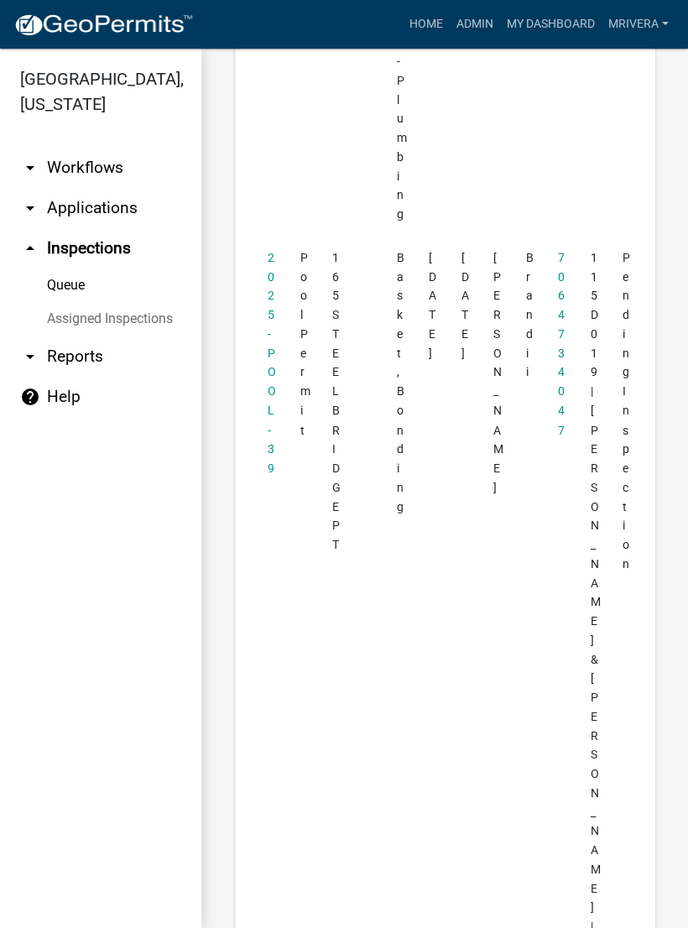
scroll to position [6150, 0]
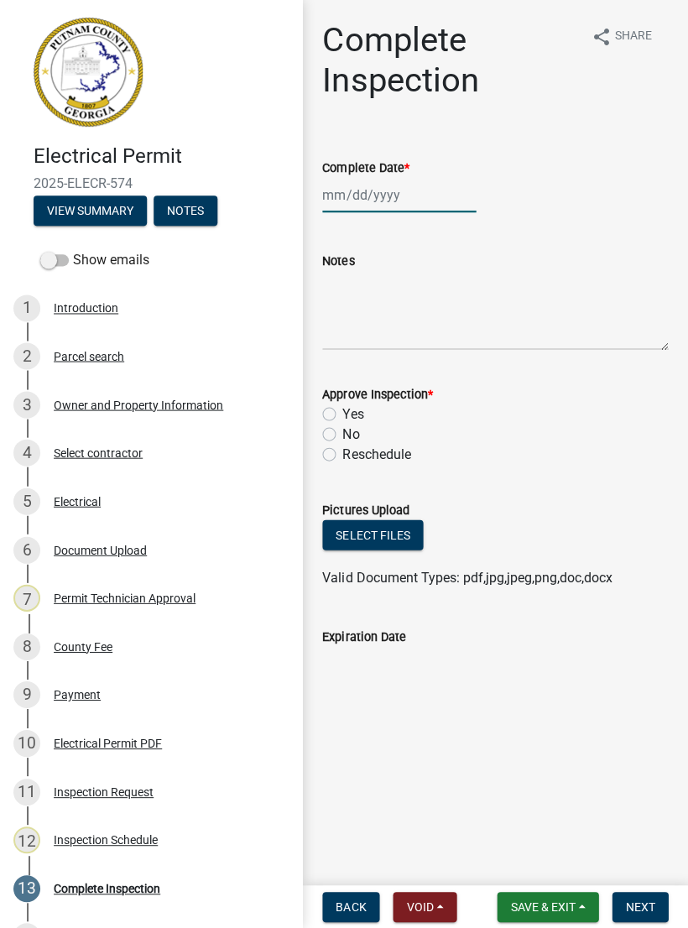
click at [375, 192] on div at bounding box center [399, 195] width 154 height 34
select select "10"
select select "2025"
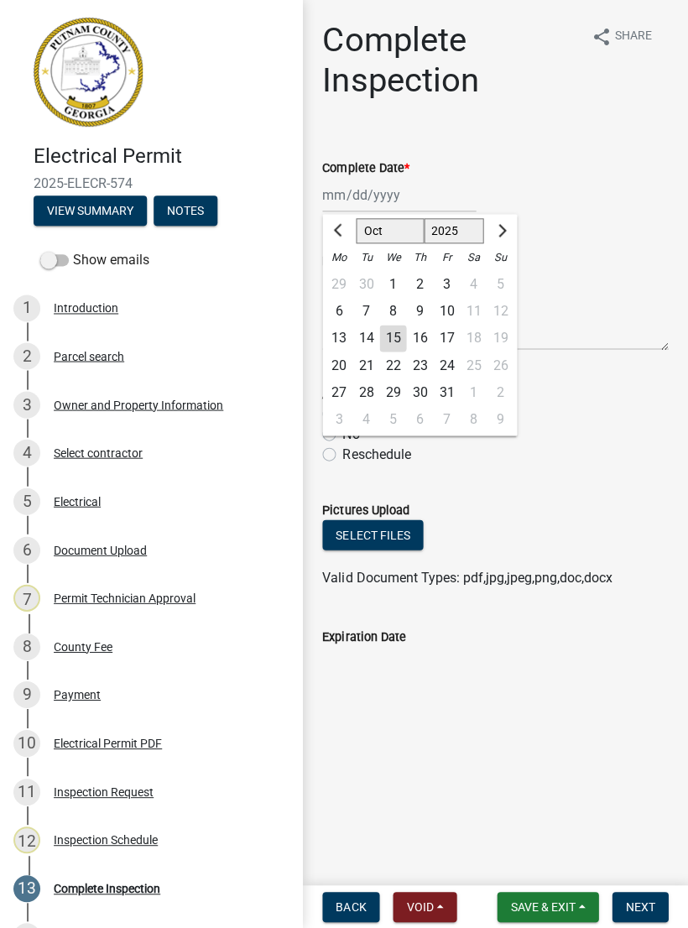
click at [402, 326] on div "15" at bounding box center [392, 338] width 27 height 27
type input "[DATE]"
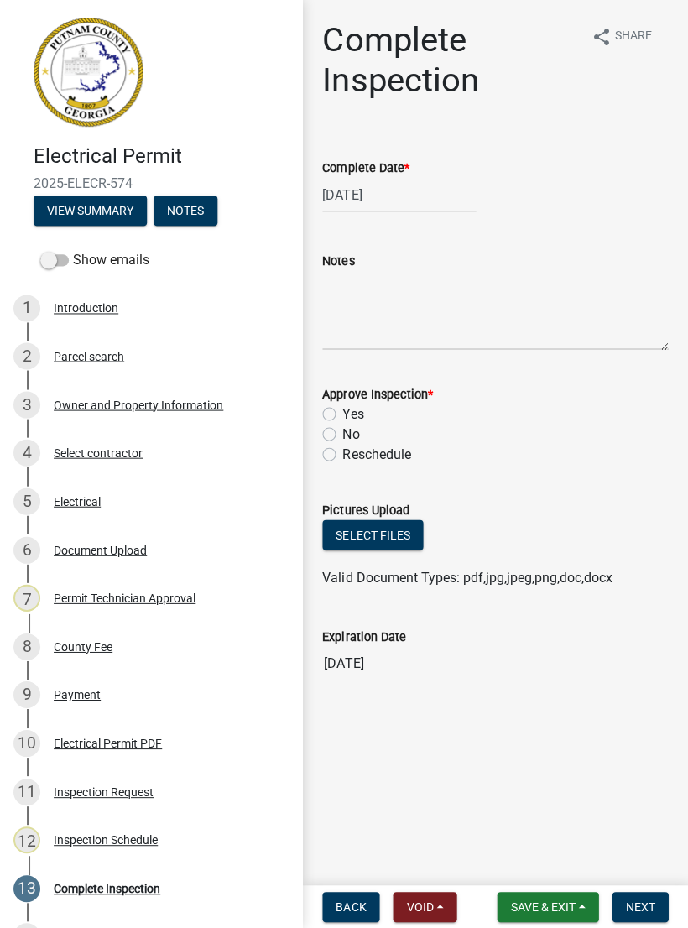
click at [341, 400] on label "Approve Inspection *" at bounding box center [377, 395] width 110 height 12
click at [352, 407] on label "Yes" at bounding box center [352, 414] width 21 height 20
click at [352, 407] on input "Yes" at bounding box center [347, 409] width 11 height 11
radio input "true"
click at [647, 900] on span "Next" at bounding box center [639, 906] width 29 height 13
